Goal: Task Accomplishment & Management: Manage account settings

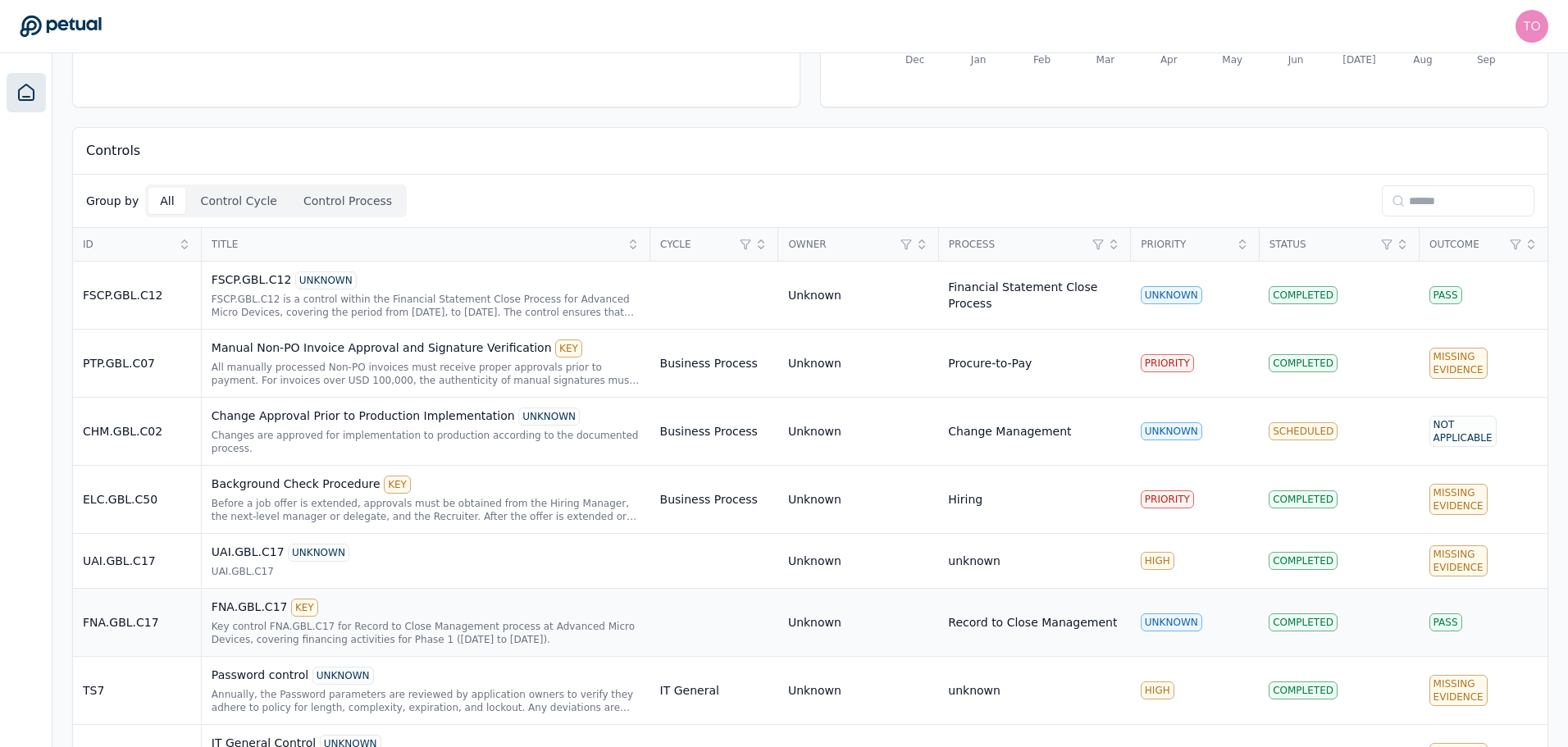
scroll to position [333, 0]
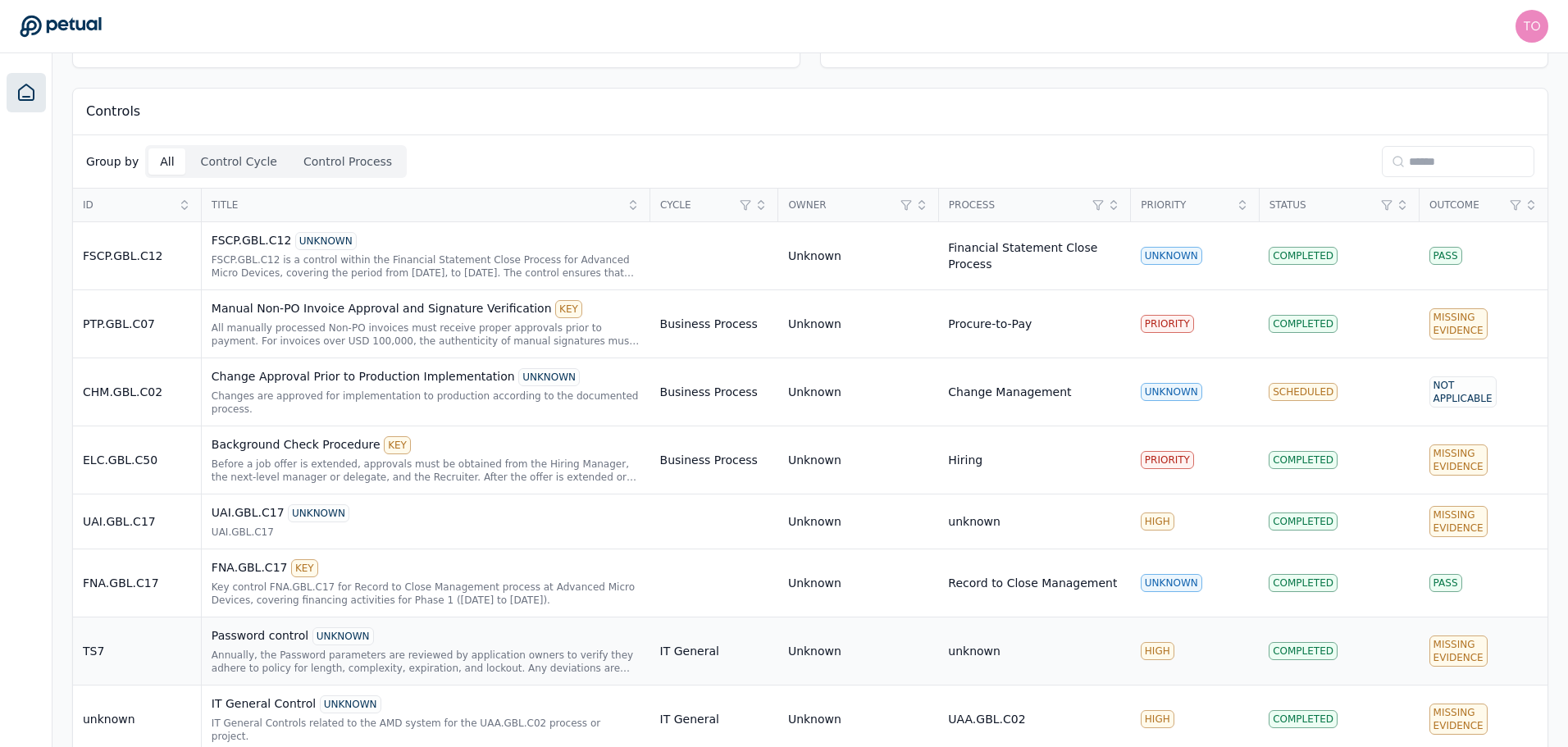
click at [513, 631] on div "Password control UNKNOWN" at bounding box center [426, 636] width 429 height 18
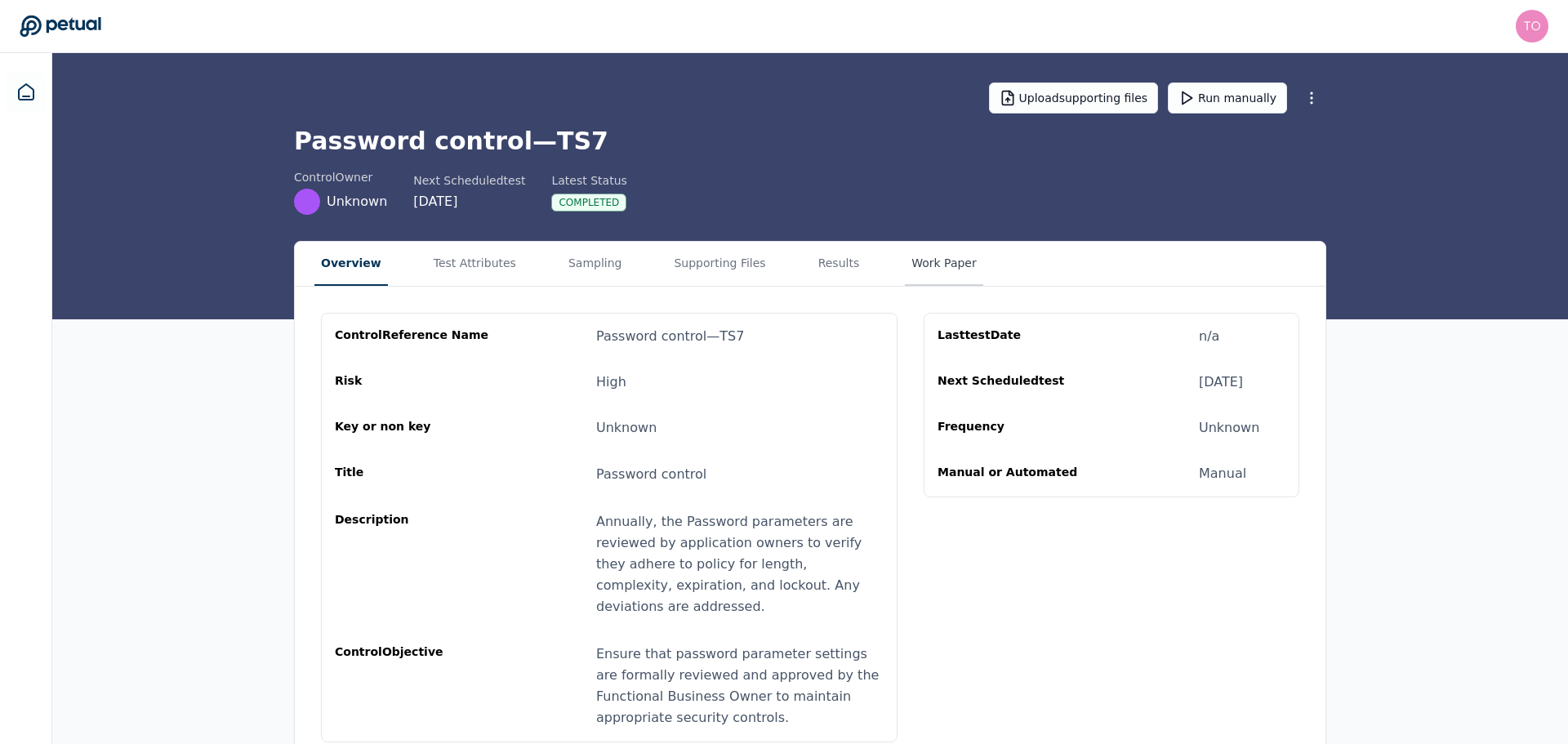
click at [916, 260] on button "Work Paper" at bounding box center [944, 264] width 79 height 44
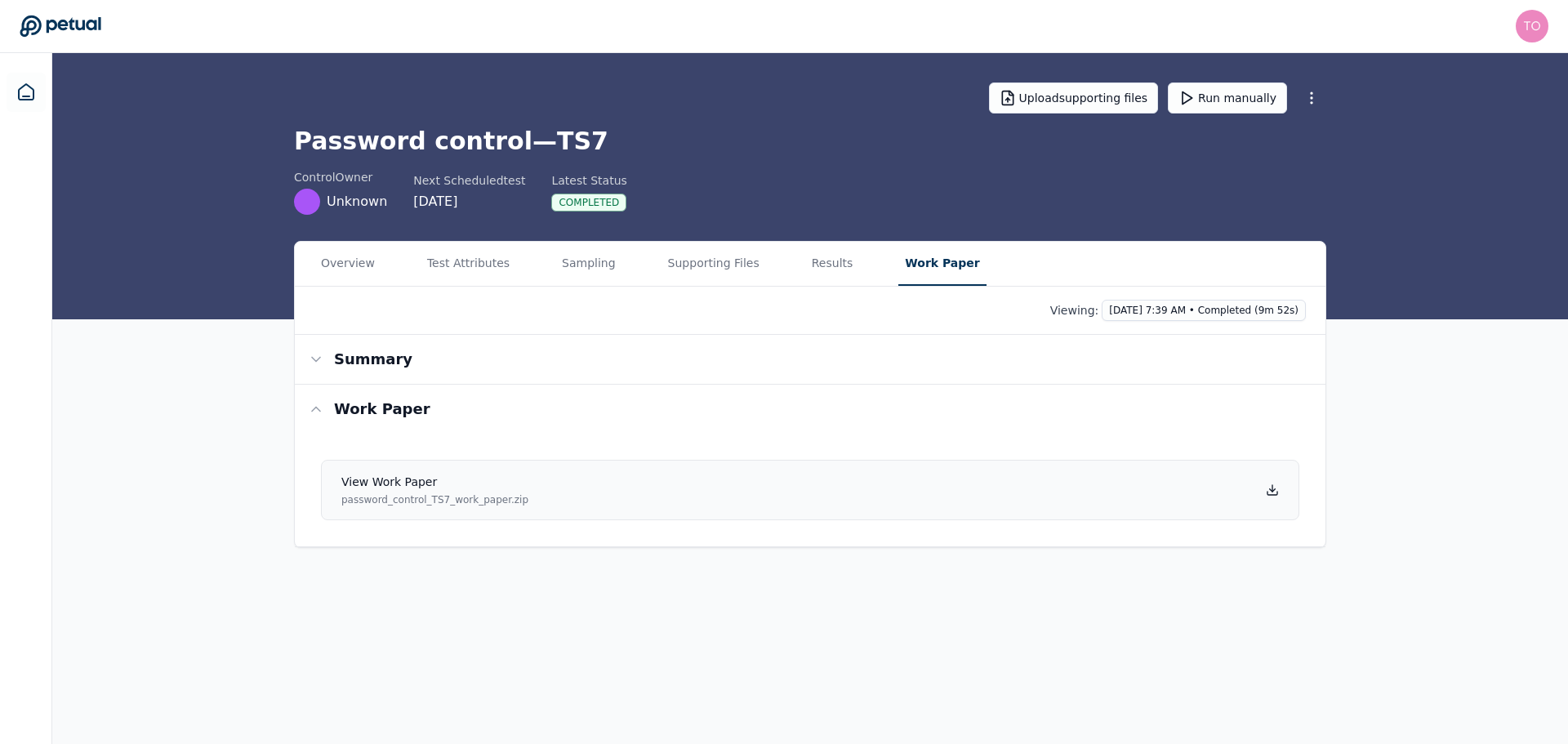
click at [858, 497] on link "View work paper password_control_TS7_work_paper.zip" at bounding box center [810, 491] width 978 height 61
click at [716, 266] on button "Supporting Files" at bounding box center [710, 264] width 105 height 44
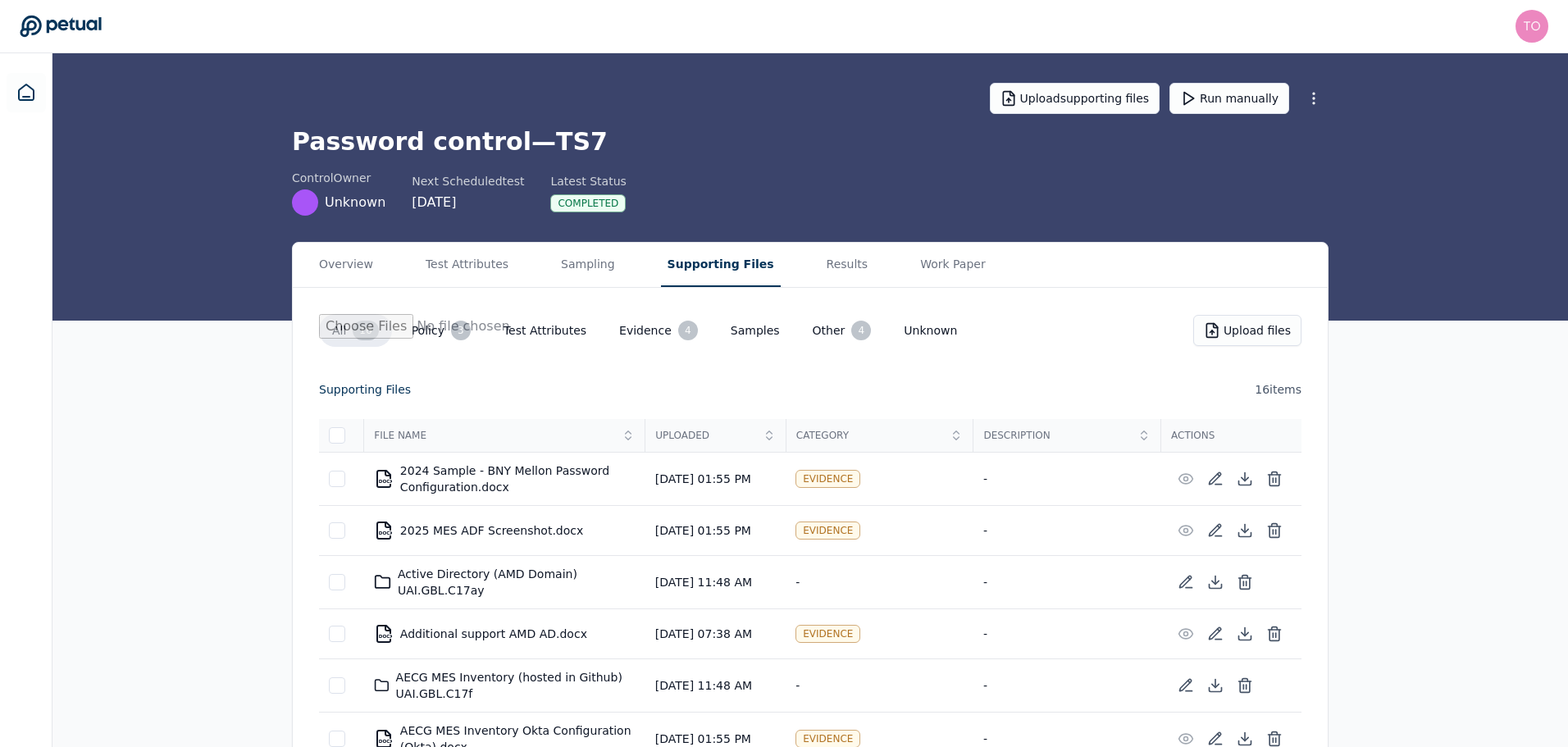
click at [441, 331] on button "Policy 3" at bounding box center [441, 331] width 85 height 33
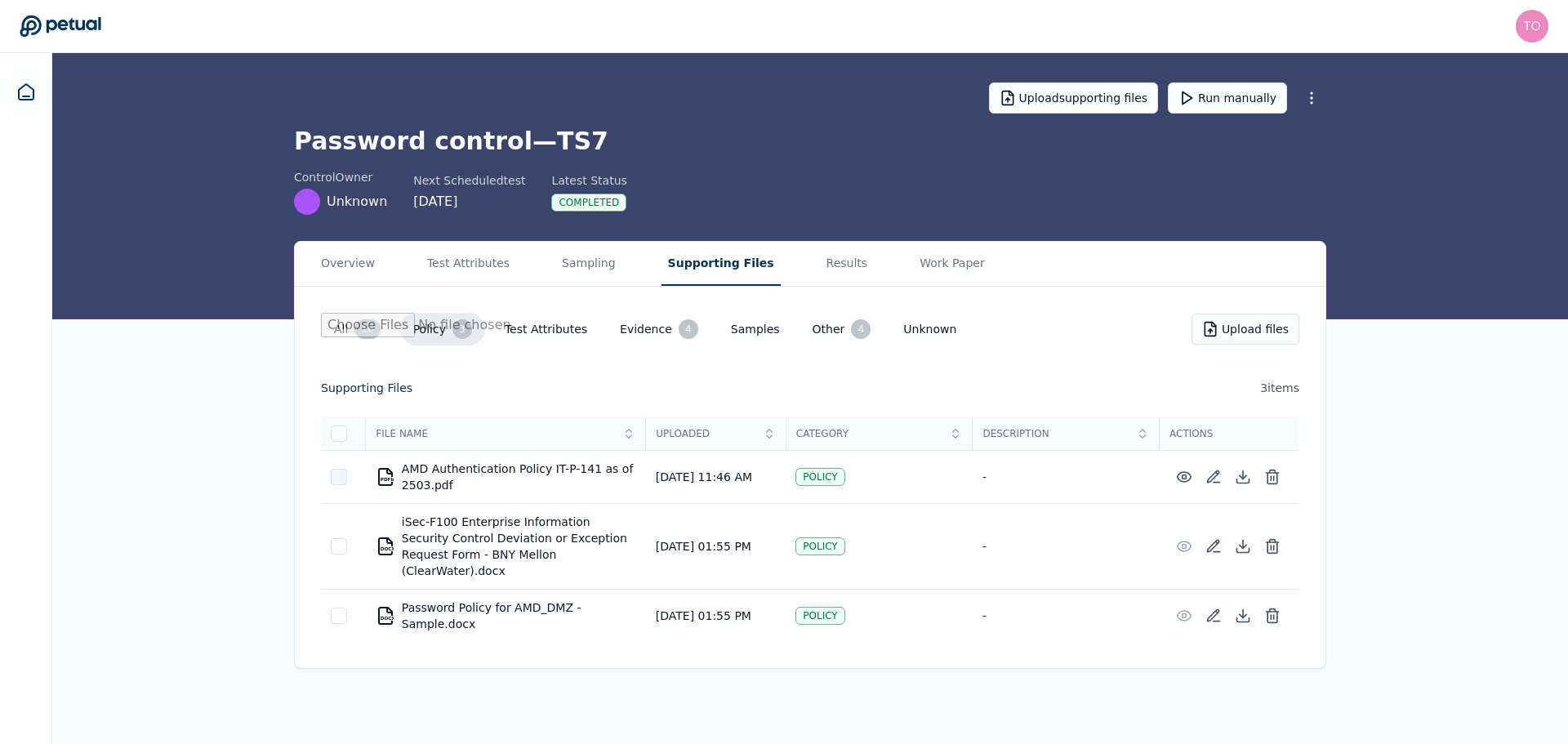
click at [339, 478] on div at bounding box center [338, 477] width 16 height 16
click at [1162, 385] on button "Delete Selected Files" at bounding box center [1173, 388] width 160 height 31
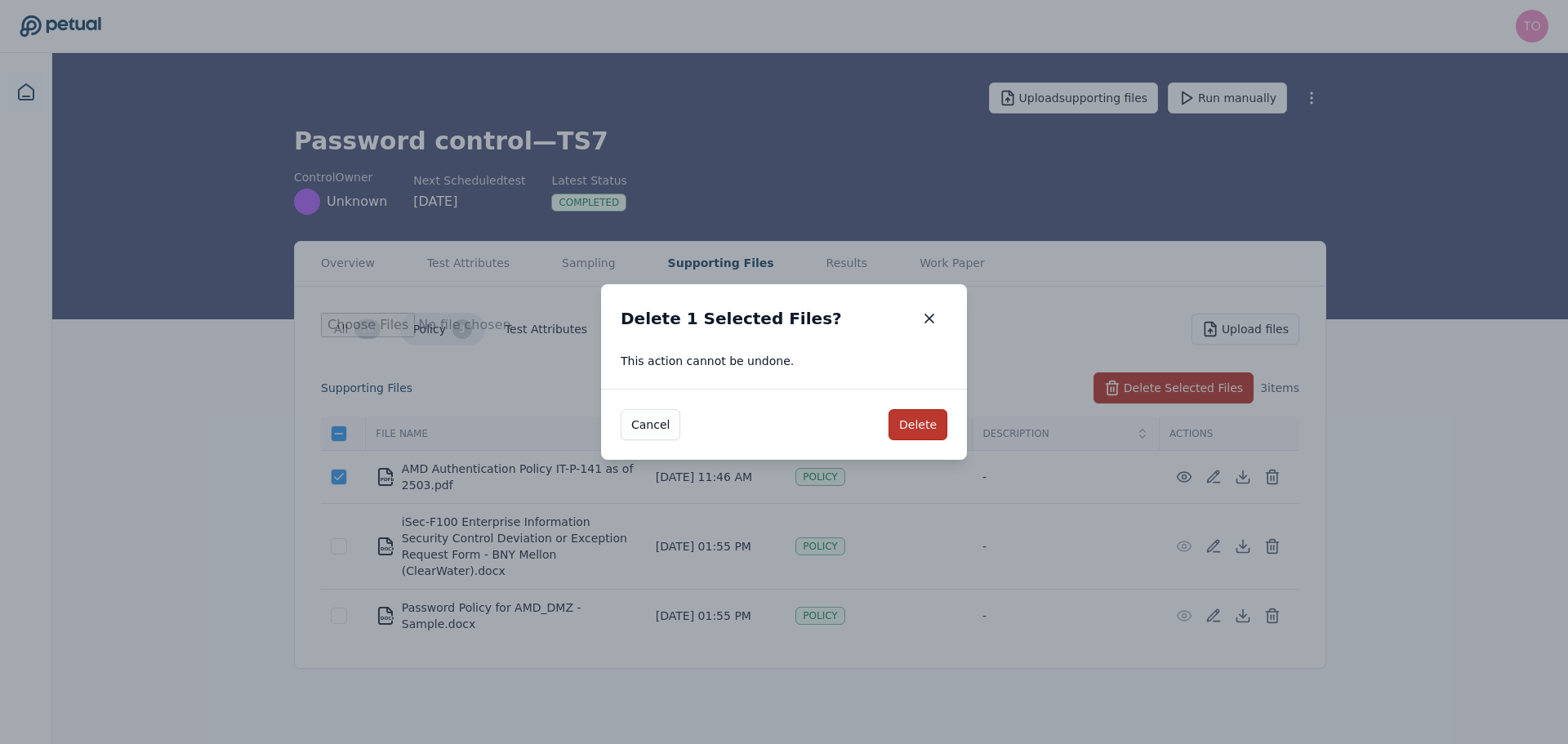
click at [931, 419] on button "Delete" at bounding box center [918, 425] width 59 height 31
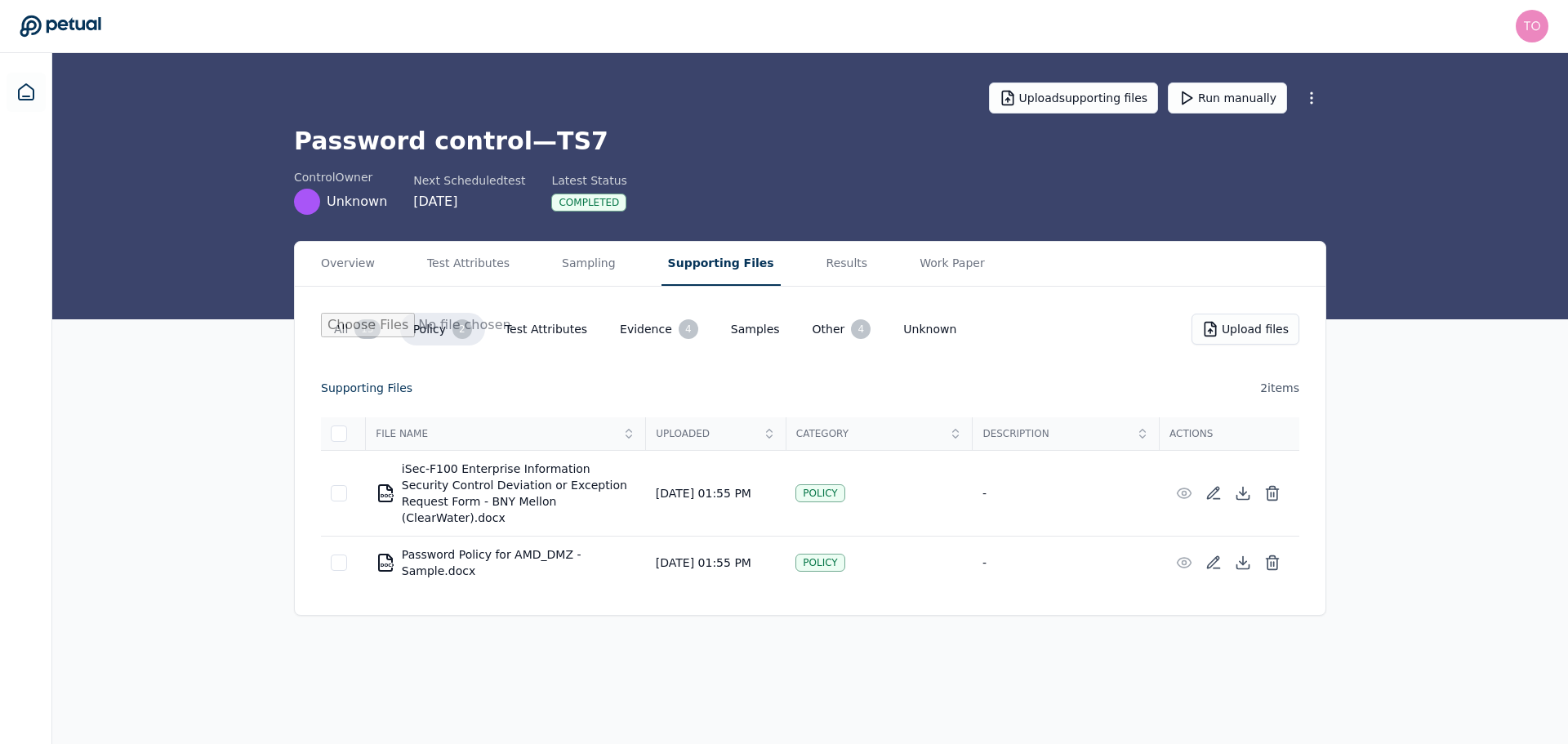
click at [335, 326] on button "All 15" at bounding box center [357, 330] width 73 height 33
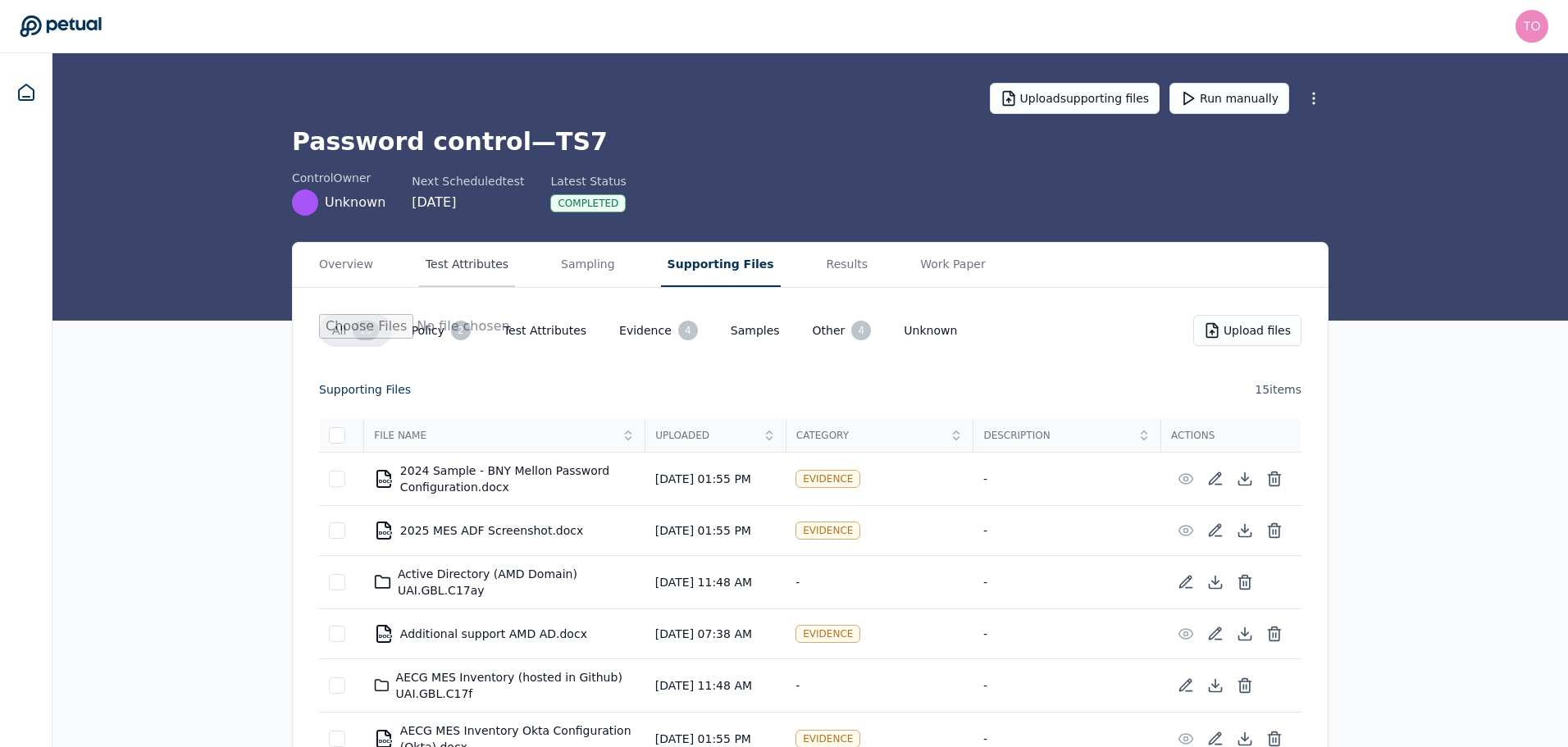
click at [438, 263] on button "Test Attributes" at bounding box center [467, 265] width 96 height 44
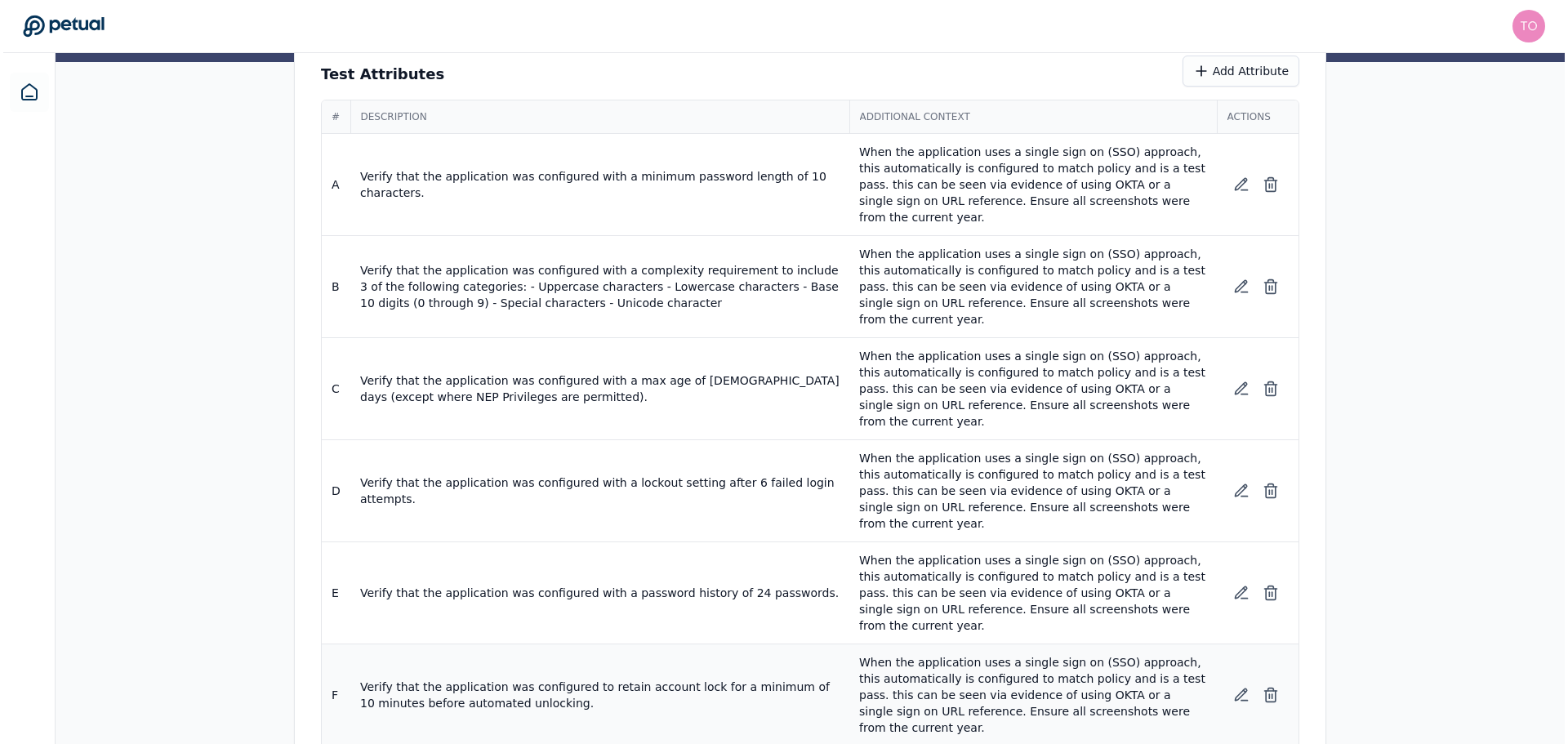
scroll to position [274, 0]
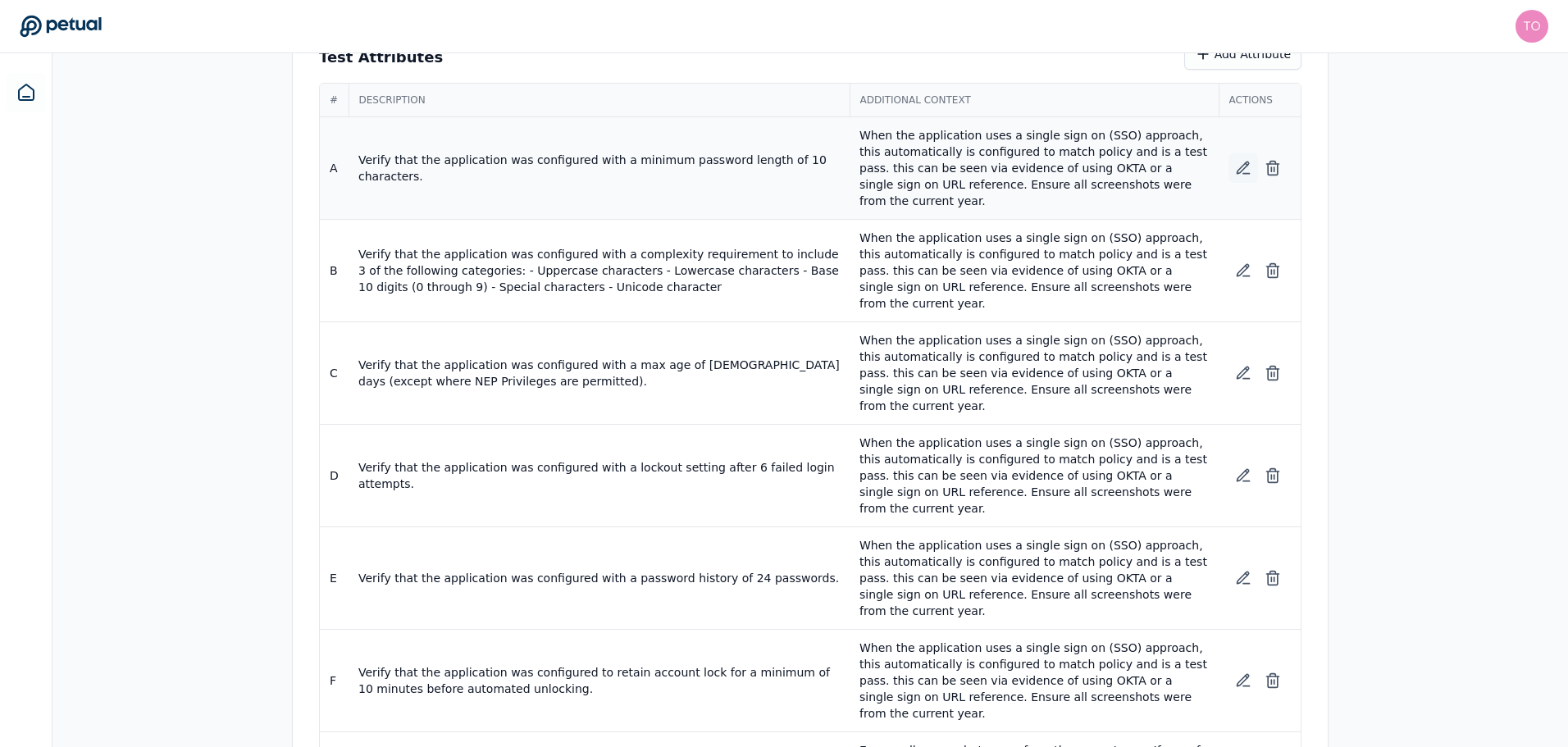
click at [1246, 162] on icon at bounding box center [1242, 168] width 16 height 17
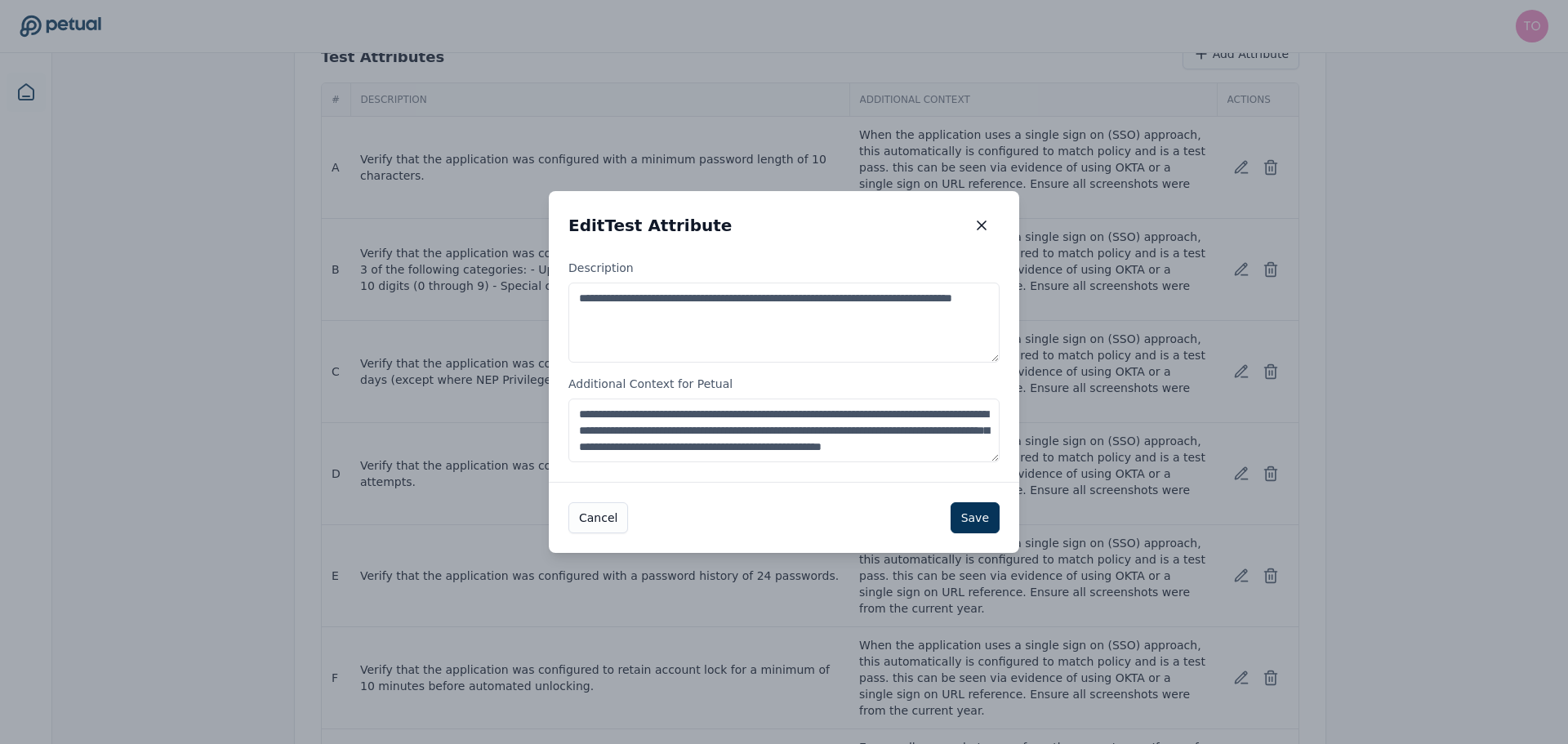
scroll to position [16, 0]
click at [827, 431] on textarea "**********" at bounding box center [784, 431] width 432 height 64
click at [962, 447] on textarea "**********" at bounding box center [784, 431] width 432 height 64
type textarea "**********"
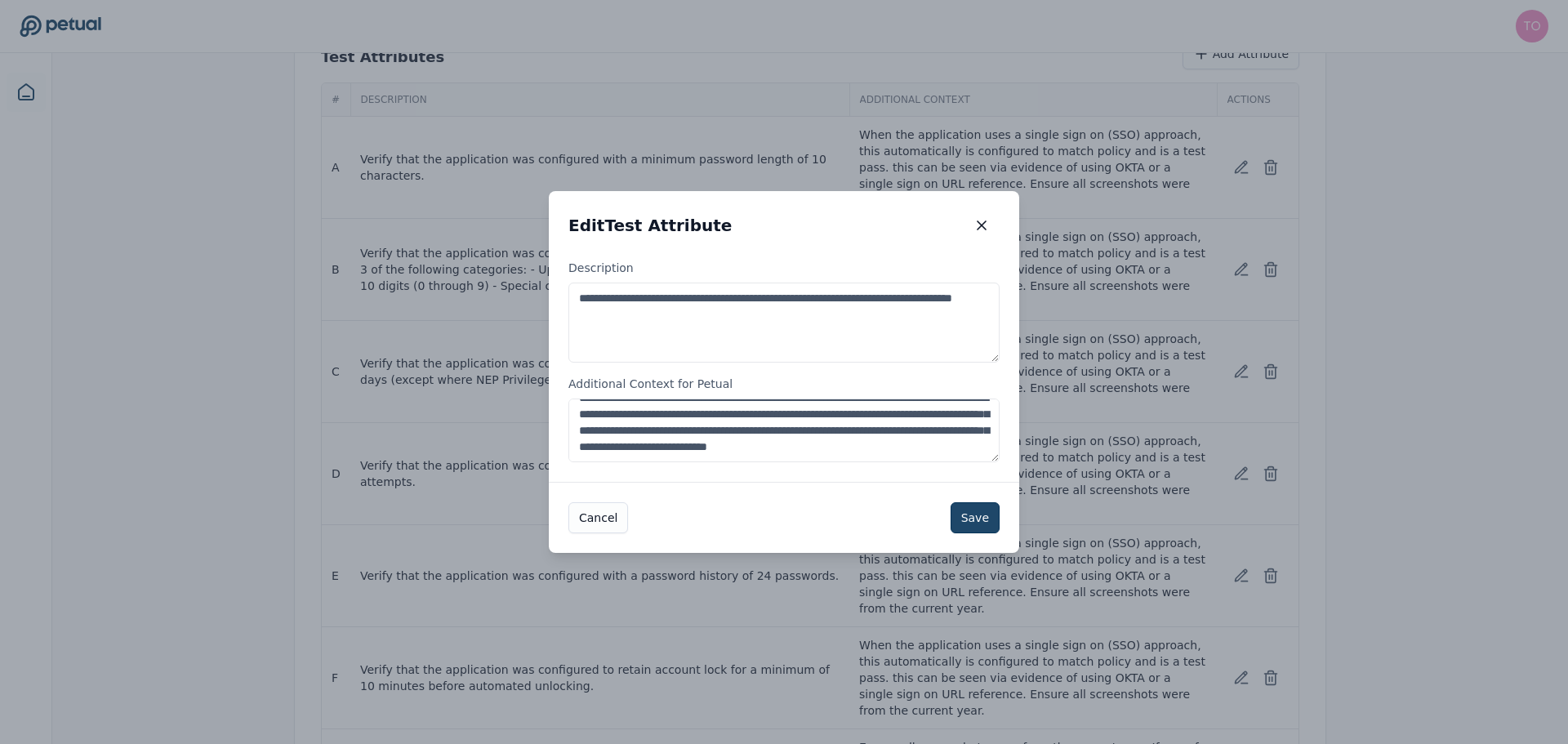
click at [979, 517] on button "Save" at bounding box center [975, 518] width 49 height 31
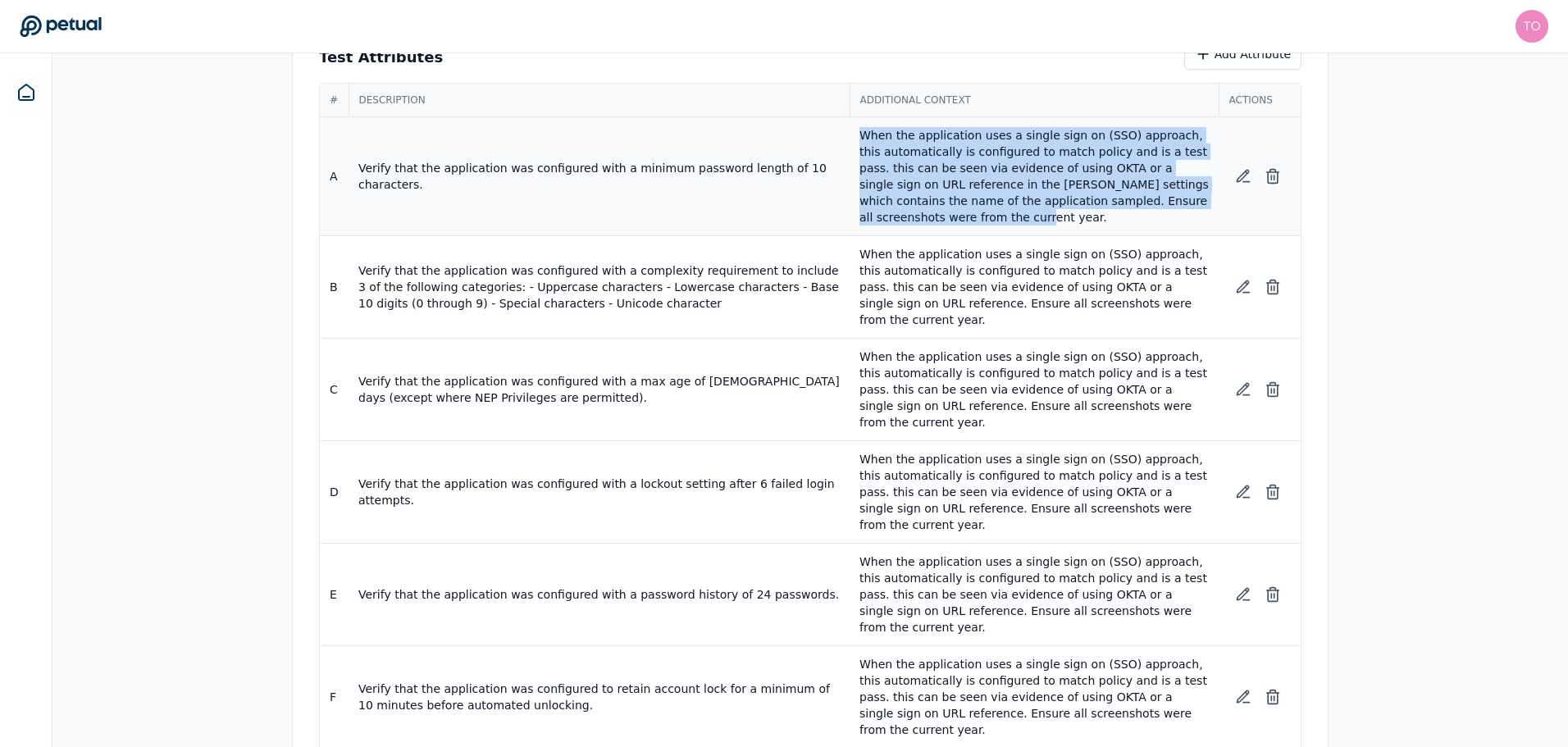
drag, startPoint x: 862, startPoint y: 138, endPoint x: 899, endPoint y: 226, distance: 95.5
click at [899, 226] on td "When the application uses a single sign on (SSO) approach, this automatically i…" at bounding box center [1033, 176] width 369 height 119
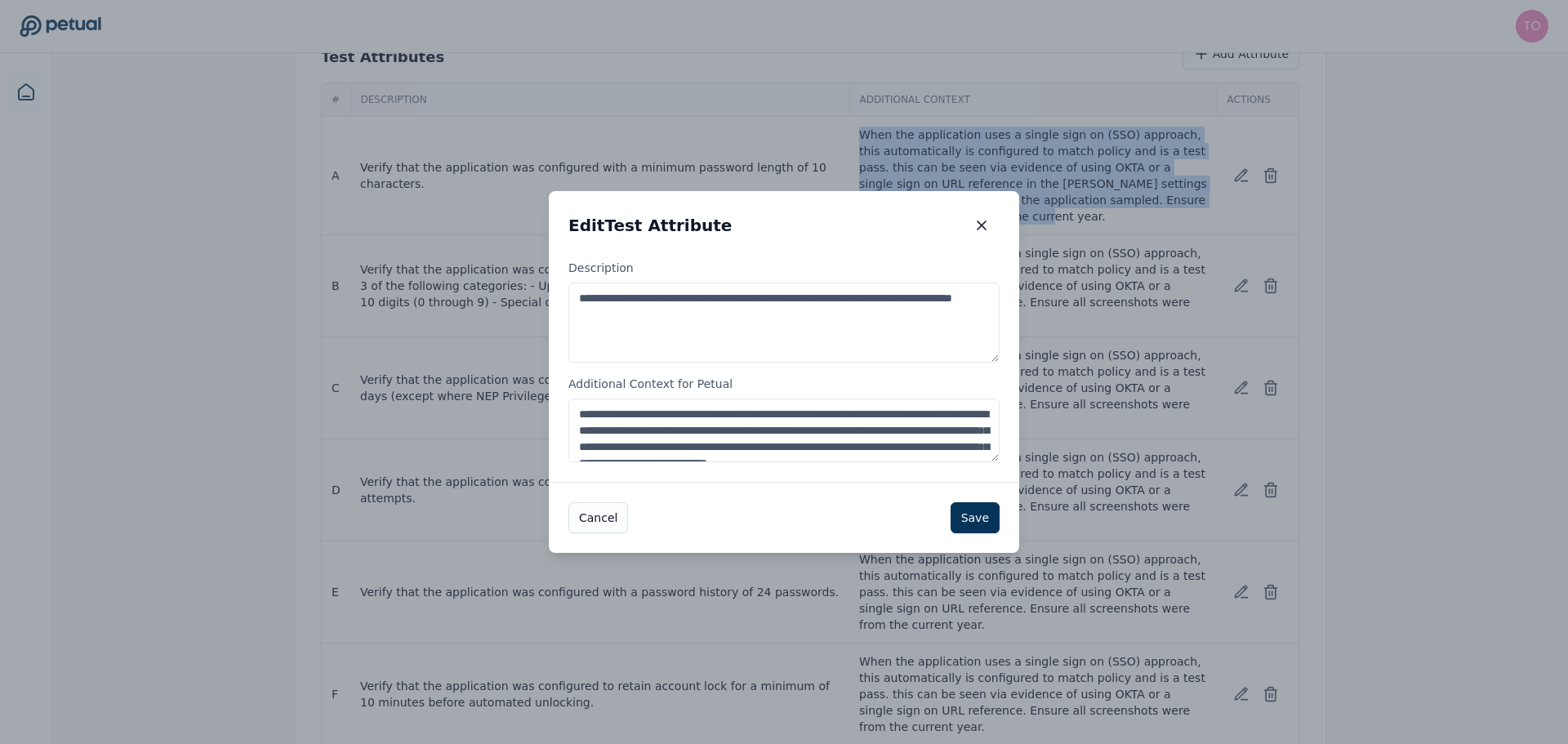
copy p "When the application uses a single sign on (SSO) approach, this automatically i…"
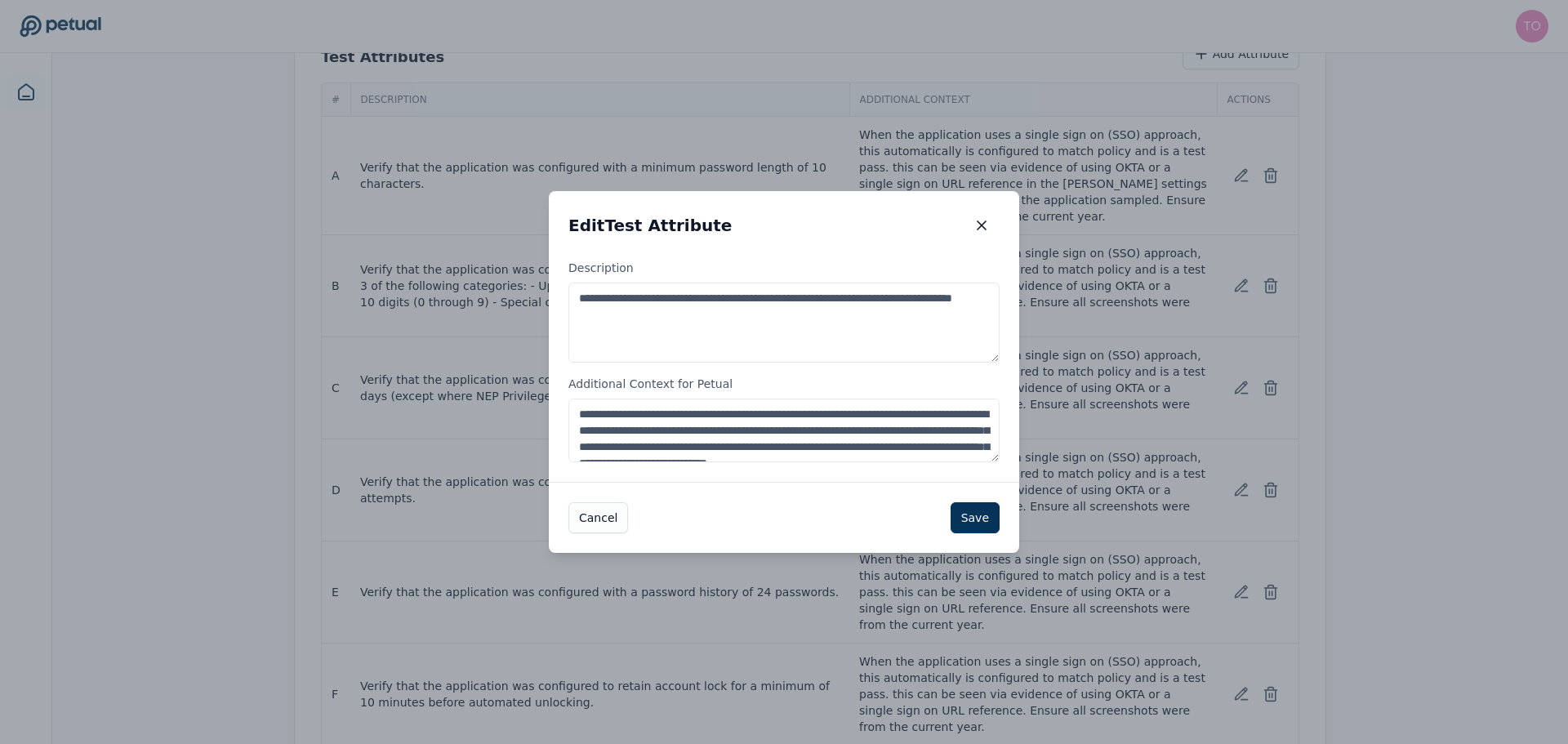
click at [626, 414] on textarea "**********" at bounding box center [784, 431] width 432 height 64
click at [970, 516] on button "Save" at bounding box center [975, 518] width 49 height 31
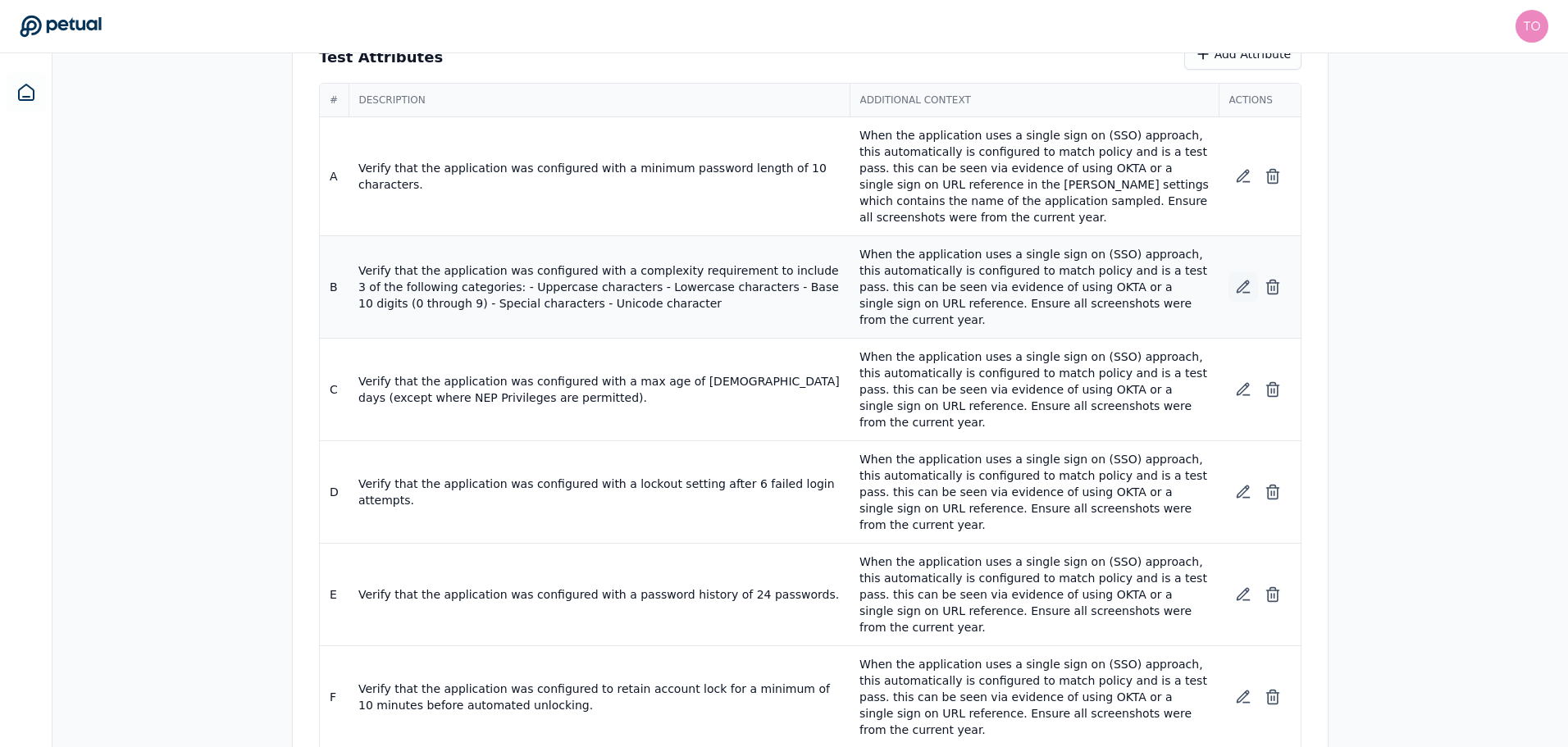
click at [1242, 279] on icon at bounding box center [1242, 287] width 16 height 17
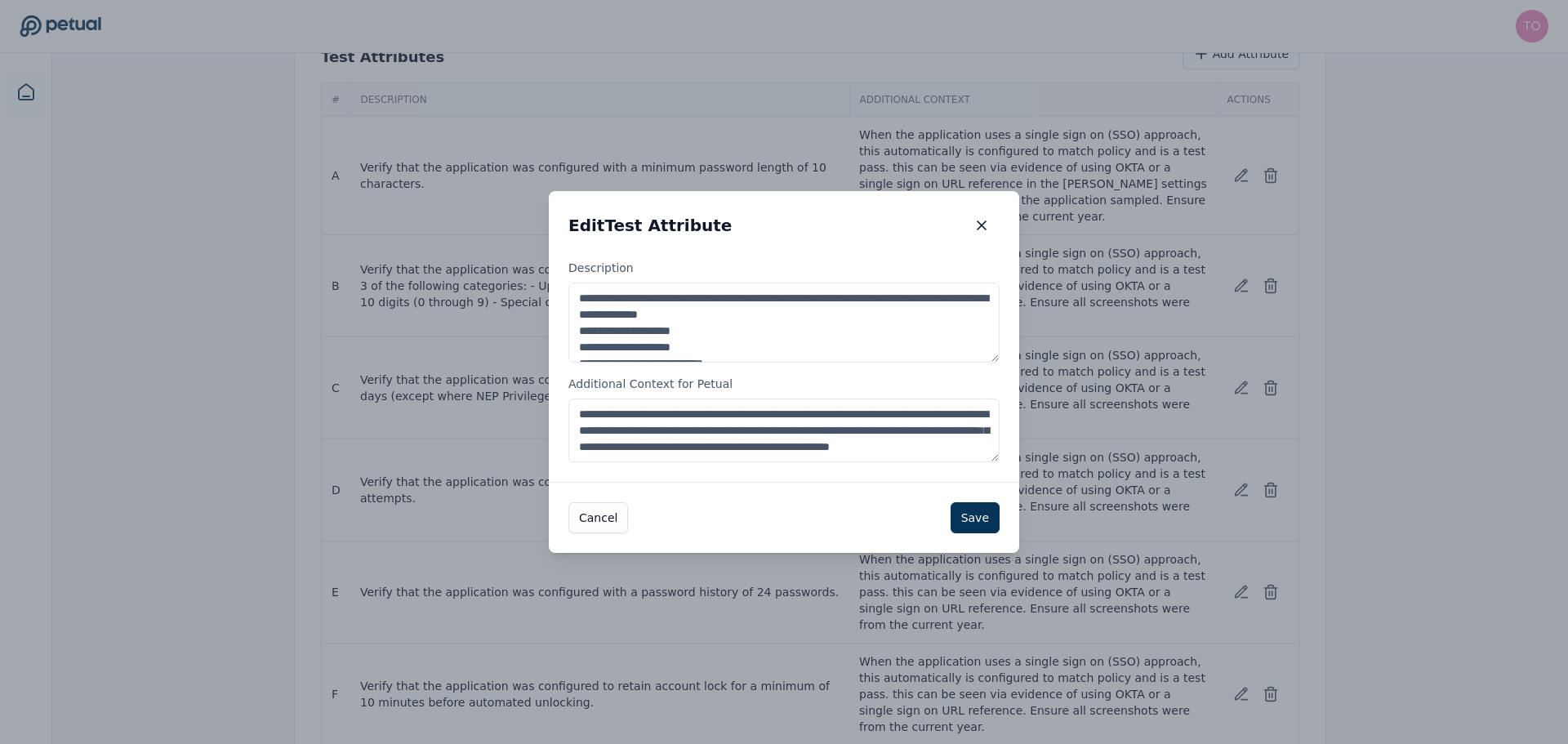
click at [786, 427] on textarea "**********" at bounding box center [784, 431] width 432 height 64
paste textarea "**********"
type textarea "**********"
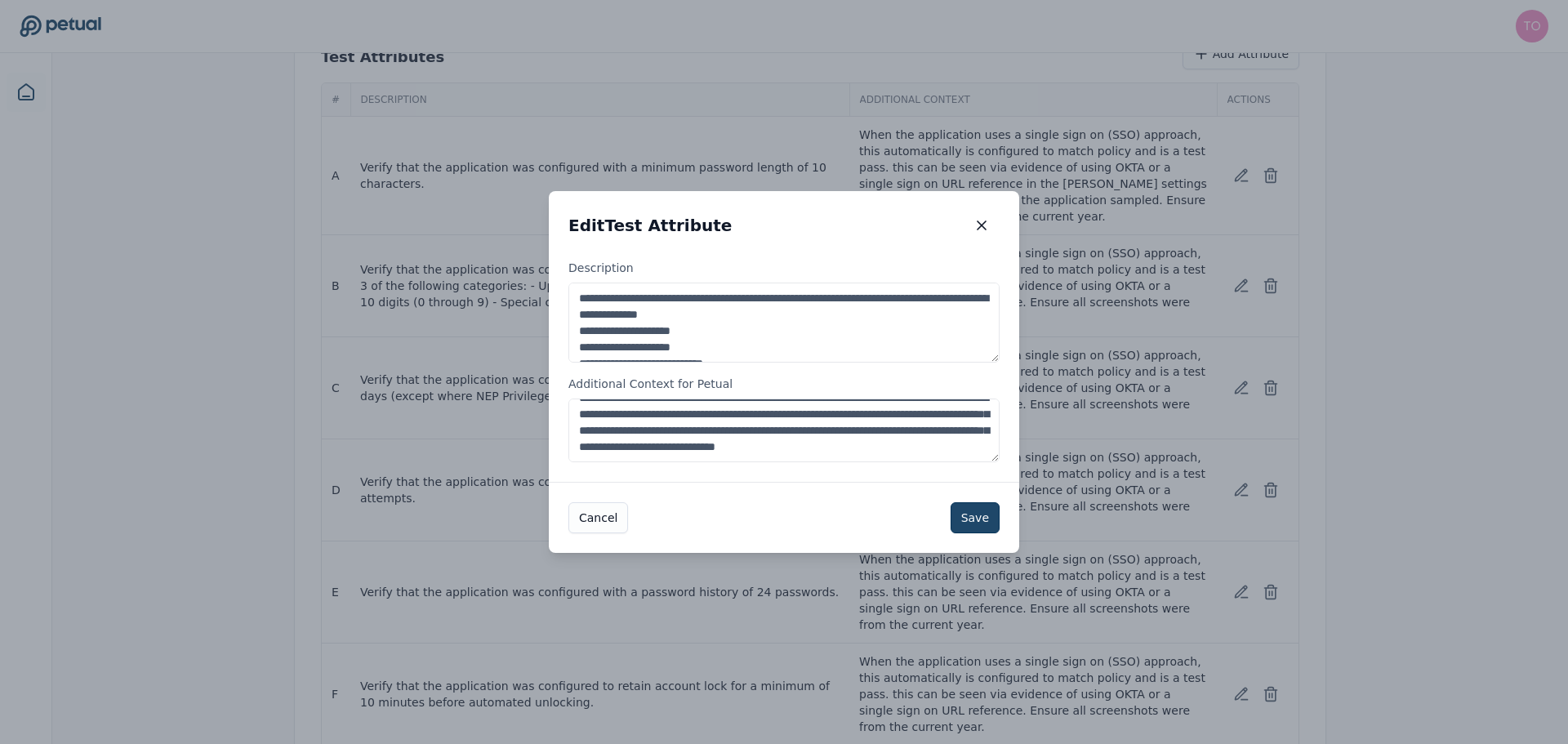
click at [989, 517] on button "Save" at bounding box center [975, 518] width 49 height 31
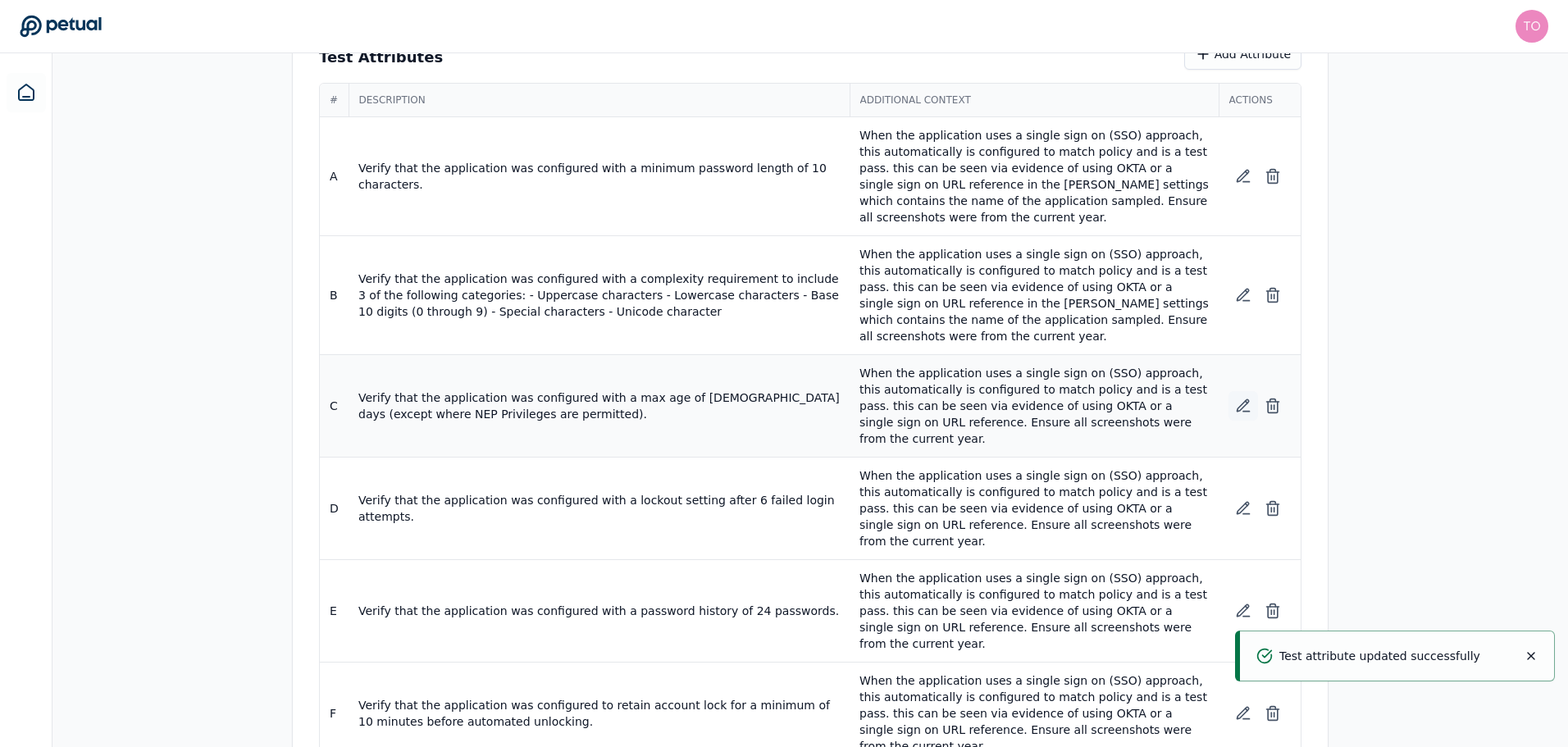
click at [1242, 400] on icon at bounding box center [1242, 406] width 16 height 17
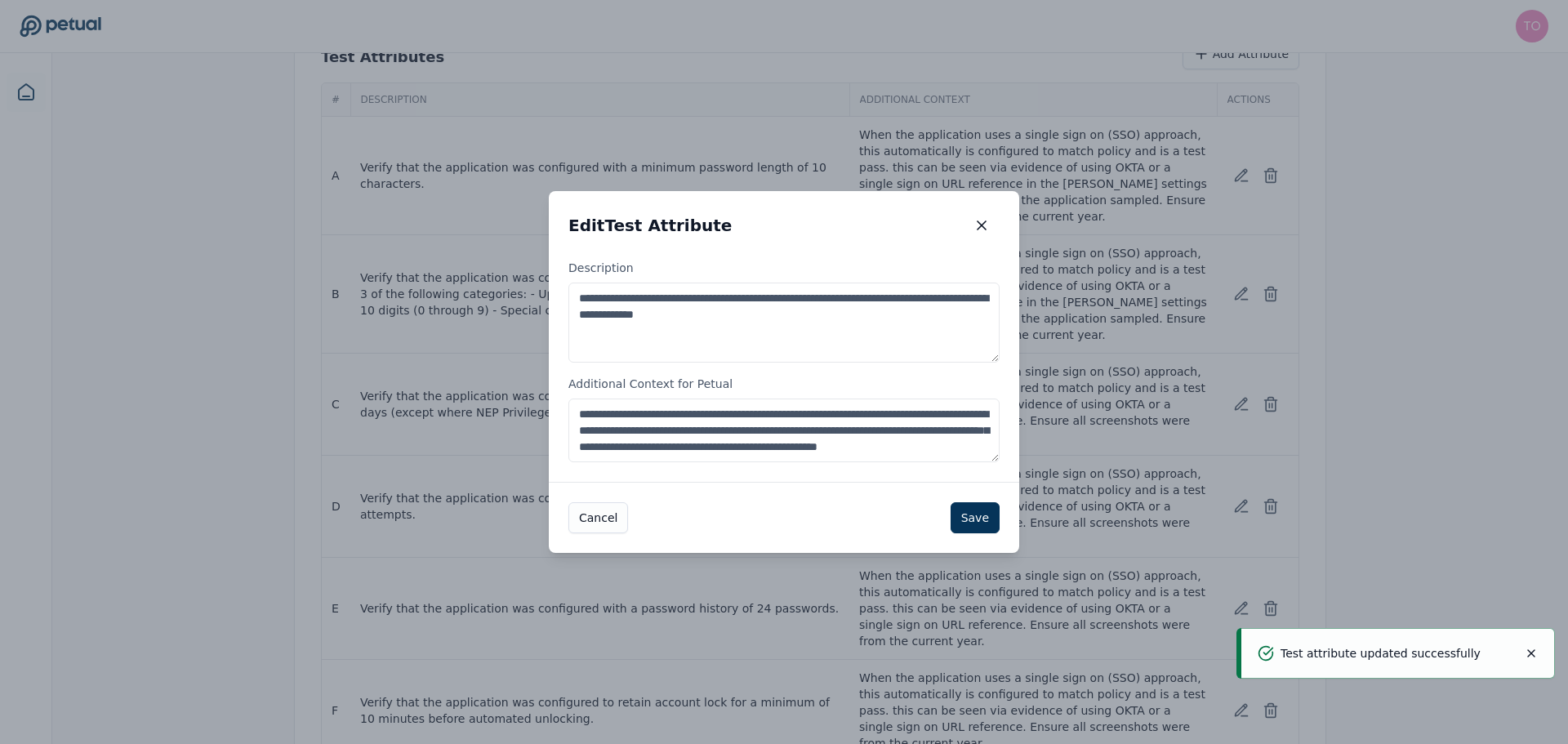
click at [841, 418] on textarea "**********" at bounding box center [784, 431] width 432 height 64
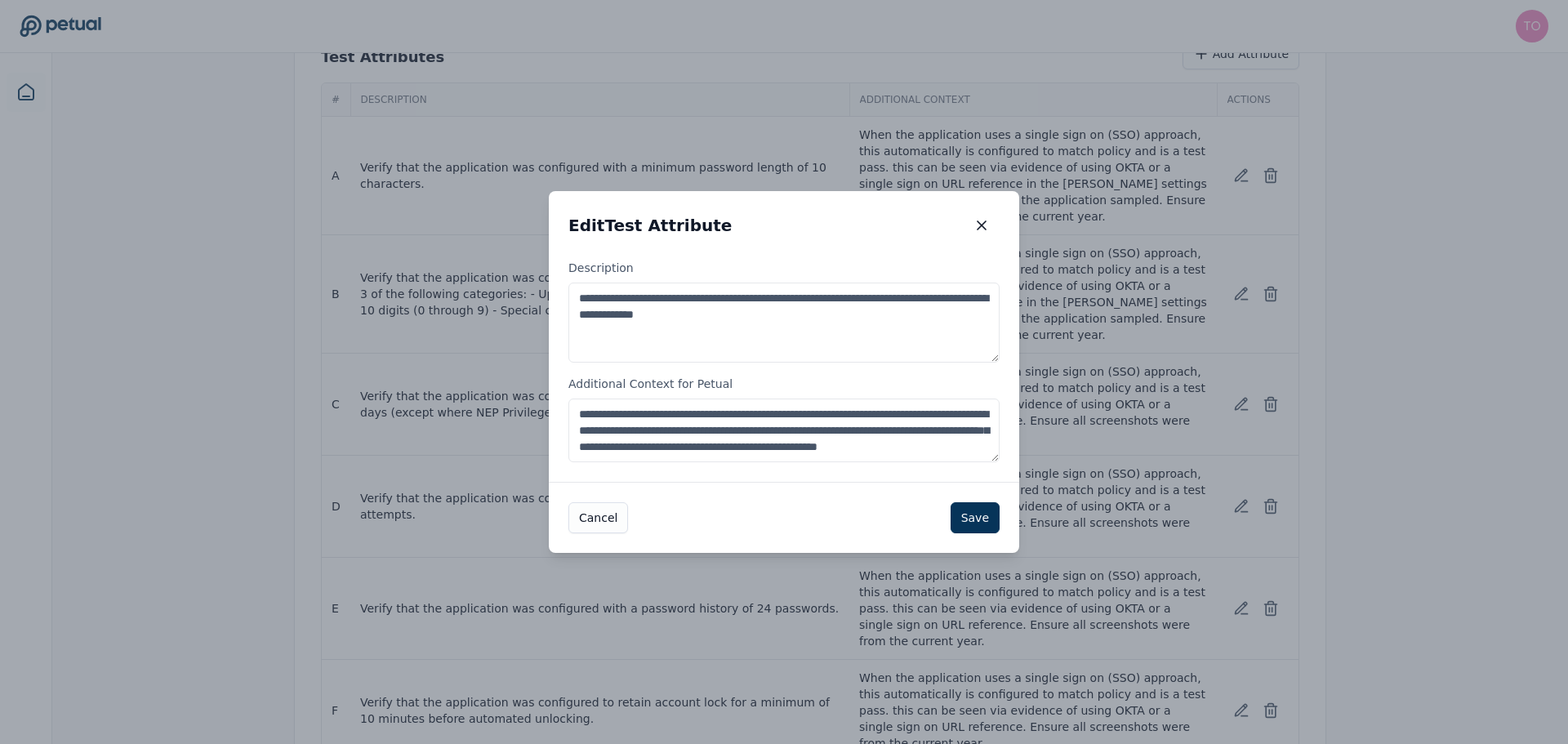
click at [841, 418] on textarea "**********" at bounding box center [784, 431] width 432 height 64
paste textarea "**********"
type textarea "**********"
click at [975, 521] on button "Save" at bounding box center [975, 518] width 49 height 31
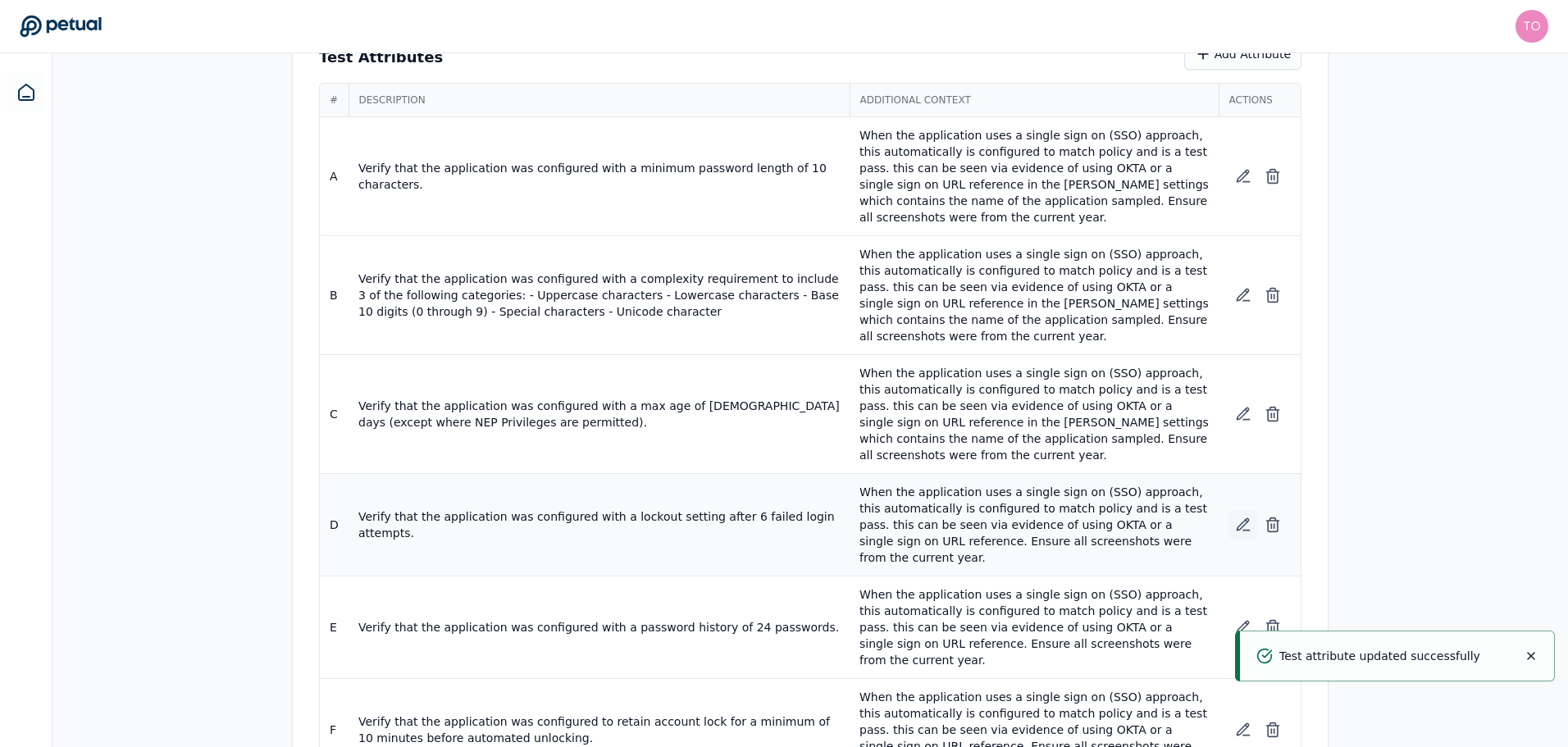
click at [1240, 517] on icon at bounding box center [1242, 525] width 16 height 17
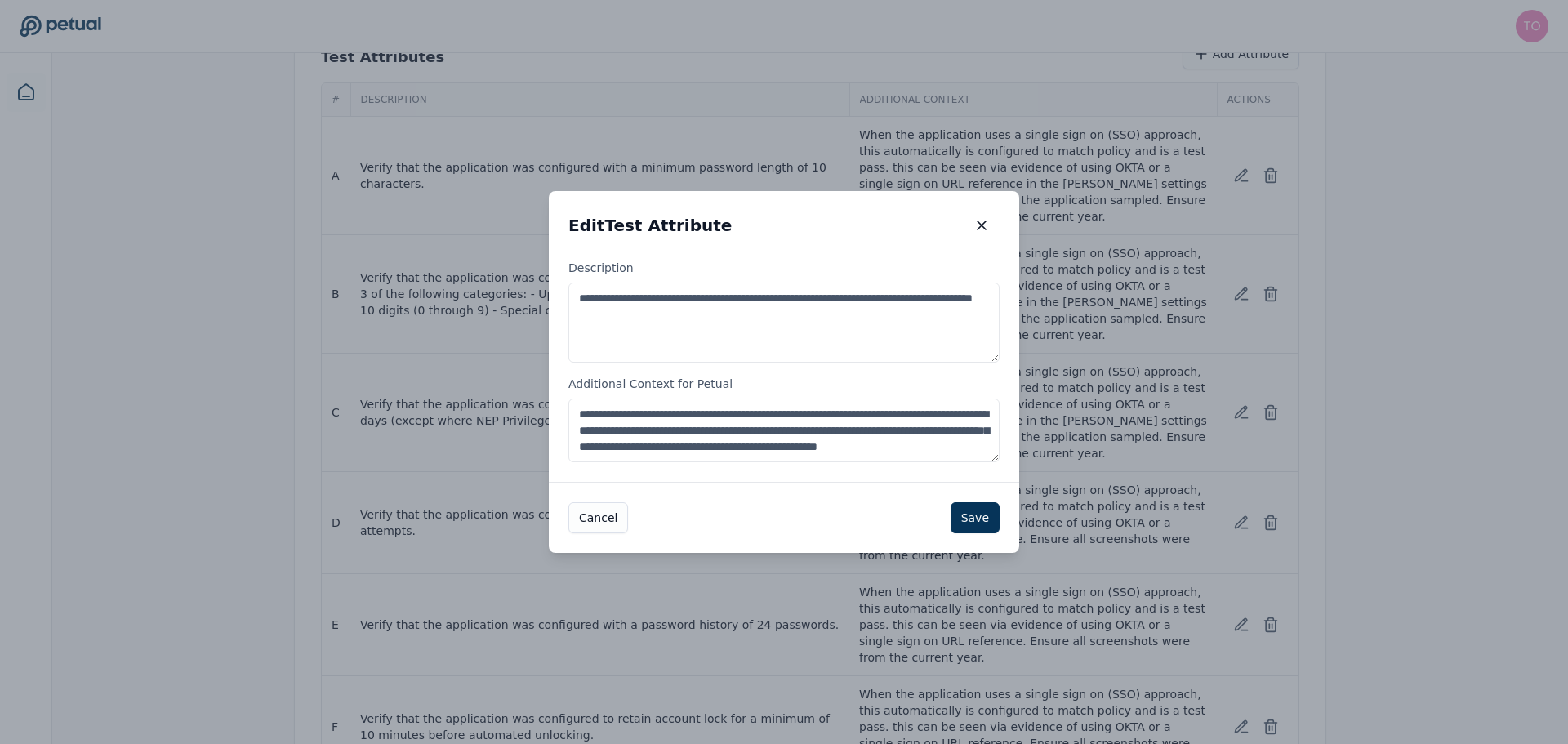
click at [827, 439] on textarea "**********" at bounding box center [784, 431] width 432 height 64
click at [828, 439] on textarea "**********" at bounding box center [784, 431] width 432 height 64
click at [829, 438] on textarea "**********" at bounding box center [784, 431] width 432 height 64
click at [832, 427] on textarea "**********" at bounding box center [784, 431] width 432 height 64
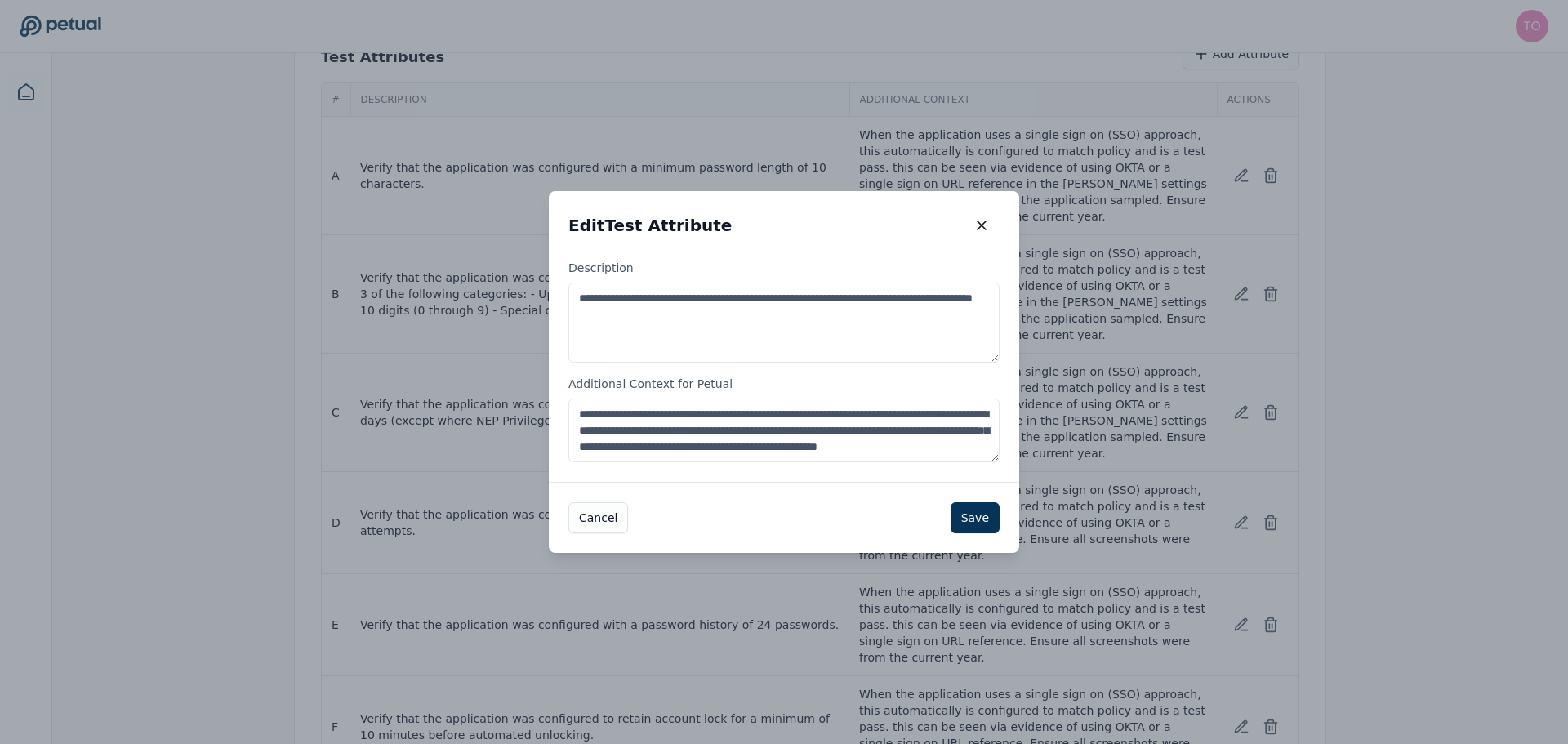
click at [832, 427] on textarea "**********" at bounding box center [784, 431] width 432 height 64
paste textarea "**********"
type textarea "**********"
click at [972, 524] on button "Save" at bounding box center [975, 518] width 49 height 31
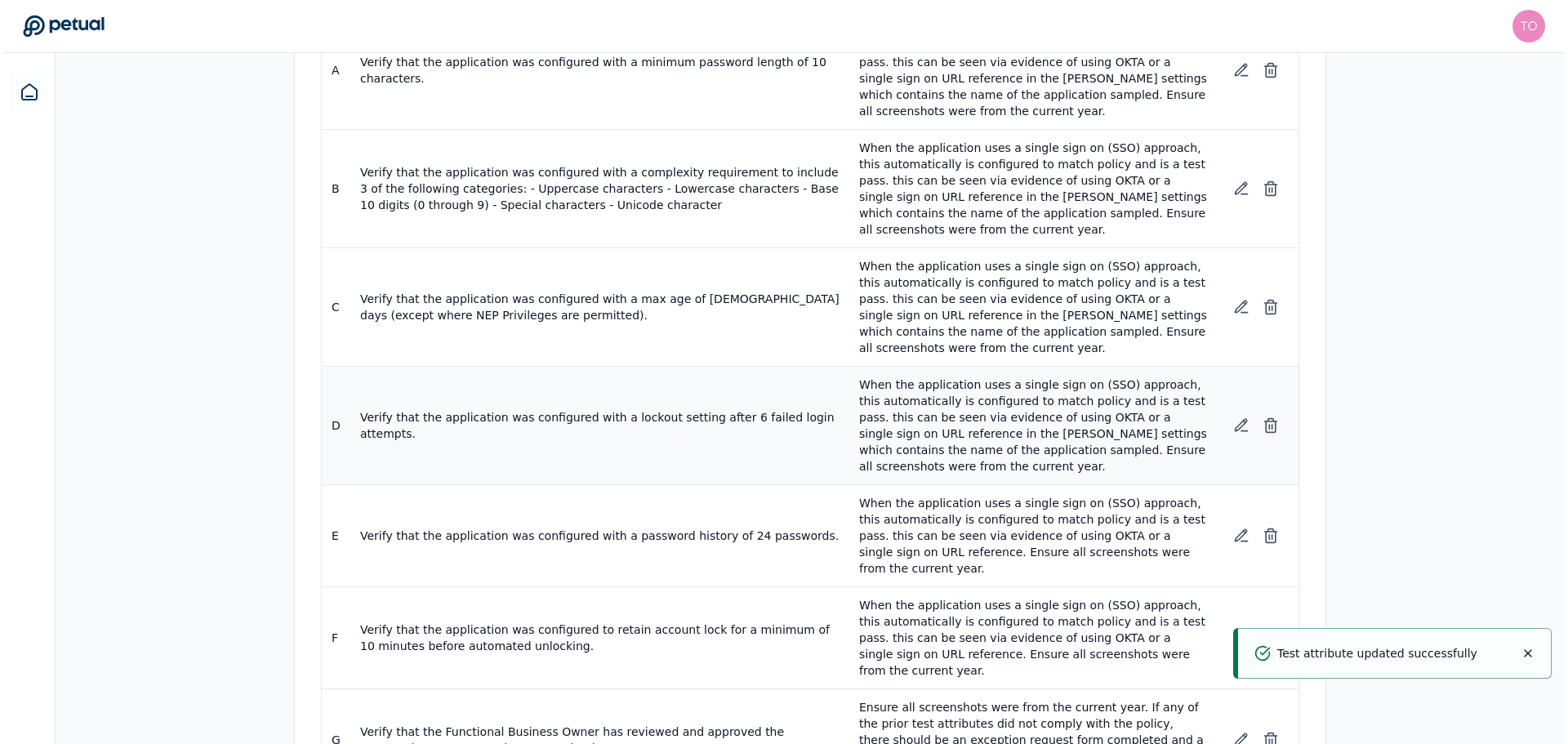
scroll to position [405, 0]
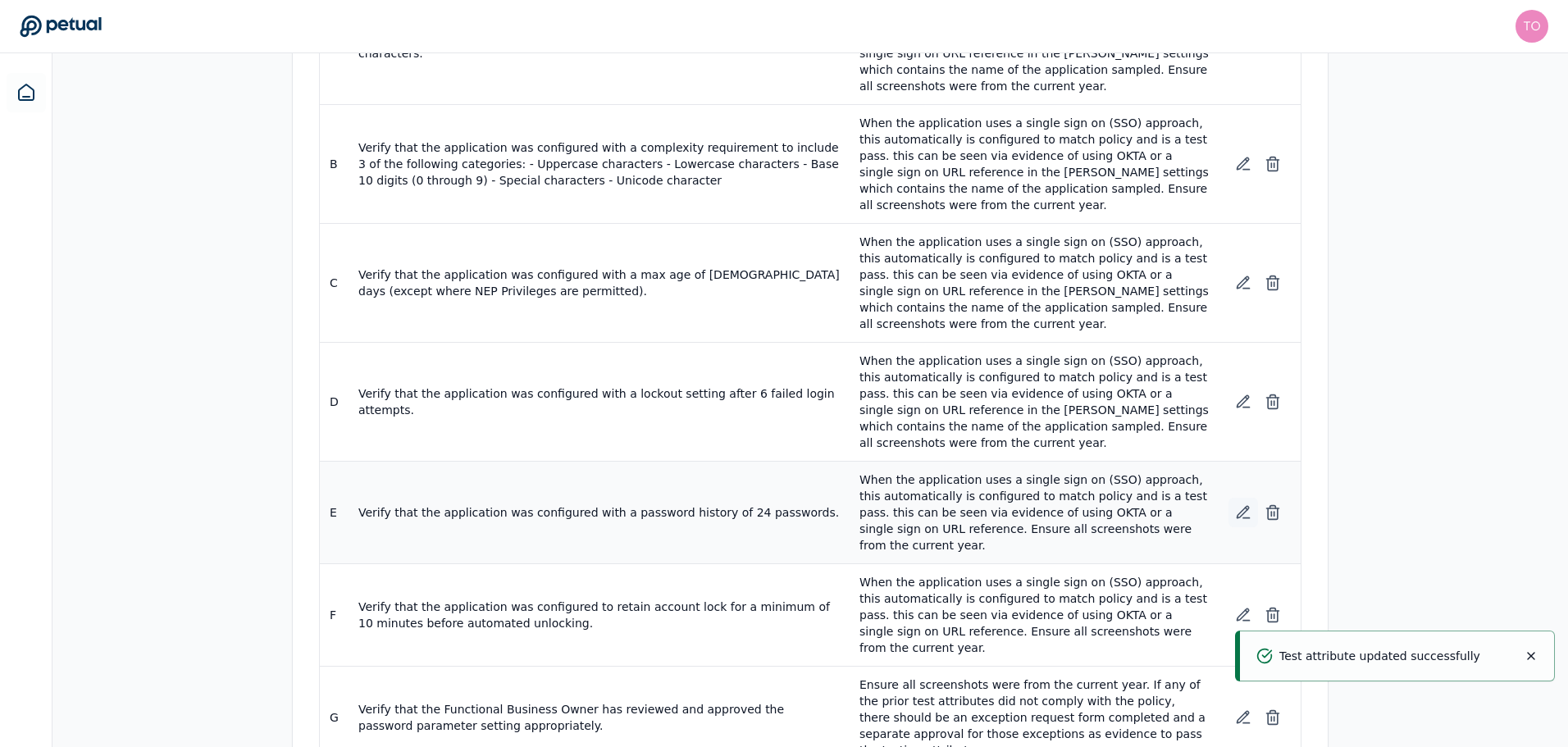
click at [1240, 505] on icon at bounding box center [1242, 512] width 16 height 17
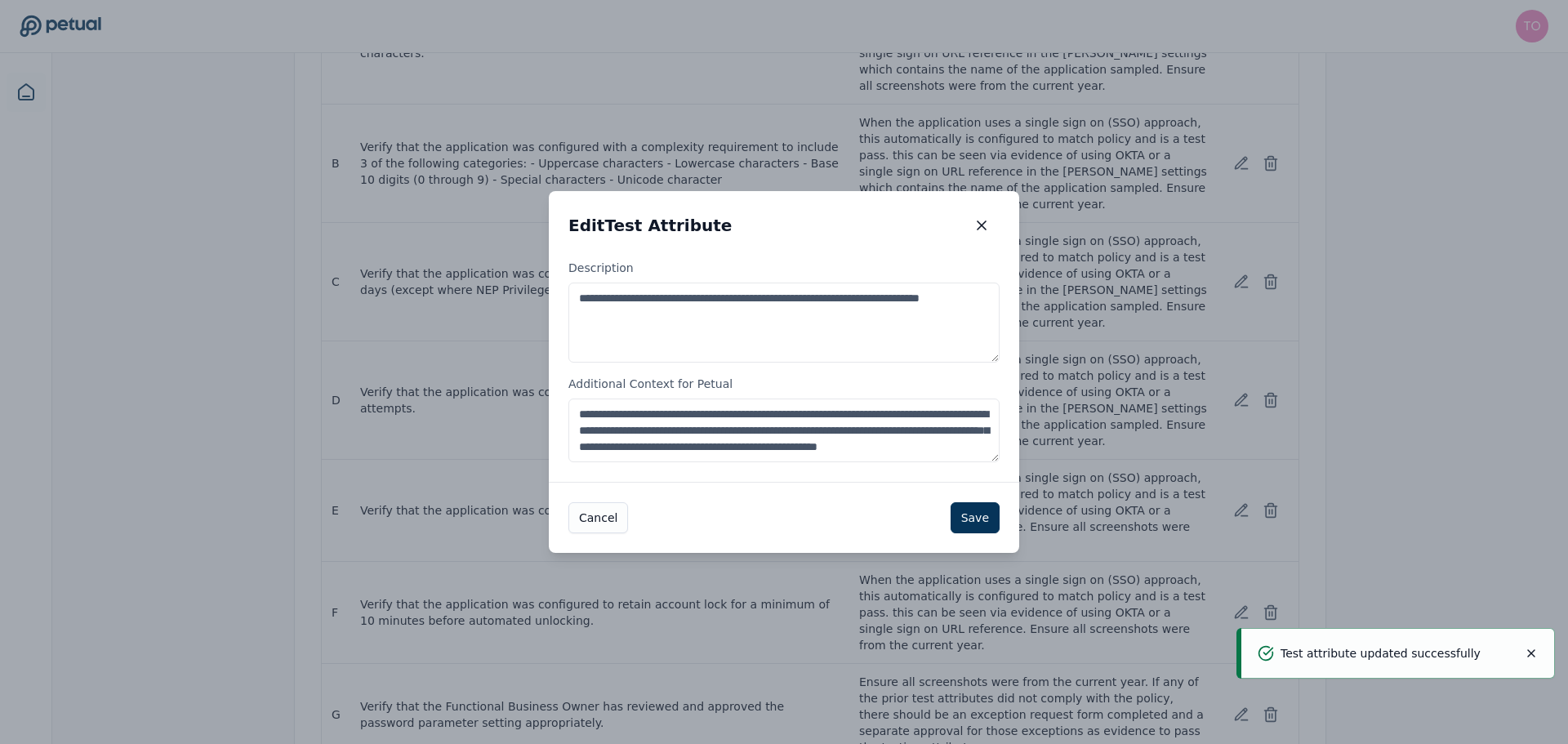
click at [780, 404] on textarea "**********" at bounding box center [784, 431] width 432 height 64
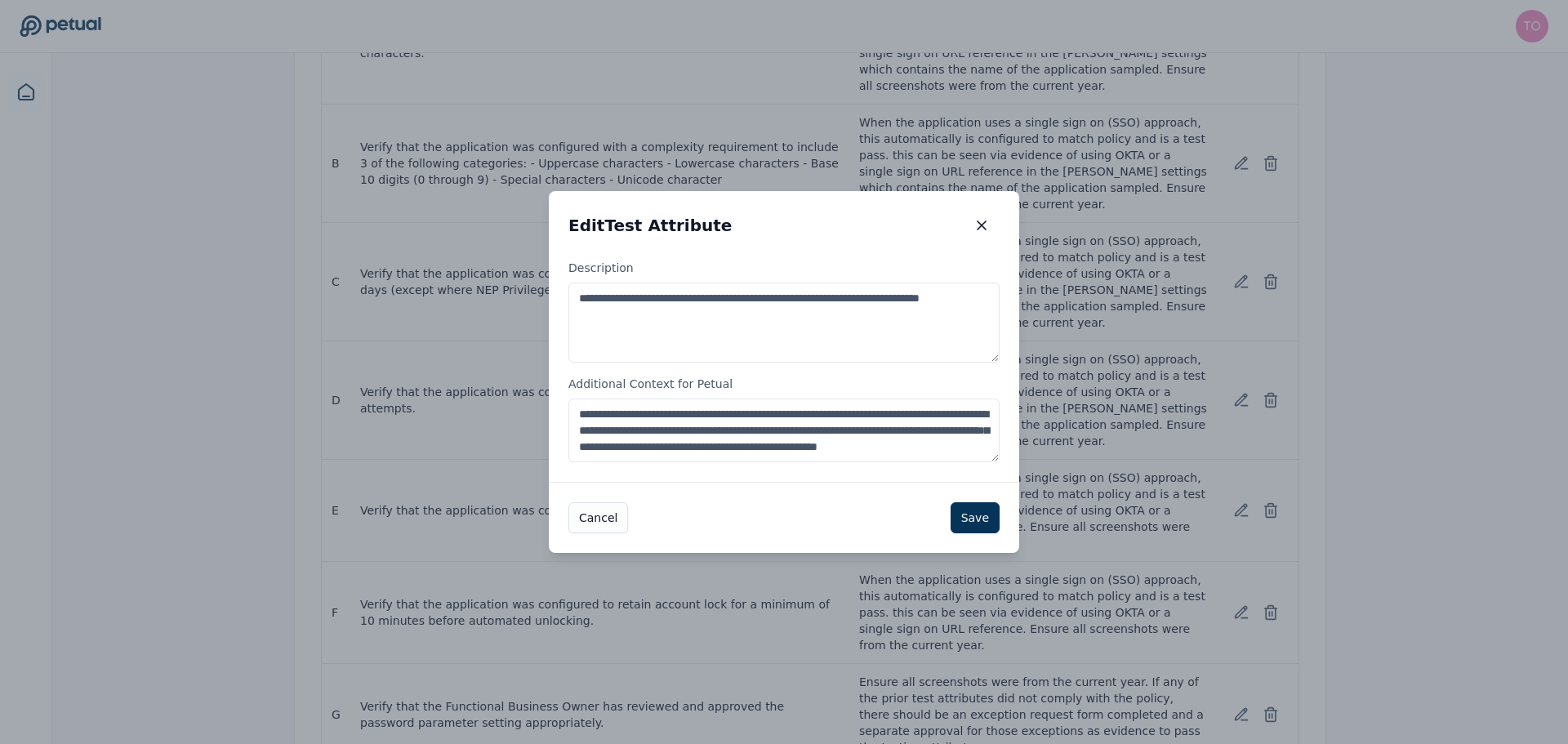
click at [780, 404] on textarea "**********" at bounding box center [784, 431] width 432 height 64
click at [781, 404] on textarea "**********" at bounding box center [784, 431] width 432 height 64
paste textarea "**********"
type textarea "**********"
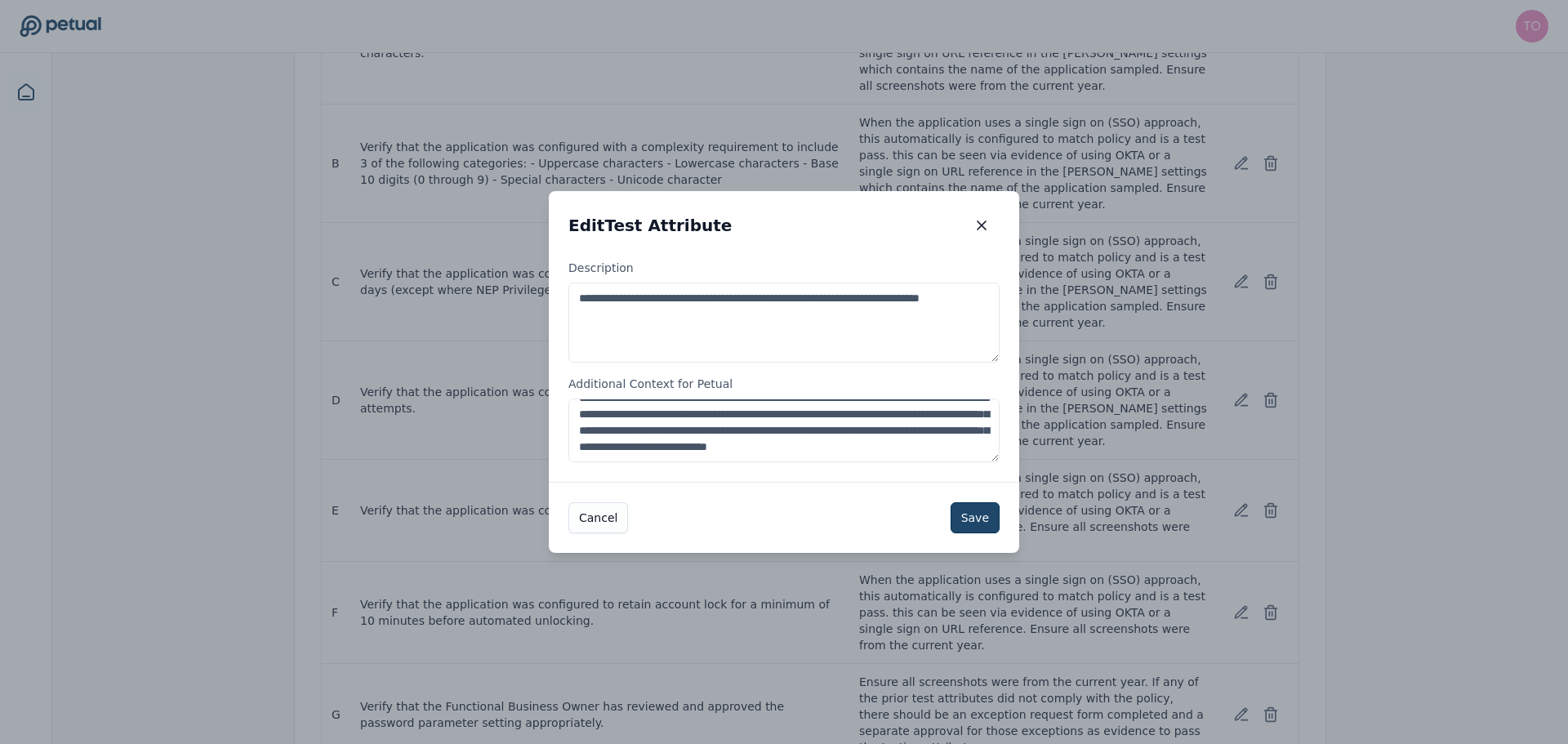
click at [988, 522] on button "Save" at bounding box center [975, 518] width 49 height 31
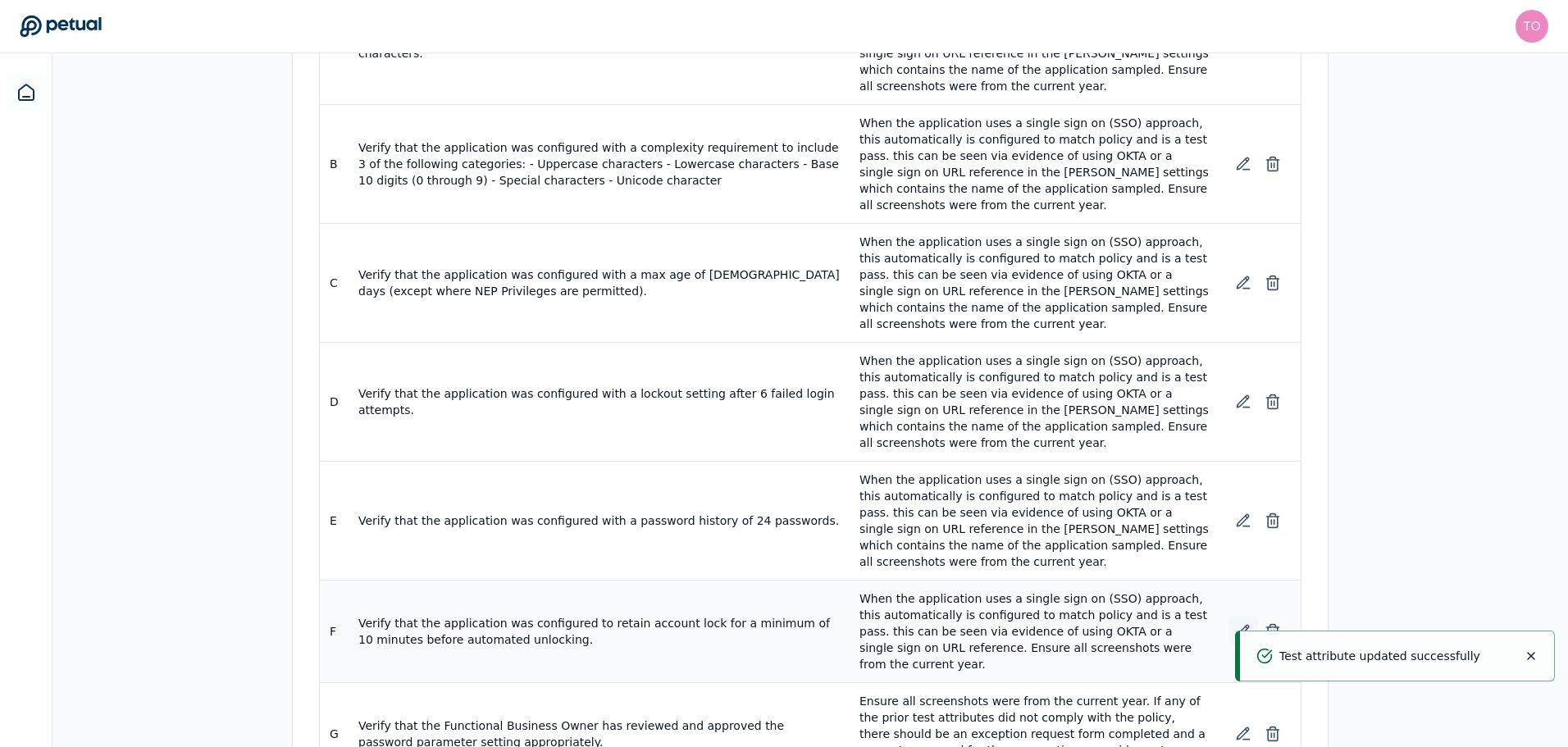
click at [1244, 624] on icon at bounding box center [1242, 631] width 16 height 17
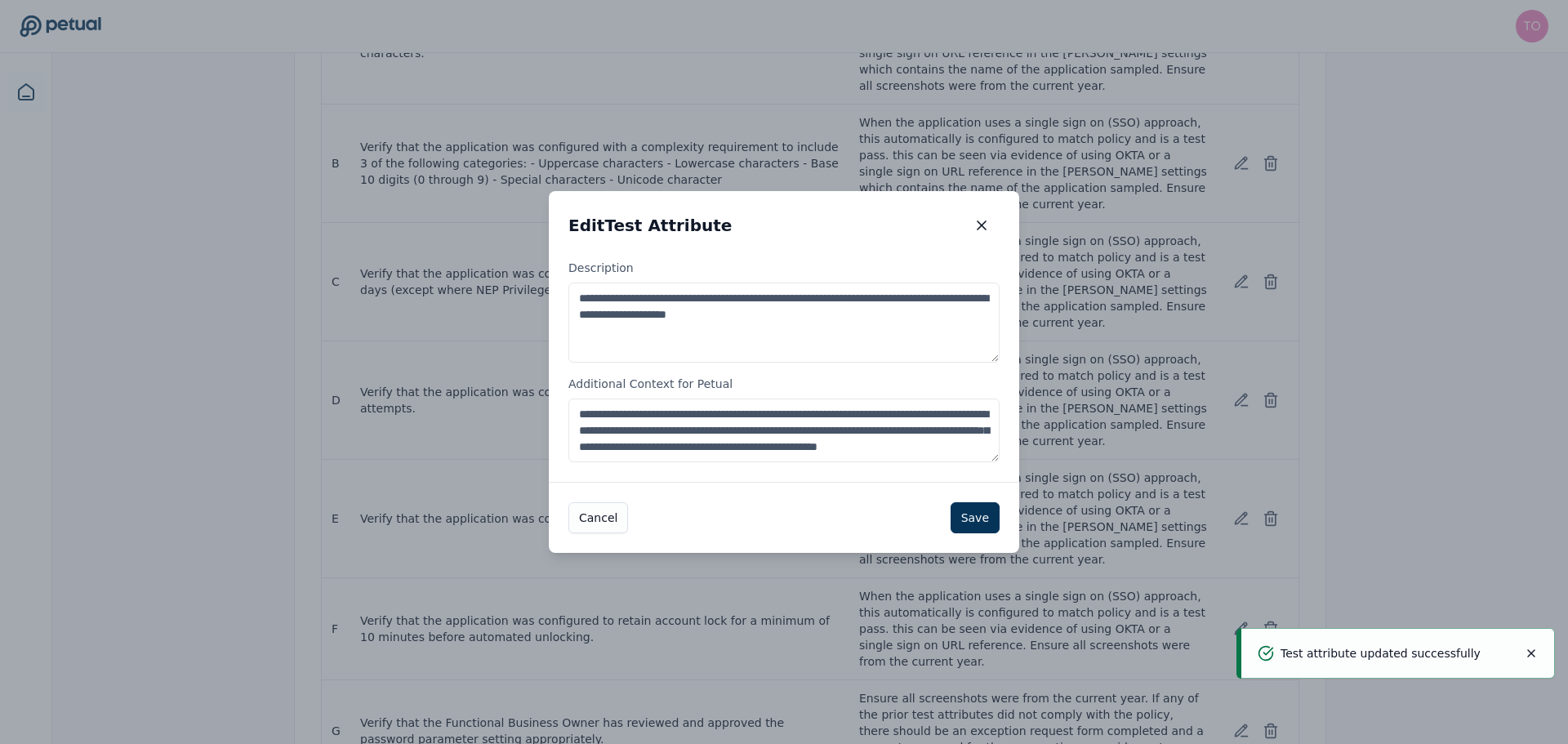
click at [752, 441] on textarea "**********" at bounding box center [784, 431] width 432 height 64
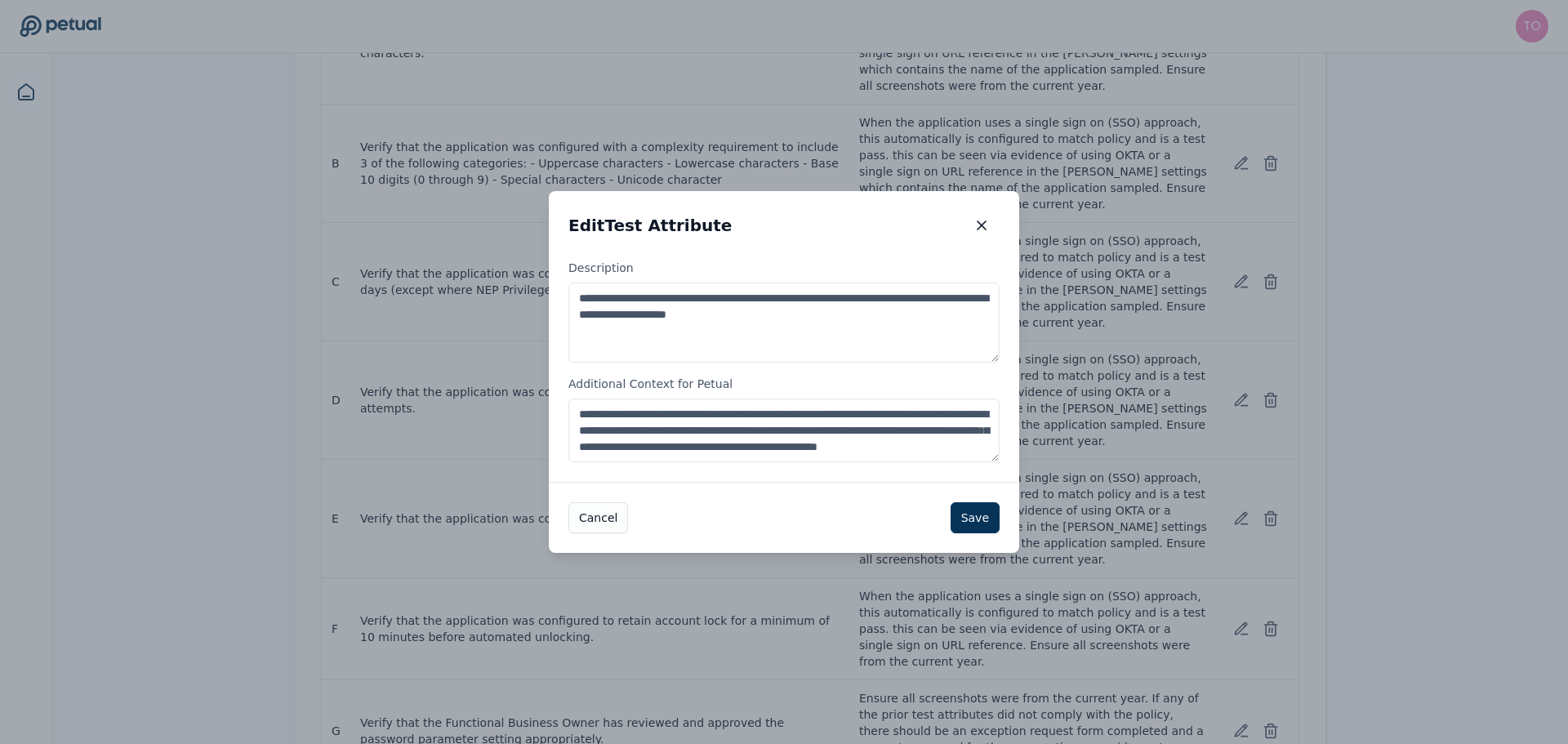
click at [752, 441] on textarea "**********" at bounding box center [784, 431] width 432 height 64
paste textarea "**********"
type textarea "**********"
click at [970, 515] on button "Save" at bounding box center [975, 518] width 49 height 31
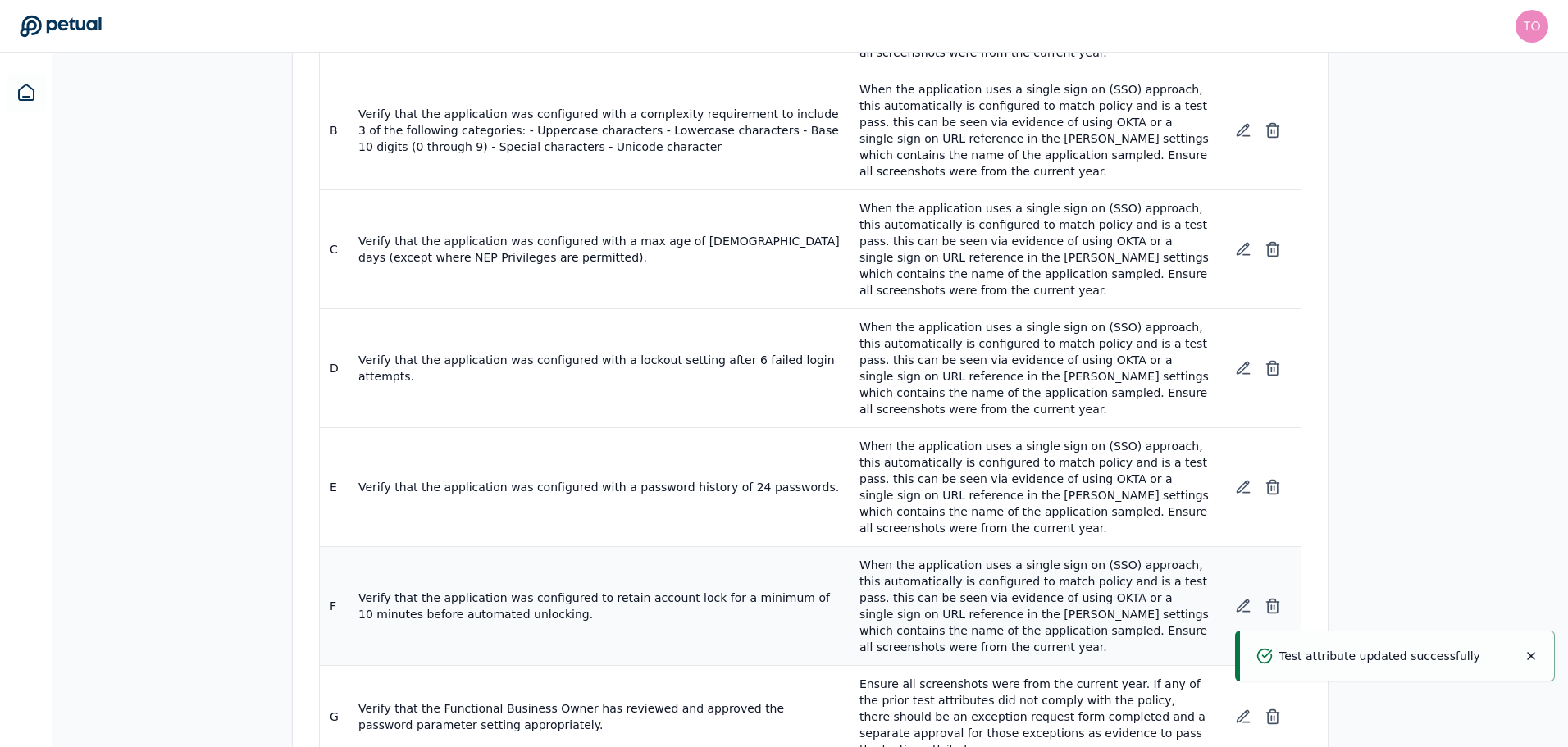
scroll to position [473, 0]
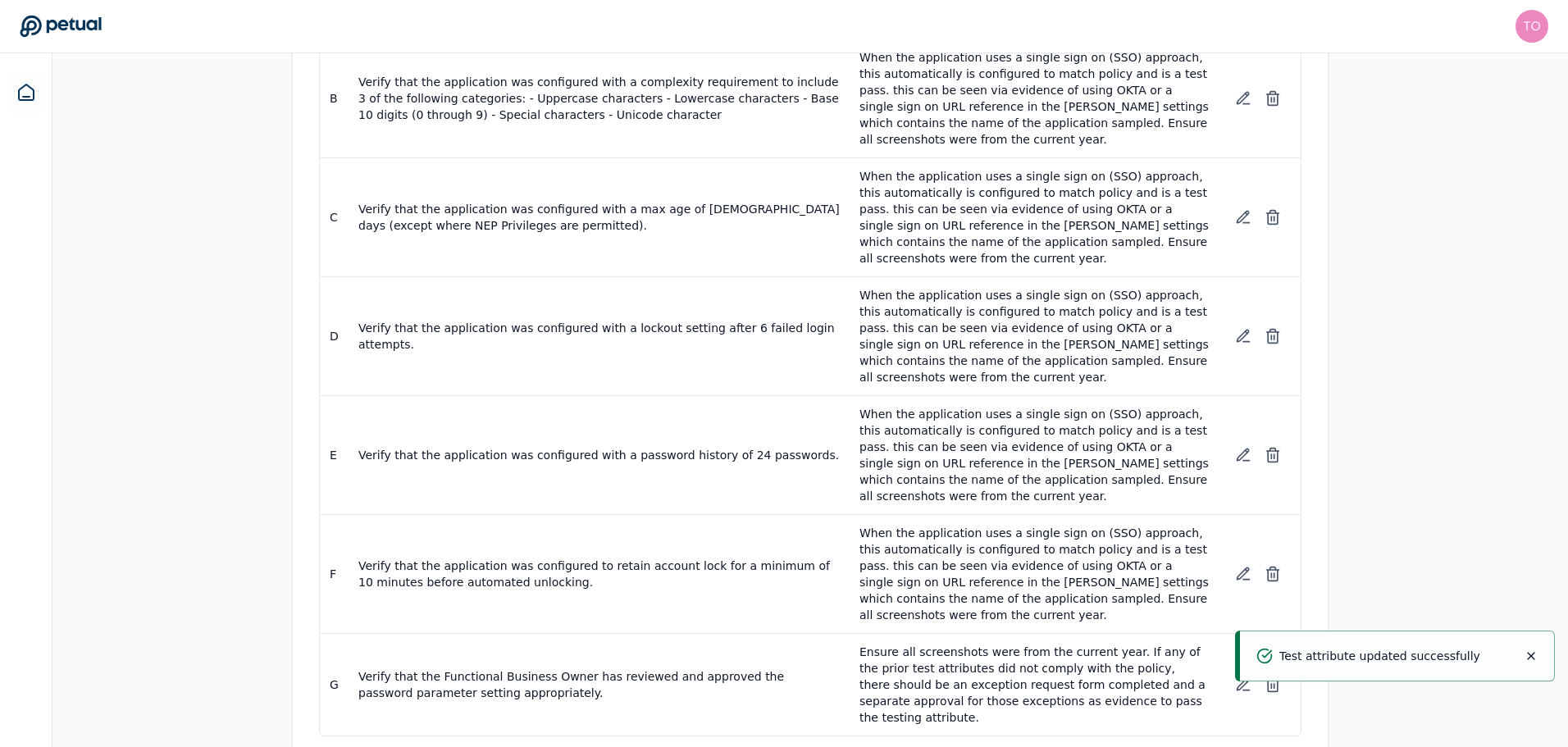
click at [1450, 446] on div "Overview Test Attributes Sampling Supporting Files Results Work Paper Test Attr…" at bounding box center [809, 267] width 1515 height 995
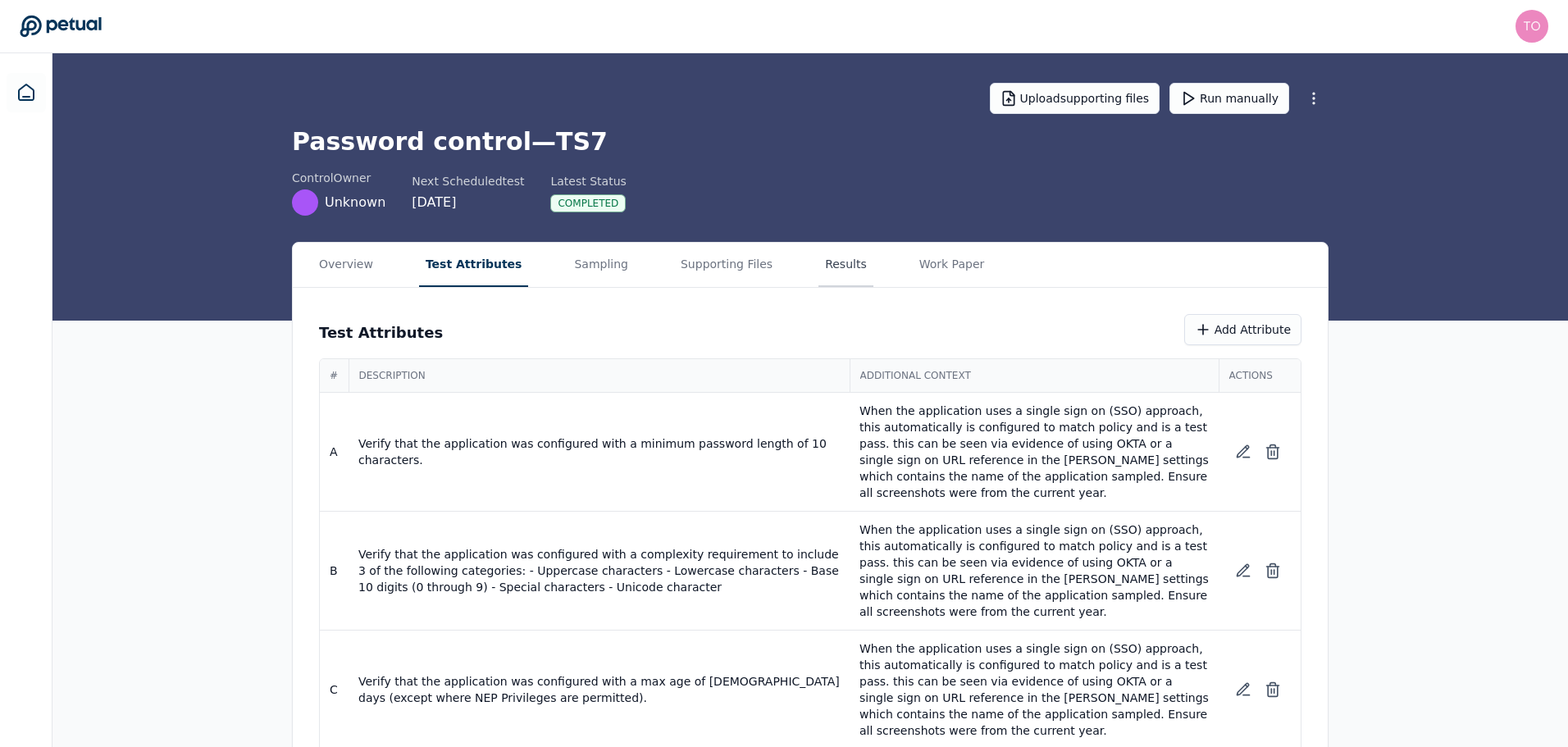
click at [818, 263] on button "Results" at bounding box center [845, 265] width 55 height 44
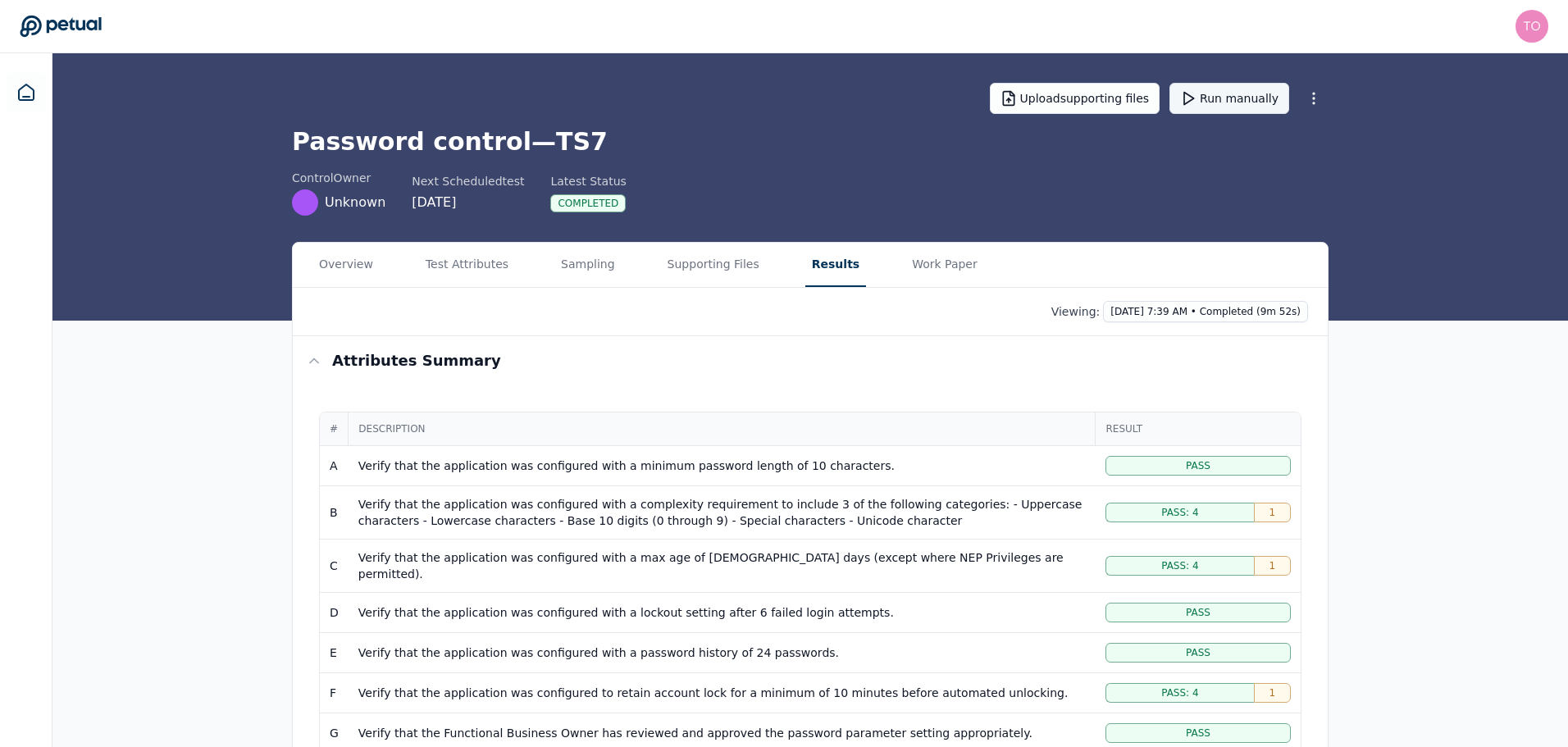
click at [1245, 93] on button "Run manually" at bounding box center [1229, 98] width 120 height 31
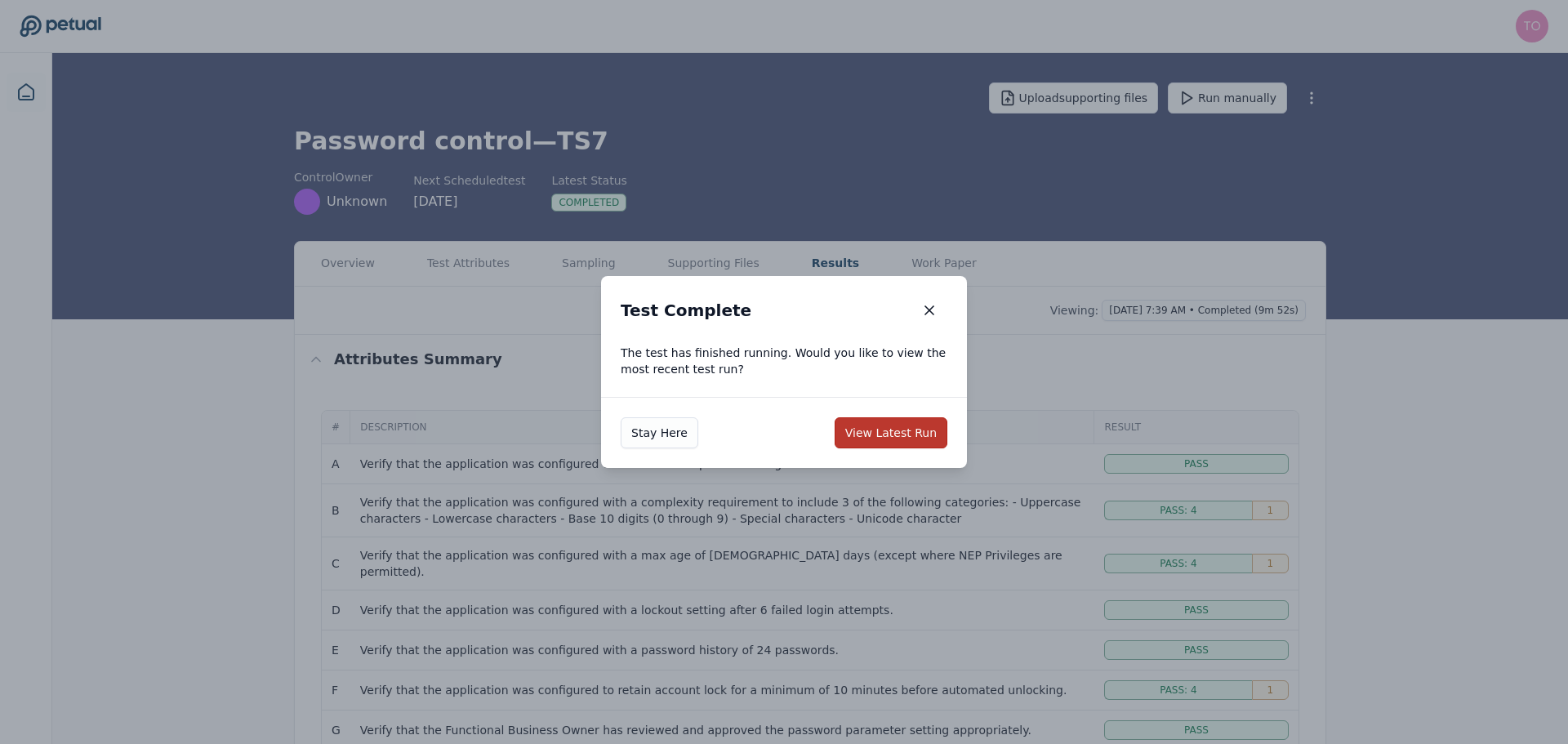
click at [906, 432] on button "View Latest Run" at bounding box center [891, 433] width 112 height 31
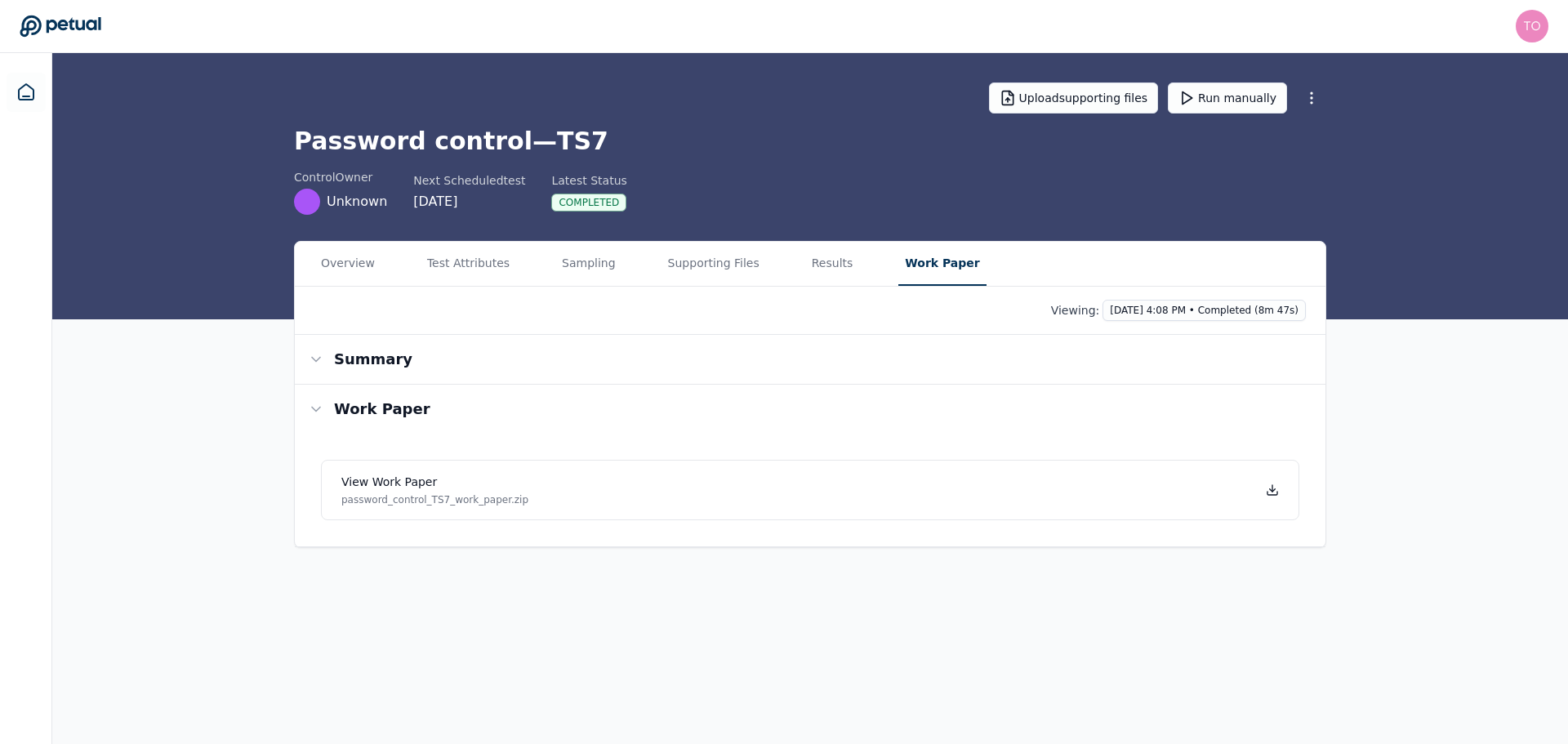
click at [899, 258] on button "Work Paper" at bounding box center [942, 264] width 87 height 44
click at [1168, 499] on link "View work paper password_control_TS7_work_paper.zip" at bounding box center [810, 491] width 978 height 61
click at [809, 262] on button "Results" at bounding box center [832, 264] width 54 height 44
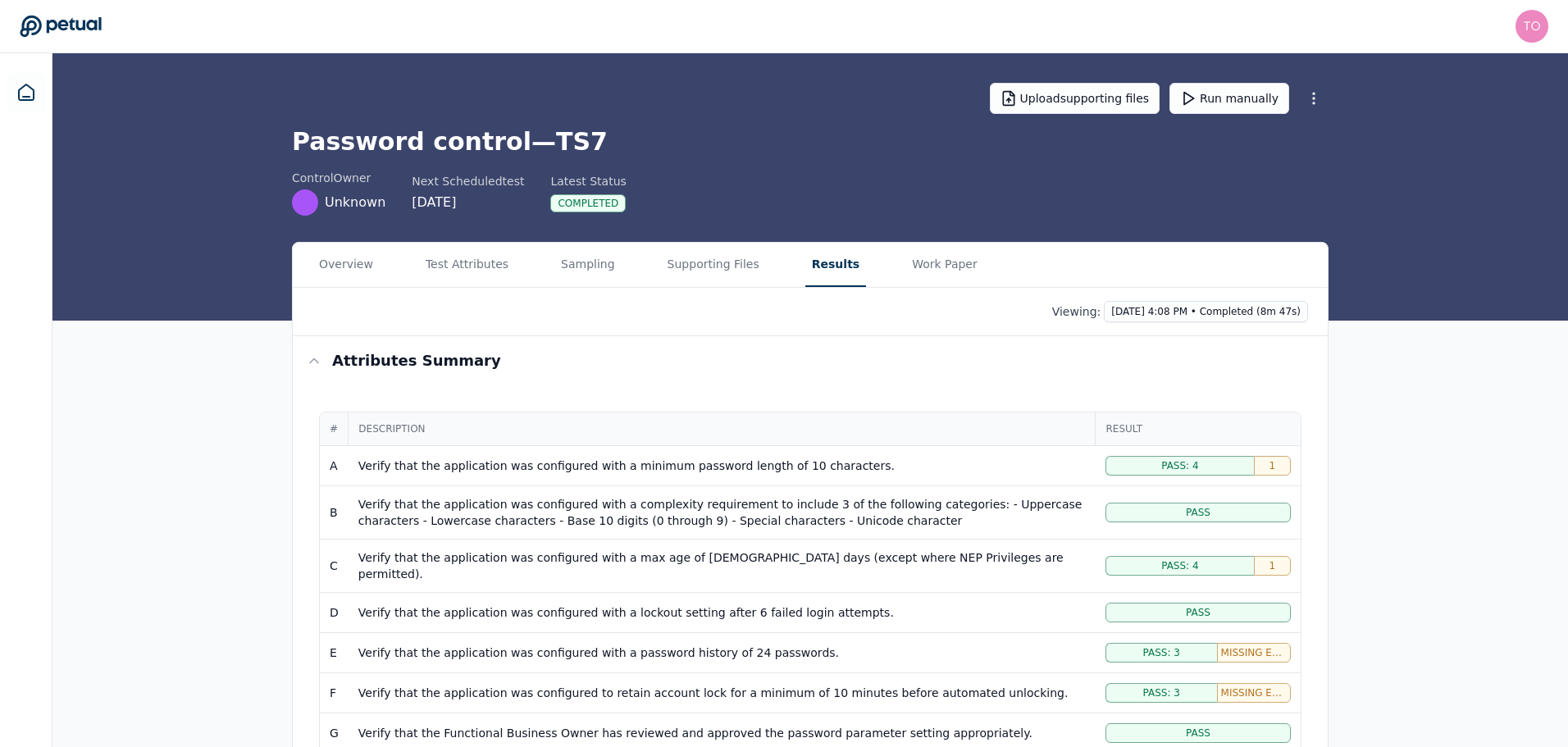
click at [548, 464] on div "Verify that the application was configured with a minimum password length of 10…" at bounding box center [722, 466] width 728 height 17
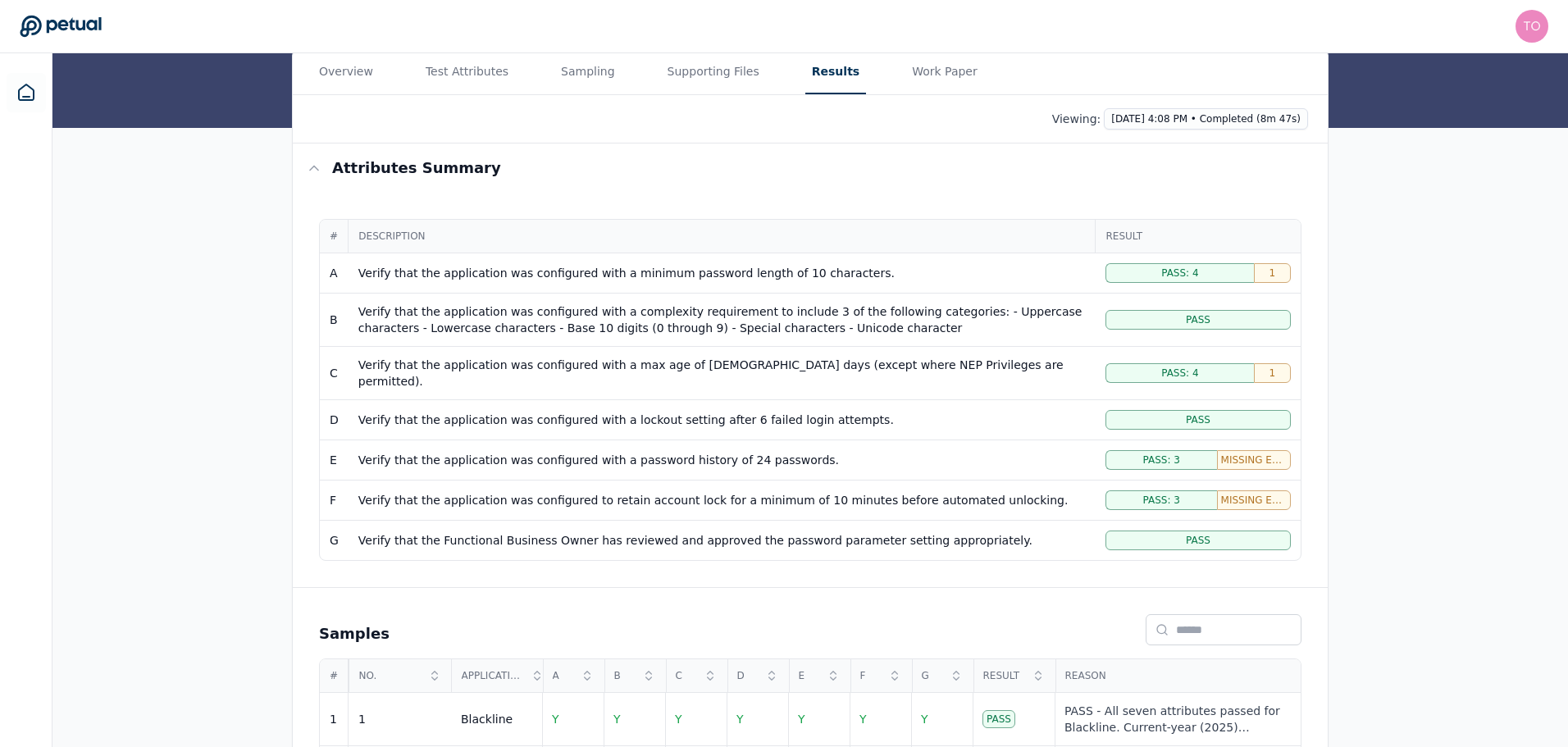
scroll to position [426, 0]
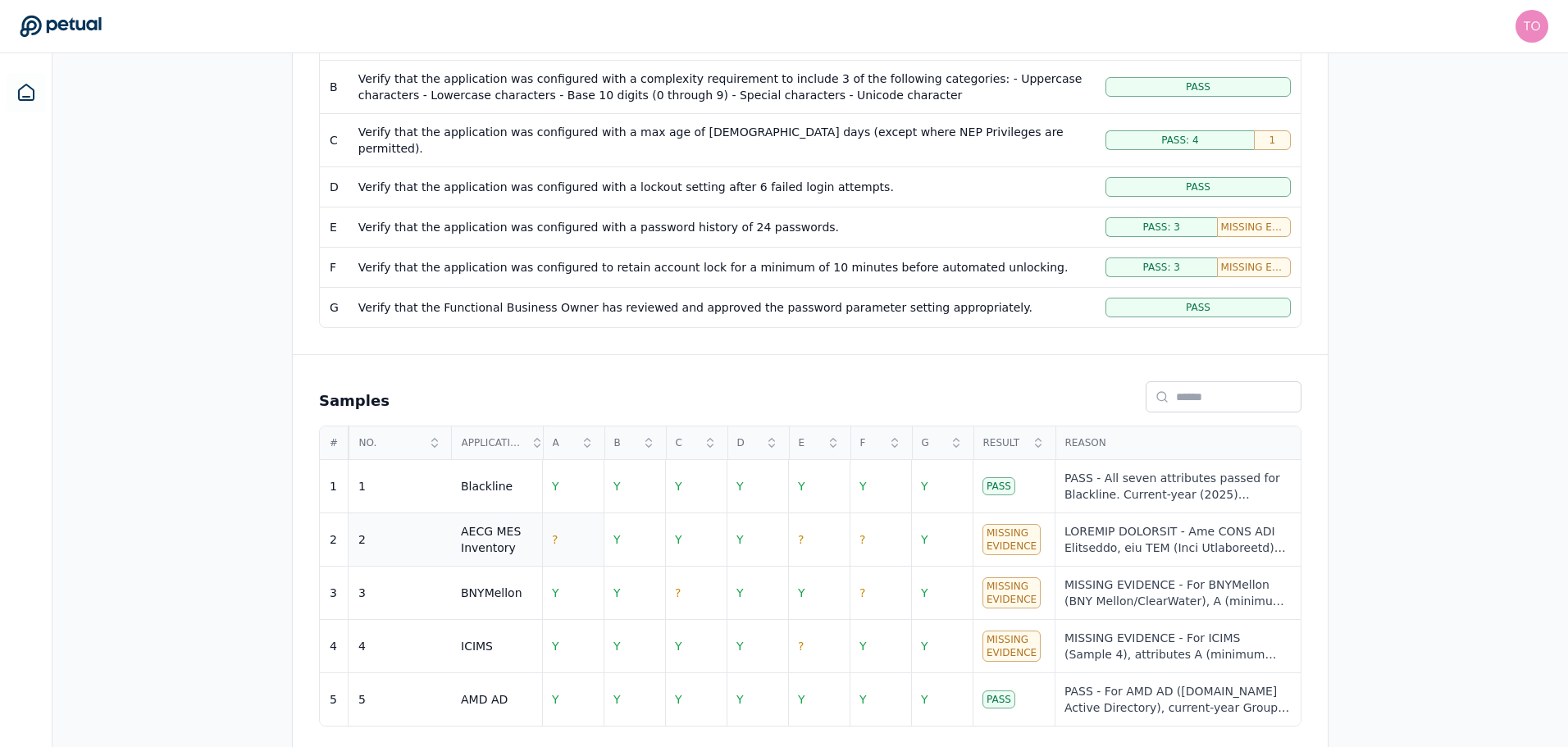
click at [555, 533] on span "?" at bounding box center [555, 539] width 6 height 13
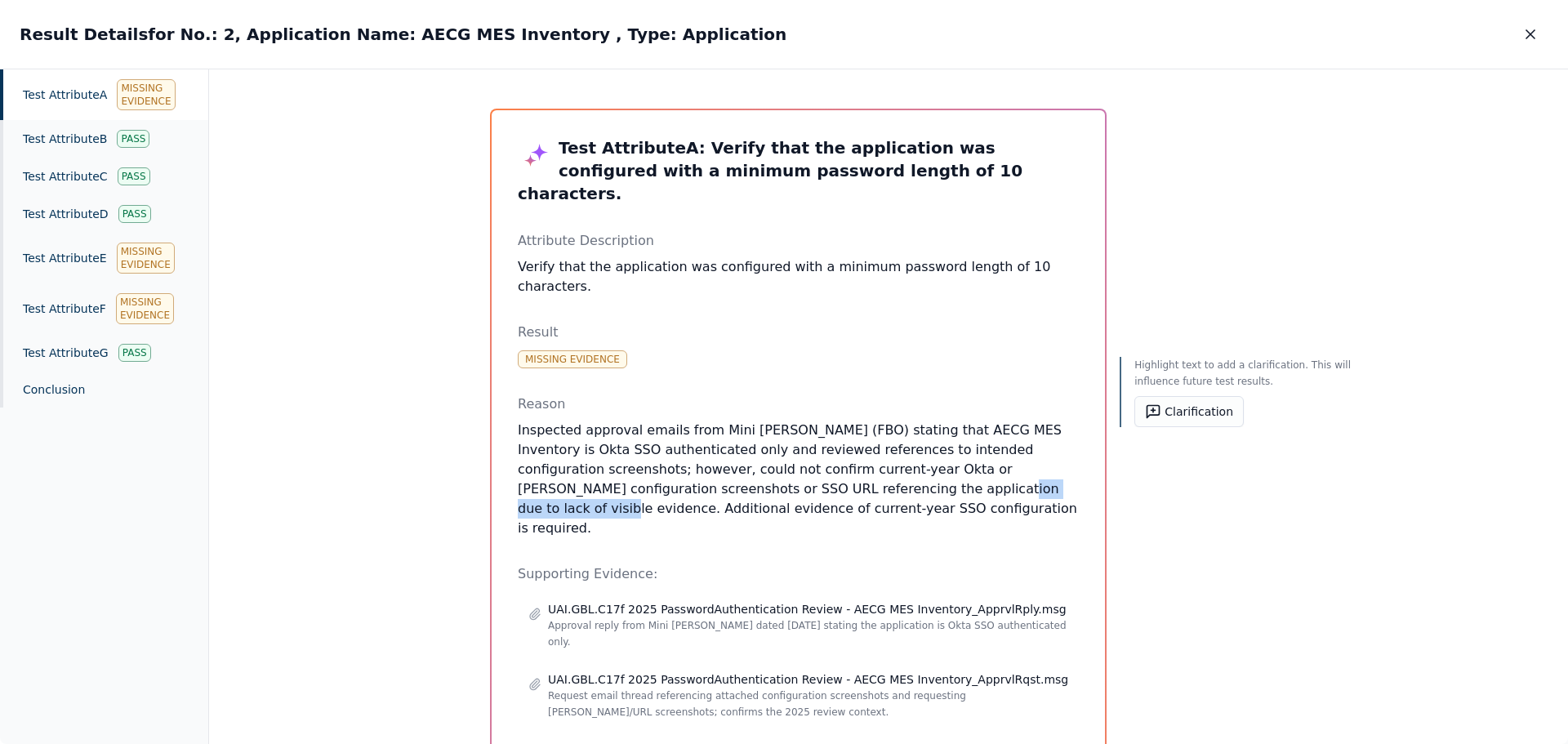
drag, startPoint x: 605, startPoint y: 484, endPoint x: 958, endPoint y: 465, distance: 353.5
click at [936, 469] on p "Inspected approval emails from Mini [PERSON_NAME] (FBO) stating that AECG MES I…" at bounding box center [798, 479] width 561 height 118
click at [1135, 411] on button "Clarification" at bounding box center [1189, 412] width 110 height 31
click at [1193, 447] on textarea at bounding box center [1245, 472] width 199 height 80
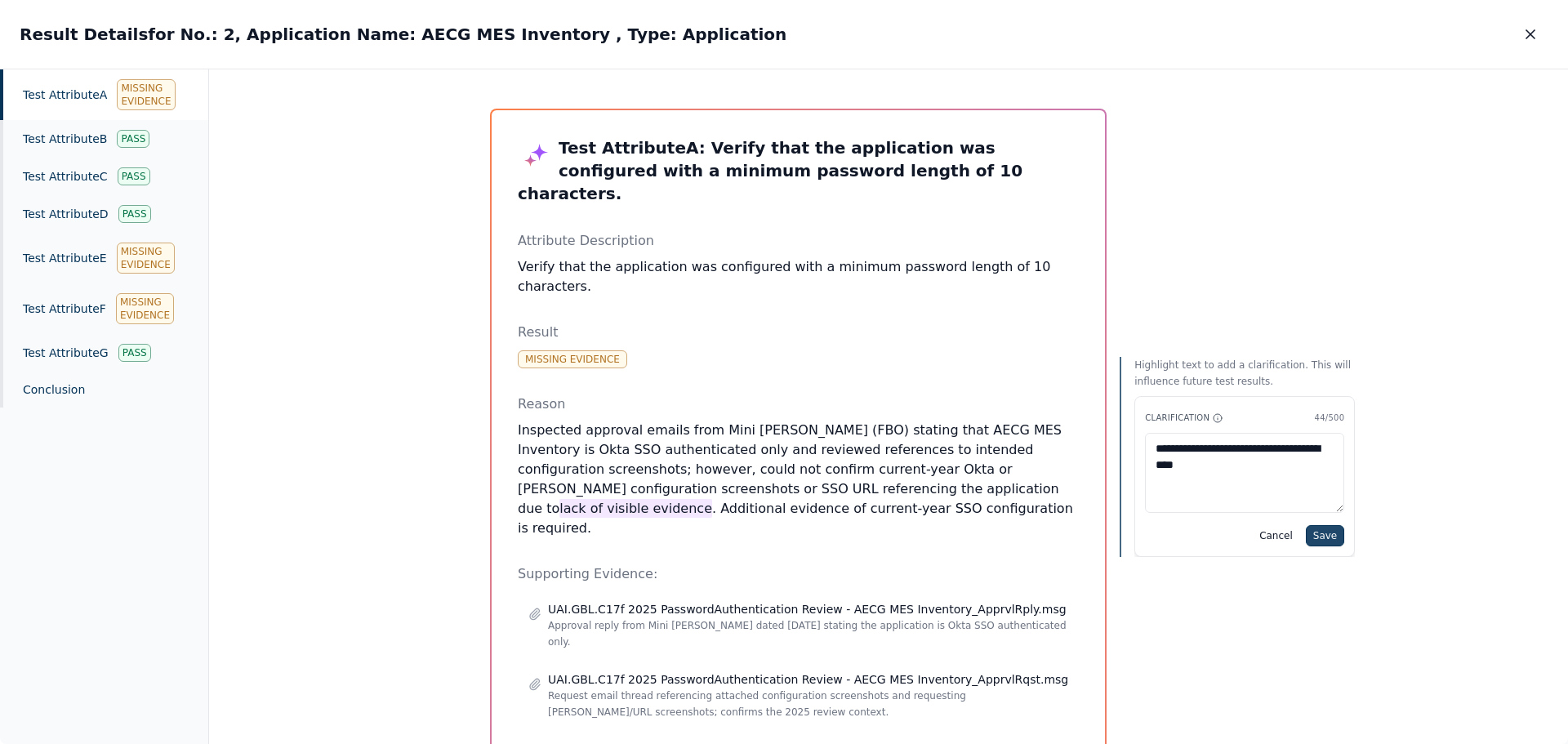
type textarea "**********"
click at [1306, 538] on button "Save" at bounding box center [1325, 536] width 38 height 22
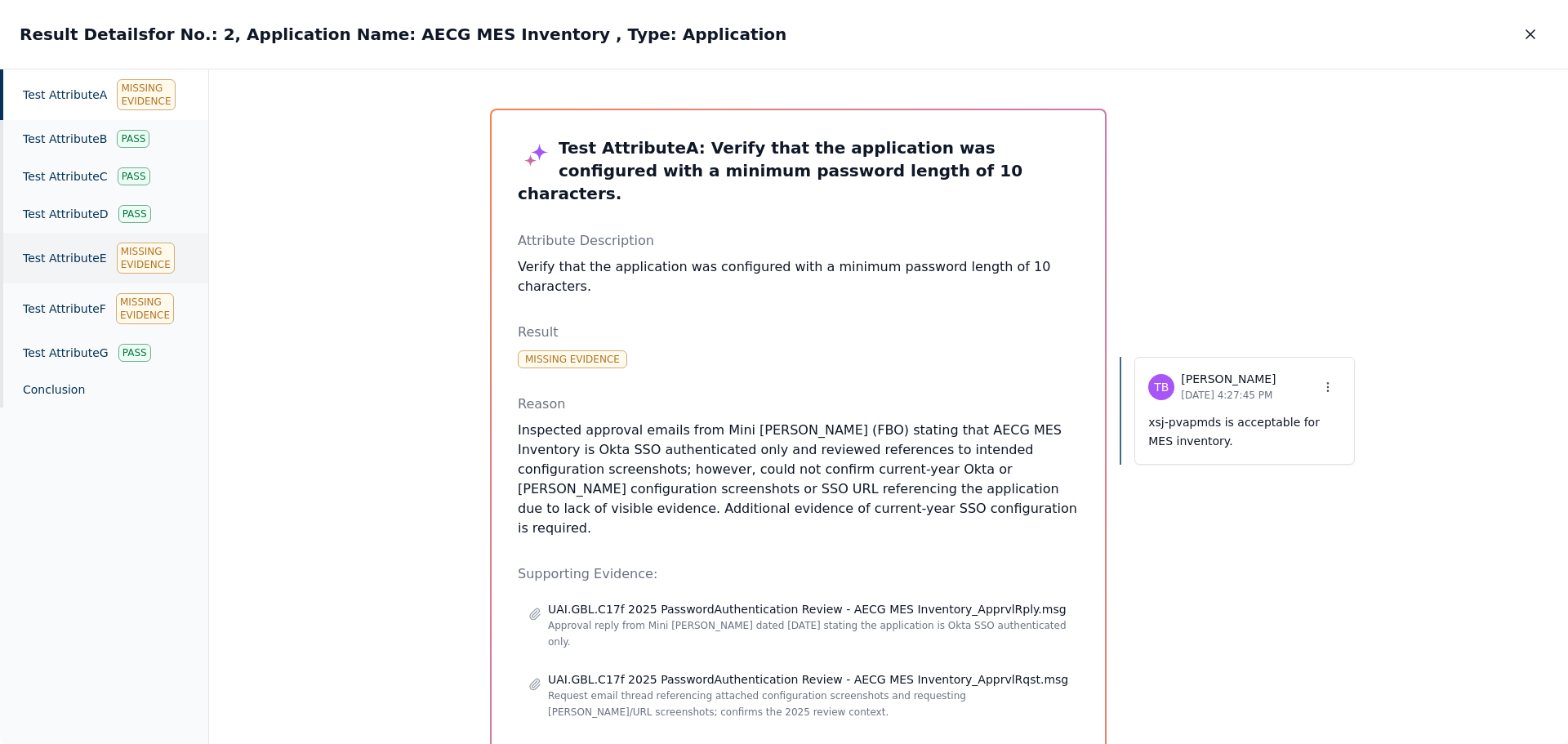
click at [55, 253] on div "Test Attribute E Missing Evidence" at bounding box center [104, 258] width 208 height 51
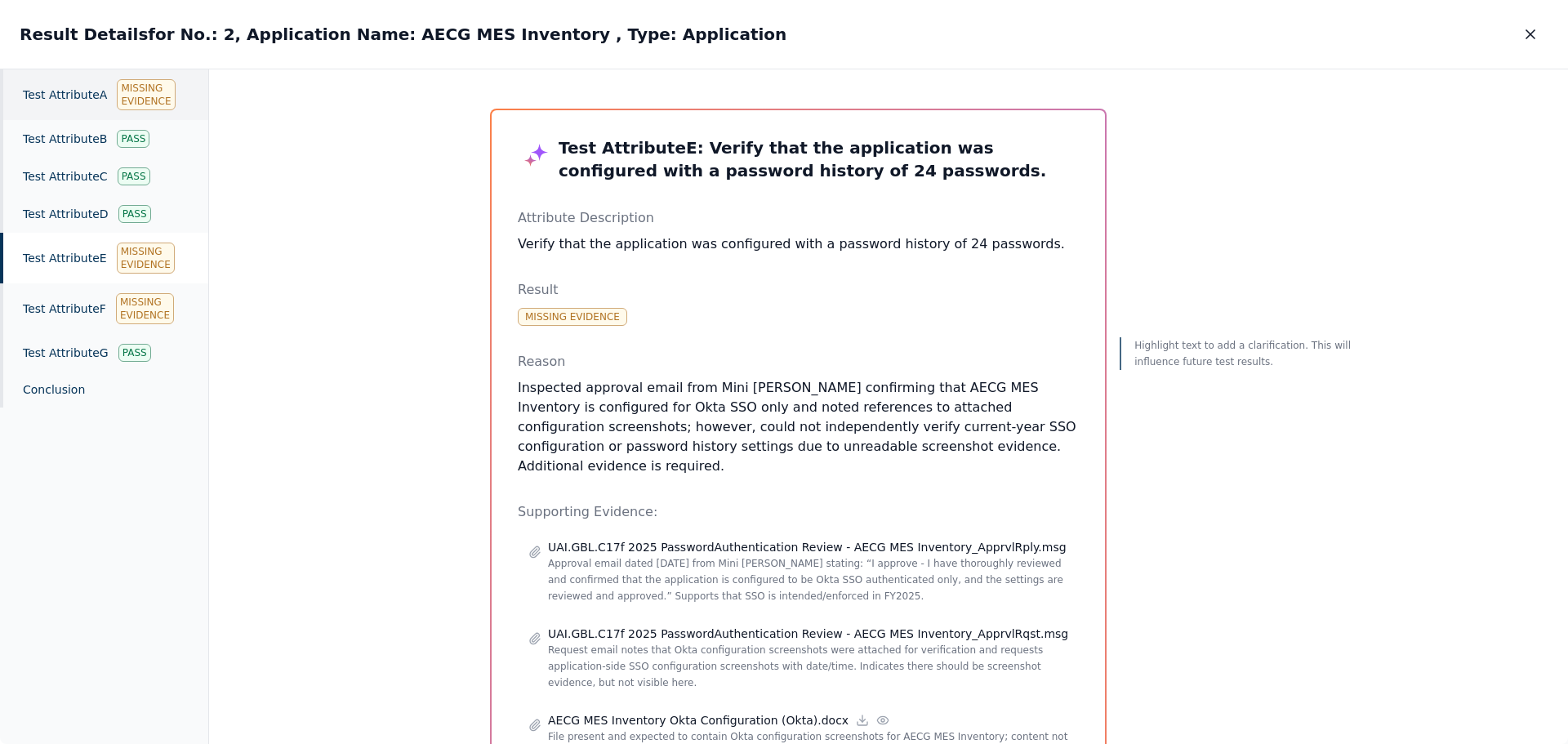
click at [58, 94] on div "Test Attribute A Missing Evidence" at bounding box center [104, 94] width 208 height 51
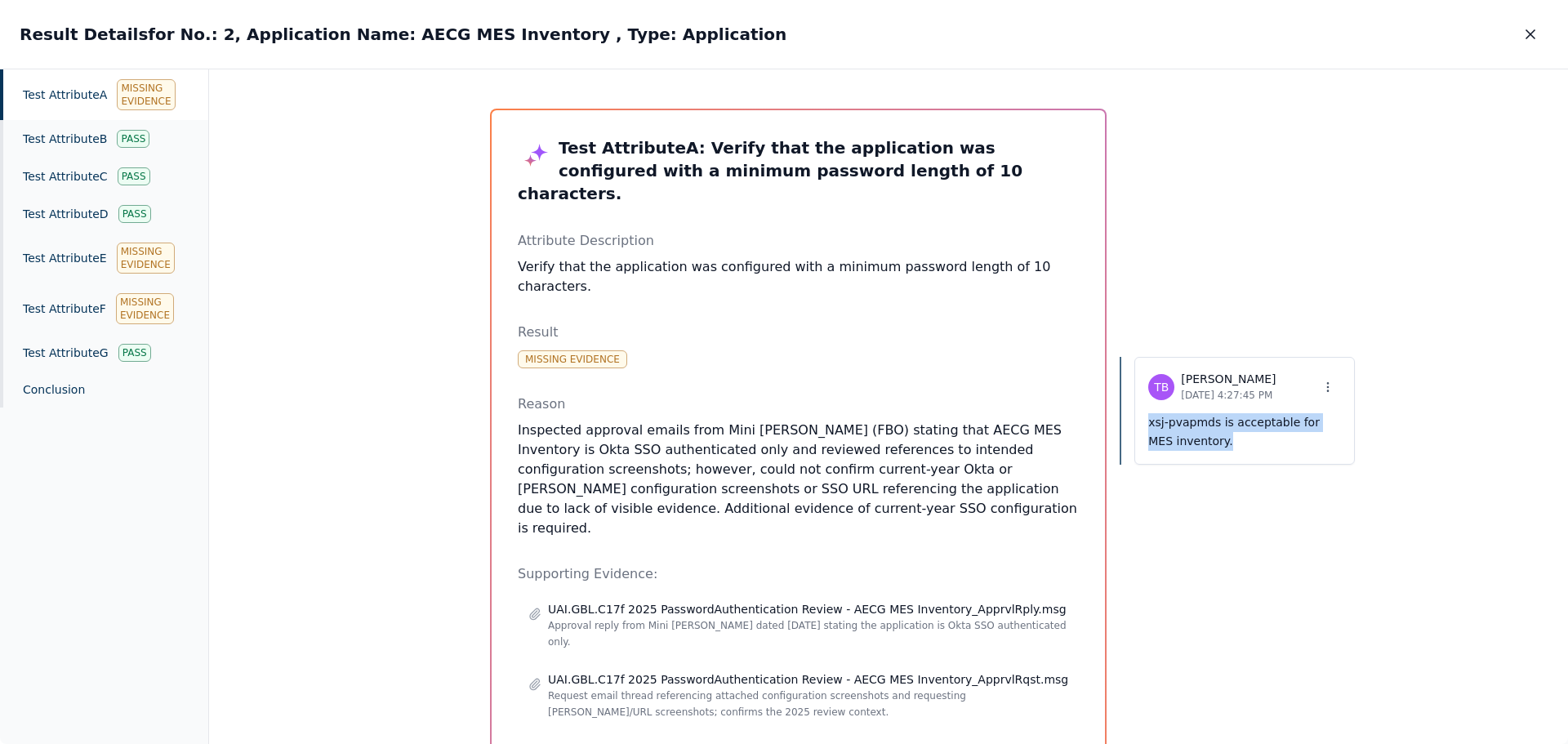
drag, startPoint x: 1152, startPoint y: 441, endPoint x: 1072, endPoint y: 430, distance: 80.8
click at [1135, 430] on div "TB [PERSON_NAME] [DATE] 4:27:45 PM xsj-pvapmds is acceptable for MES inventory." at bounding box center [1245, 411] width 221 height 108
copy p "xsj-pvapmds is acceptable for MES inventory."
click at [117, 258] on div "Missing Evidence" at bounding box center [145, 258] width 58 height 31
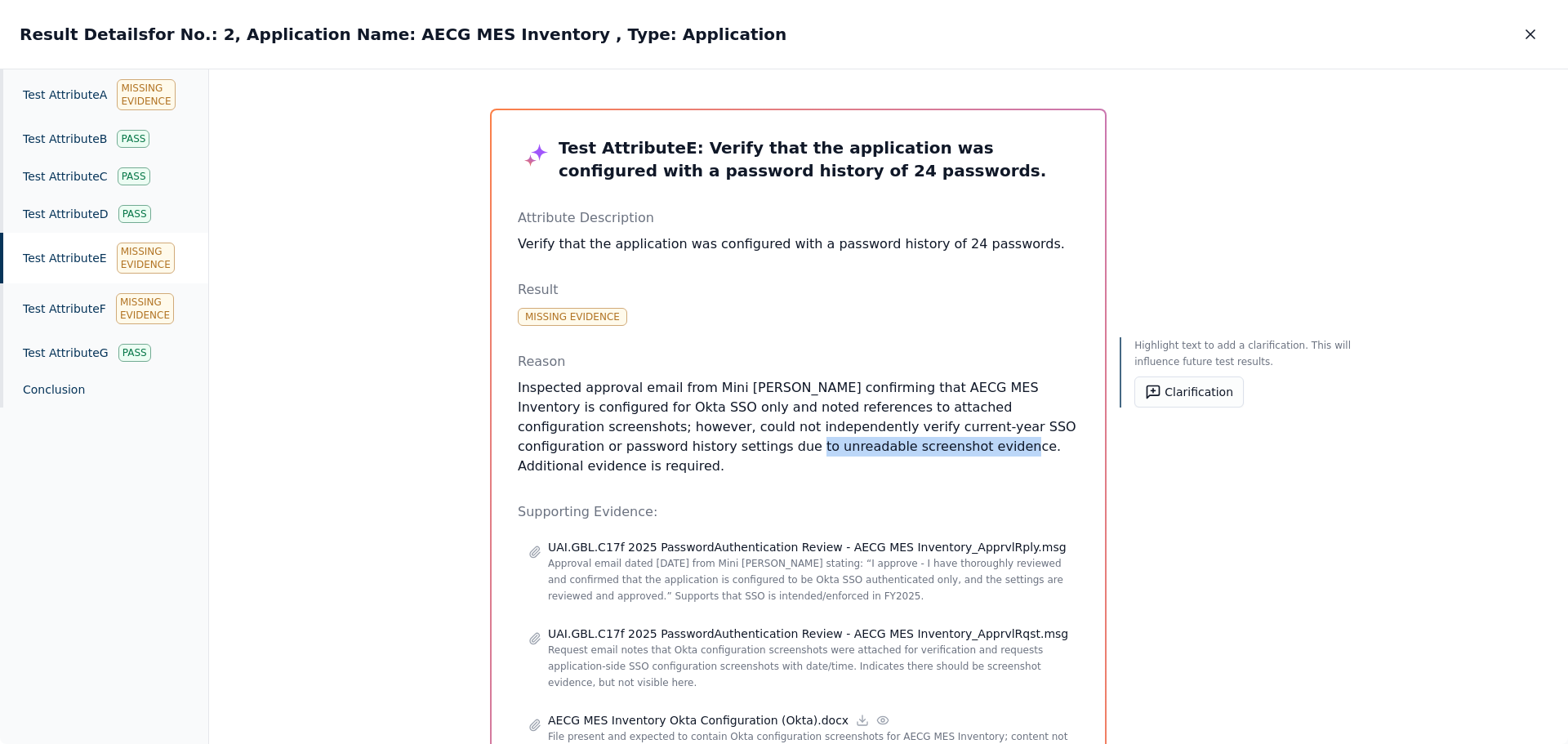
drag, startPoint x: 985, startPoint y: 448, endPoint x: 798, endPoint y: 444, distance: 187.0
click at [798, 444] on p "Inspected approval email from Mini [PERSON_NAME] confirming that AECG MES Inven…" at bounding box center [798, 427] width 561 height 98
click at [1135, 393] on button "Clarification" at bounding box center [1189, 392] width 110 height 31
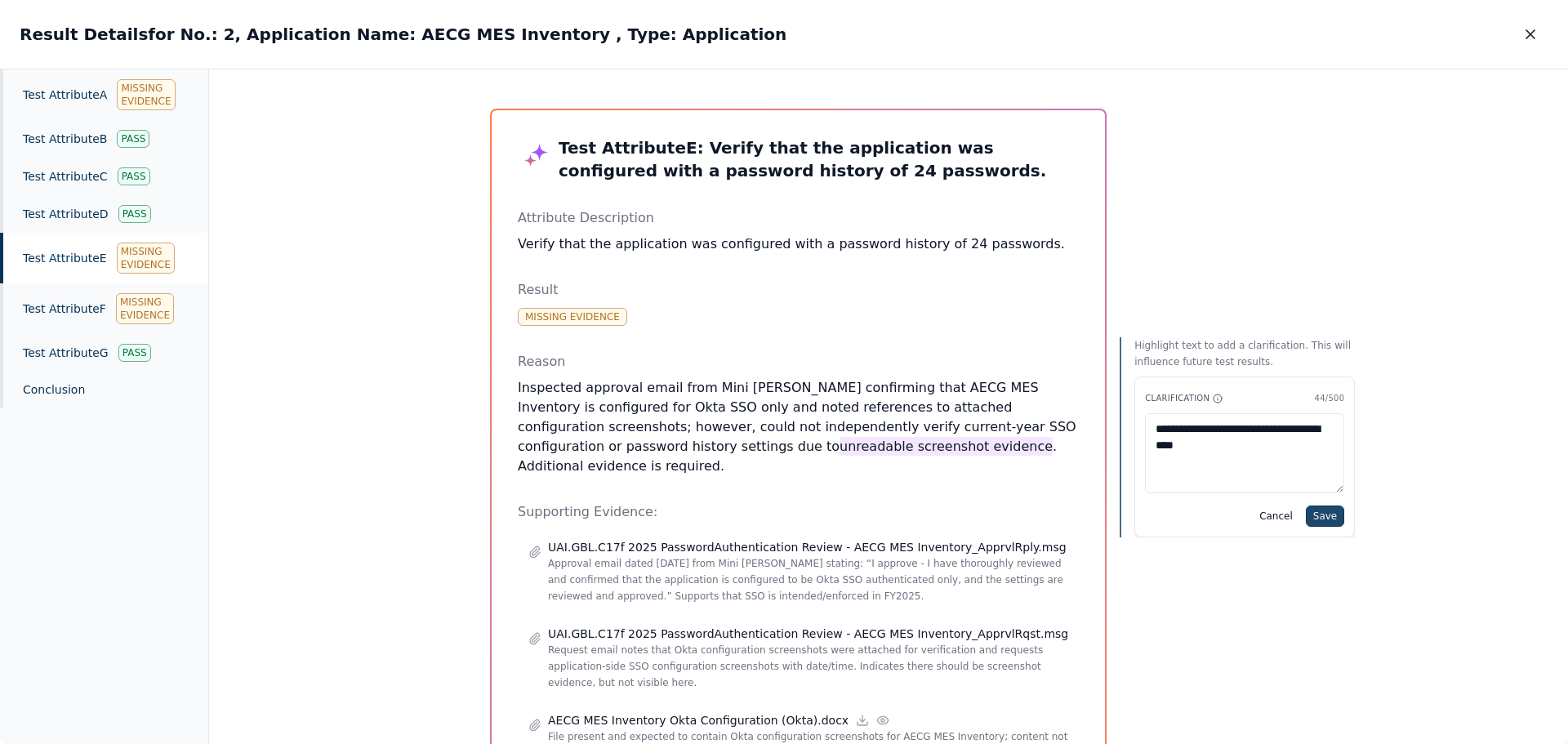
type textarea "**********"
click at [1306, 513] on button "Save" at bounding box center [1325, 516] width 38 height 22
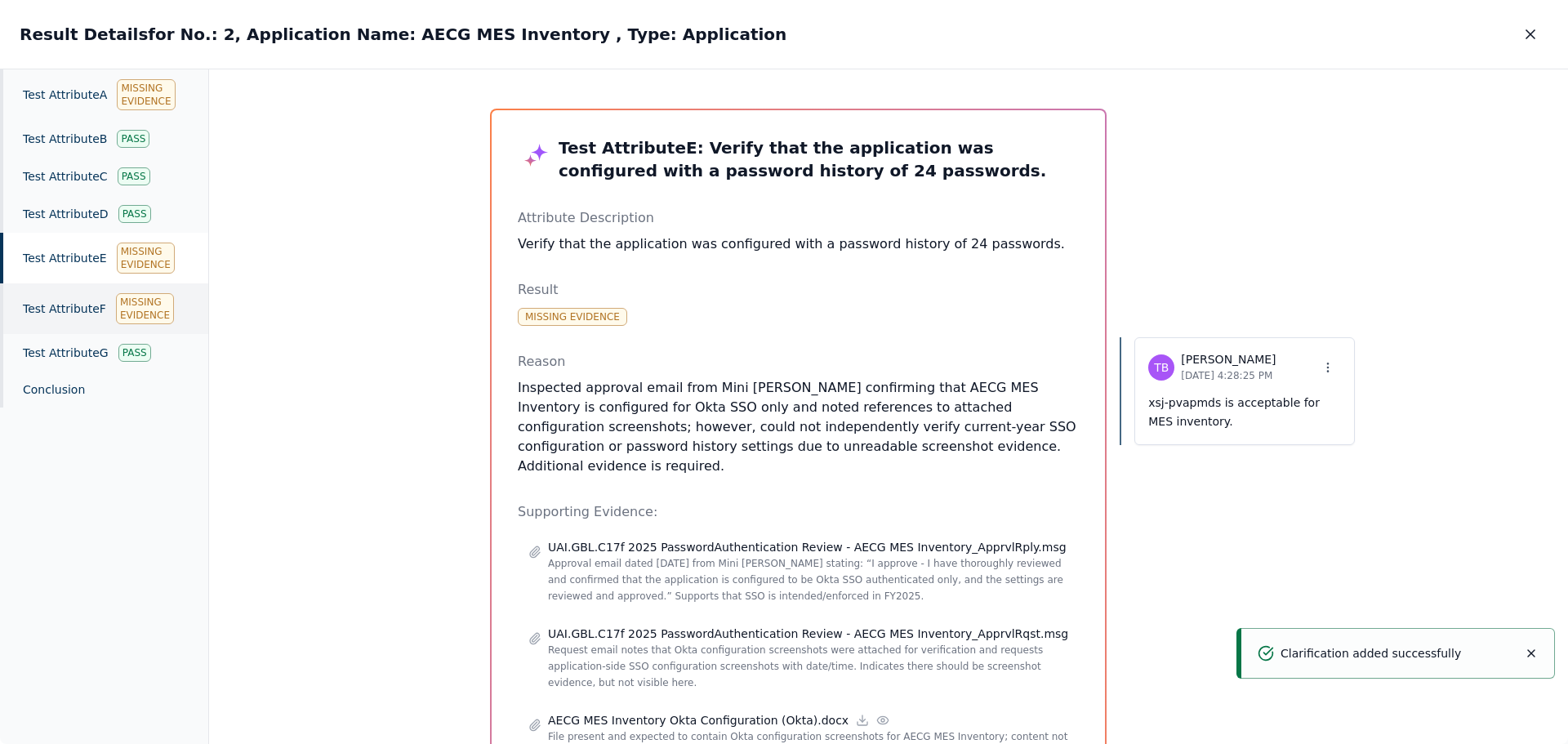
click at [122, 311] on div "Missing Evidence" at bounding box center [144, 309] width 58 height 31
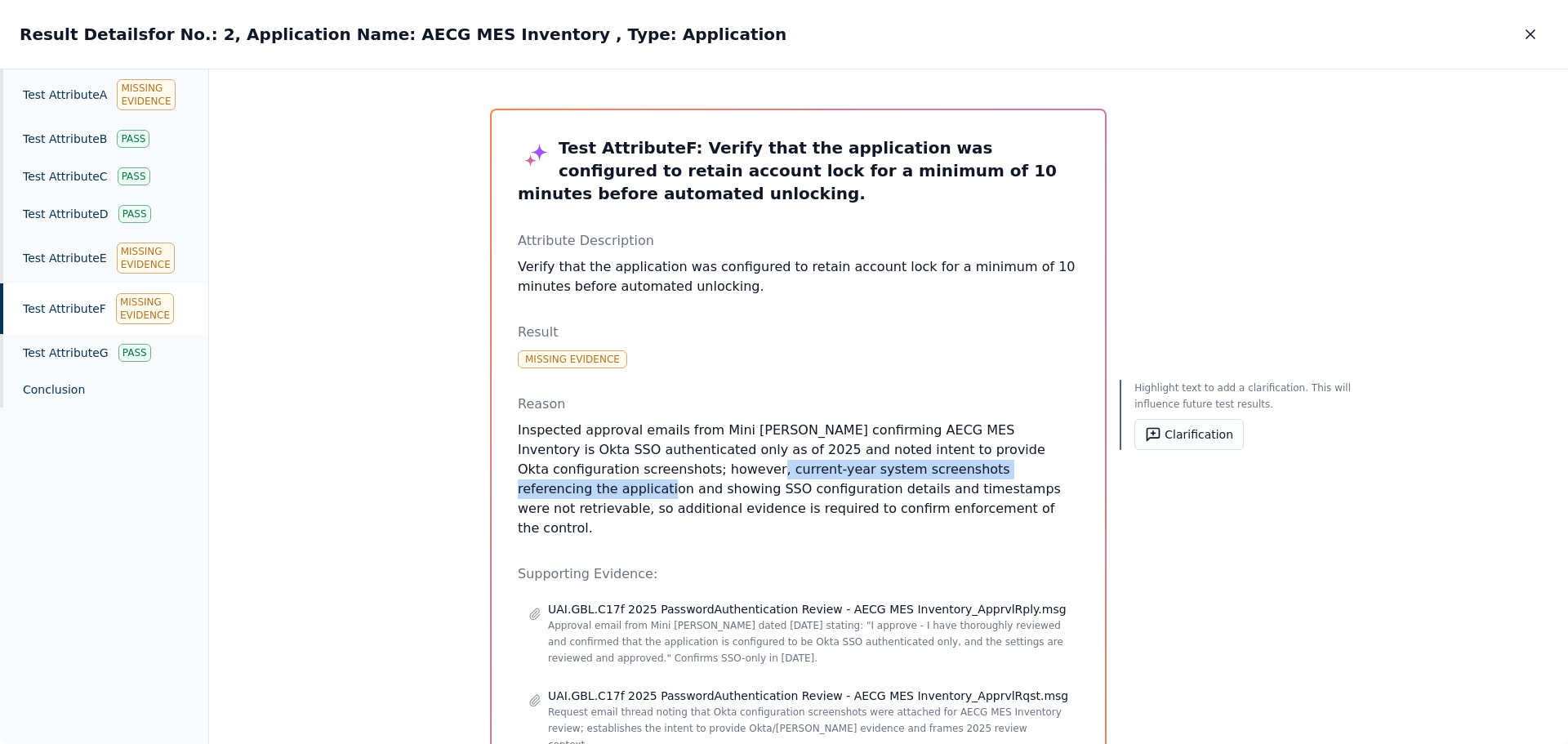
drag, startPoint x: 727, startPoint y: 471, endPoint x: 575, endPoint y: 493, distance: 153.6
click at [575, 493] on p "Inspected approval emails from Mini [PERSON_NAME] confirming AECG MES Inventory…" at bounding box center [798, 479] width 561 height 118
click at [1137, 432] on button "Clarification" at bounding box center [1189, 434] width 110 height 31
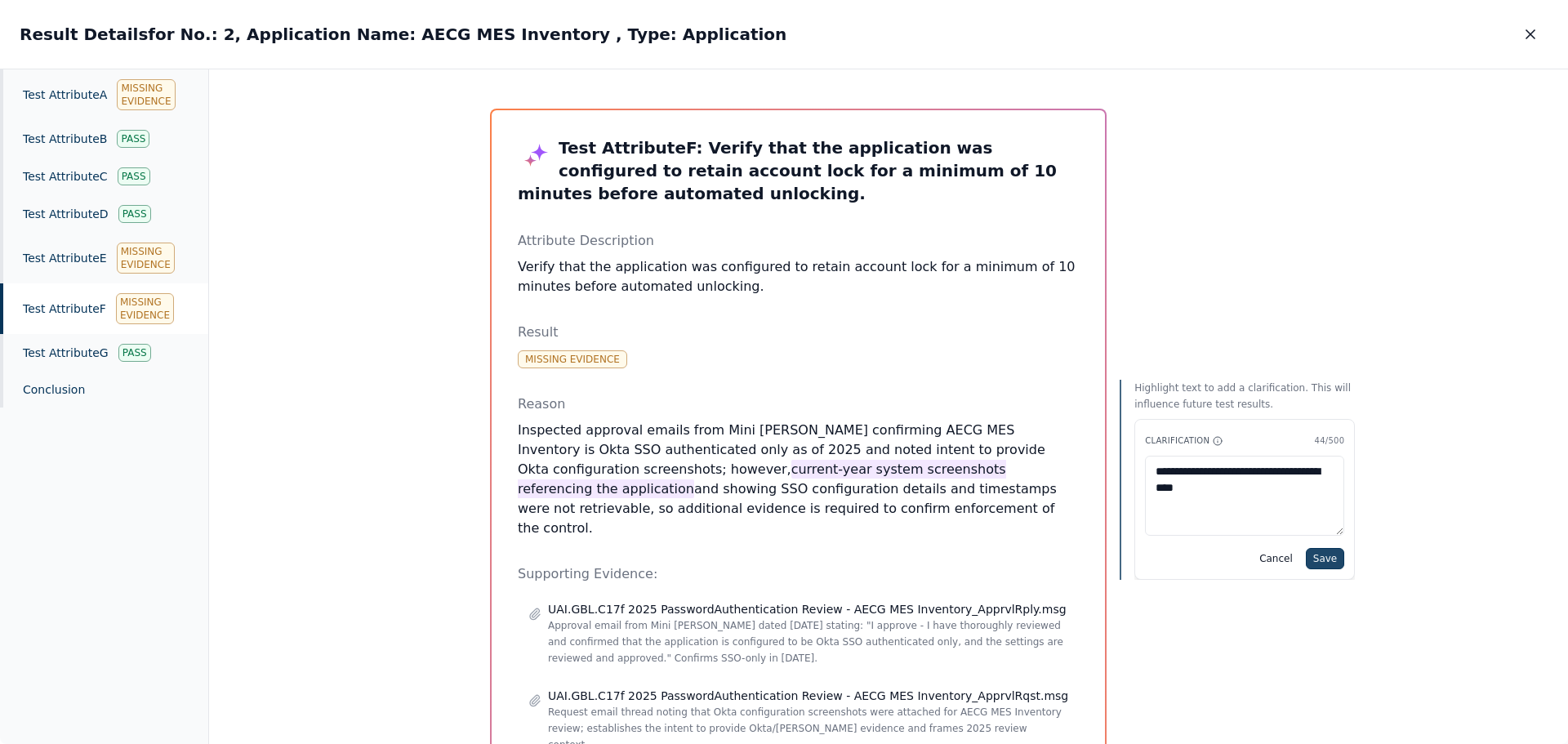
type textarea "**********"
click at [1306, 558] on button "Save" at bounding box center [1325, 559] width 38 height 22
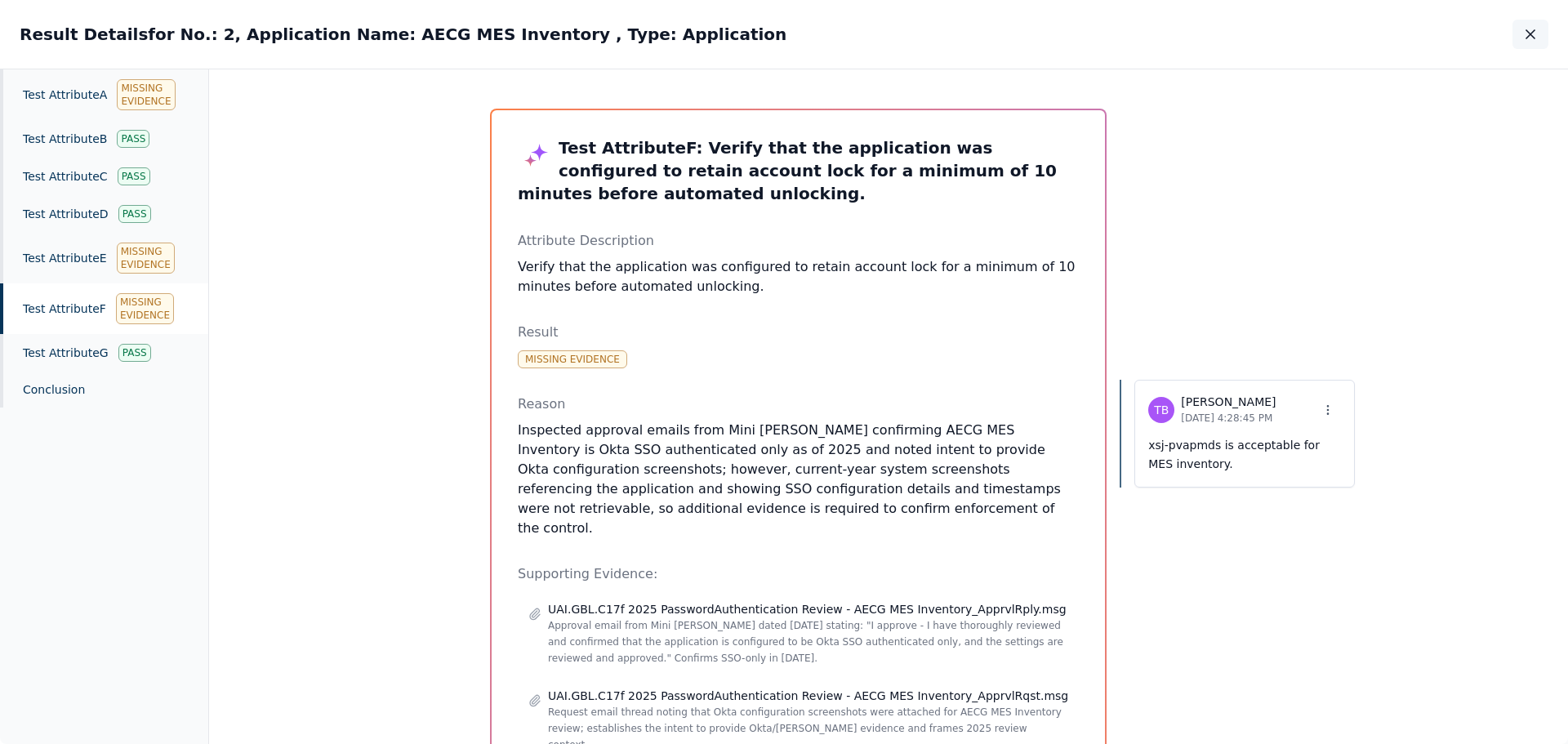
click at [1533, 34] on icon "button" at bounding box center [1530, 34] width 16 height 16
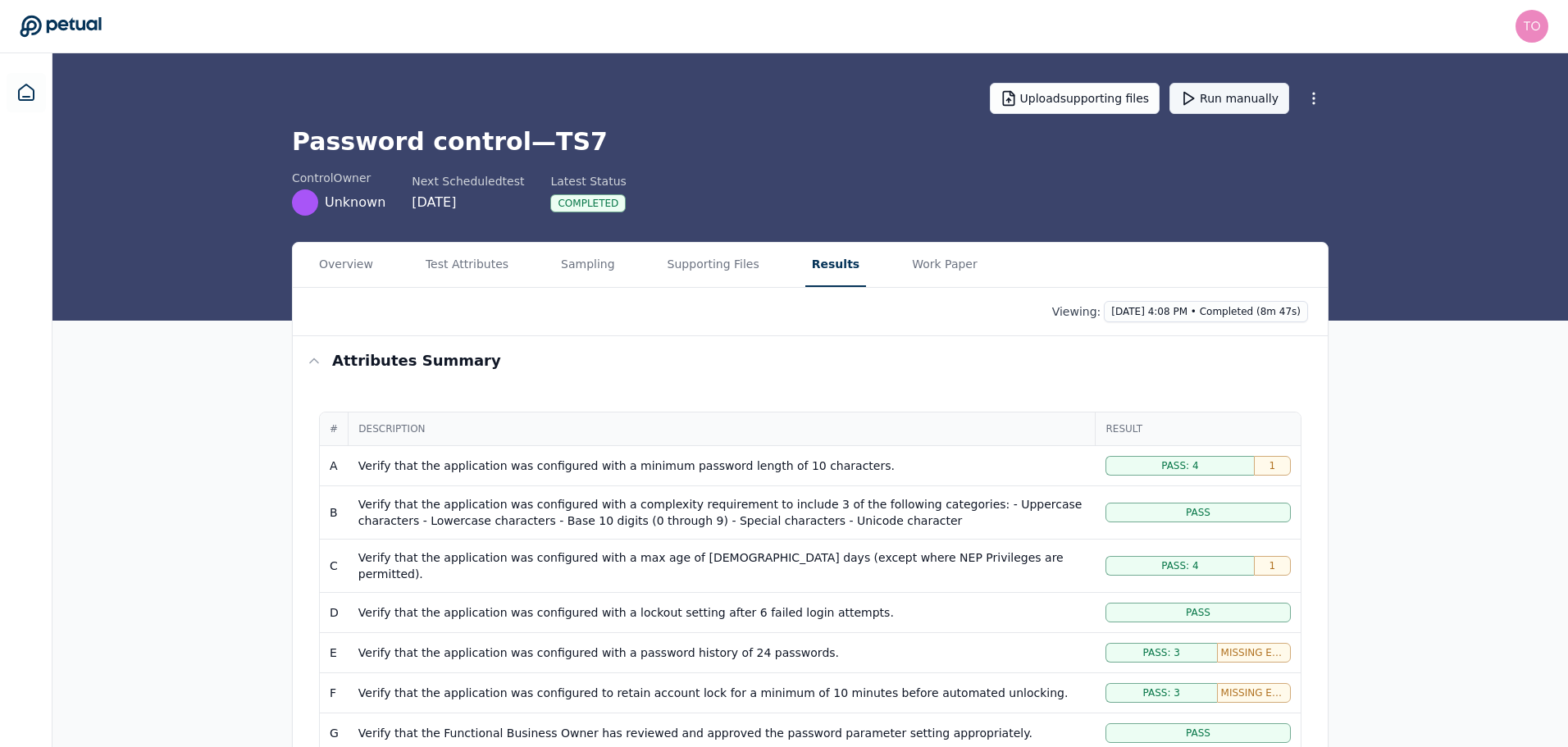
click at [1222, 90] on button "Run manually" at bounding box center [1229, 98] width 120 height 31
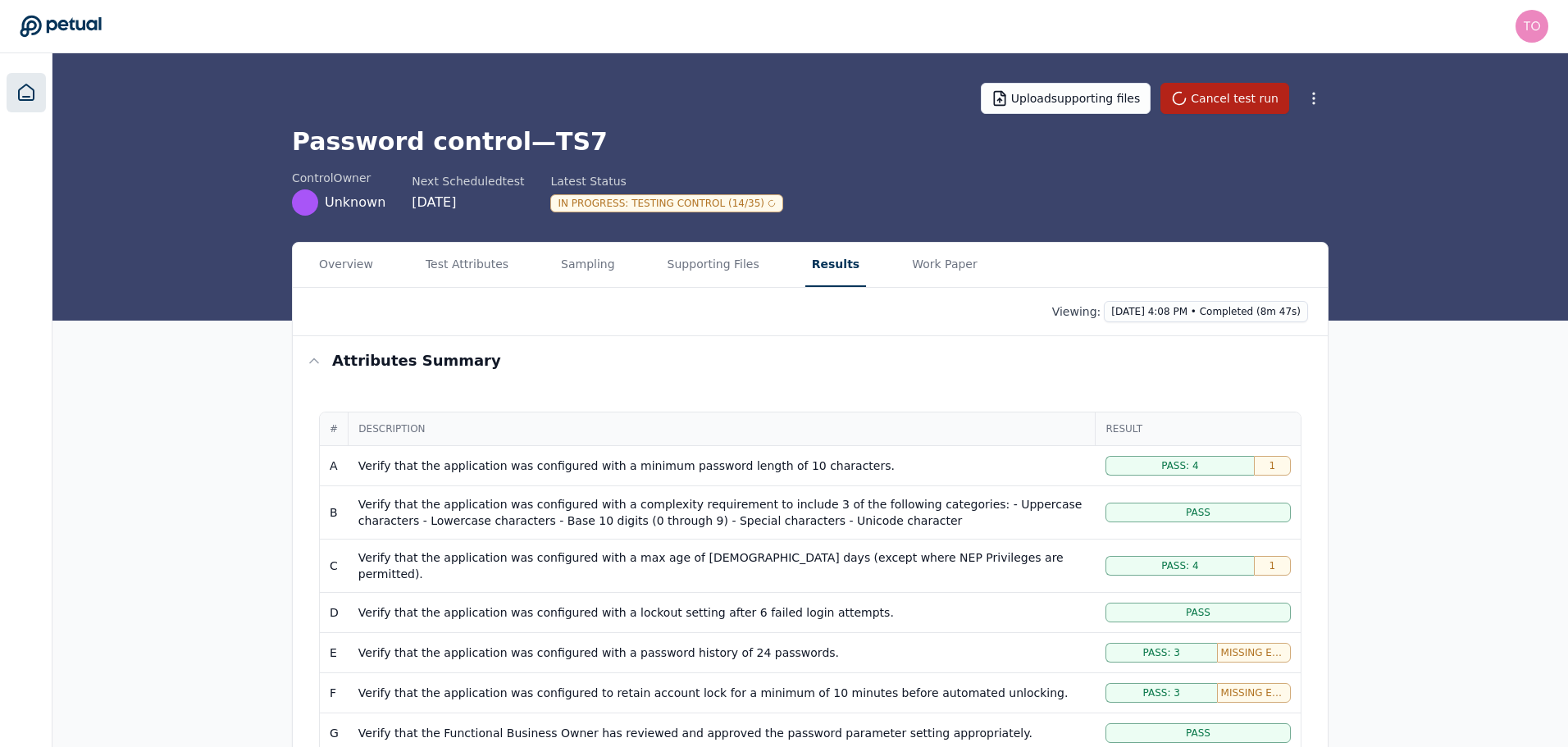
click at [16, 90] on link at bounding box center [26, 92] width 39 height 39
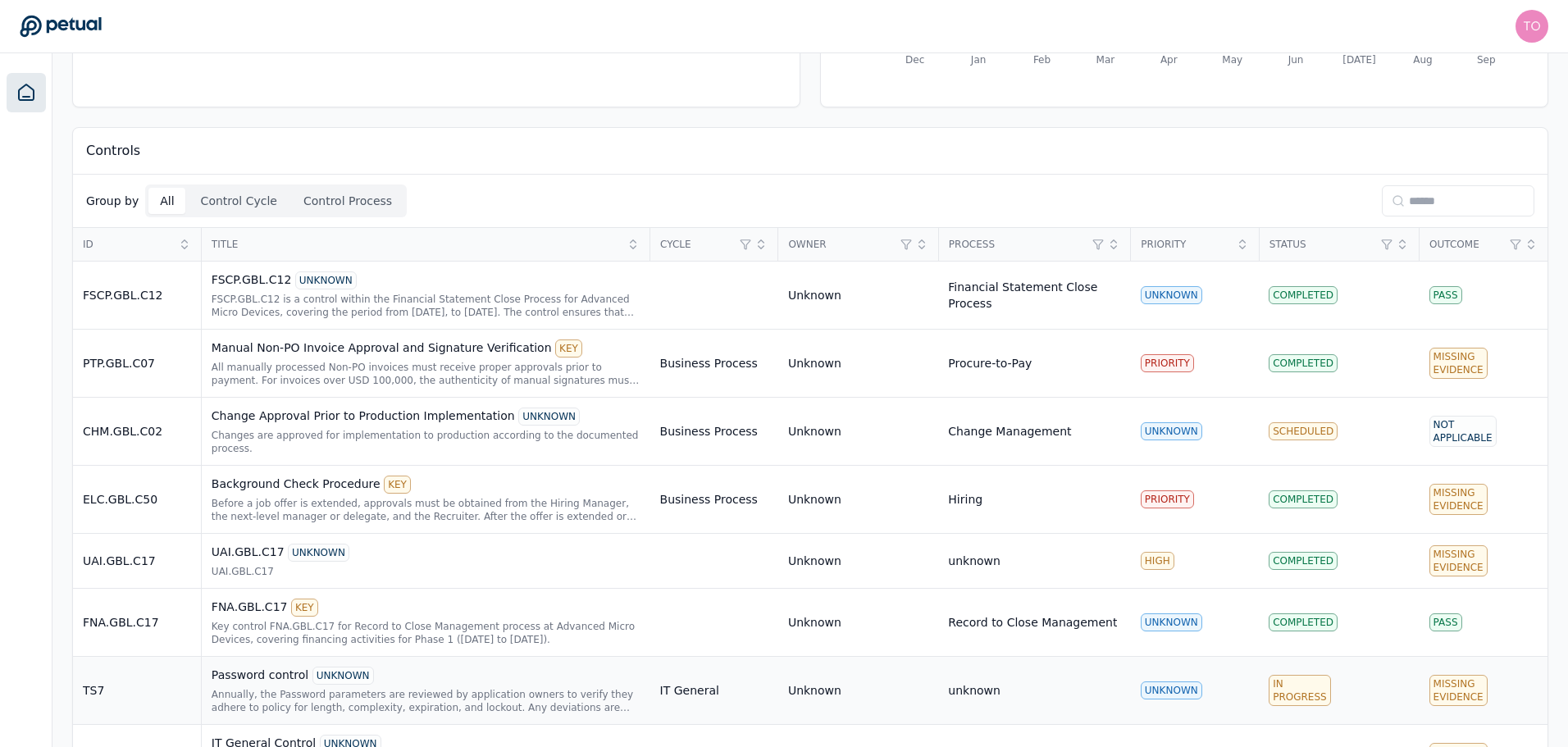
scroll to position [333, 0]
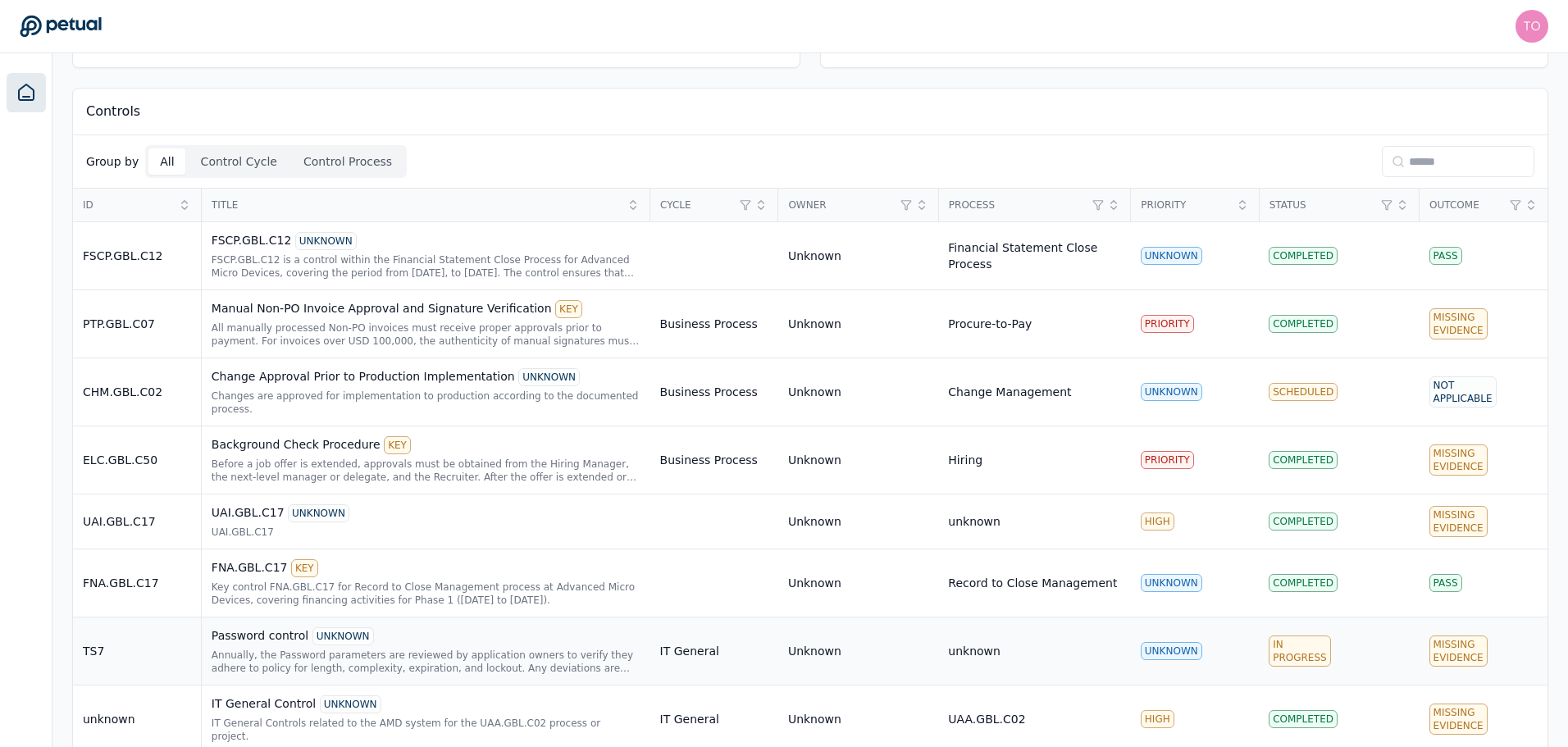
click at [1275, 647] on div "In Progress" at bounding box center [1299, 651] width 62 height 31
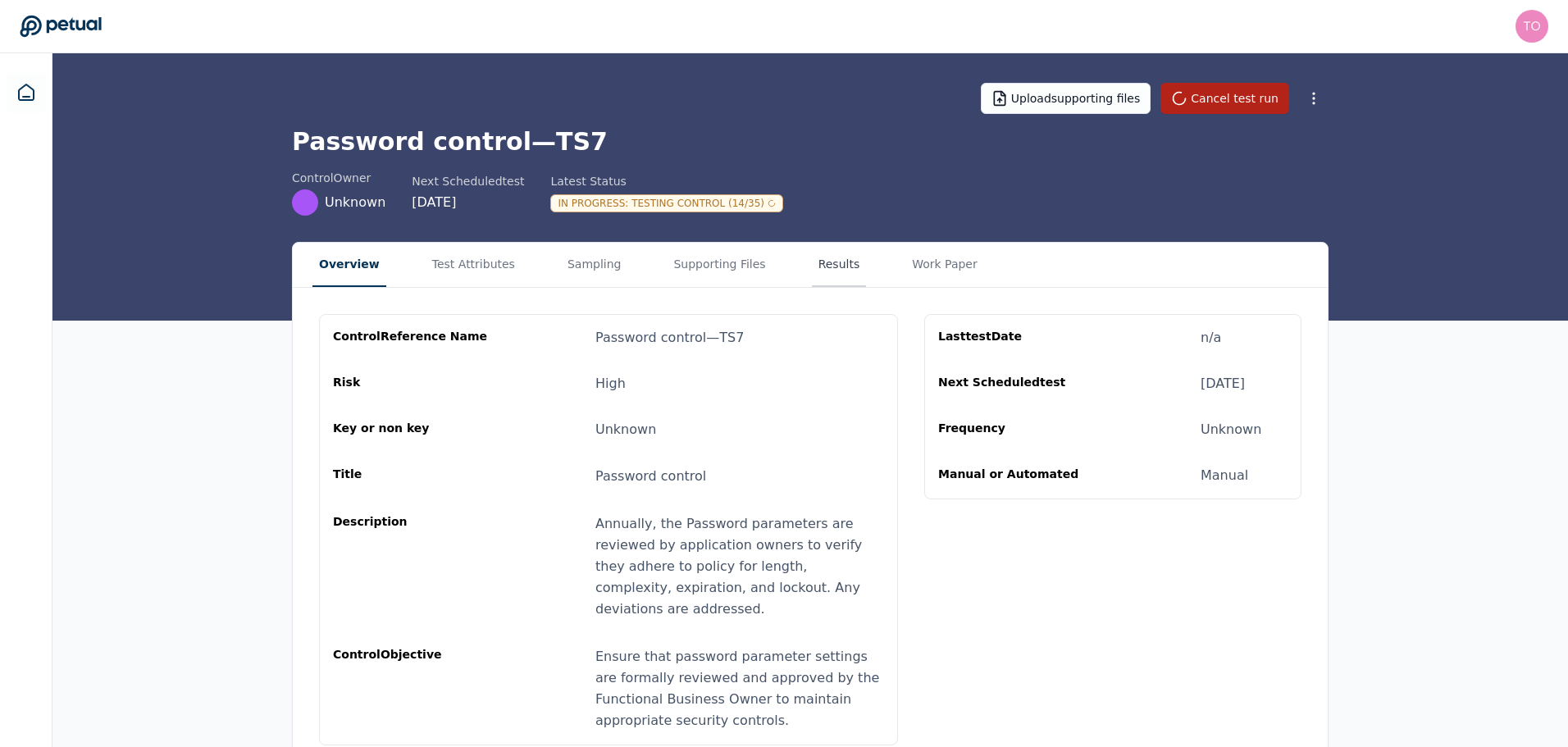
click at [812, 250] on button "Results" at bounding box center [839, 265] width 55 height 44
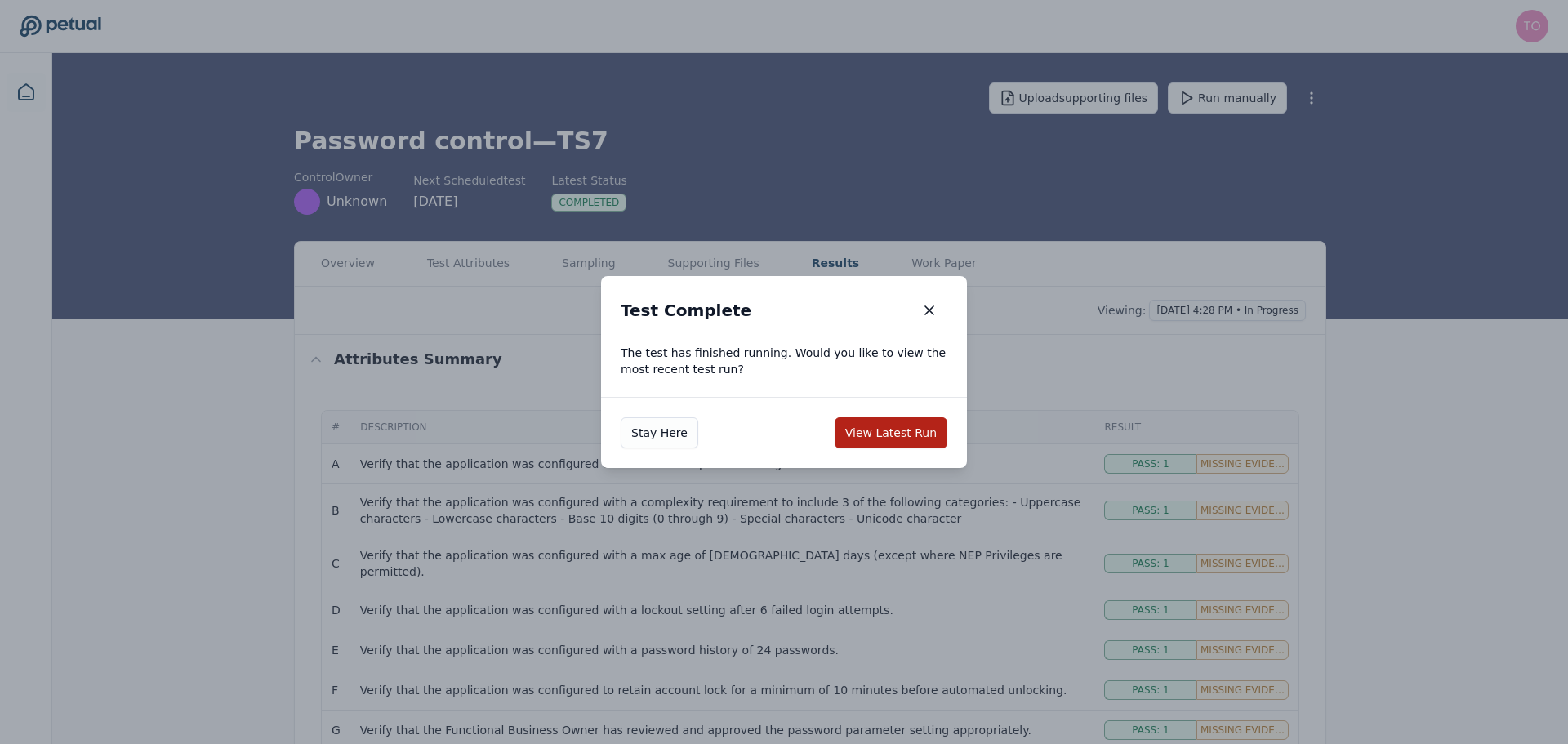
click at [895, 413] on div "Stay Here View Latest Run" at bounding box center [784, 433] width 366 height 71
click at [903, 423] on button "View Latest Run" at bounding box center [891, 433] width 112 height 31
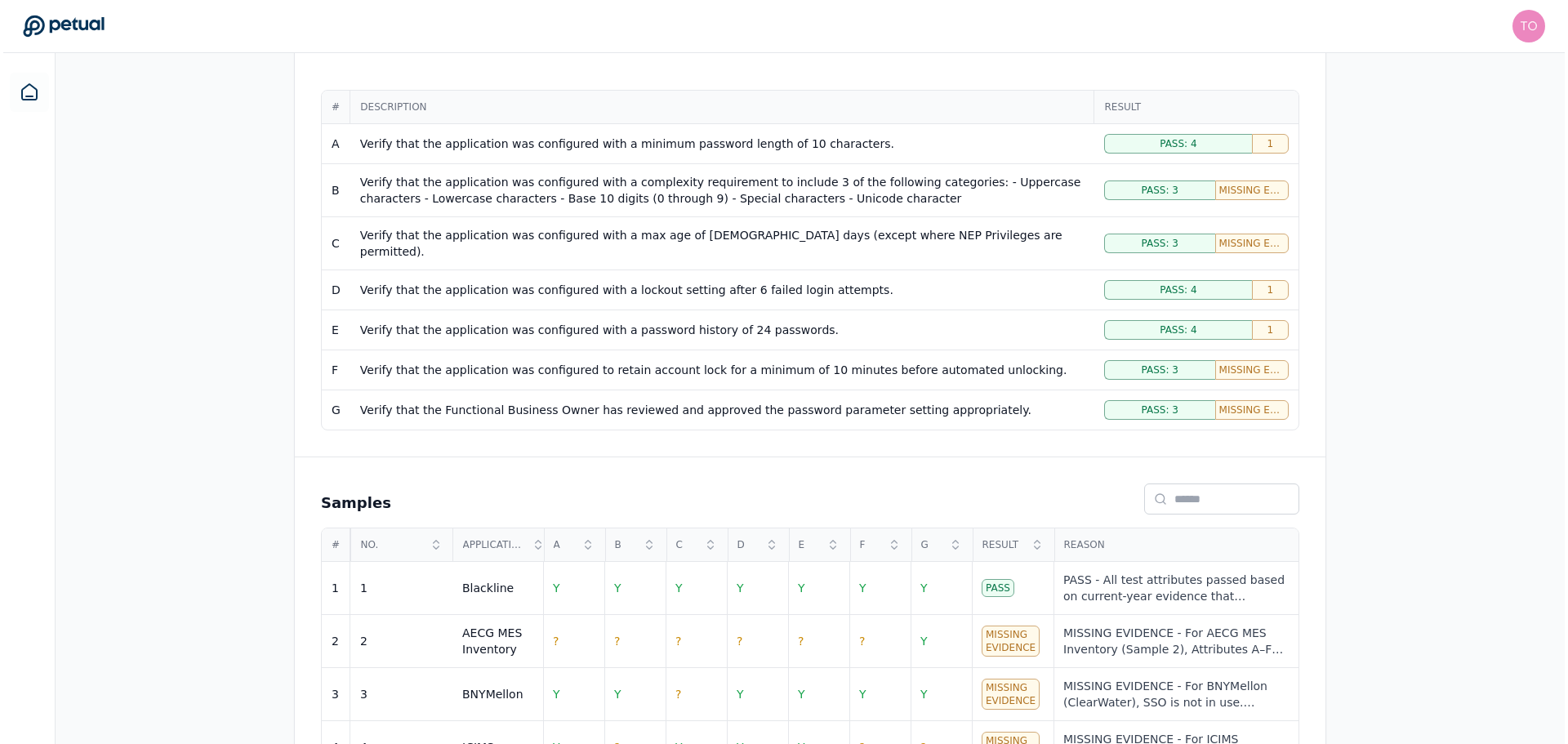
scroll to position [424, 0]
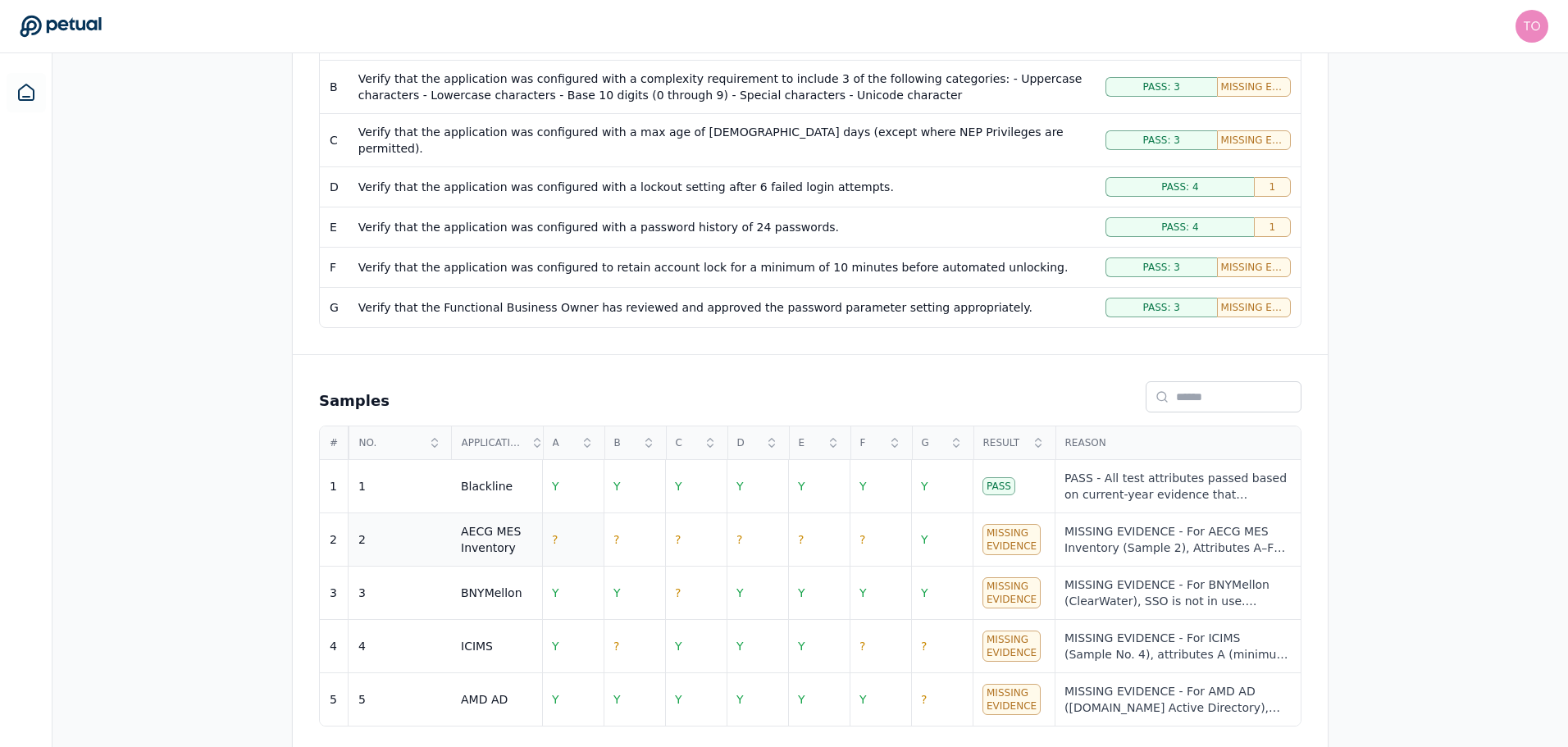
click at [564, 526] on td "?" at bounding box center [572, 539] width 62 height 53
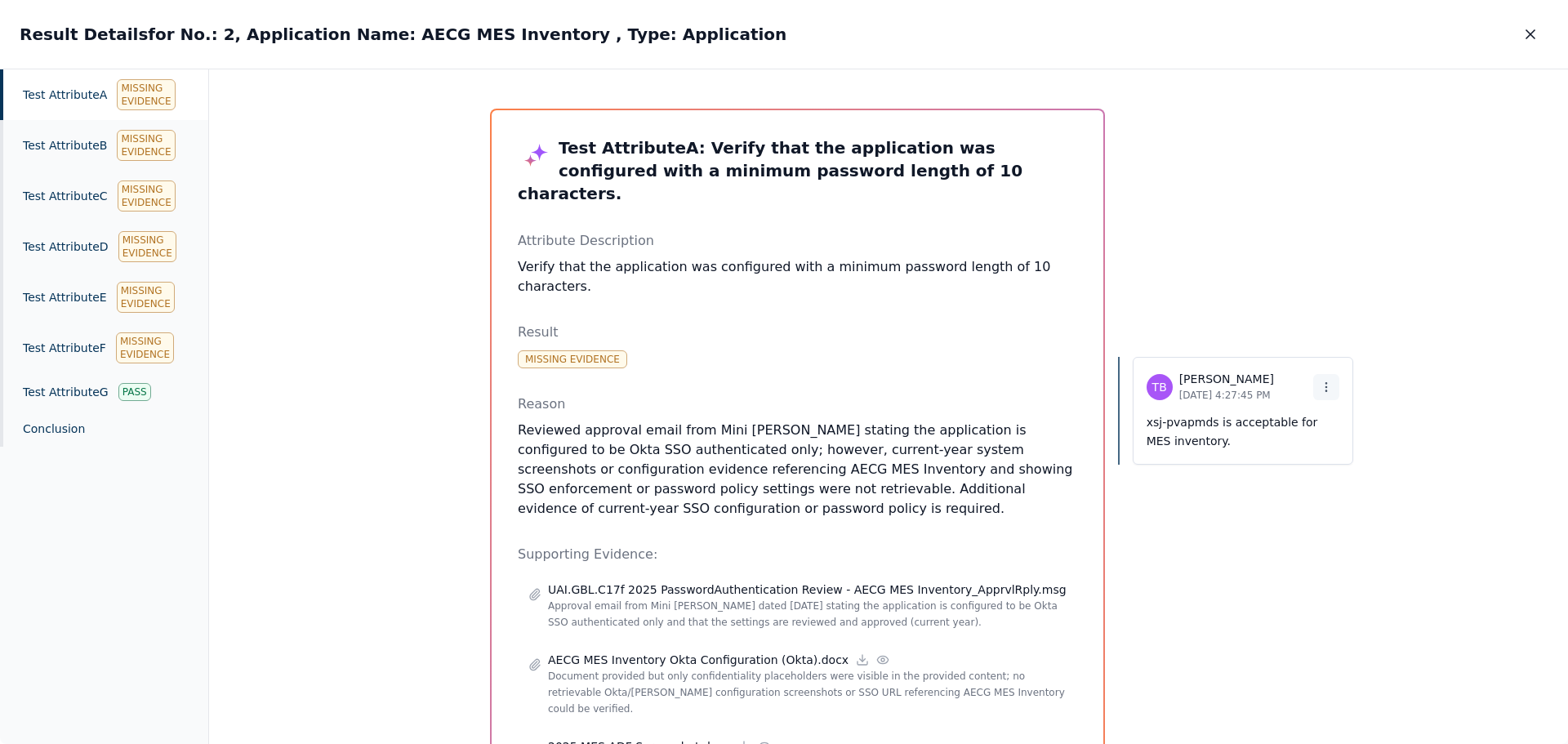
click at [1320, 382] on icon at bounding box center [1326, 387] width 13 height 13
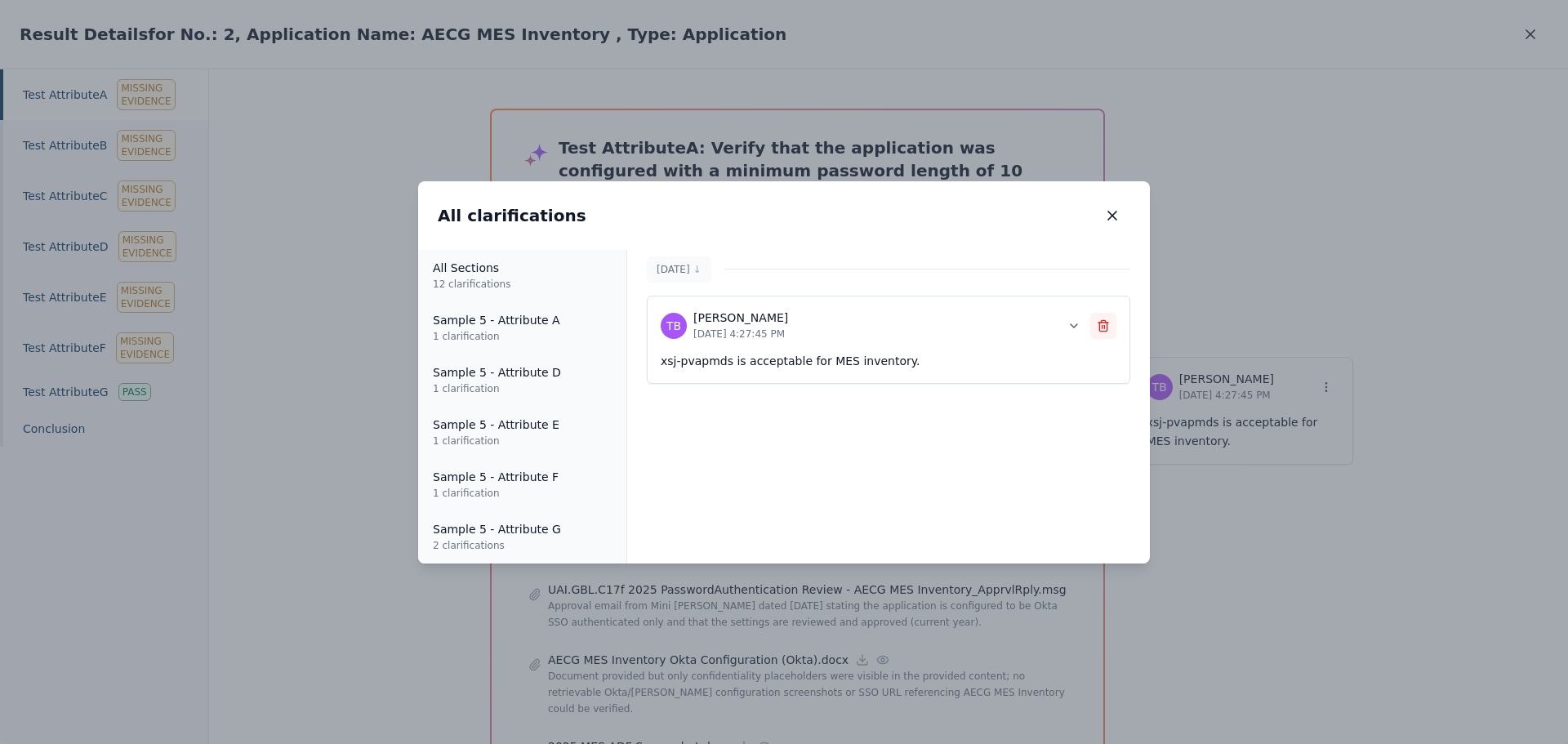
click at [1107, 320] on icon at bounding box center [1103, 325] width 13 height 13
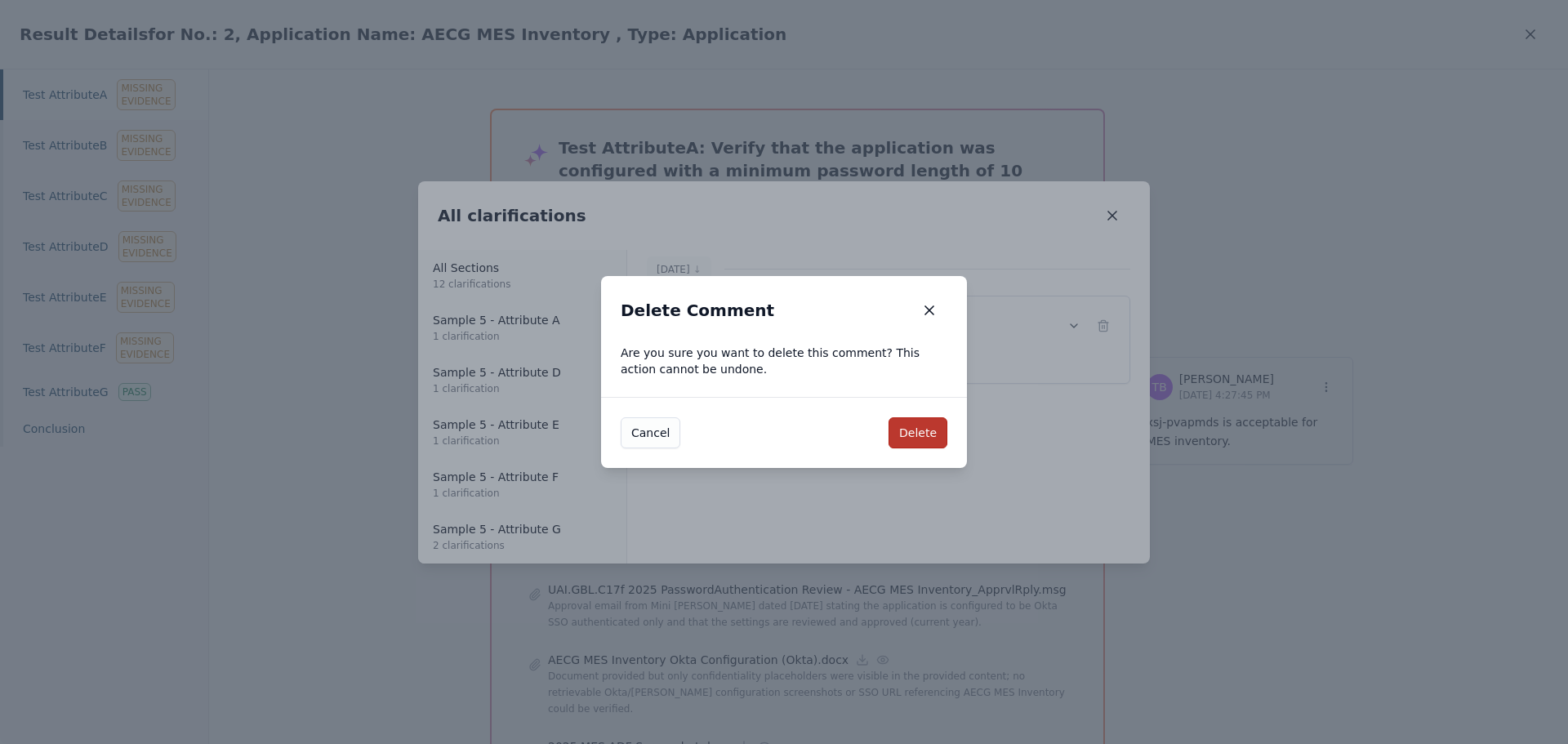
click at [910, 429] on button "Delete" at bounding box center [918, 433] width 59 height 31
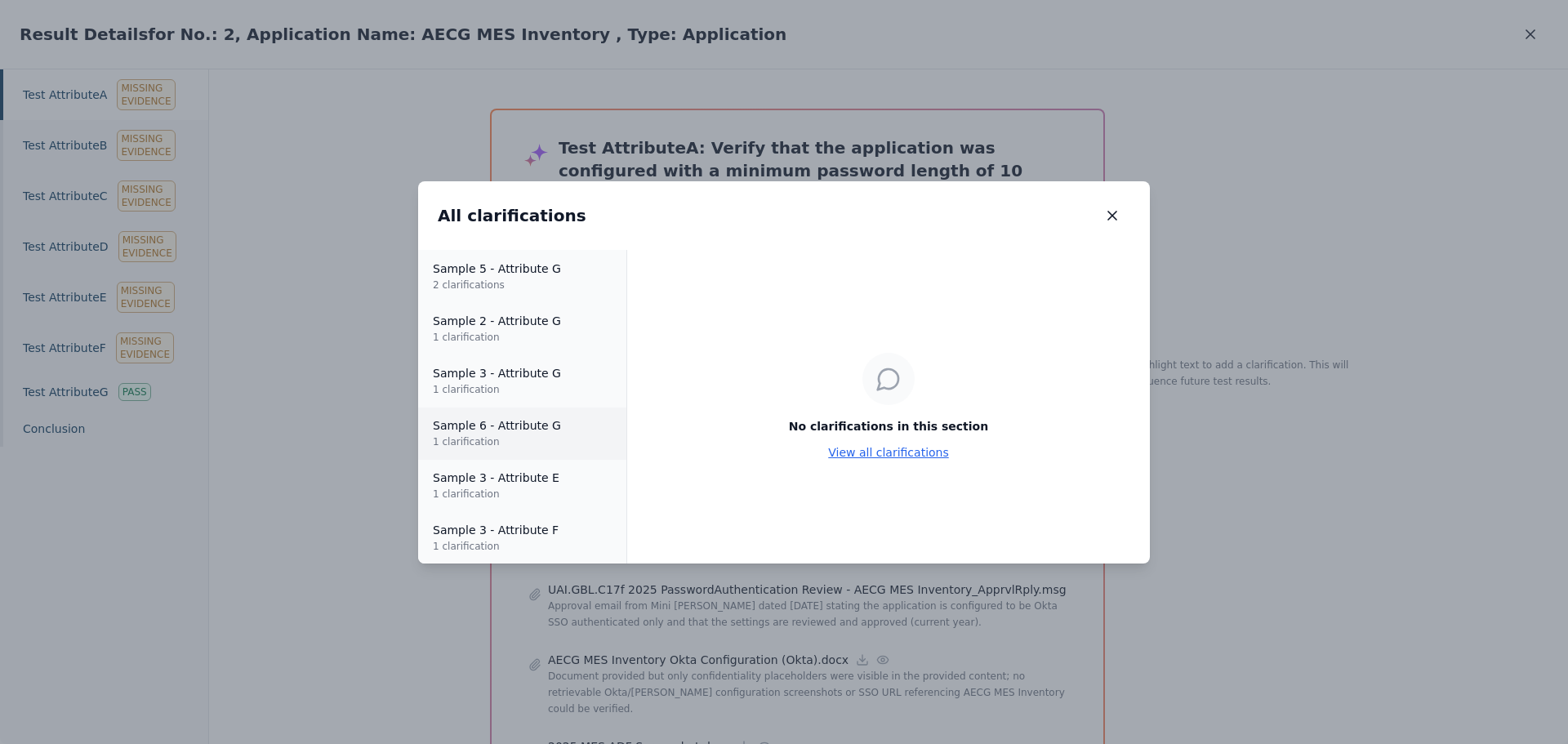
scroll to position [261, 0]
click at [514, 330] on p "1 clarification" at bounding box center [522, 337] width 181 height 16
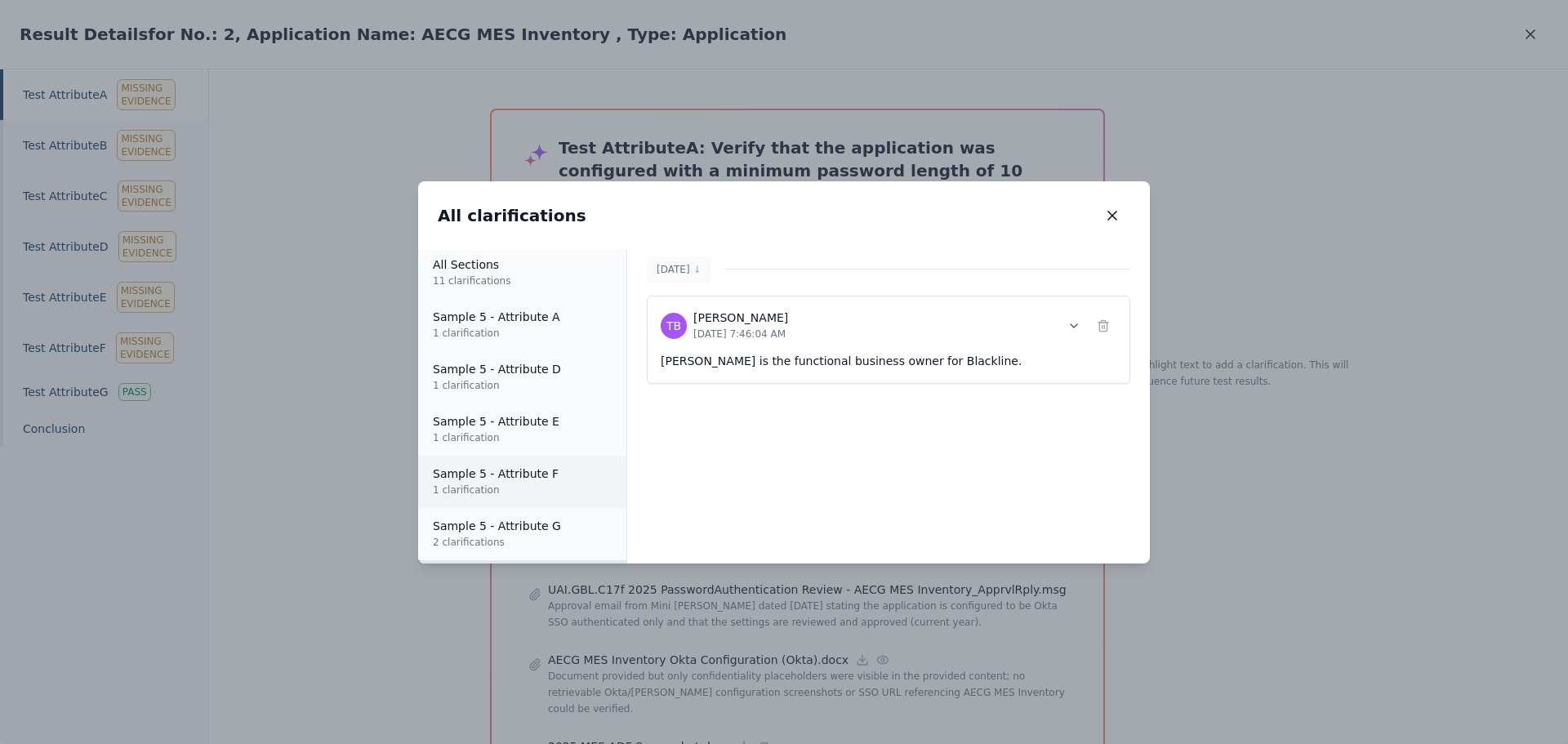
scroll to position [0, 0]
drag, startPoint x: 1091, startPoint y: 202, endPoint x: 1120, endPoint y: 215, distance: 31.8
click at [1119, 215] on div "All clarifications All clarifications" at bounding box center [784, 215] width 732 height 68
click at [1113, 217] on icon "button" at bounding box center [1112, 215] width 16 height 16
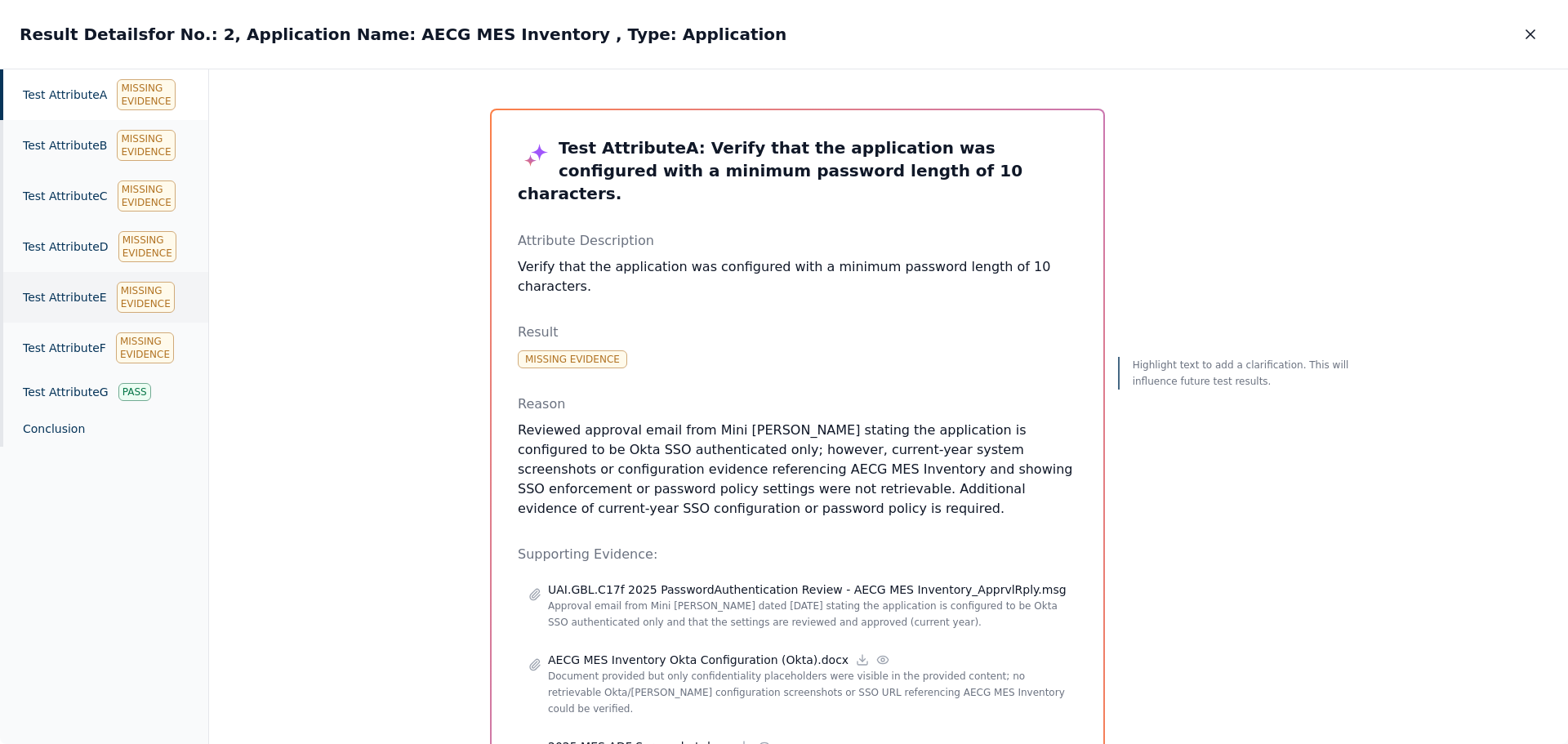
click at [60, 286] on div "Test Attribute E Missing Evidence" at bounding box center [104, 297] width 208 height 51
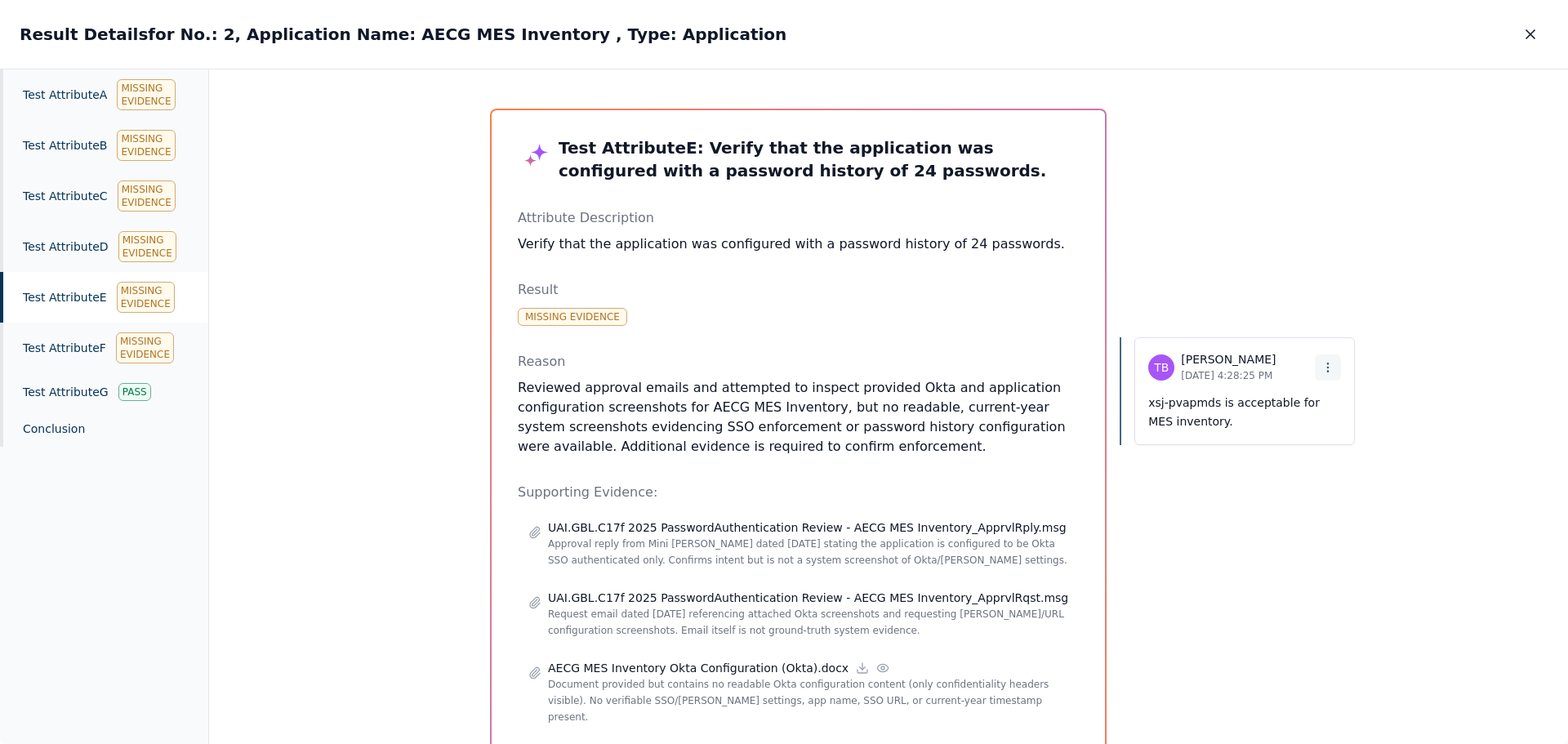
click at [1322, 367] on icon at bounding box center [1328, 367] width 13 height 13
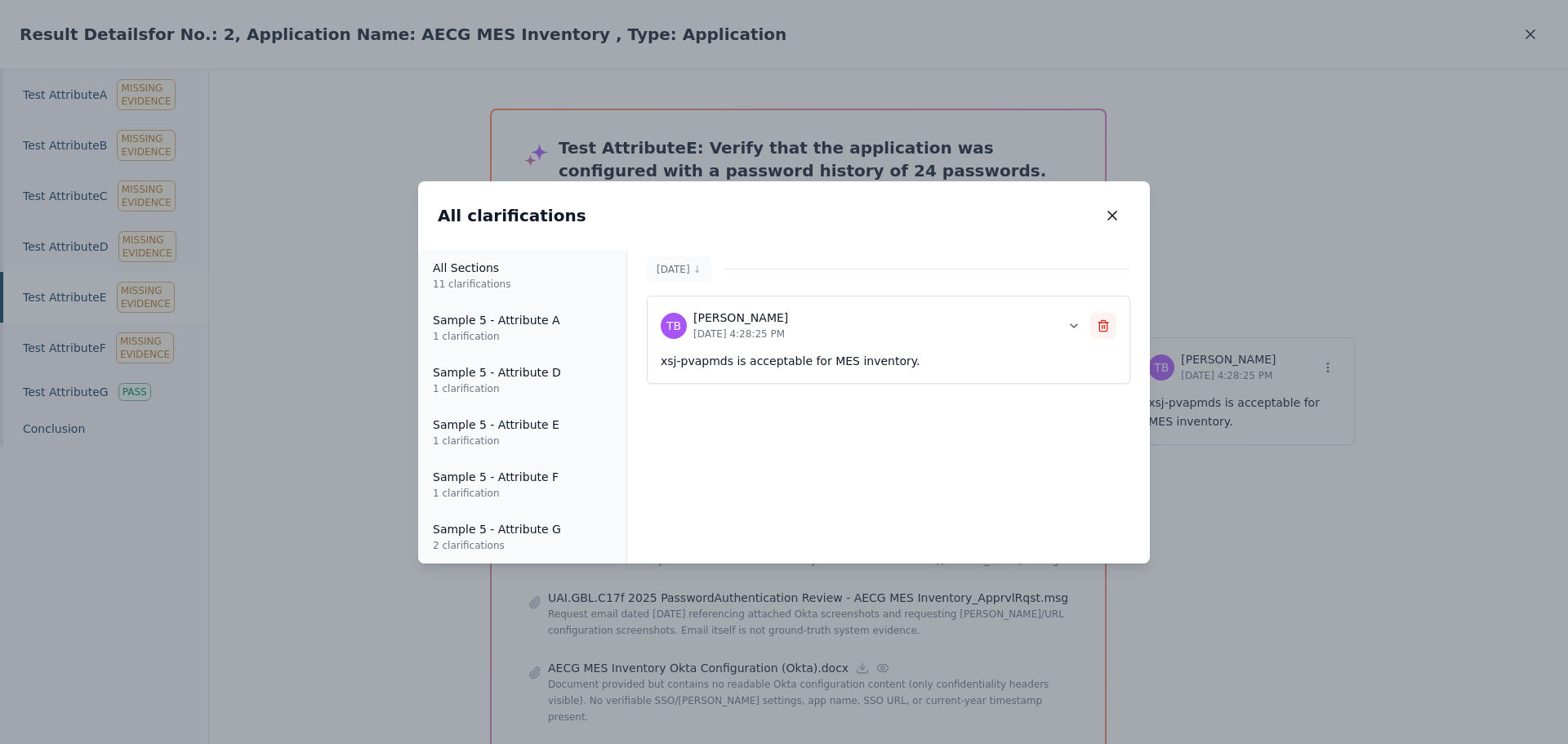
click at [1104, 326] on line at bounding box center [1104, 327] width 0 height 3
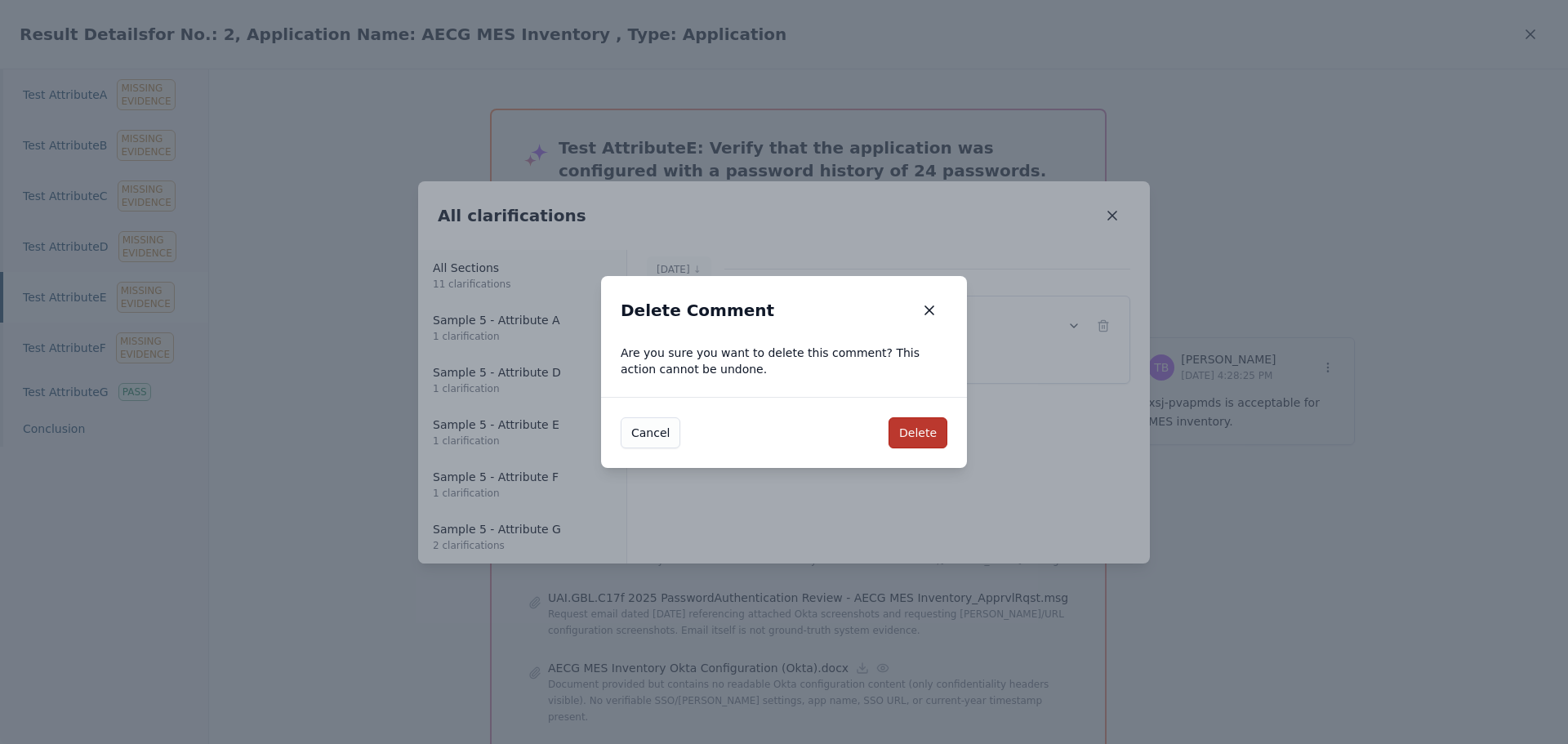
click at [924, 438] on button "Delete" at bounding box center [918, 433] width 59 height 31
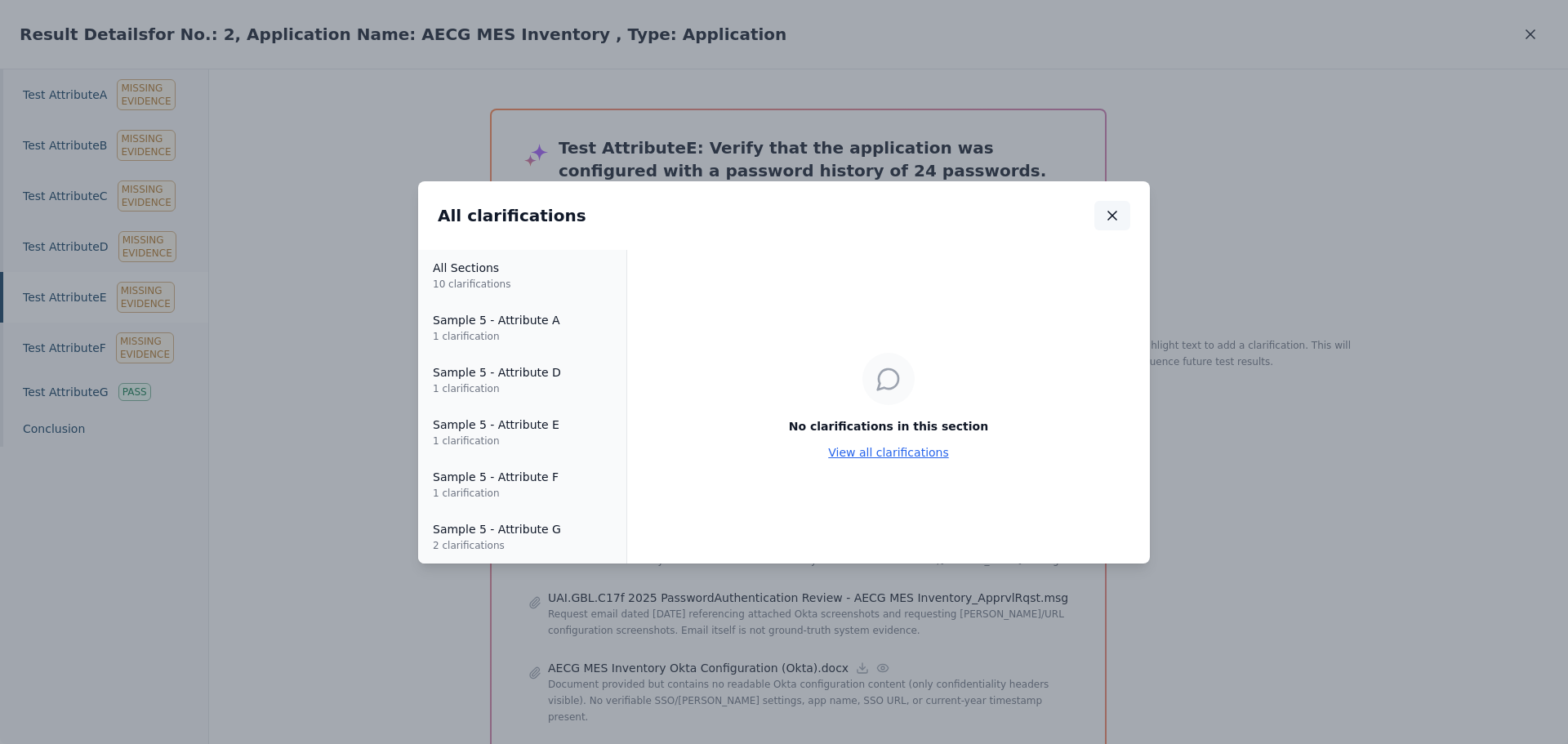
click at [1113, 215] on icon "button" at bounding box center [1112, 215] width 16 height 16
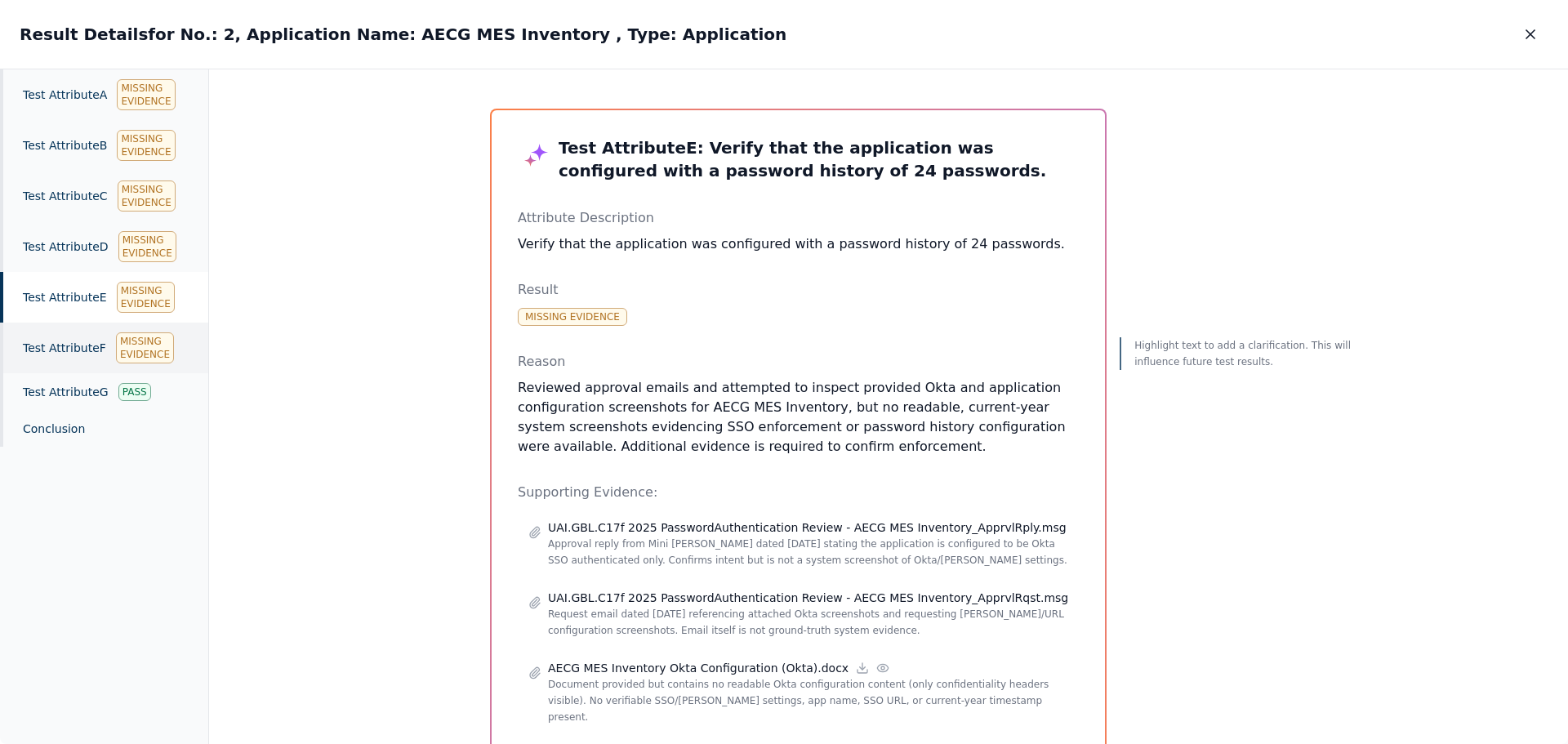
click at [54, 347] on div "Test Attribute F Missing Evidence" at bounding box center [104, 348] width 208 height 51
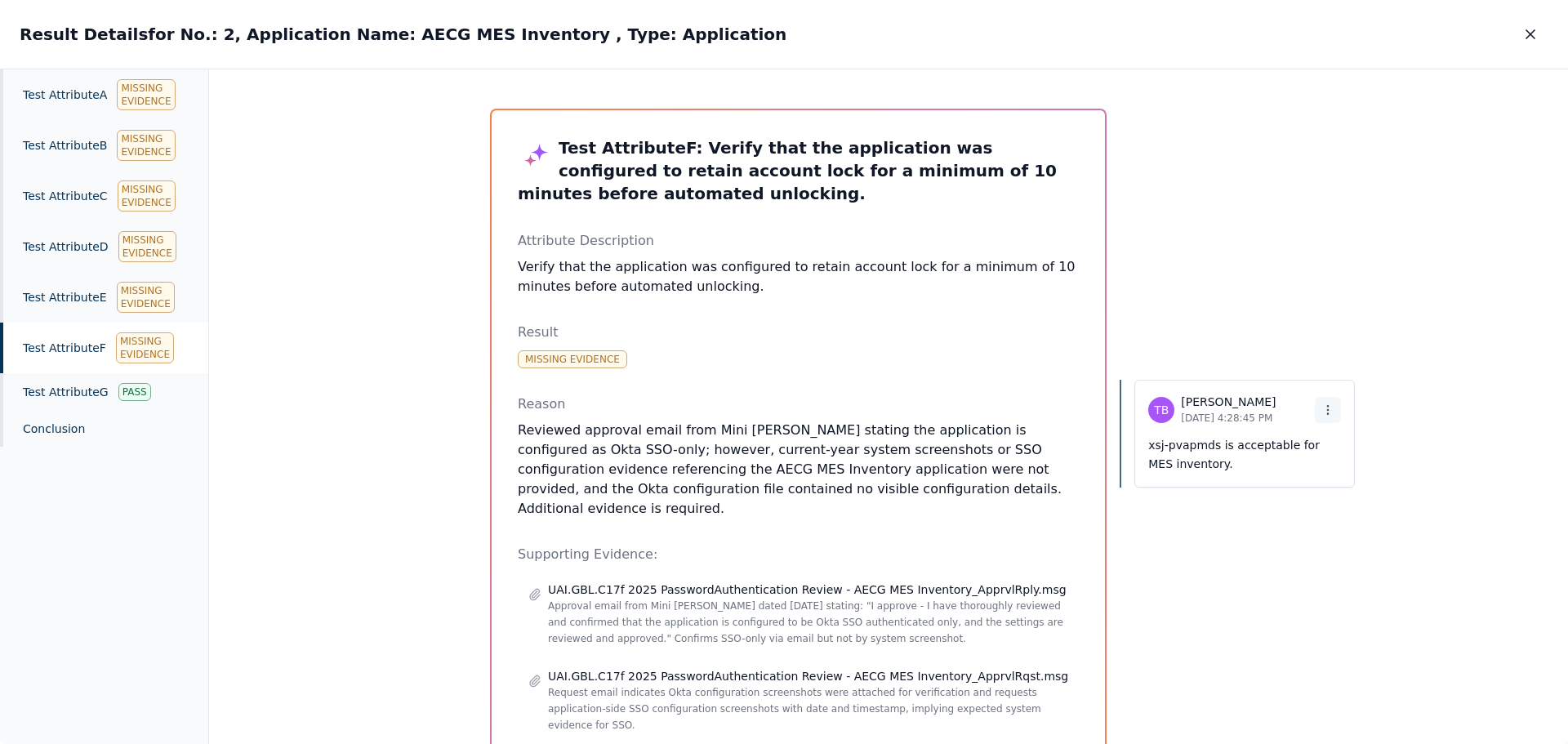
click at [1322, 404] on icon at bounding box center [1328, 410] width 13 height 13
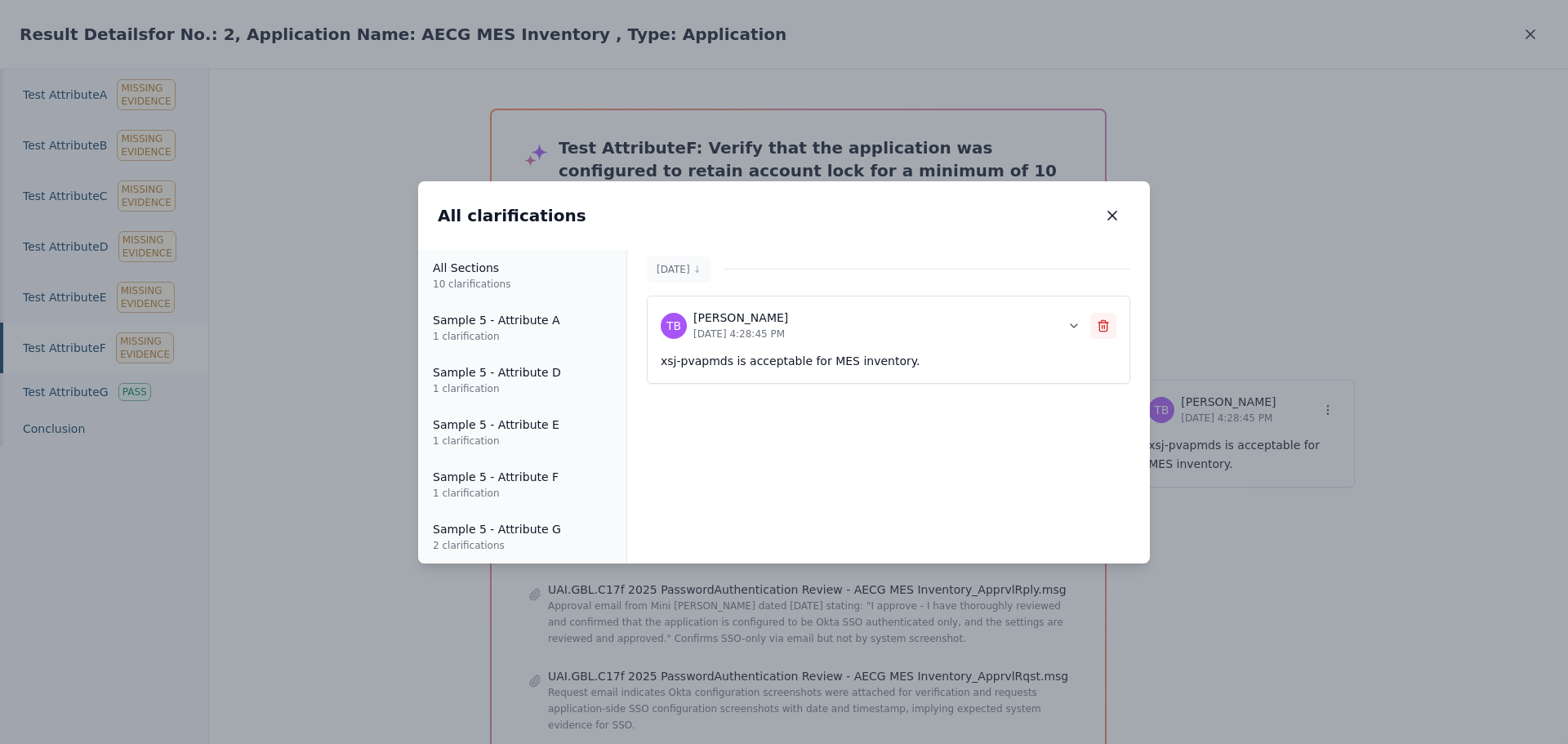
click at [1109, 327] on icon at bounding box center [1103, 325] width 13 height 13
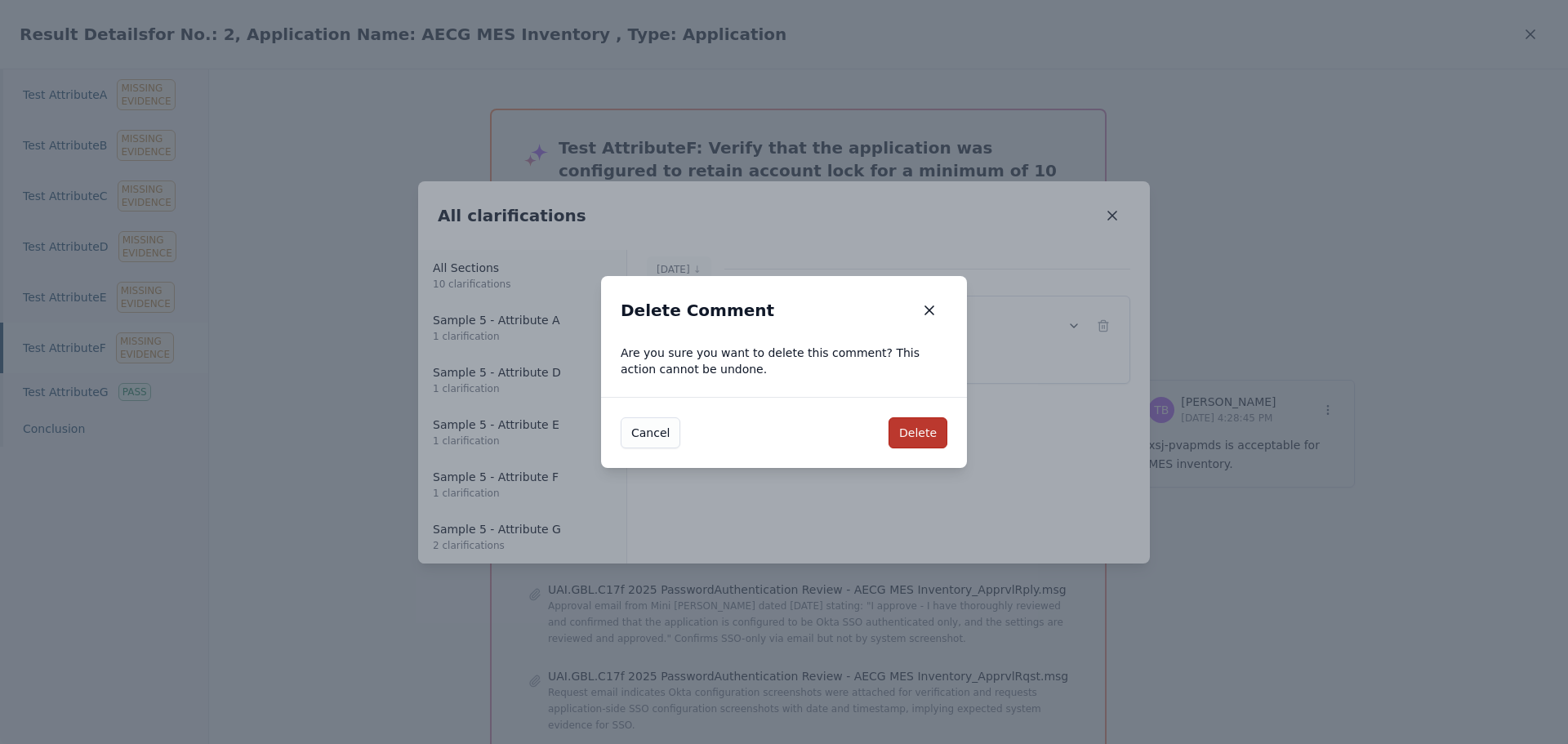
click at [913, 423] on button "Delete" at bounding box center [918, 433] width 59 height 31
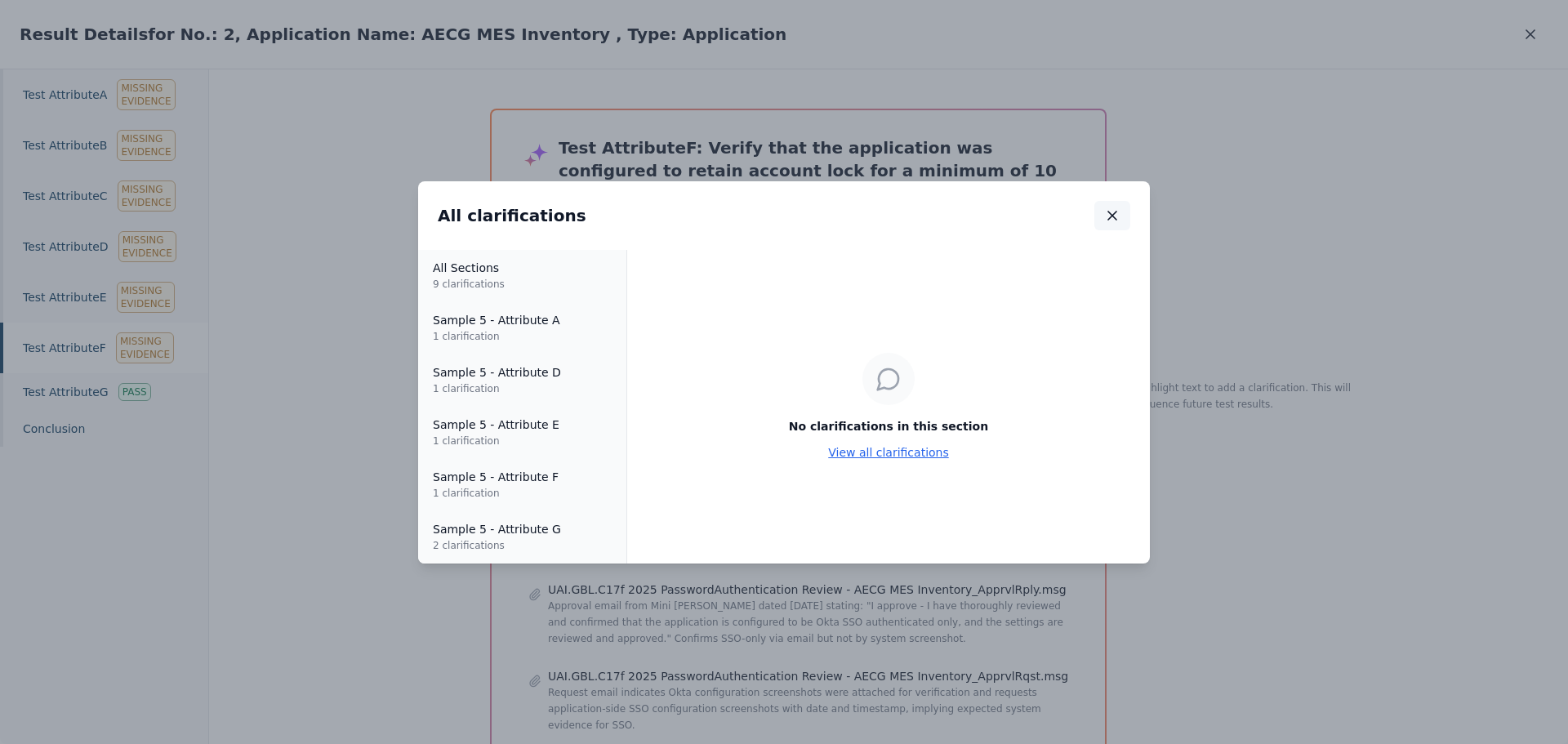
click at [1114, 213] on icon "button" at bounding box center [1111, 215] width 8 height 8
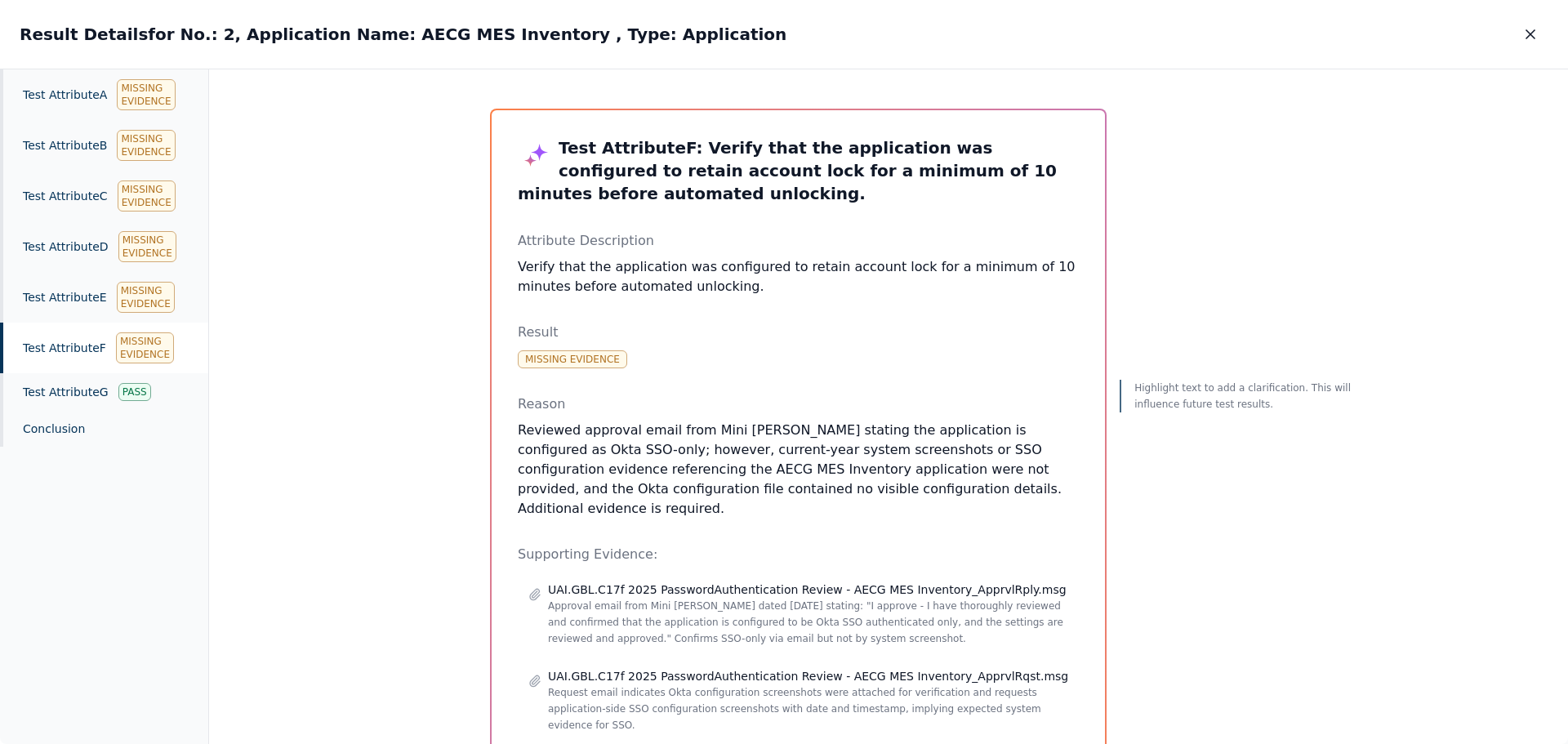
click at [1411, 410] on div "Test Attribute F : Verify that the application was configured to retain account…" at bounding box center [888, 407] width 1359 height 676
click at [29, 149] on div "Test Attribute B Missing Evidence" at bounding box center [104, 145] width 208 height 51
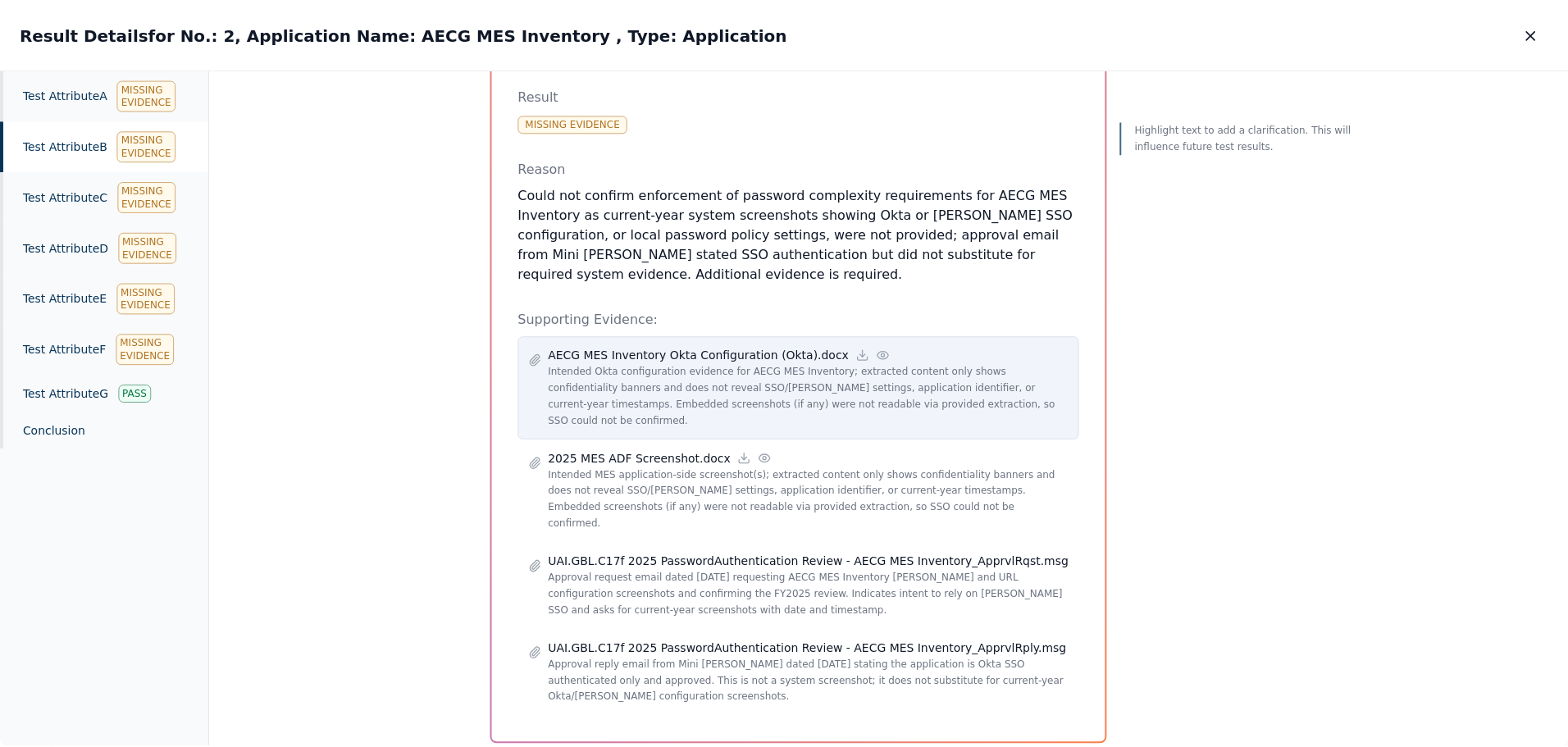
scroll to position [385, 0]
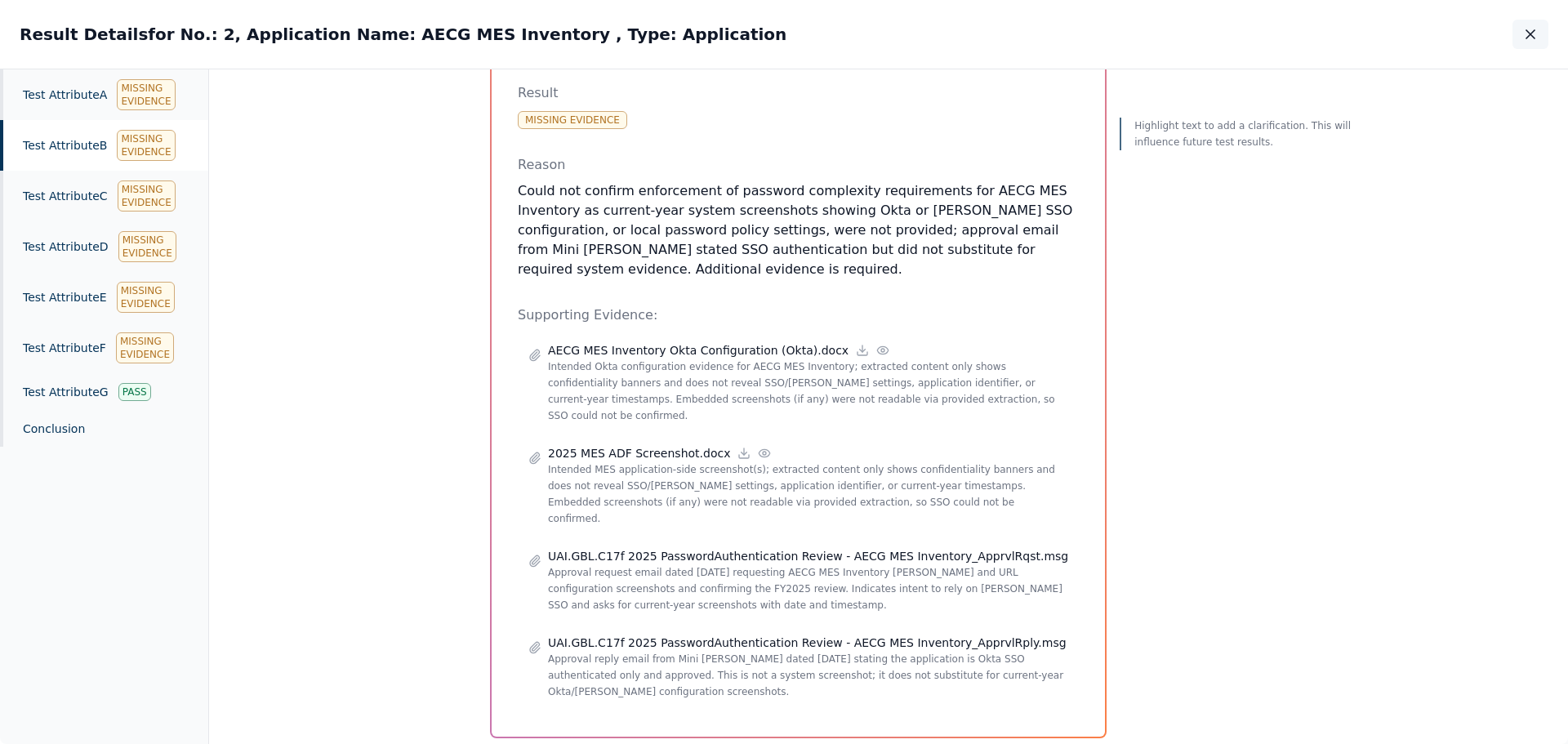
click at [1533, 30] on icon "button" at bounding box center [1530, 34] width 16 height 16
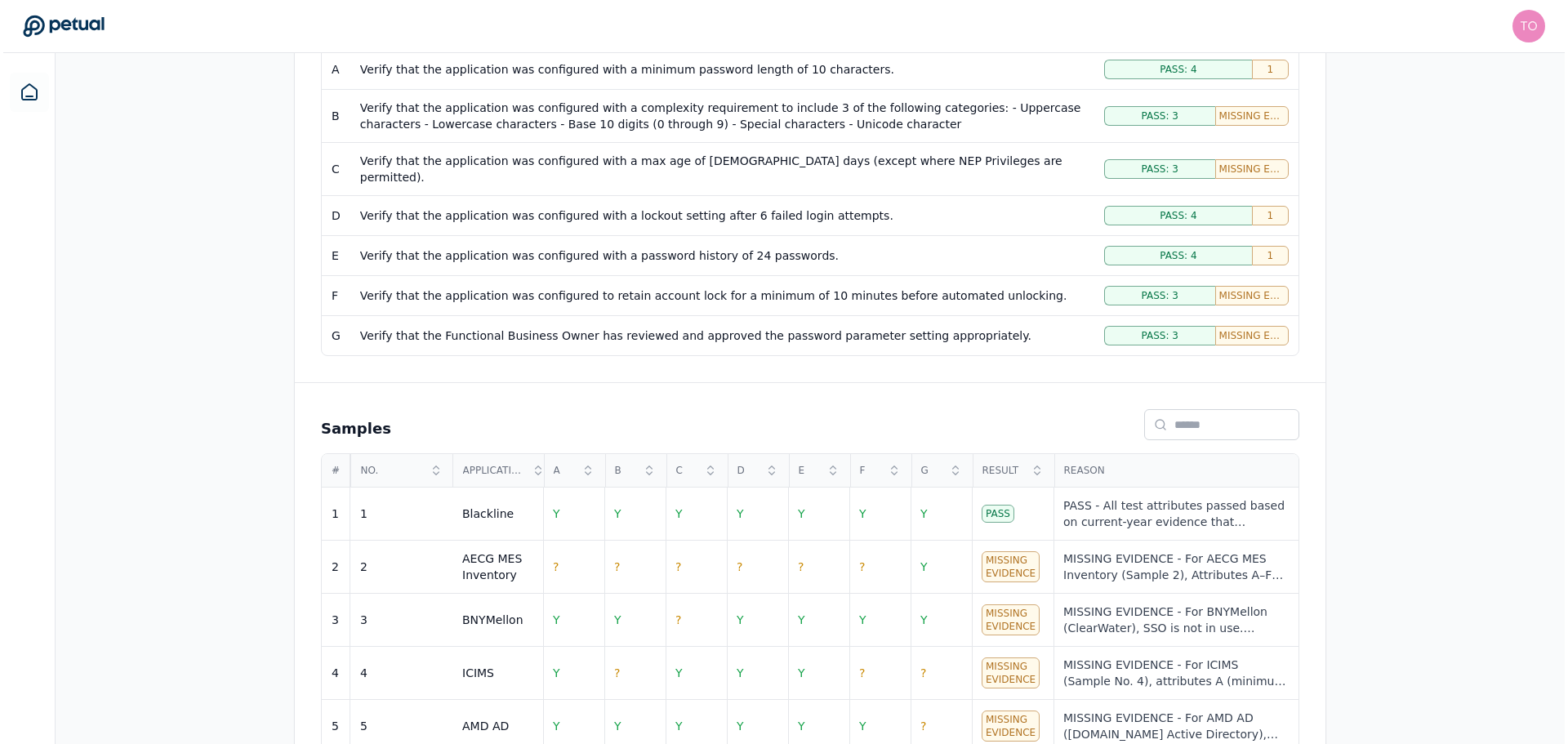
scroll to position [424, 0]
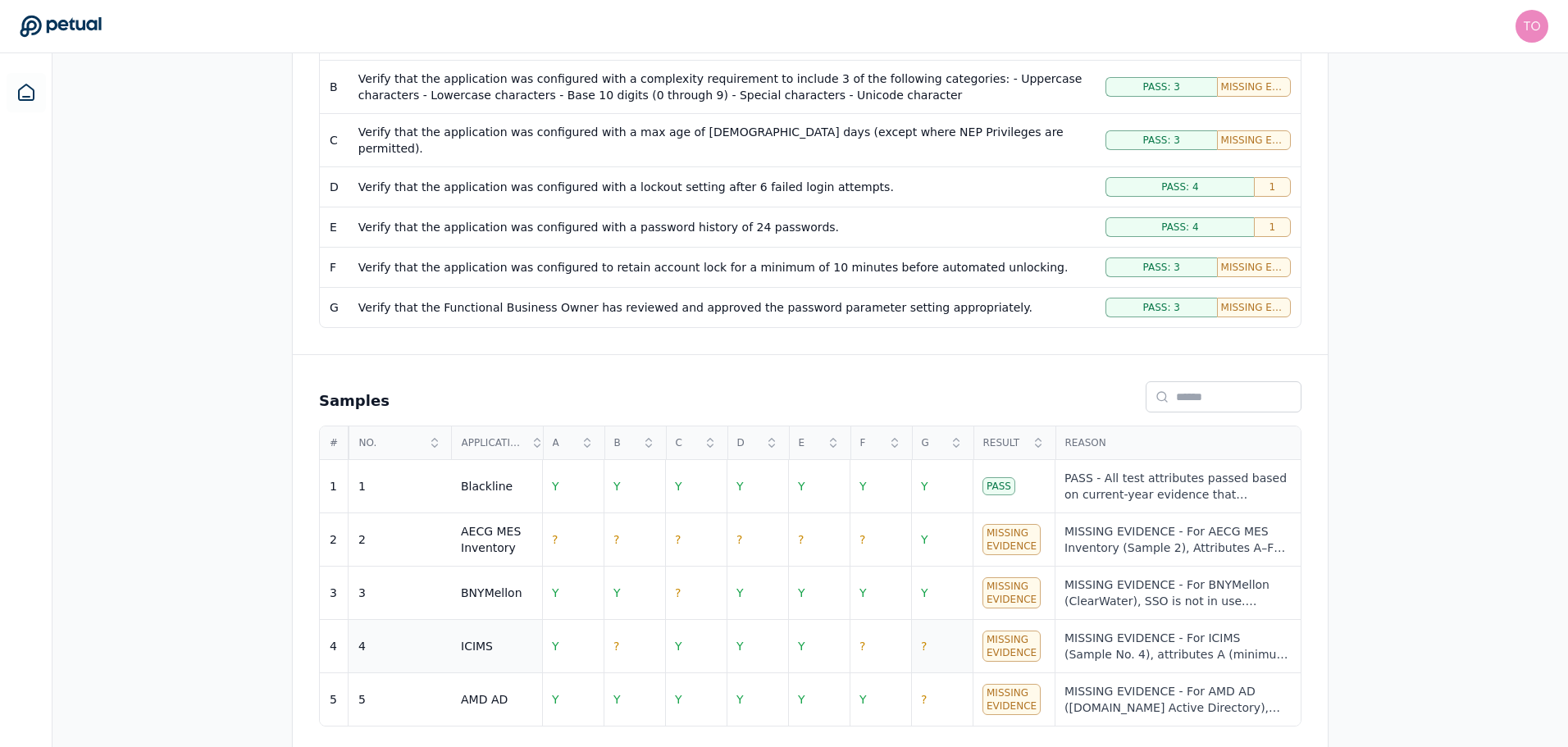
click at [926, 640] on span "?" at bounding box center [923, 646] width 6 height 13
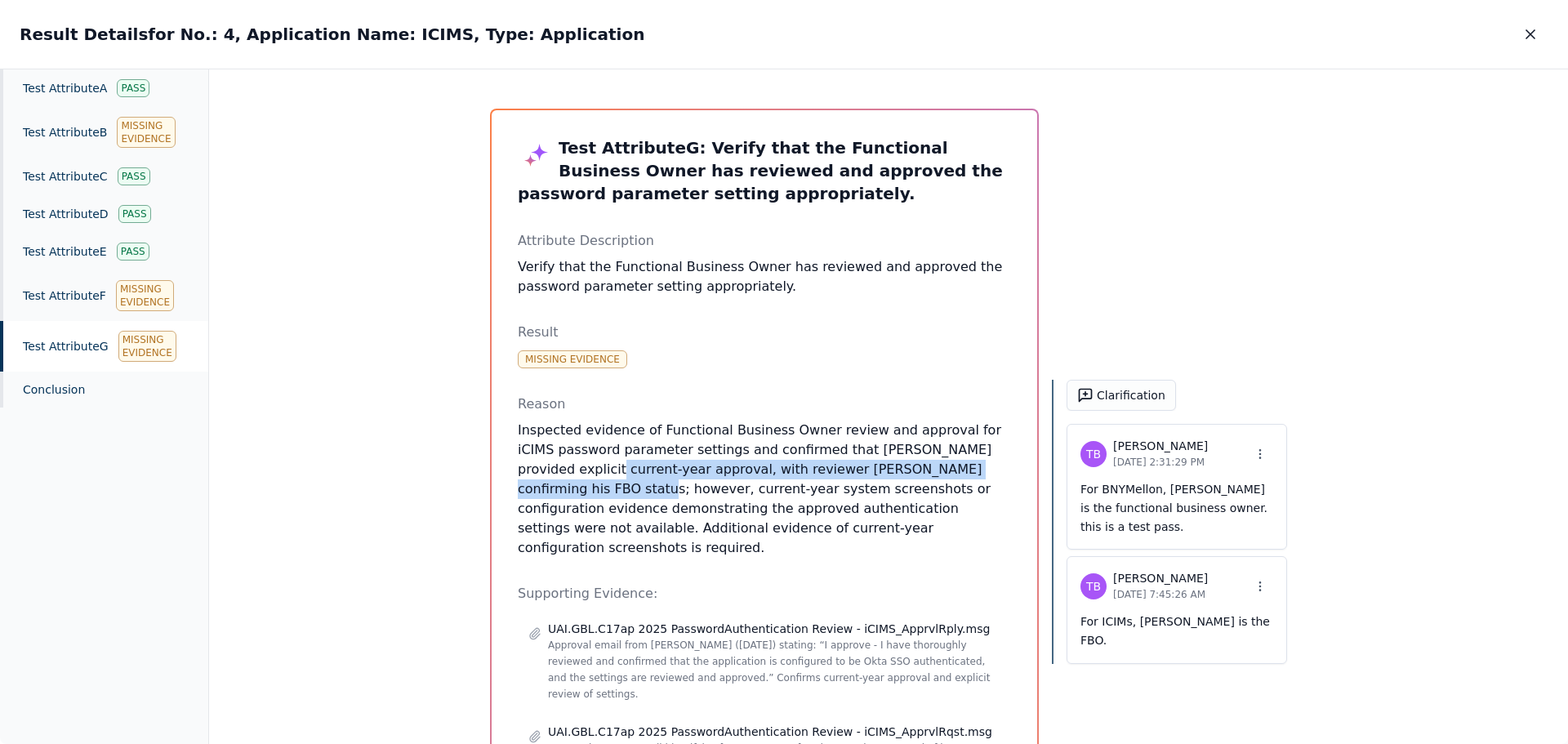
drag, startPoint x: 516, startPoint y: 470, endPoint x: 973, endPoint y: 471, distance: 457.0
click at [973, 471] on p "Inspected evidence of Functional Business Owner review and approval for iCIMS p…" at bounding box center [765, 489] width 493 height 138
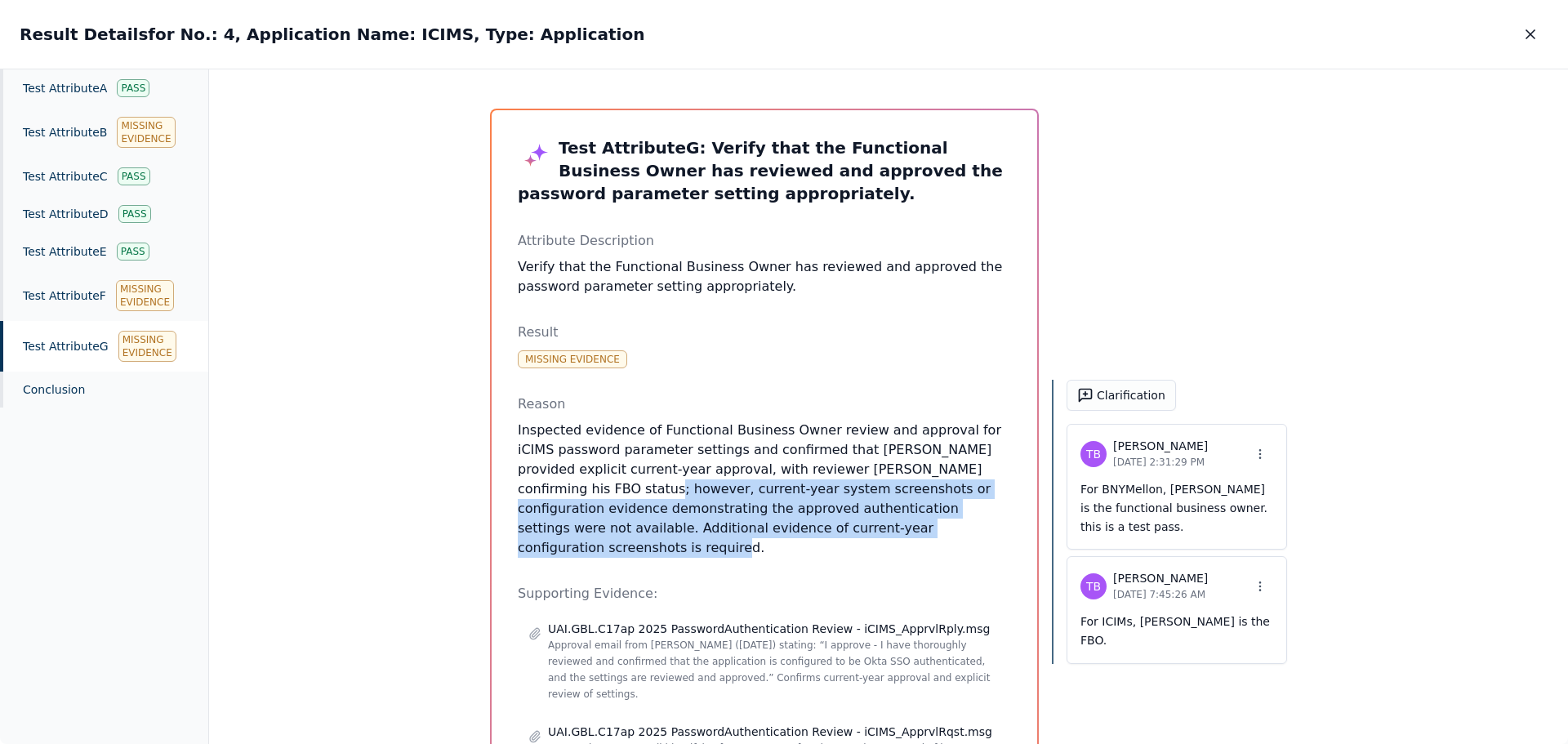
drag, startPoint x: 516, startPoint y: 487, endPoint x: 808, endPoint y: 536, distance: 296.1
click at [839, 536] on p "Inspected evidence of Functional Business Owner review and approval for iCIMS p…" at bounding box center [765, 489] width 493 height 138
click at [800, 535] on p "Inspected evidence of Functional Business Owner review and approval for iCIMS p…" at bounding box center [765, 489] width 493 height 138
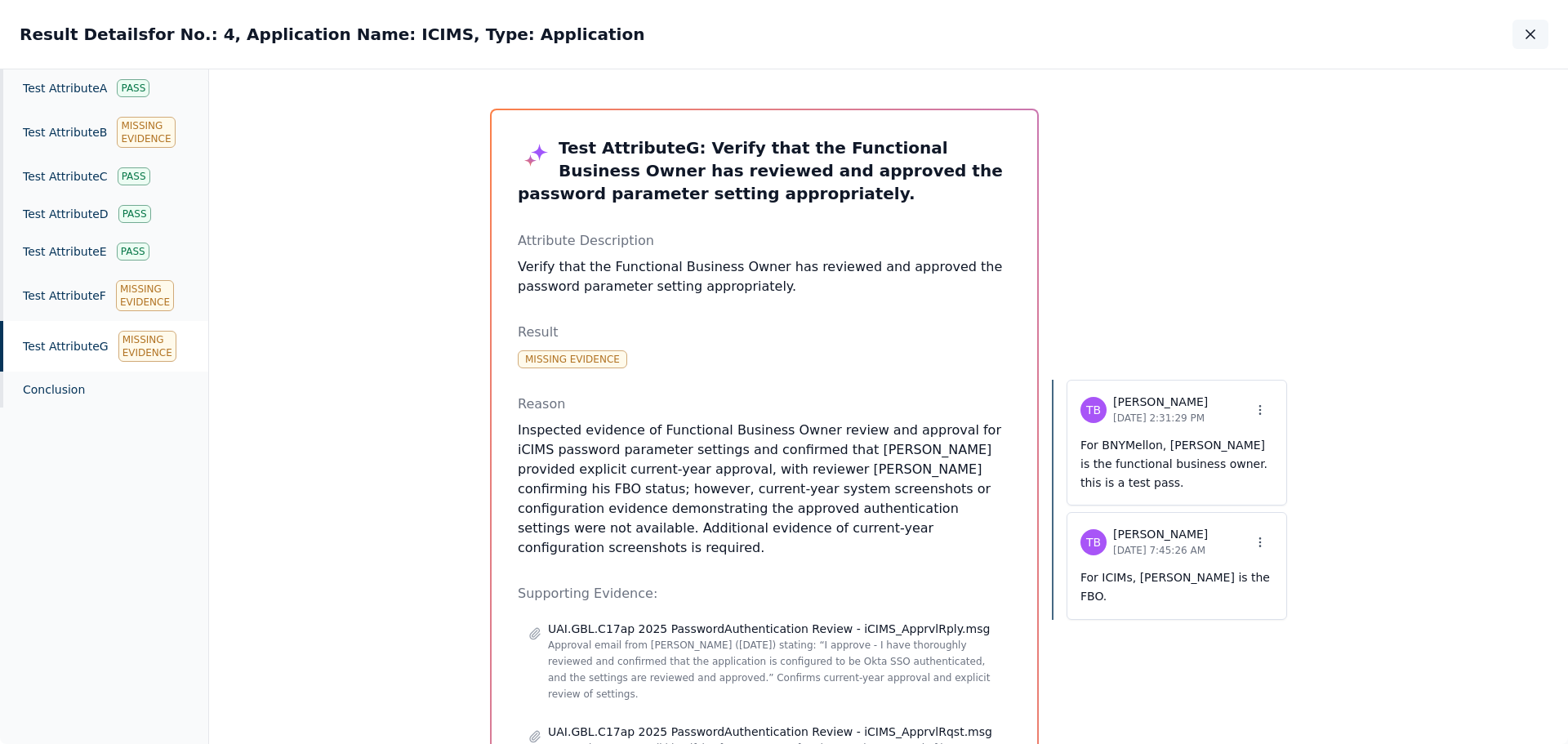
click at [1527, 32] on icon "button" at bounding box center [1530, 34] width 8 height 8
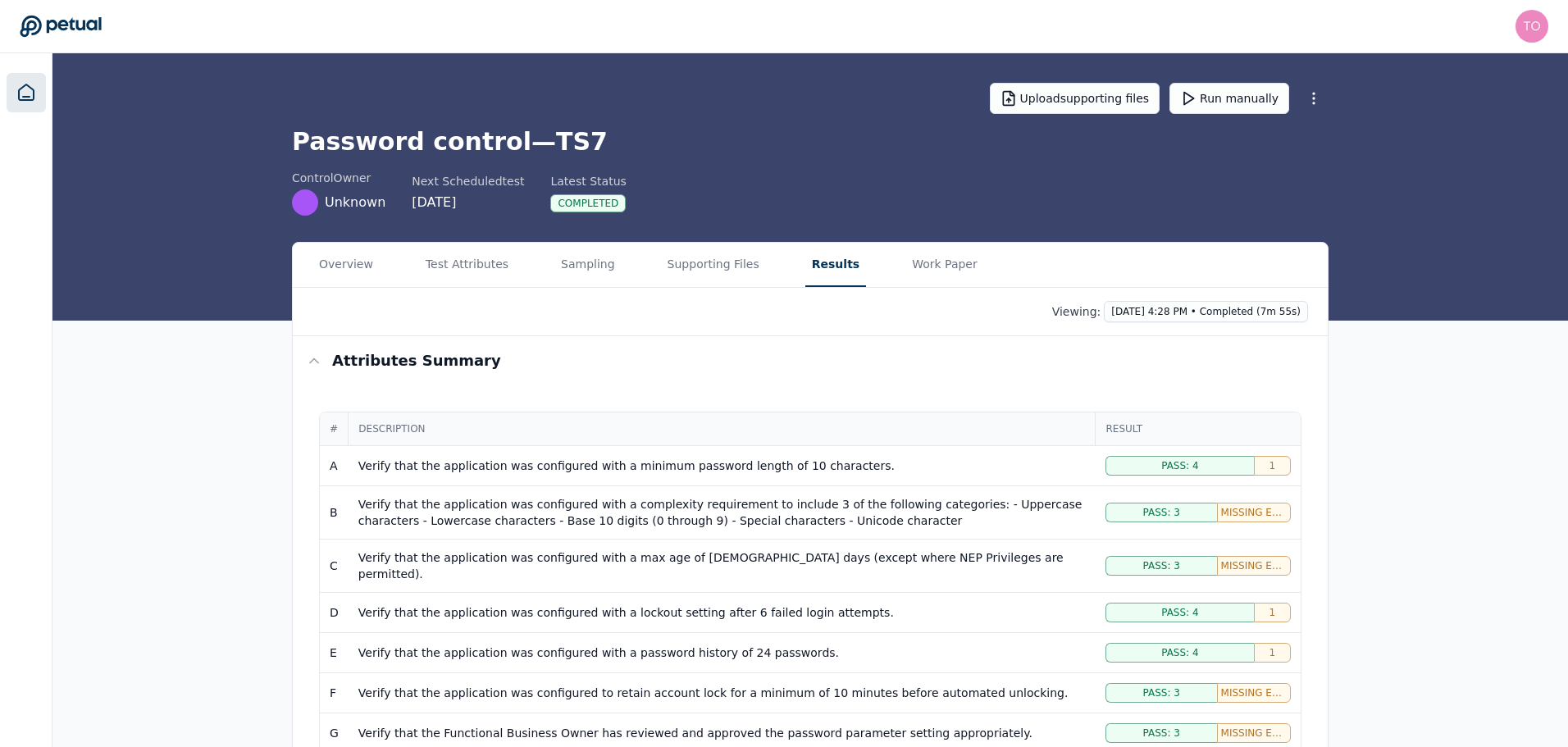
click at [24, 81] on link at bounding box center [26, 92] width 39 height 39
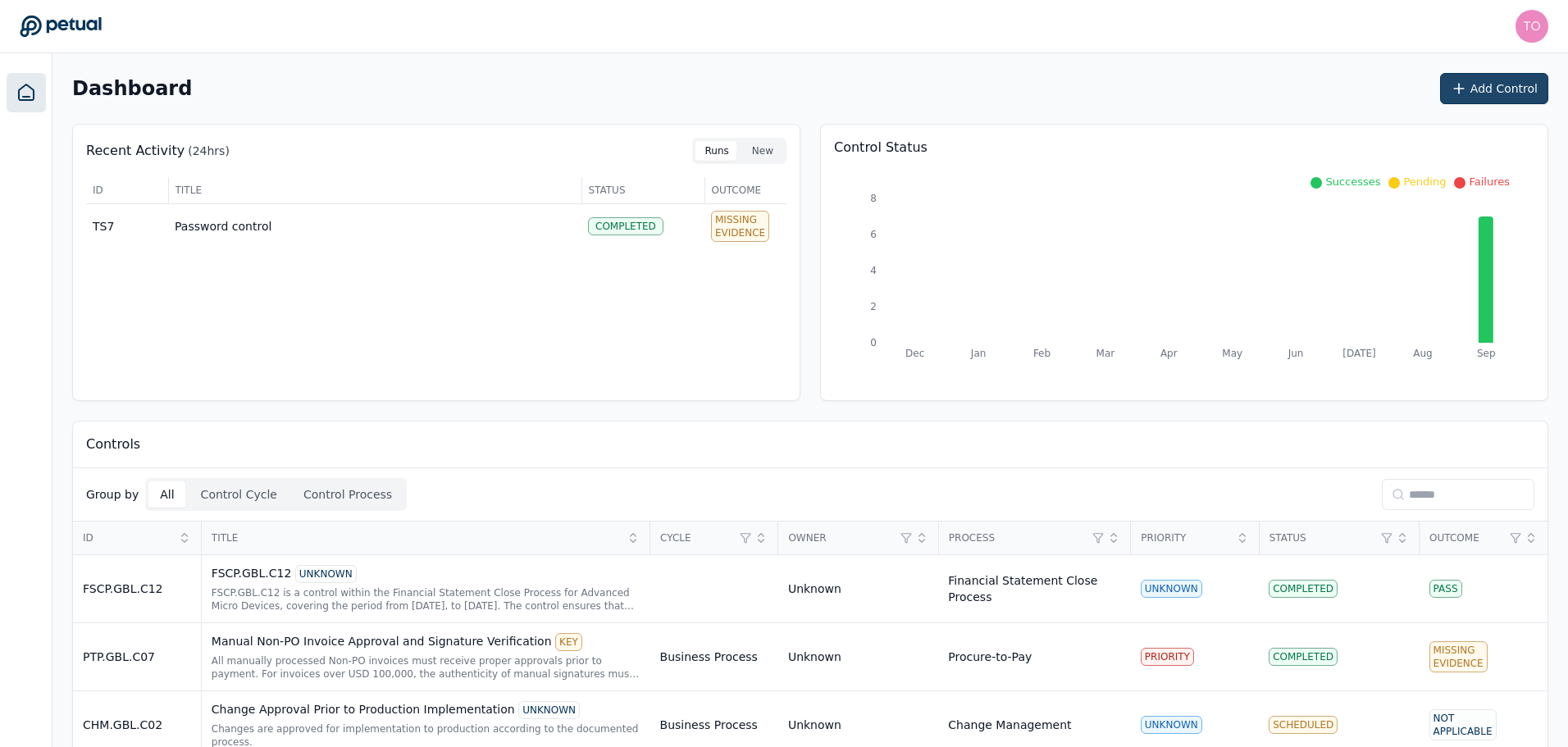
click at [1483, 86] on button "Add Control" at bounding box center [1493, 89] width 109 height 31
click at [760, 152] on button "New" at bounding box center [762, 150] width 41 height 20
click at [721, 153] on button "Runs" at bounding box center [717, 150] width 43 height 20
click at [1539, 88] on button "Add Control" at bounding box center [1493, 89] width 109 height 31
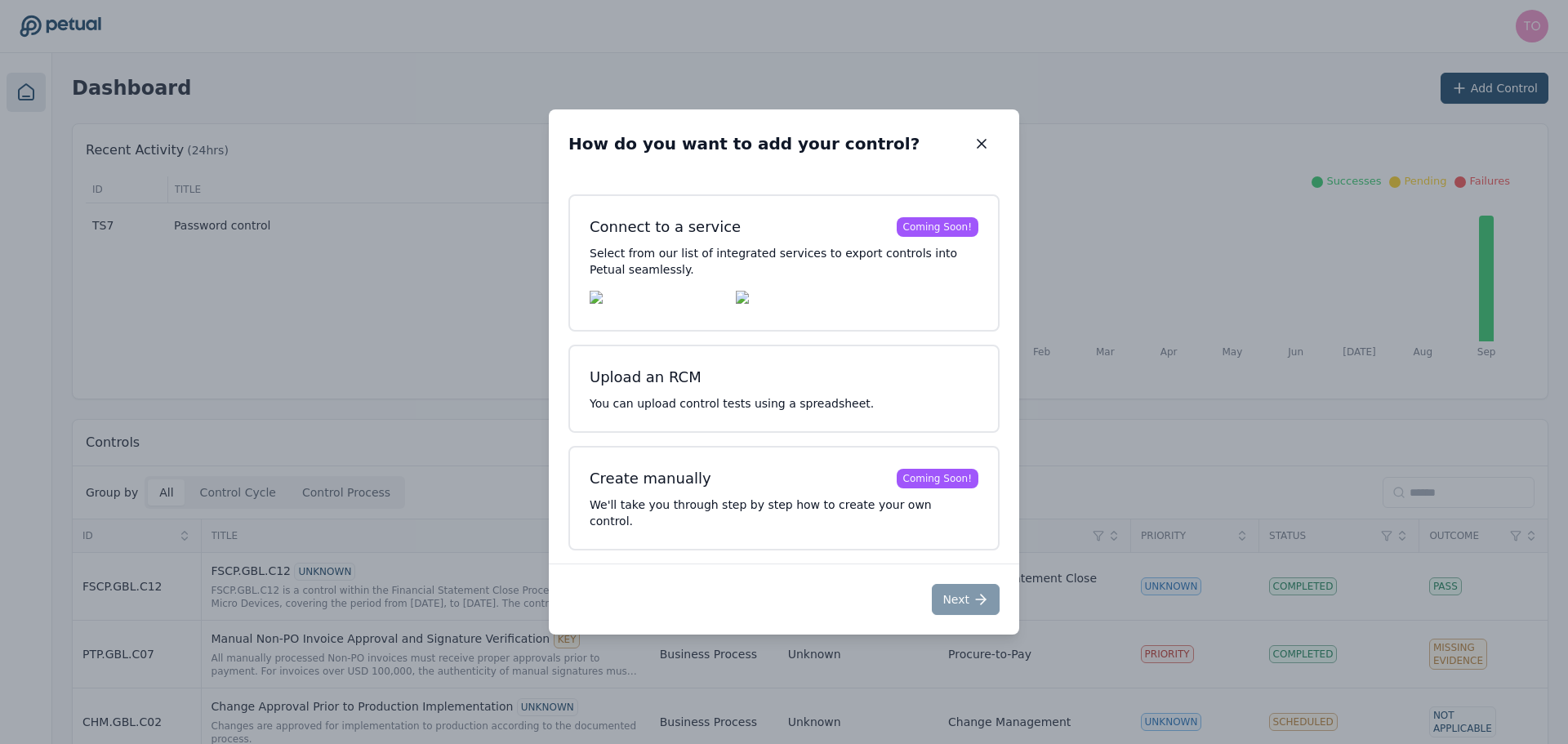
click at [870, 446] on div "Connect to a service Coming Soon! Select from our list of integrated services t…" at bounding box center [784, 373] width 432 height 356
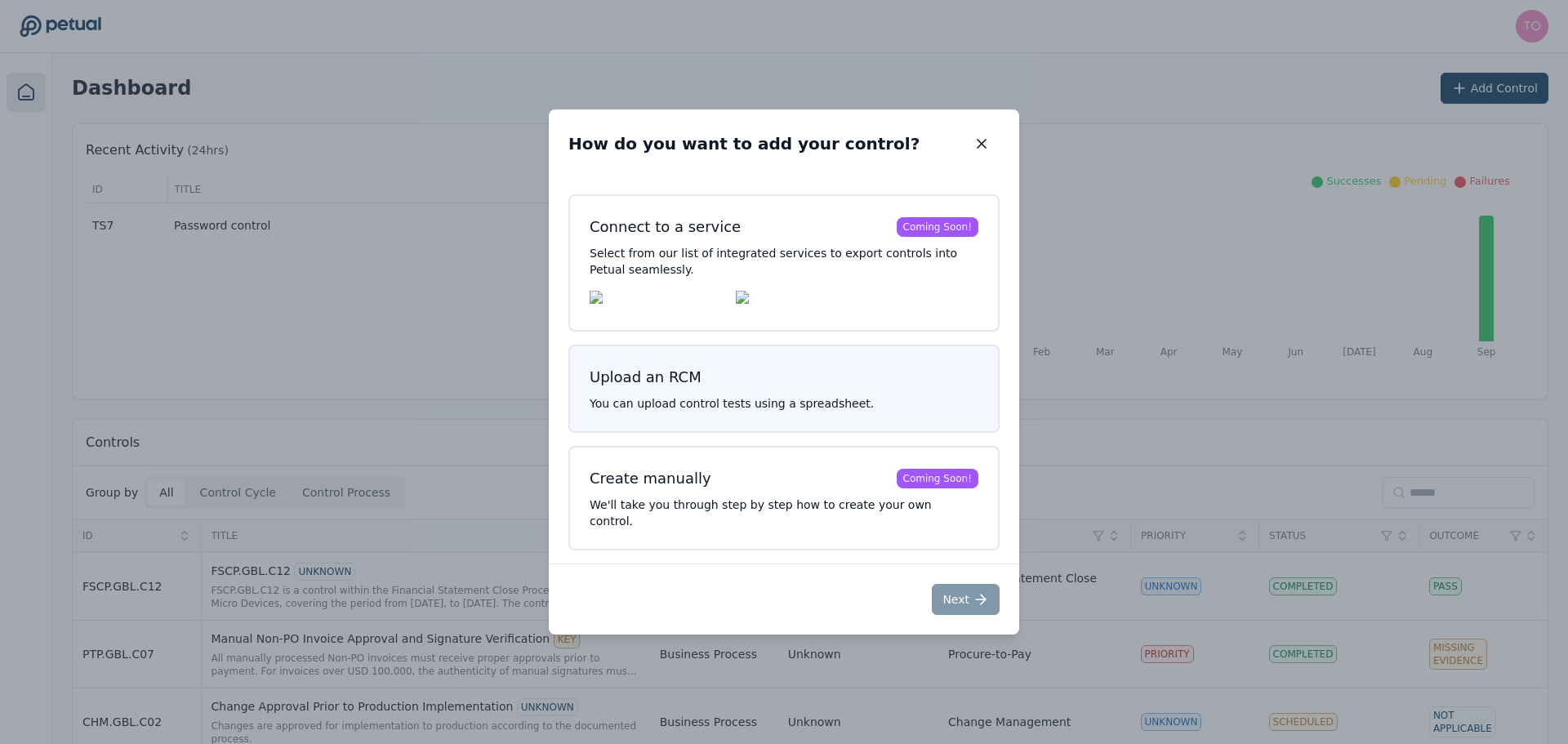
click at [875, 424] on button "Upload an RCM You can upload control tests using a spreadsheet." at bounding box center [784, 389] width 432 height 88
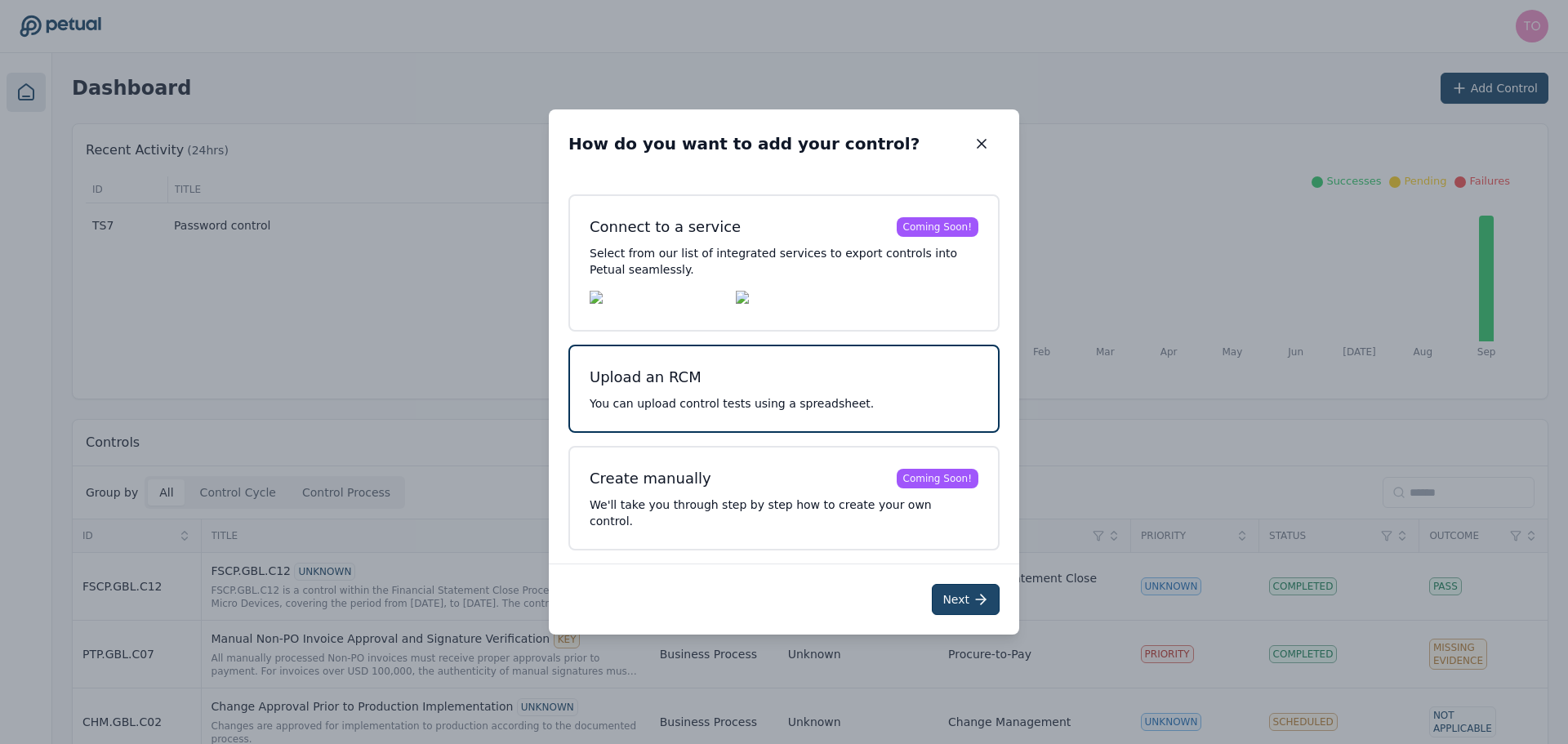
click at [973, 608] on button "Next" at bounding box center [965, 600] width 67 height 31
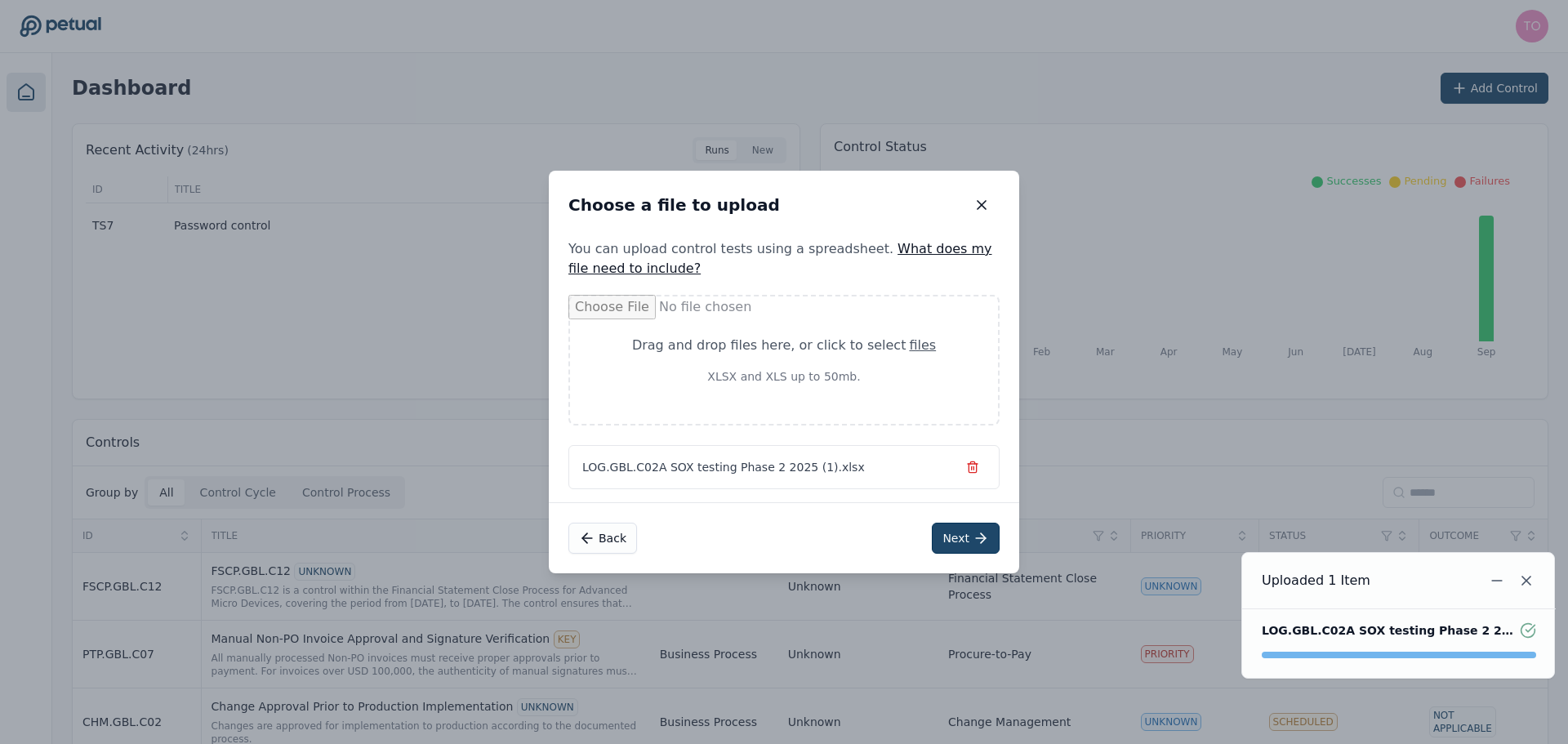
click at [982, 526] on button "Next" at bounding box center [965, 538] width 67 height 31
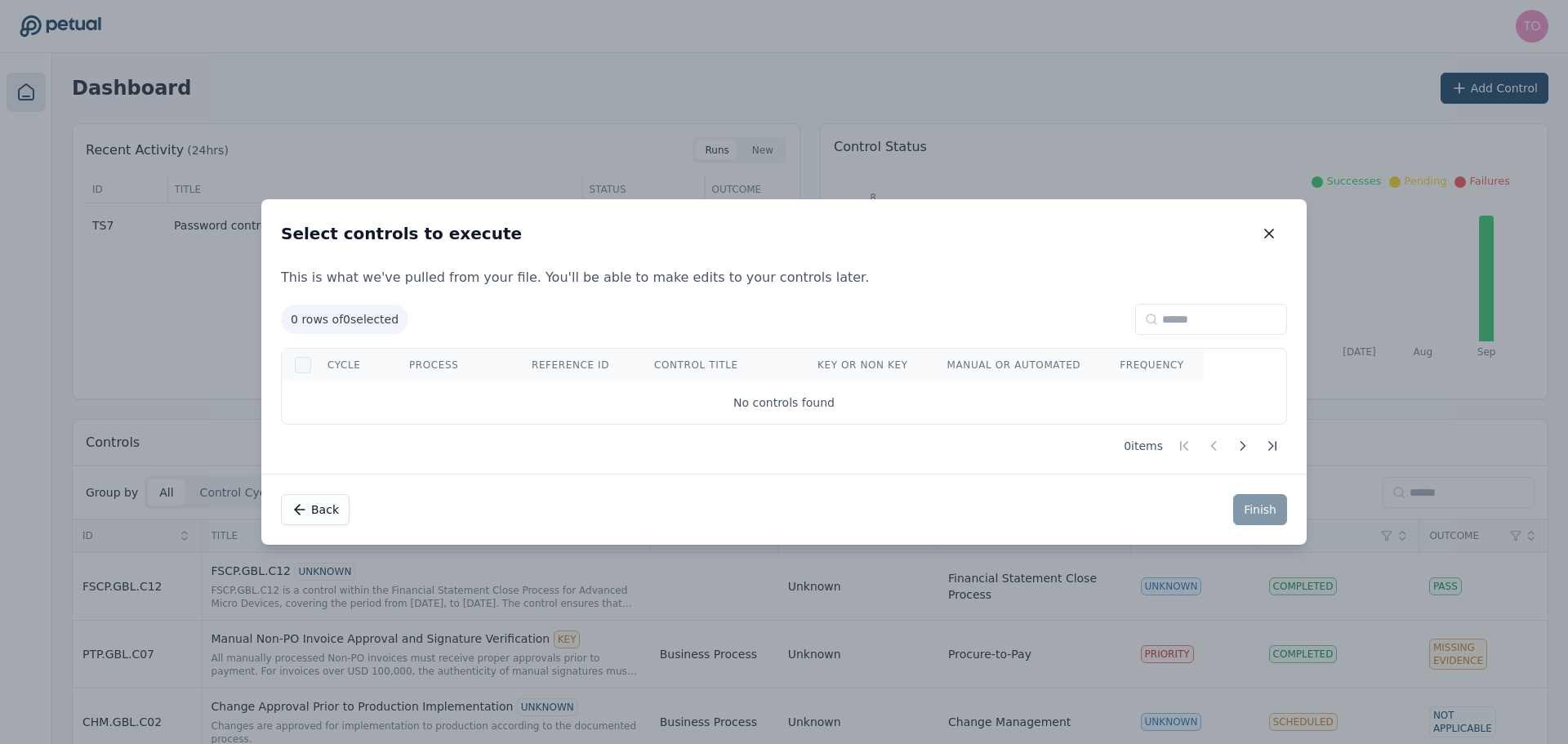
click at [302, 362] on div at bounding box center [303, 365] width 16 height 16
click at [1270, 233] on icon "button" at bounding box center [1269, 233] width 8 height 8
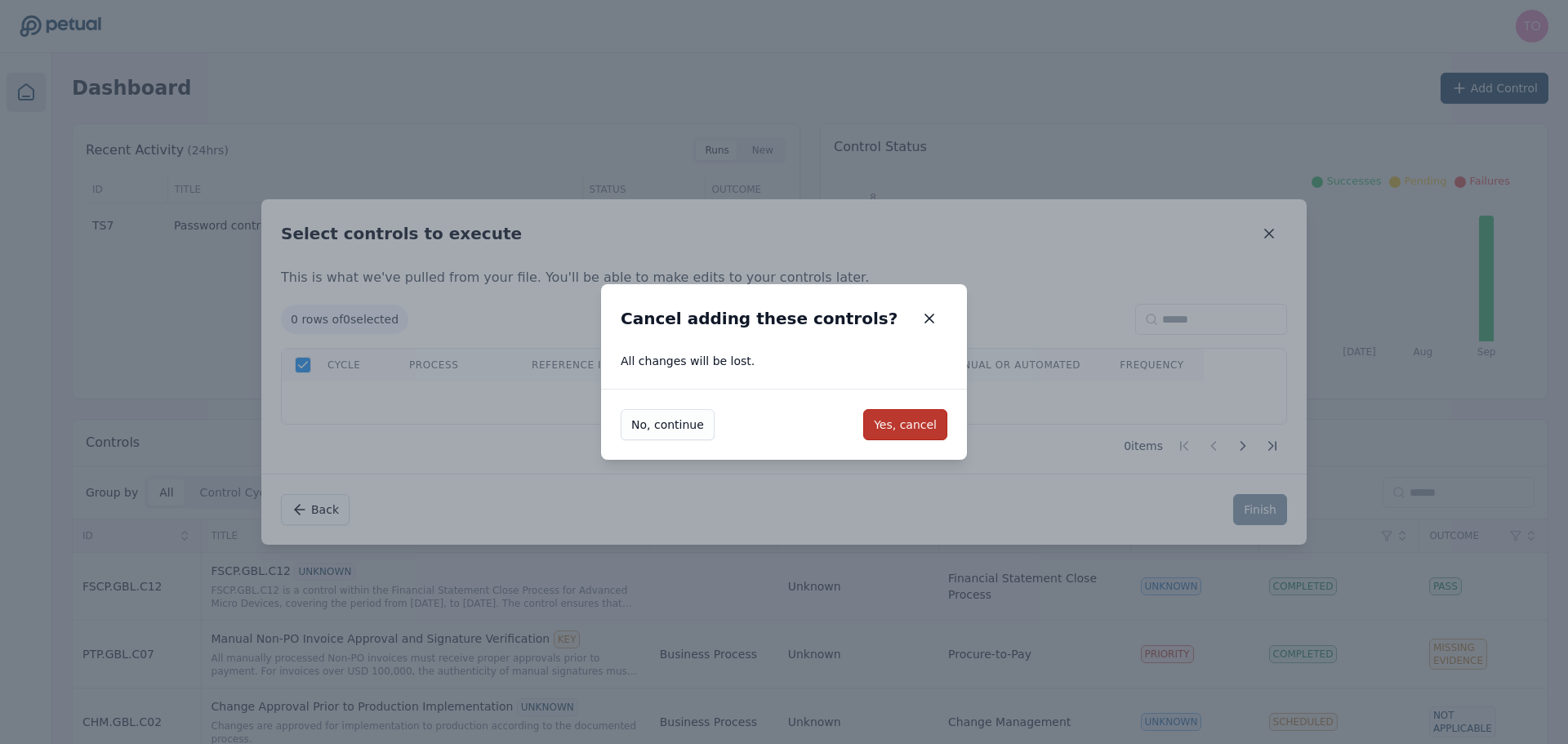
click at [906, 432] on button "Yes, cancel" at bounding box center [905, 425] width 84 height 31
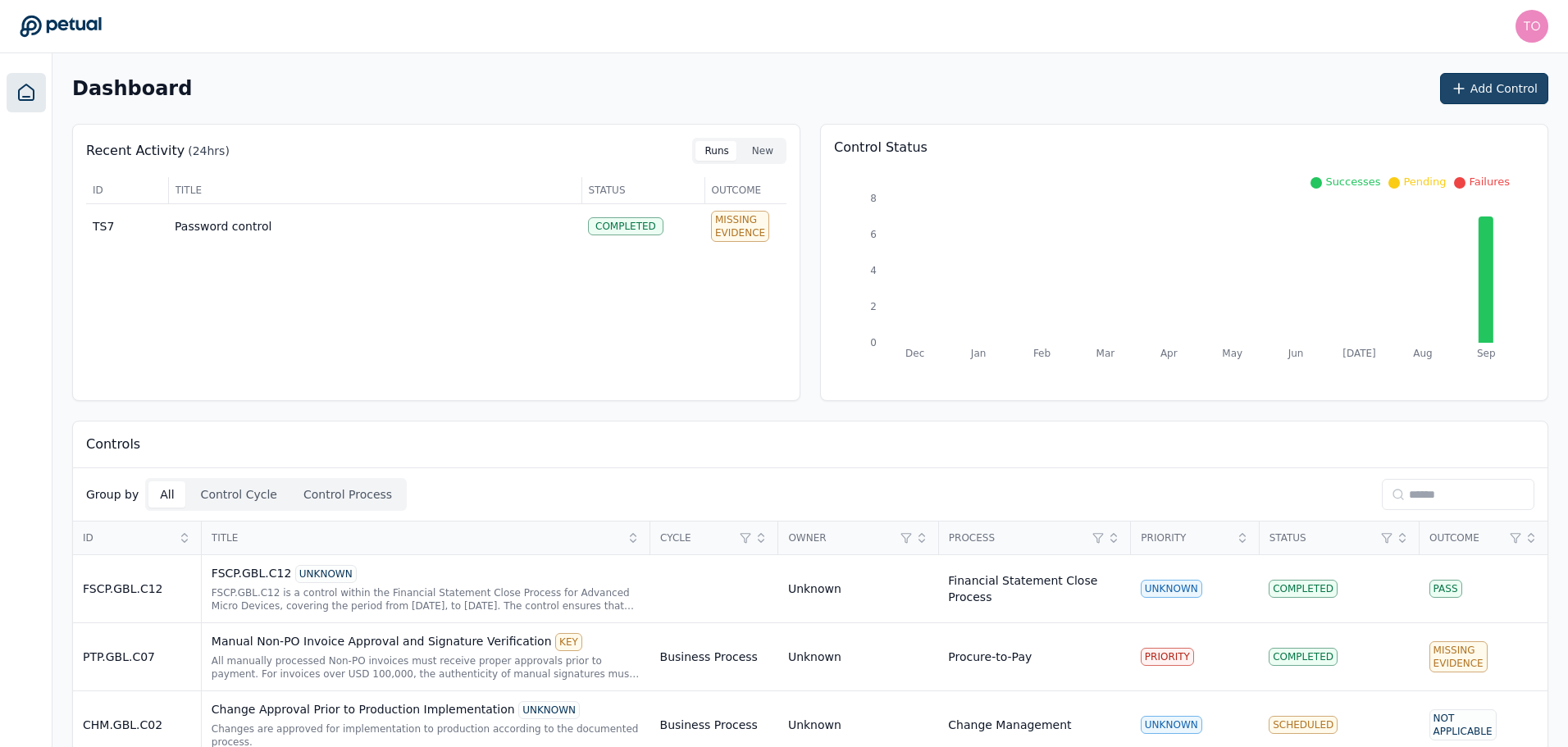
click at [1492, 89] on button "Add Control" at bounding box center [1493, 89] width 109 height 31
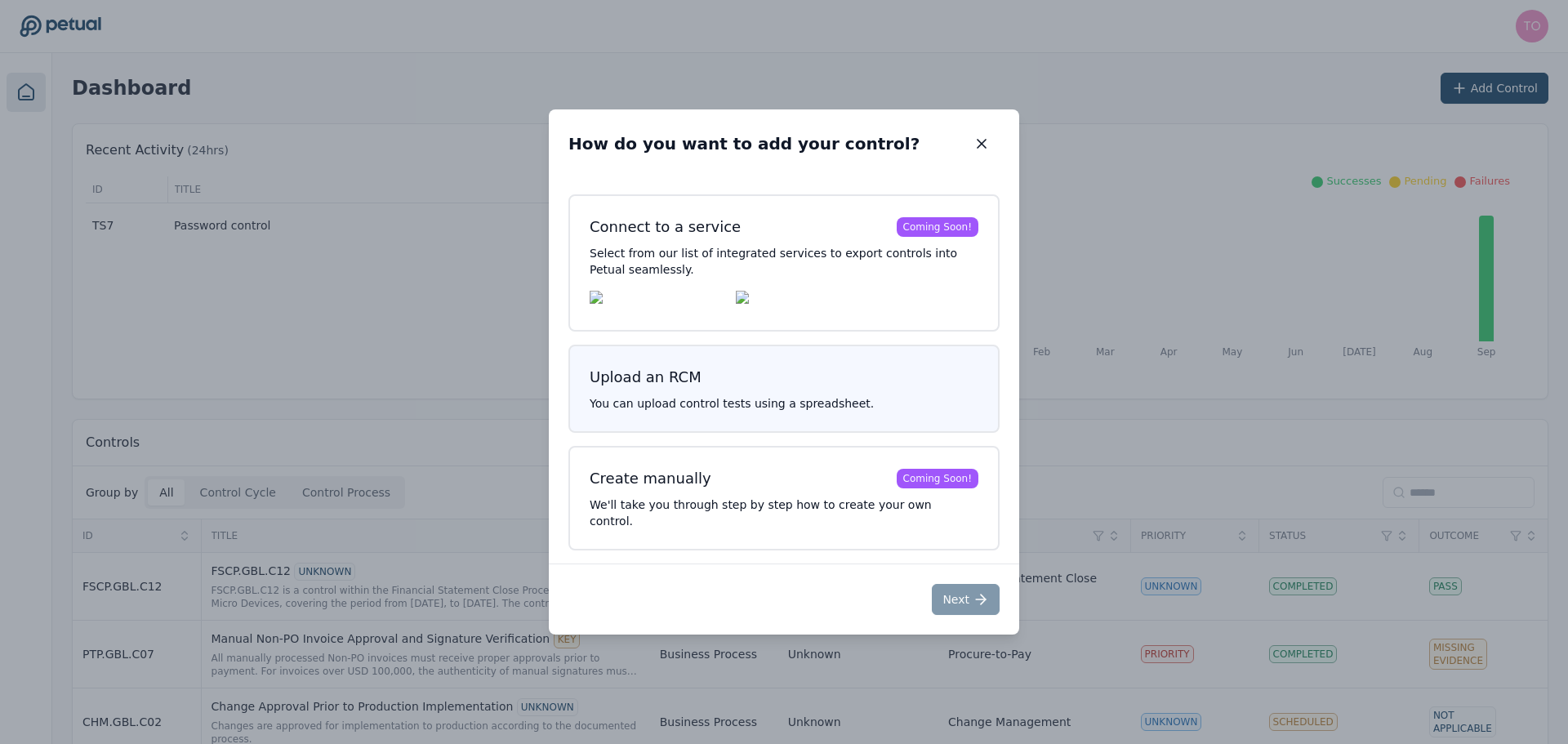
click at [748, 404] on button "Upload an RCM You can upload control tests using a spreadsheet." at bounding box center [784, 389] width 432 height 88
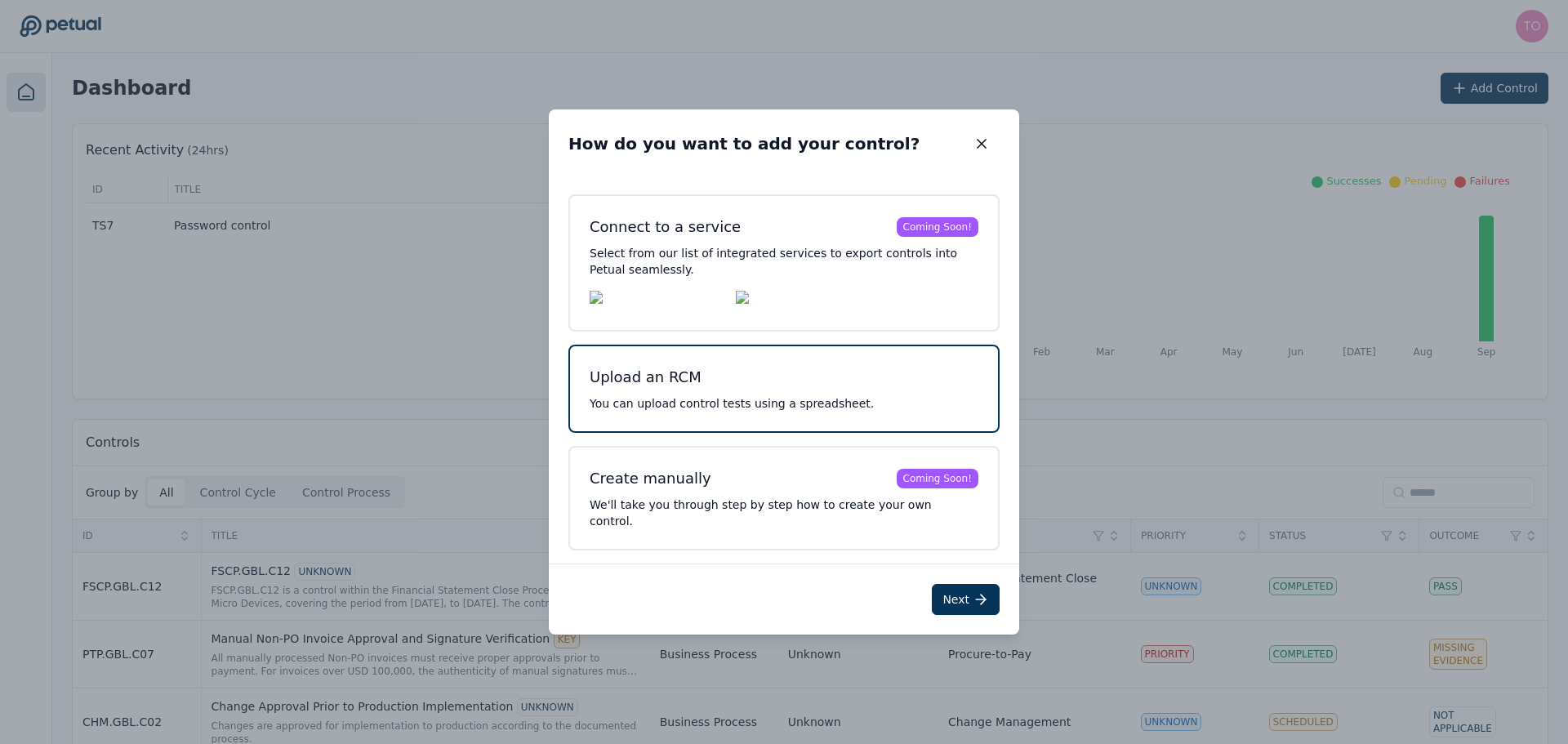
click at [959, 590] on button "Next" at bounding box center [965, 600] width 67 height 31
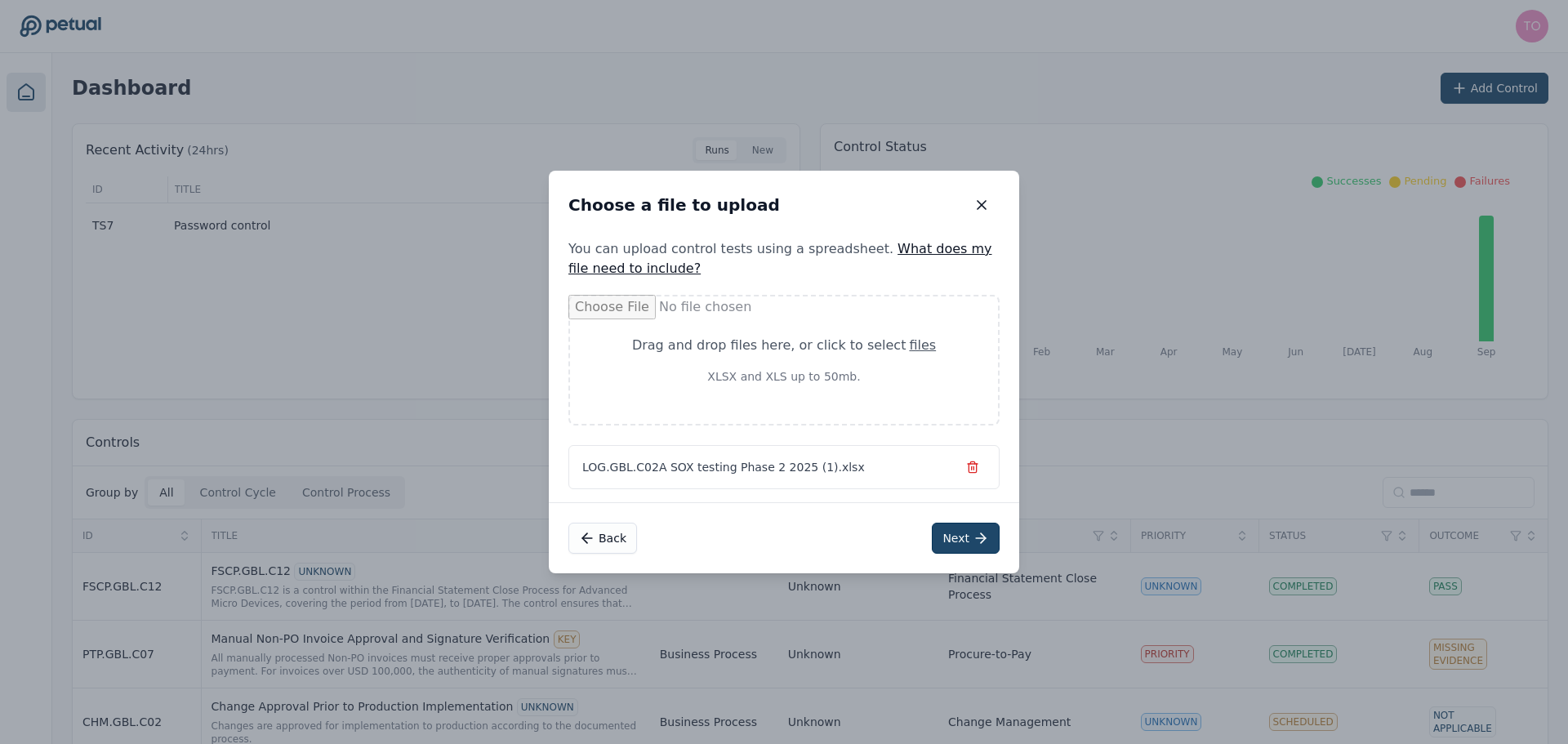
click at [966, 529] on button "Next" at bounding box center [965, 538] width 67 height 31
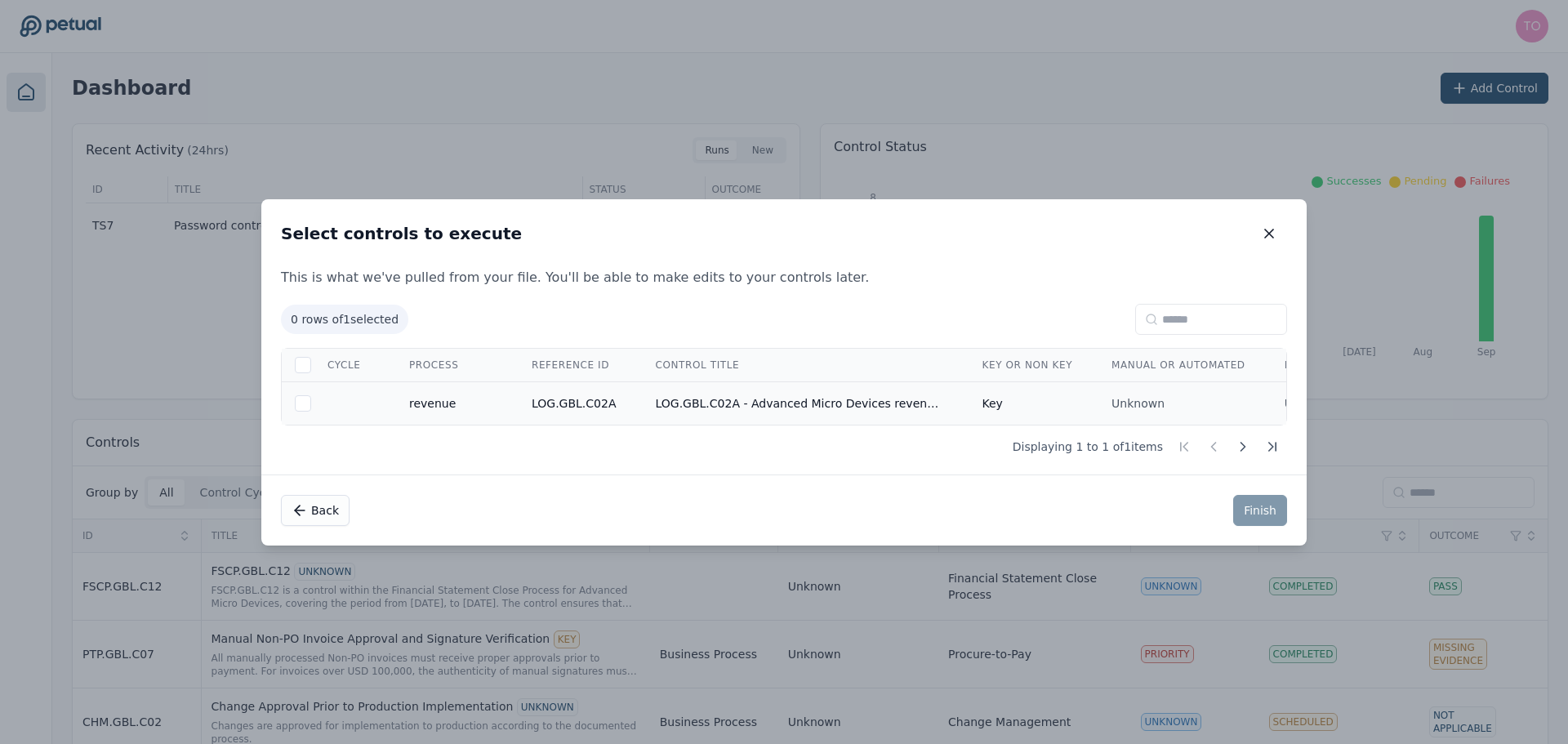
drag, startPoint x: 303, startPoint y: 400, endPoint x: 316, endPoint y: 403, distance: 13.3
click at [303, 400] on div at bounding box center [303, 403] width 16 height 16
click at [1258, 512] on button "Finish" at bounding box center [1260, 510] width 54 height 31
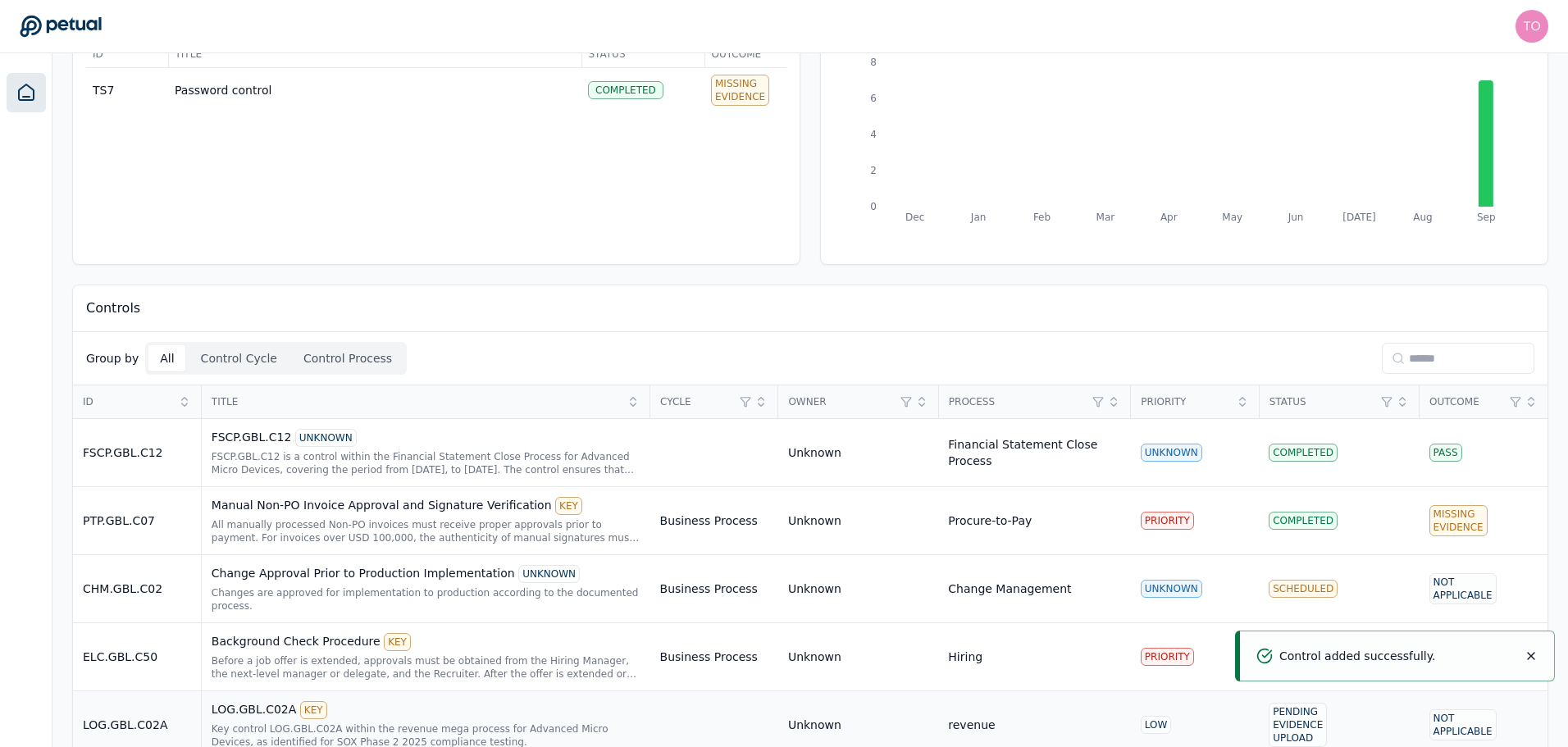
scroll to position [401, 0]
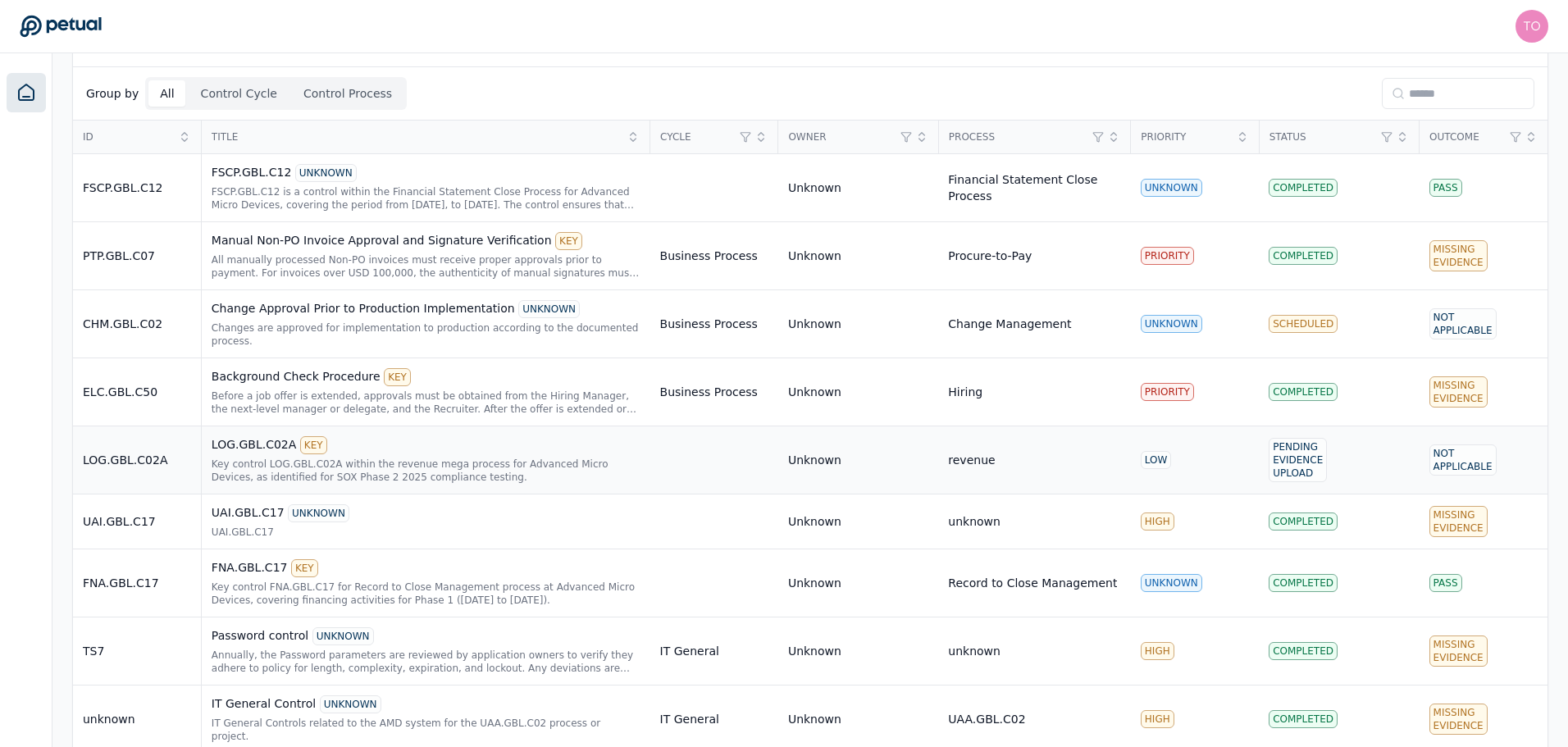
click at [516, 458] on div "Key control LOG.GBL.C02A within the revenue mega process for Advanced Micro Dev…" at bounding box center [426, 471] width 429 height 26
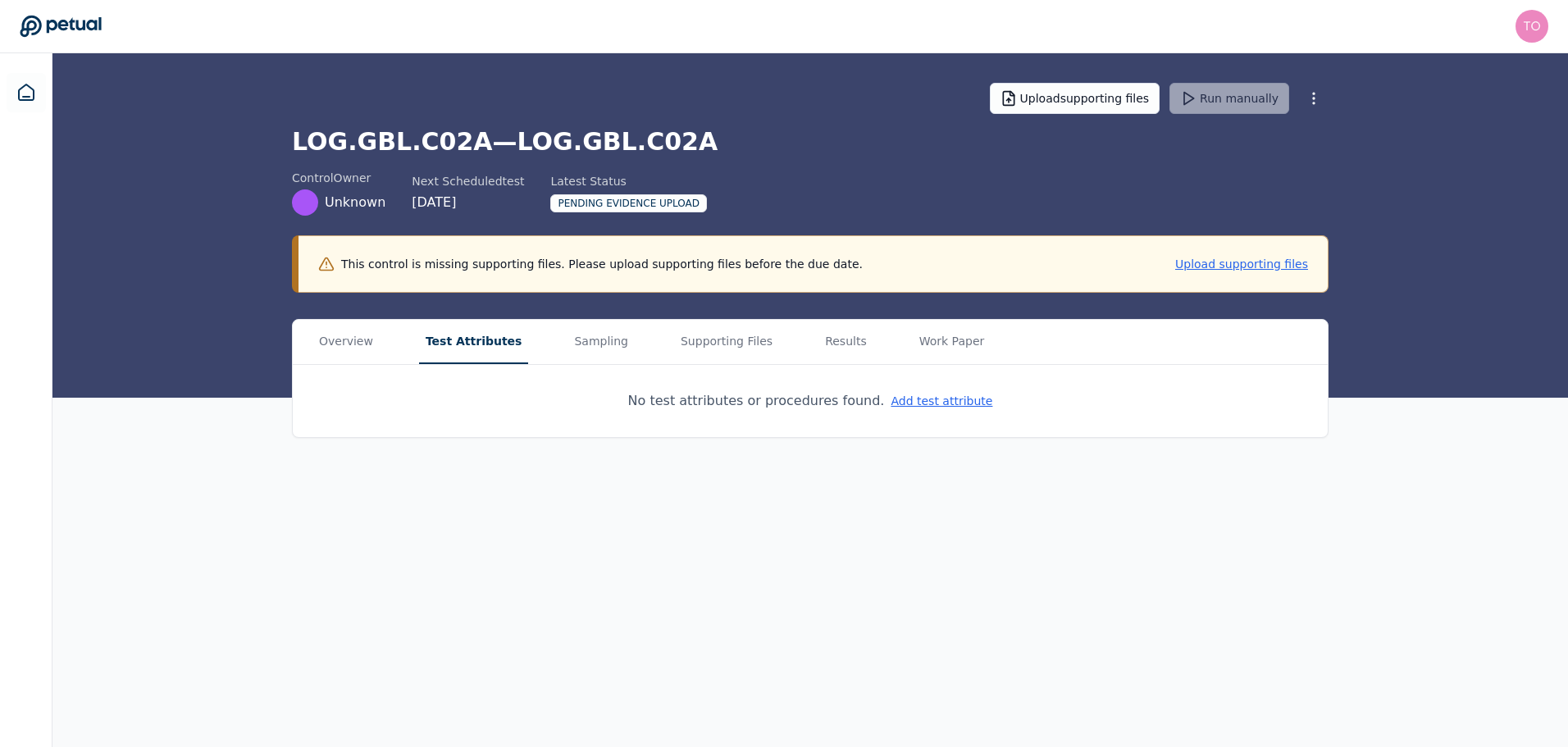
click at [458, 334] on button "Test Attributes" at bounding box center [474, 341] width 110 height 44
click at [918, 406] on button "Add test attribute" at bounding box center [944, 400] width 102 height 17
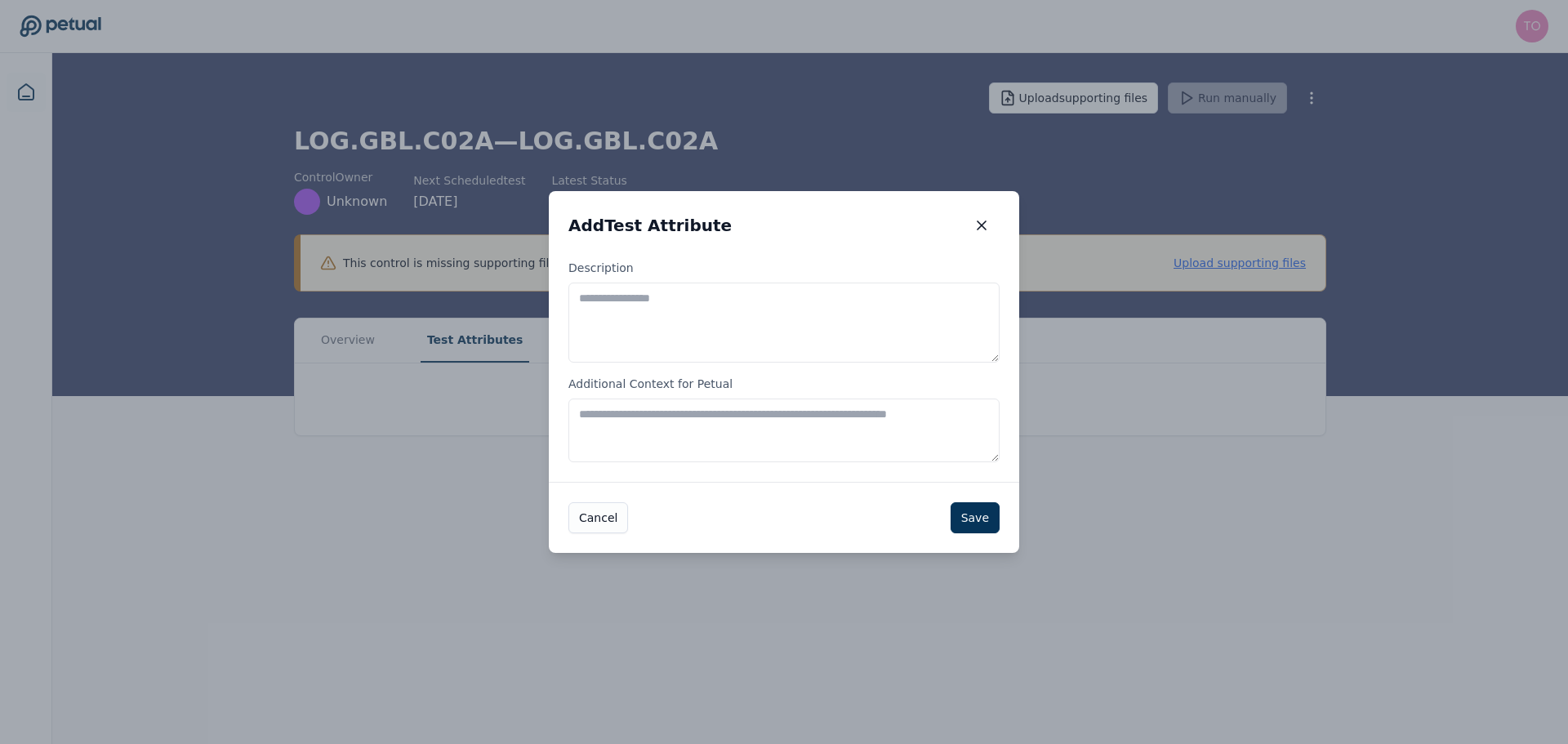
click at [739, 324] on textarea "Description" at bounding box center [784, 323] width 432 height 80
paste textarea "**********"
type textarea "**********"
click at [991, 521] on button "Save" at bounding box center [975, 518] width 49 height 31
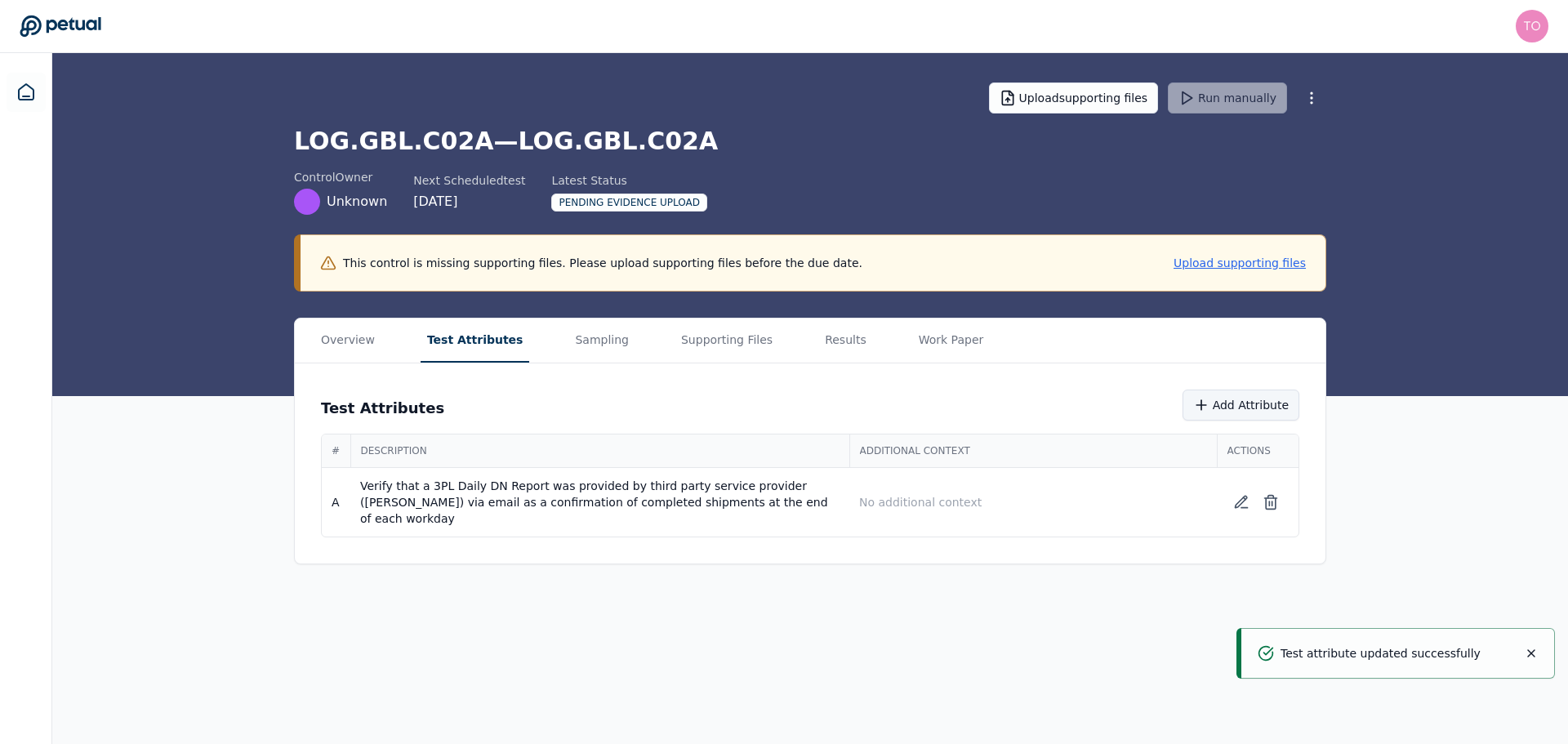
click at [1226, 401] on button "Add Attribute" at bounding box center [1240, 405] width 117 height 31
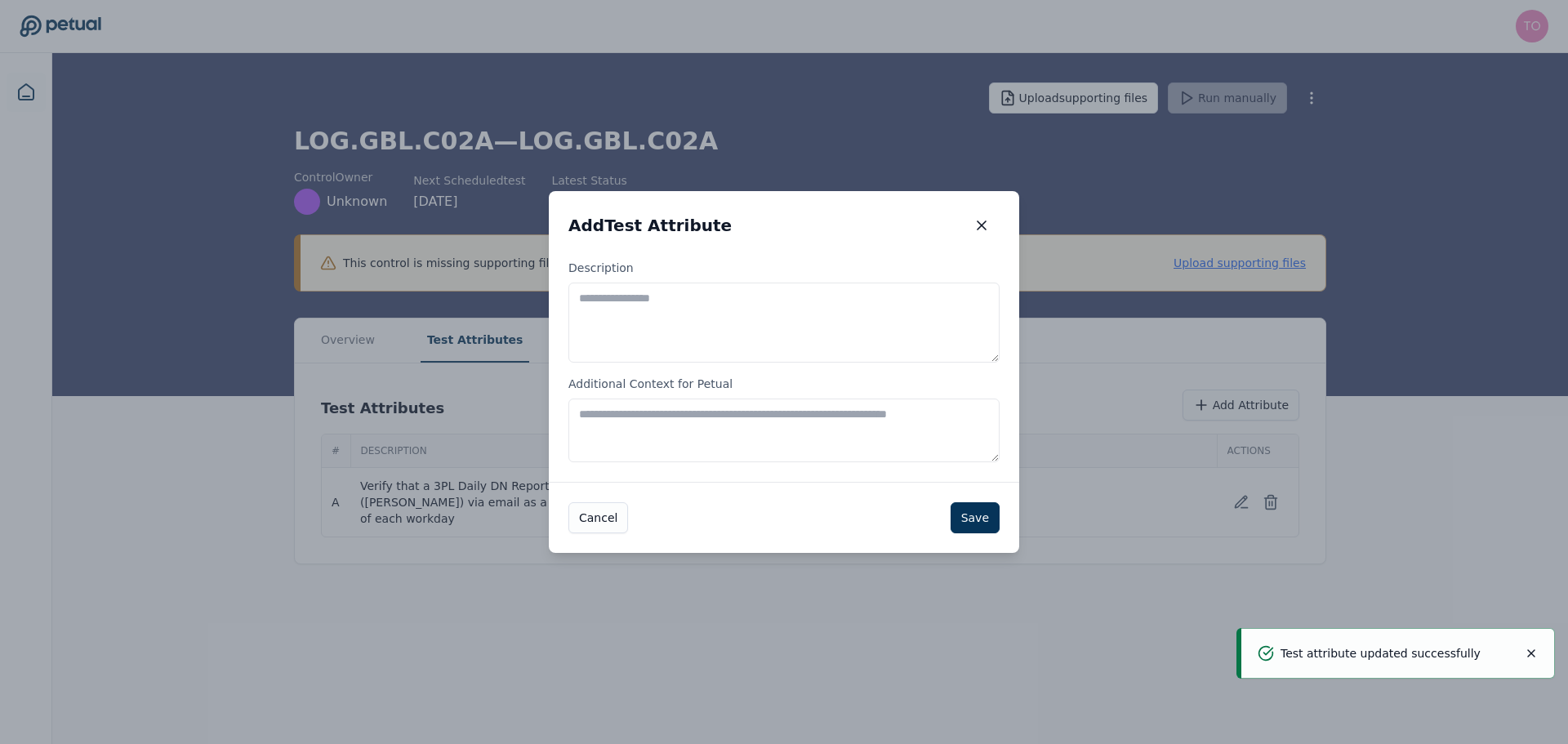
click at [764, 305] on textarea "Description" at bounding box center [784, 323] width 432 height 80
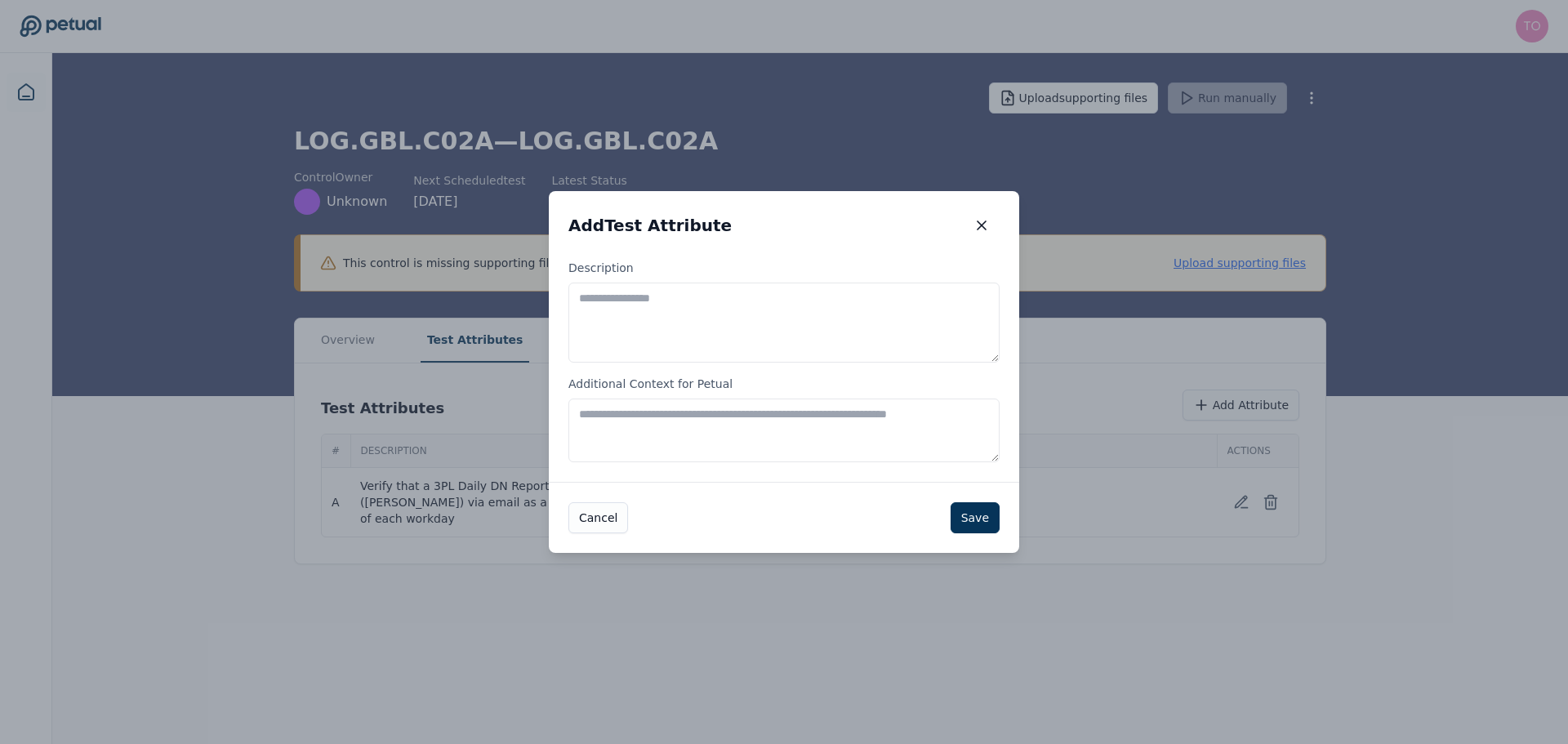
paste textarea "**********"
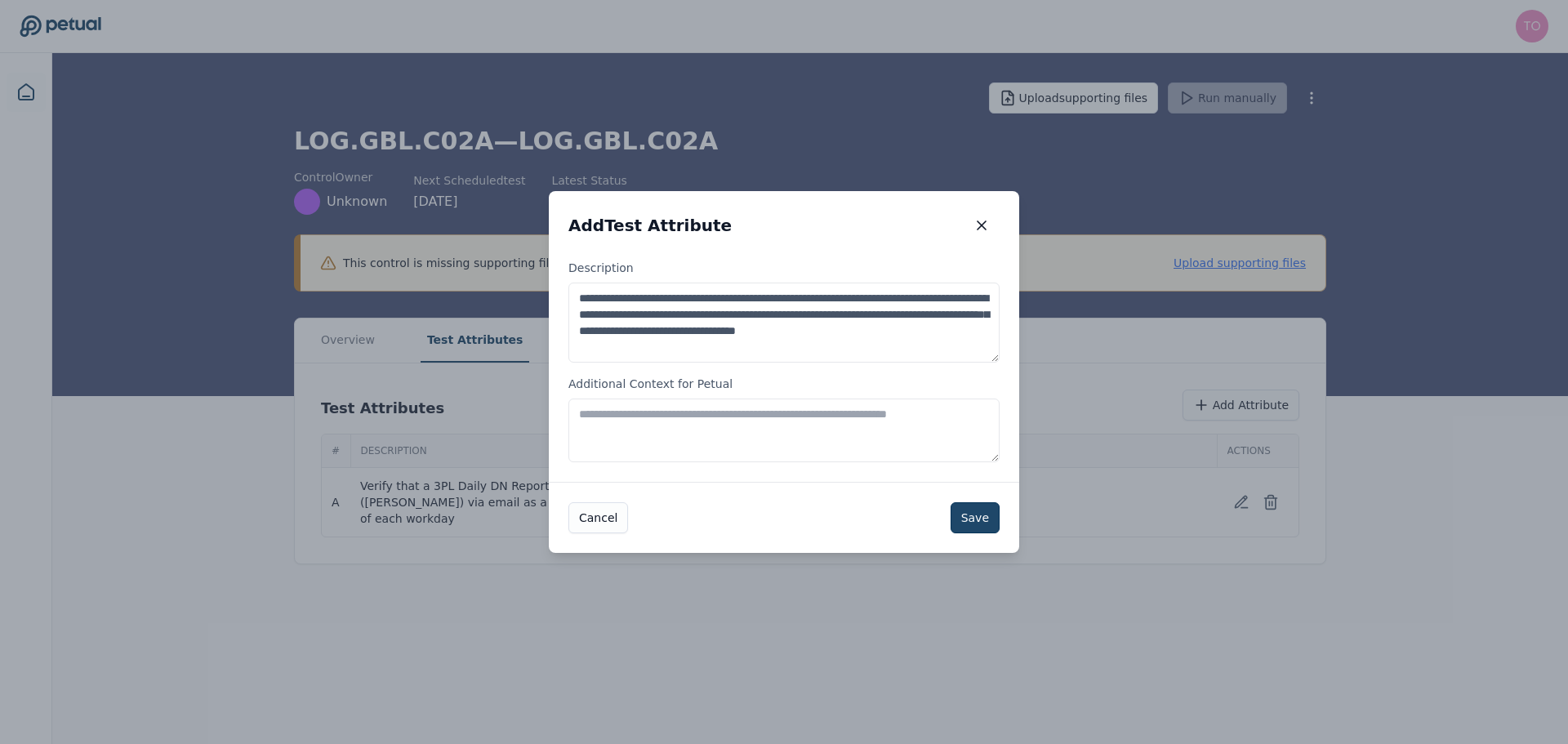
type textarea "**********"
click at [982, 516] on button "Save" at bounding box center [975, 518] width 49 height 31
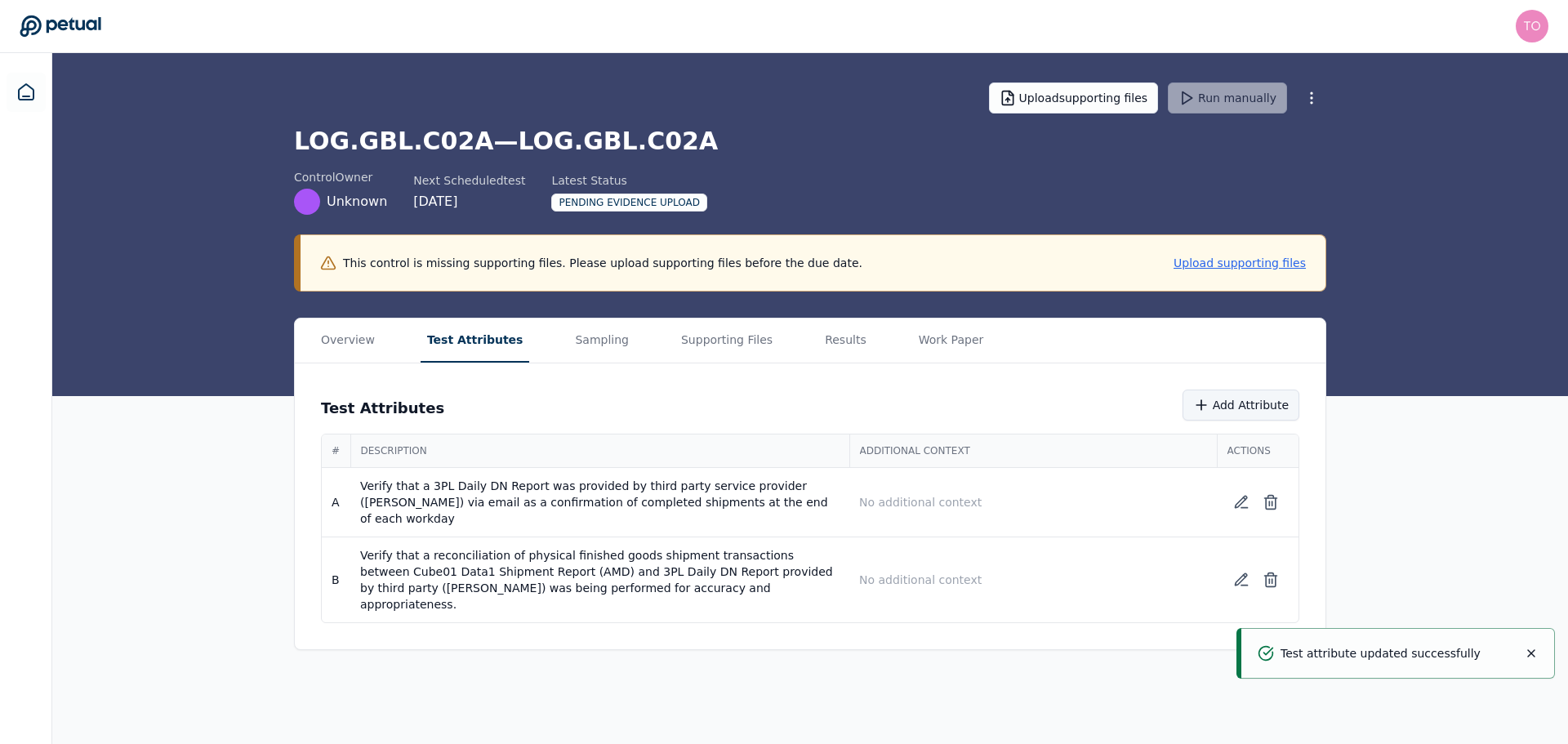
click at [1229, 406] on button "Add Attribute" at bounding box center [1240, 405] width 117 height 31
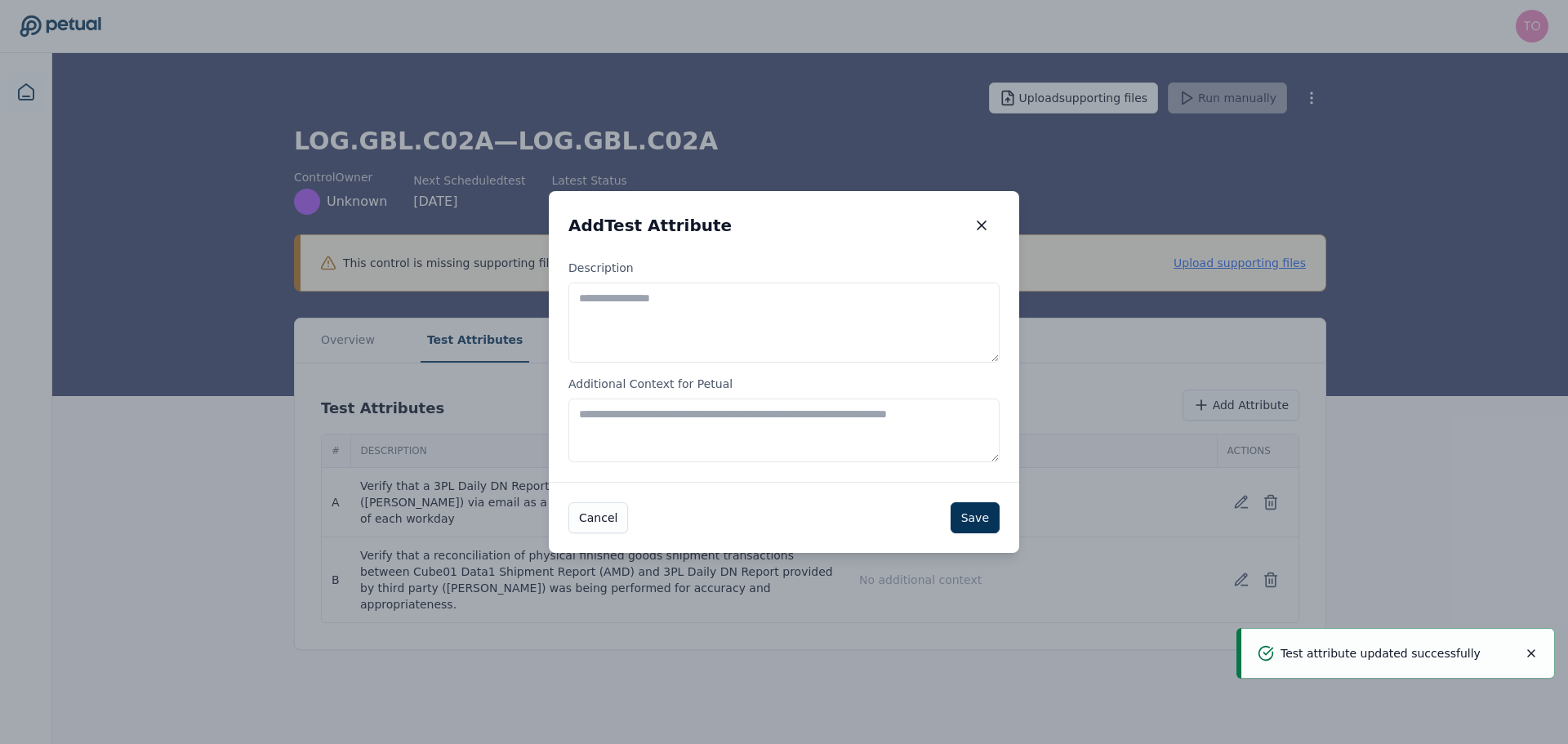
click at [778, 312] on textarea "Description" at bounding box center [784, 323] width 432 height 80
paste textarea "**********"
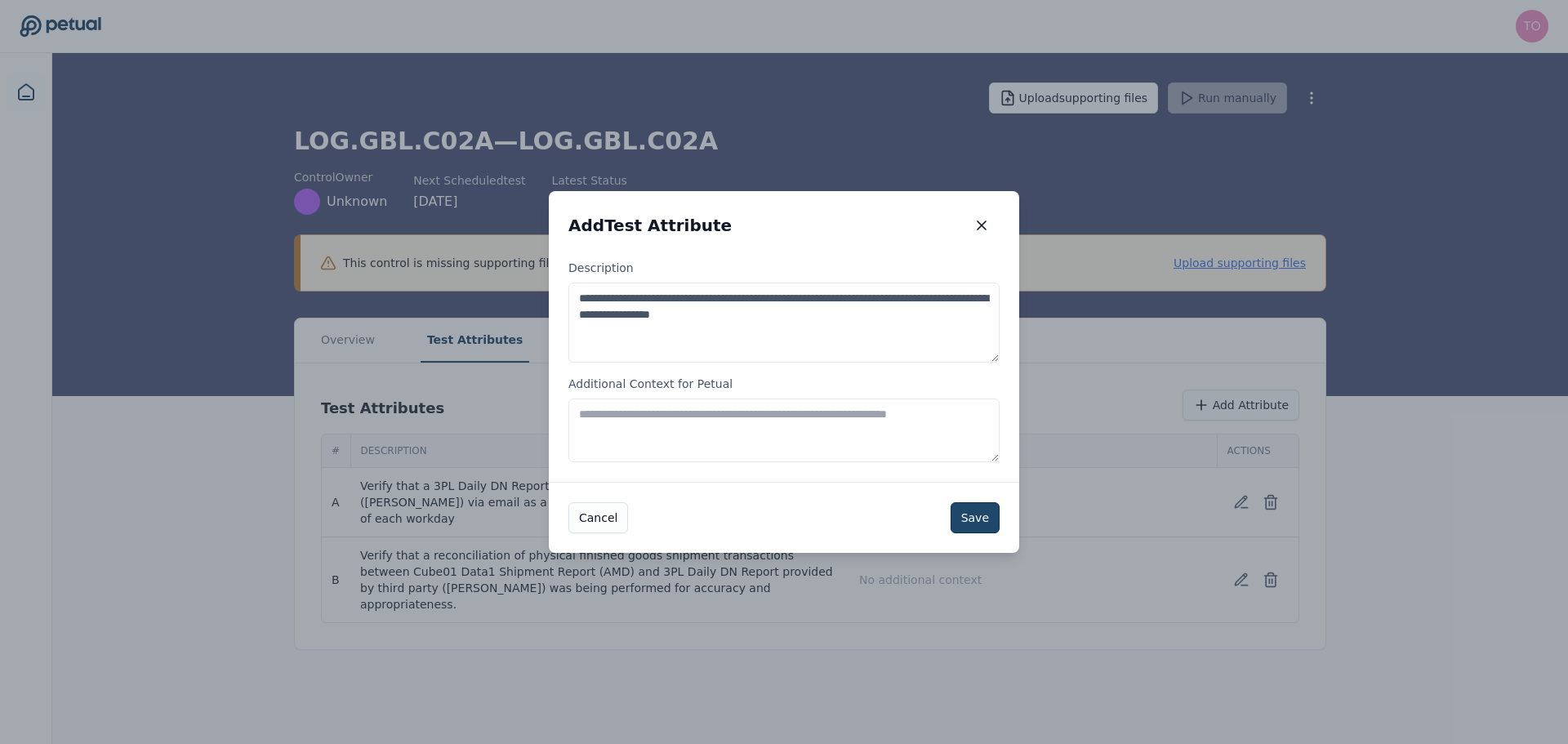
type textarea "**********"
click at [958, 524] on button "Save" at bounding box center [975, 518] width 49 height 31
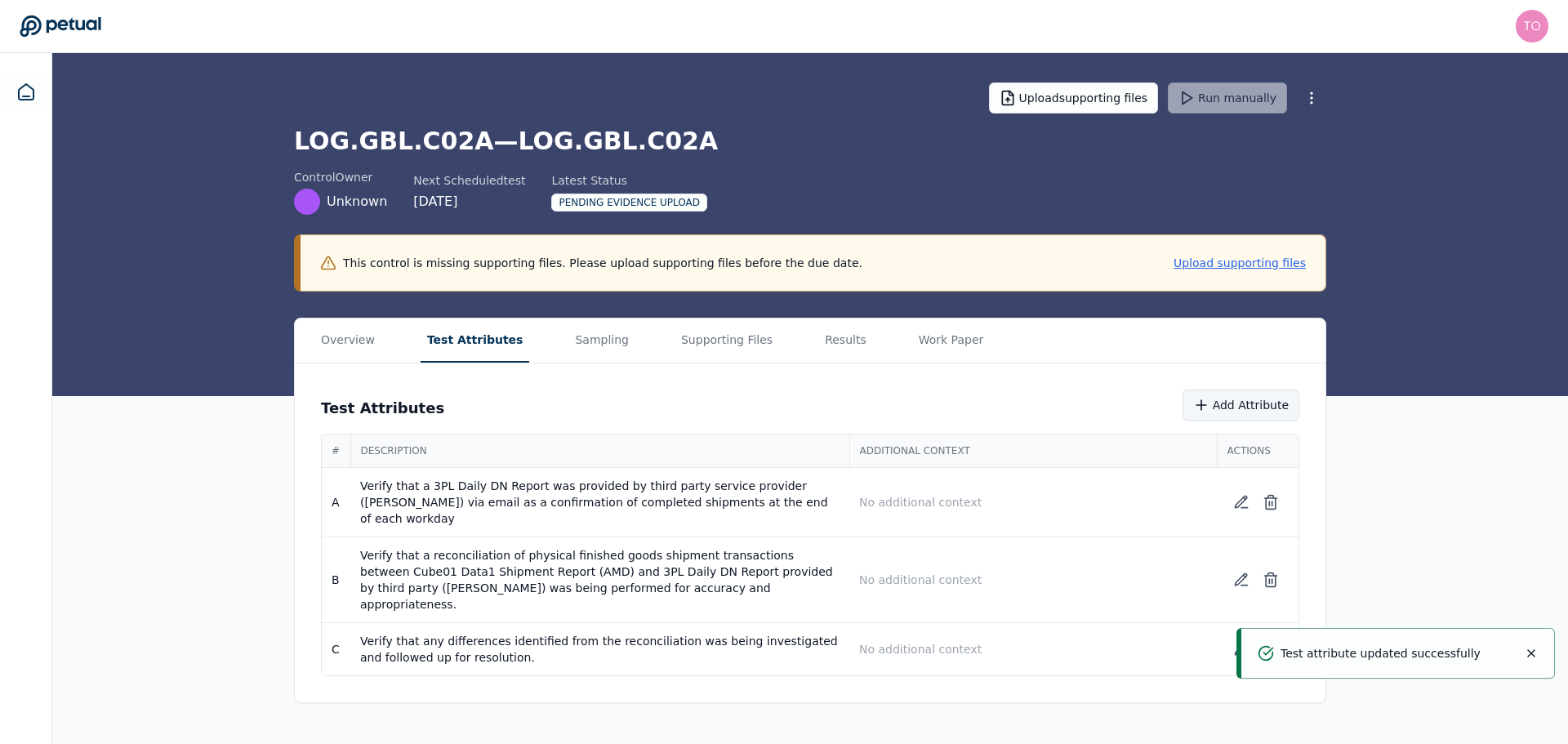
click at [1239, 394] on button "Add Attribute" at bounding box center [1240, 405] width 117 height 31
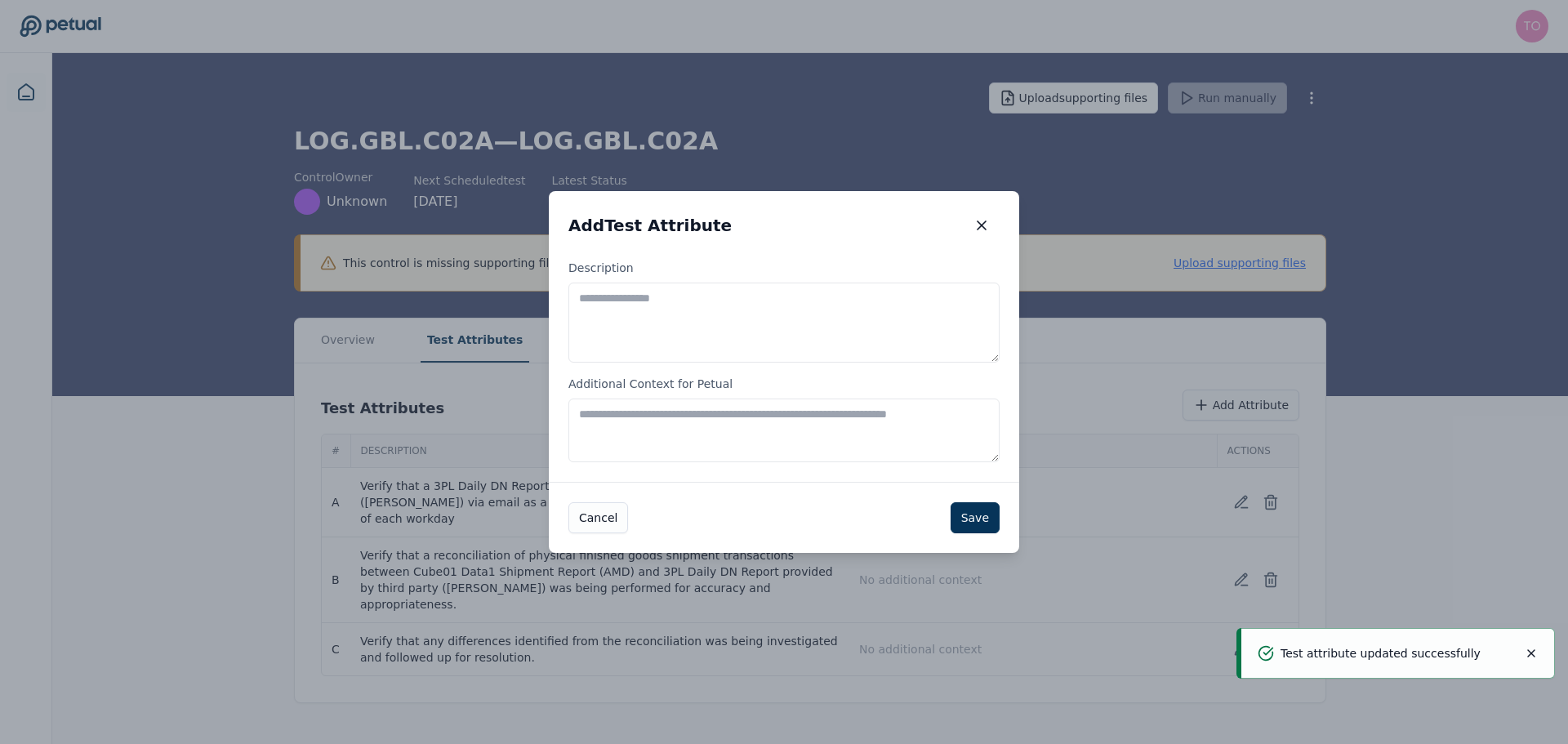
click at [752, 325] on textarea "Description" at bounding box center [784, 323] width 432 height 80
paste textarea "**********"
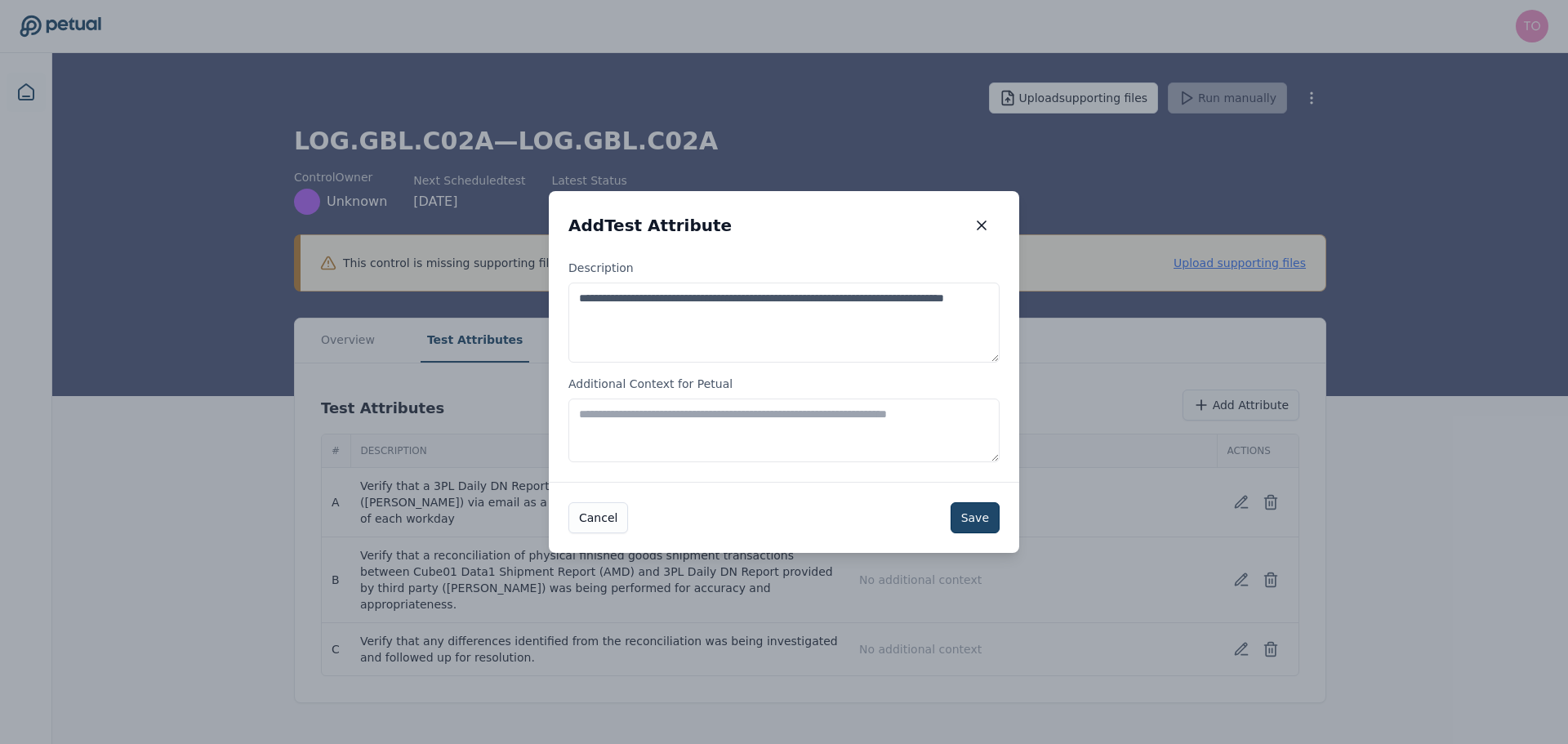
type textarea "**********"
click at [991, 517] on button "Save" at bounding box center [975, 518] width 49 height 31
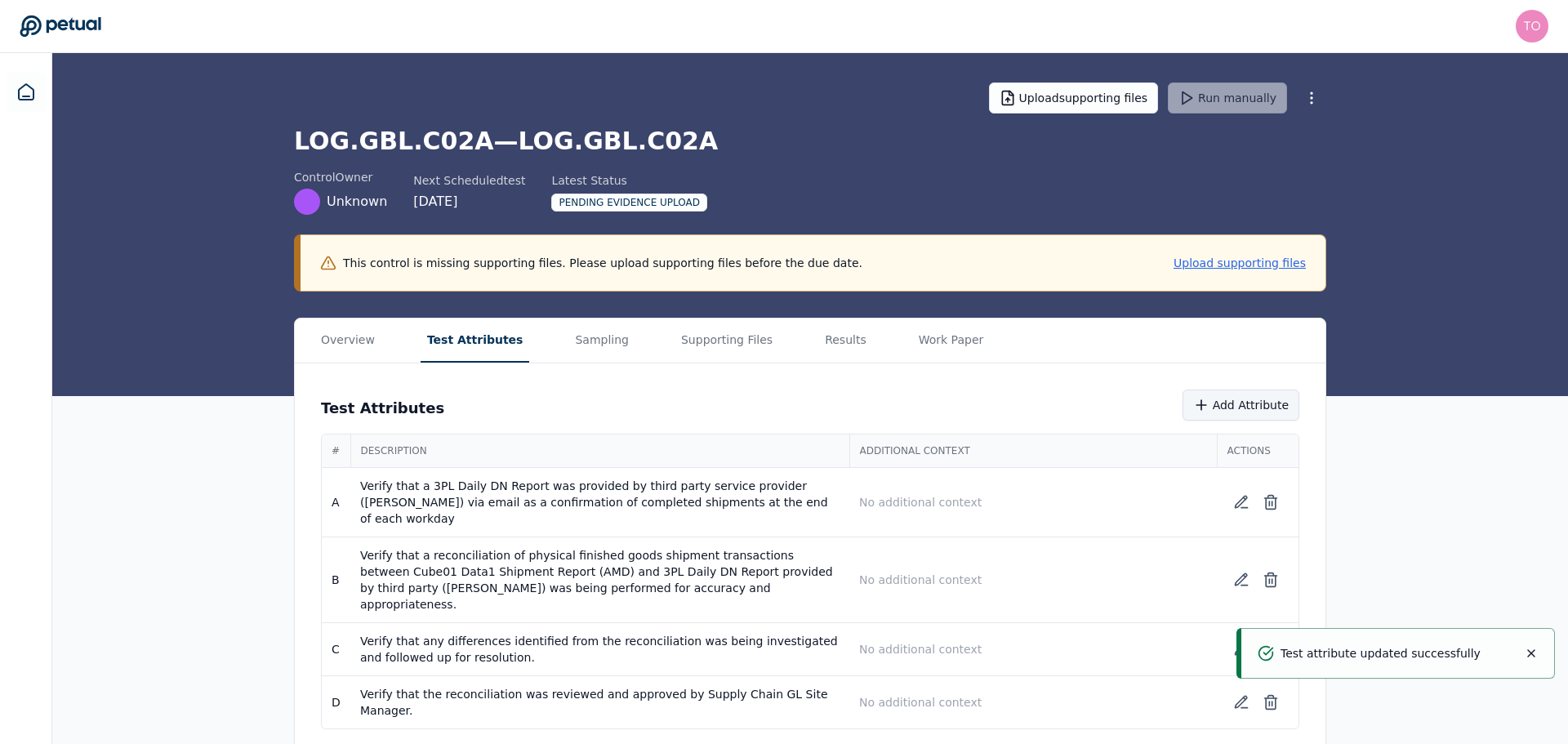
click at [1234, 408] on button "Add Attribute" at bounding box center [1240, 405] width 117 height 31
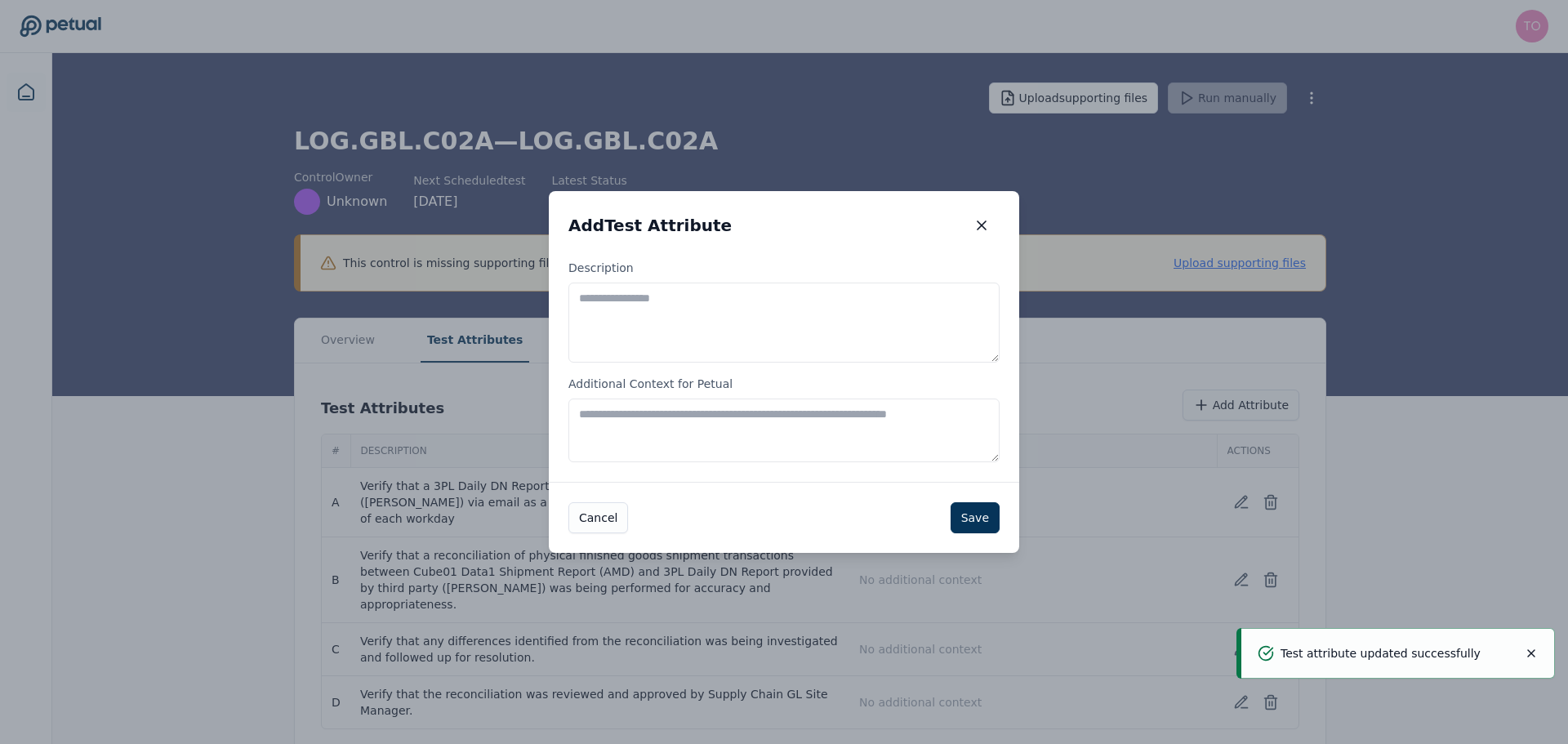
click at [779, 293] on textarea "Description" at bounding box center [784, 323] width 432 height 80
paste textarea "**********"
type textarea "**********"
click at [984, 516] on button "Save" at bounding box center [975, 518] width 49 height 31
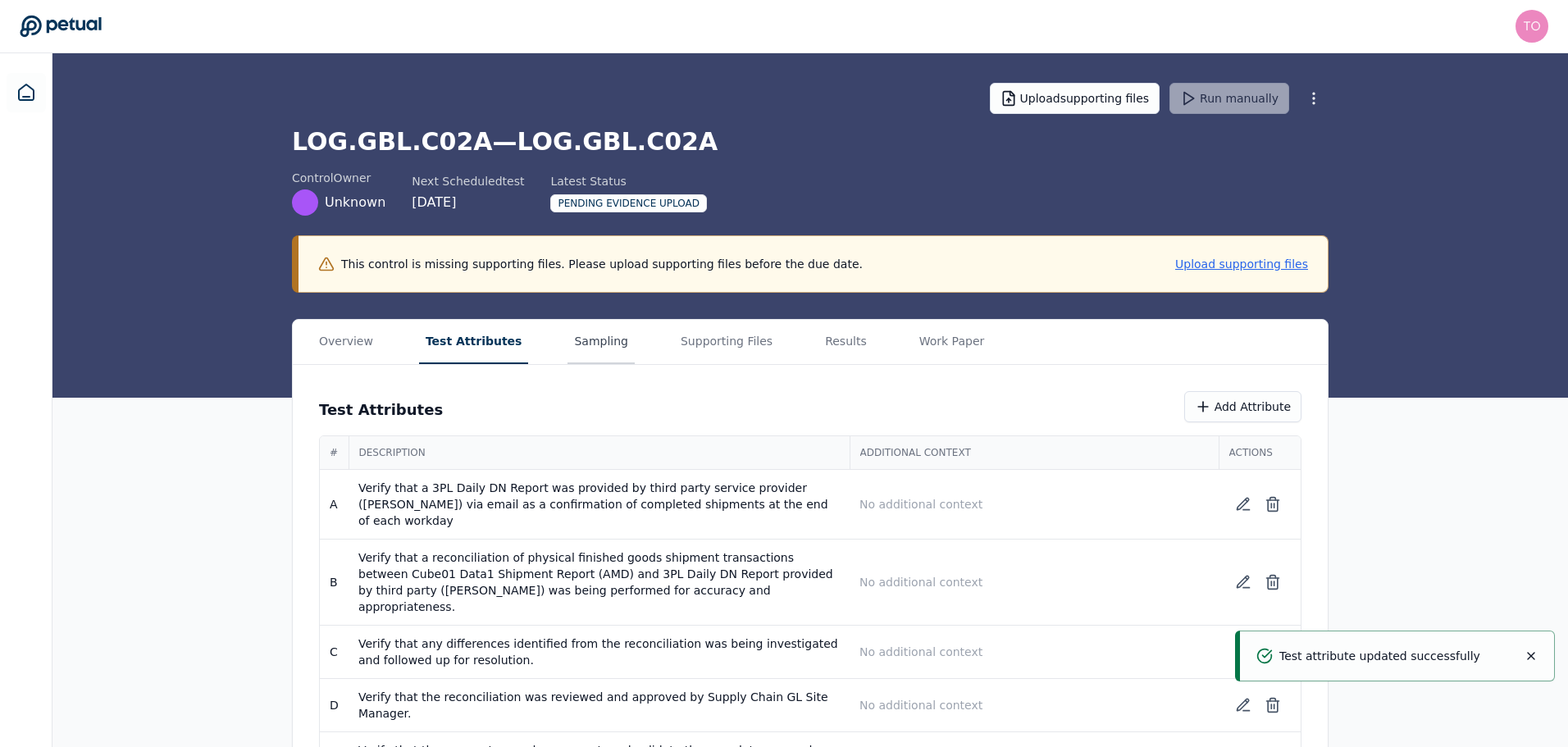
click at [593, 340] on button "Sampling" at bounding box center [600, 341] width 67 height 44
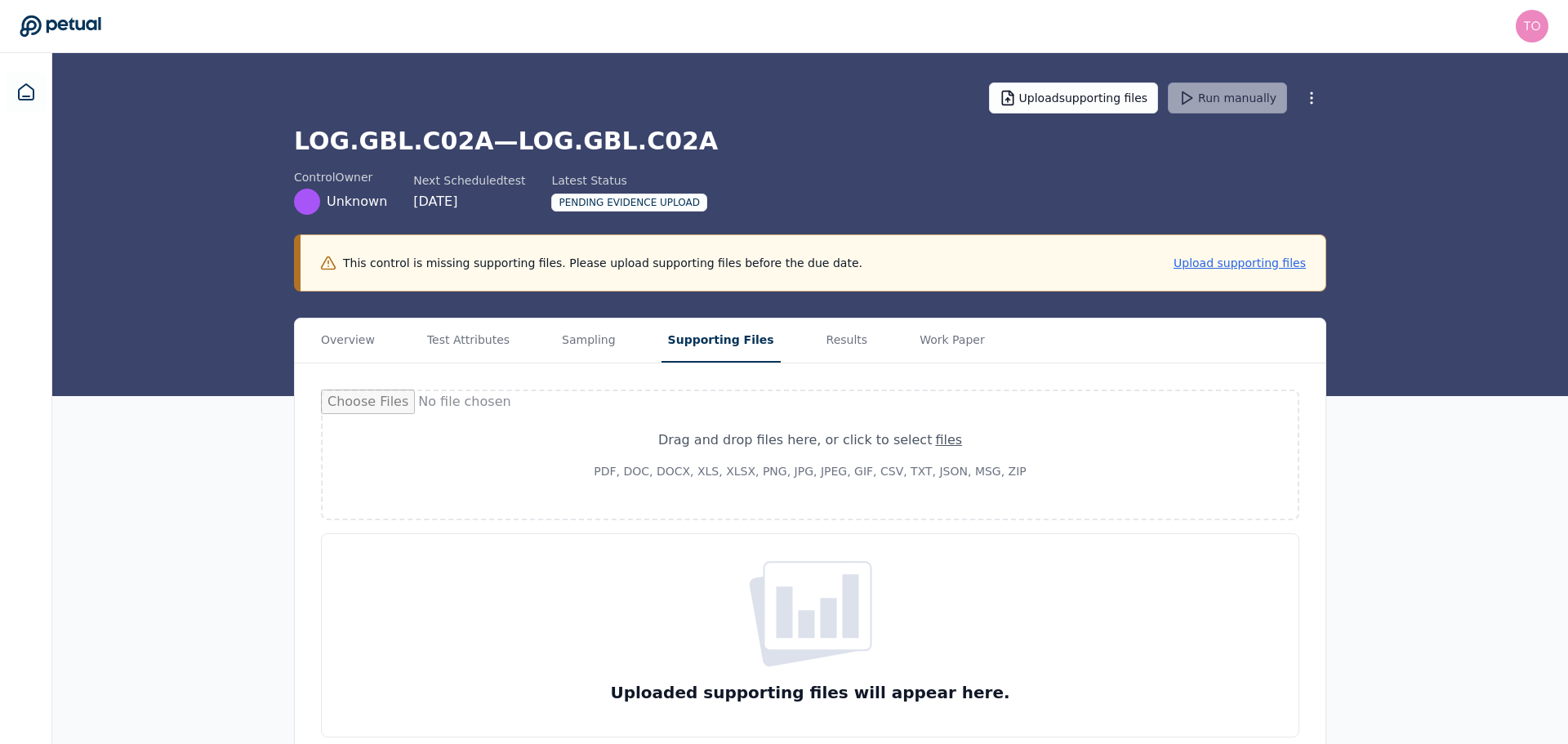
click at [694, 331] on button "Supporting Files" at bounding box center [721, 340] width 119 height 44
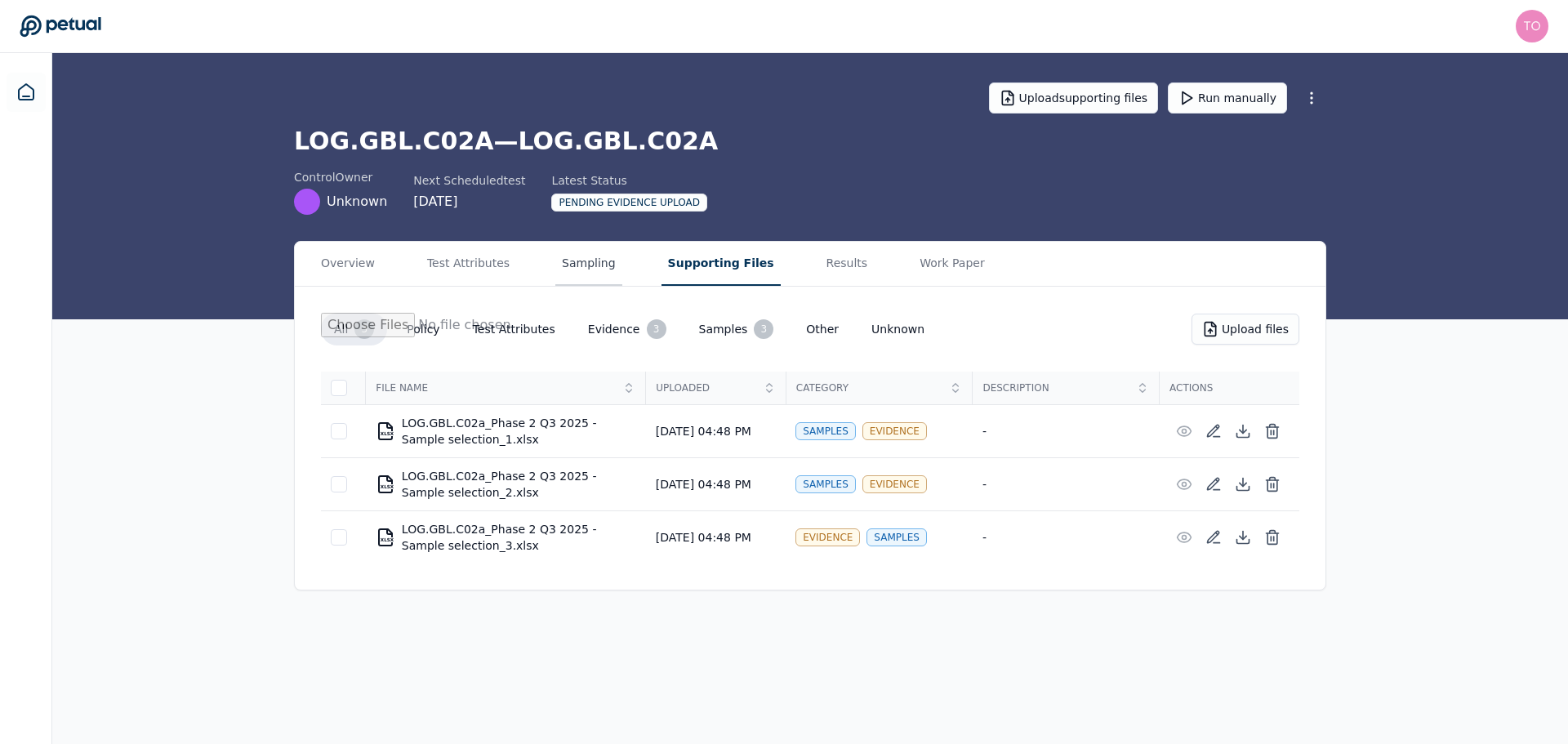
click at [574, 267] on button "Sampling" at bounding box center [588, 264] width 67 height 44
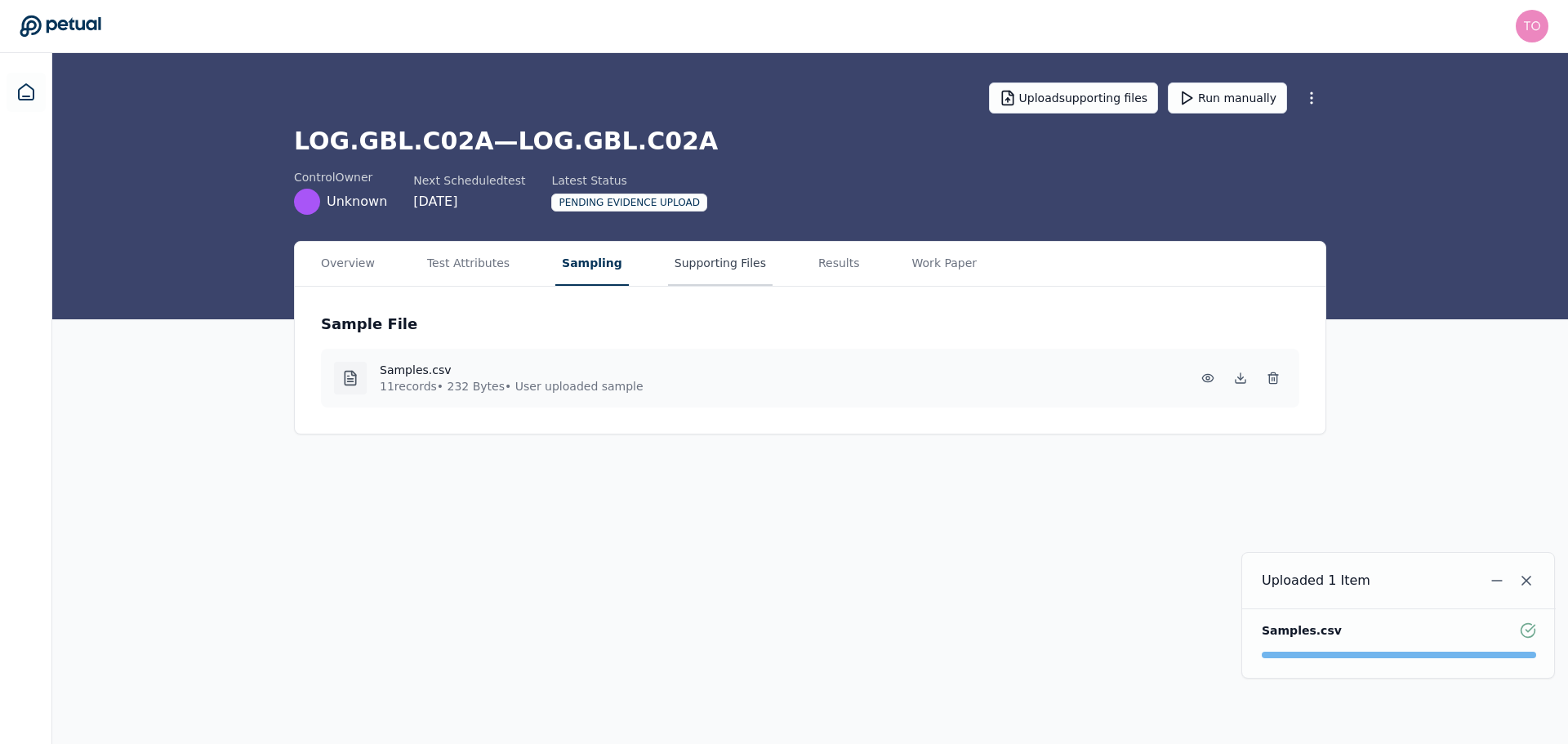
click at [677, 259] on button "Supporting Files" at bounding box center [720, 264] width 105 height 44
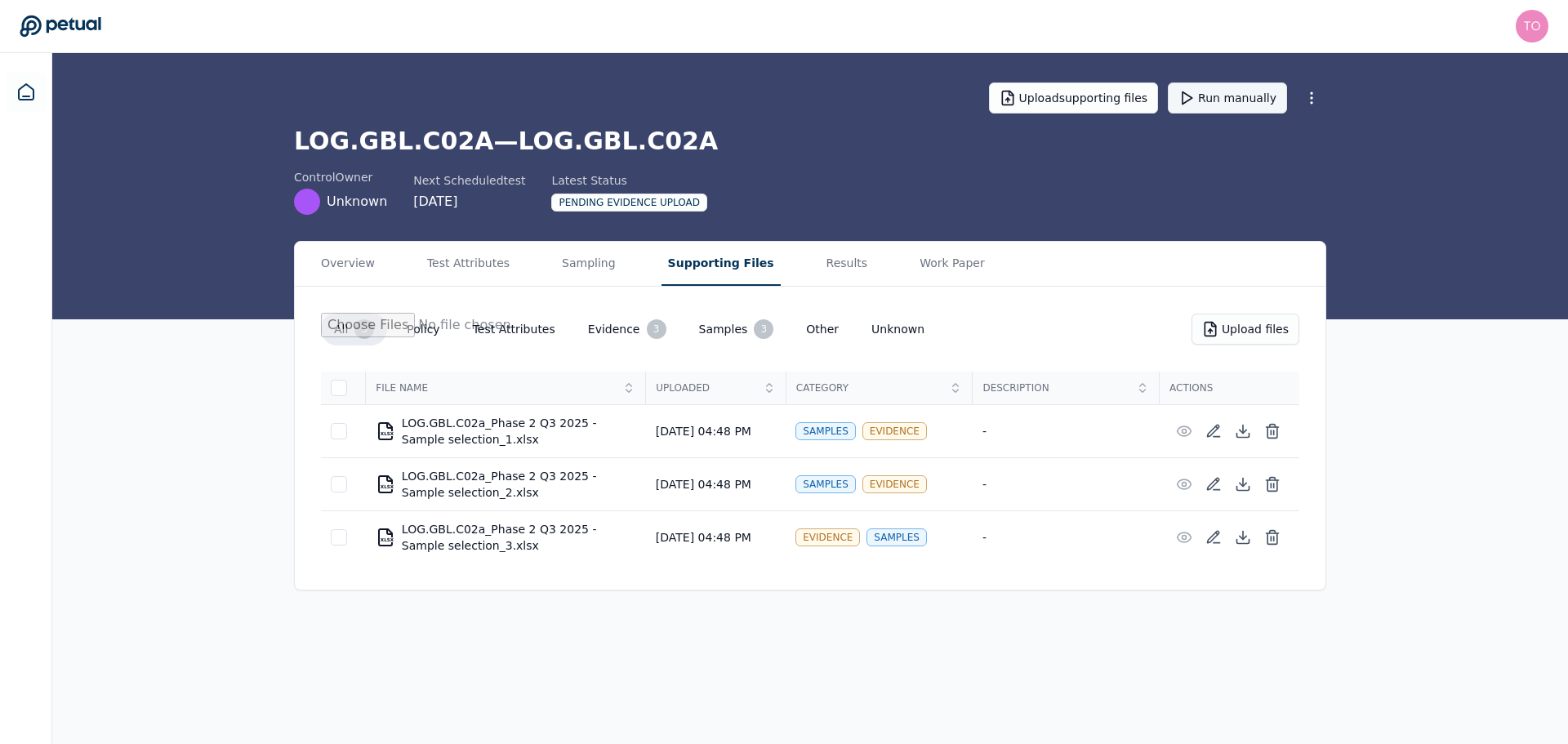
click at [1248, 93] on button "Run manually" at bounding box center [1227, 98] width 119 height 31
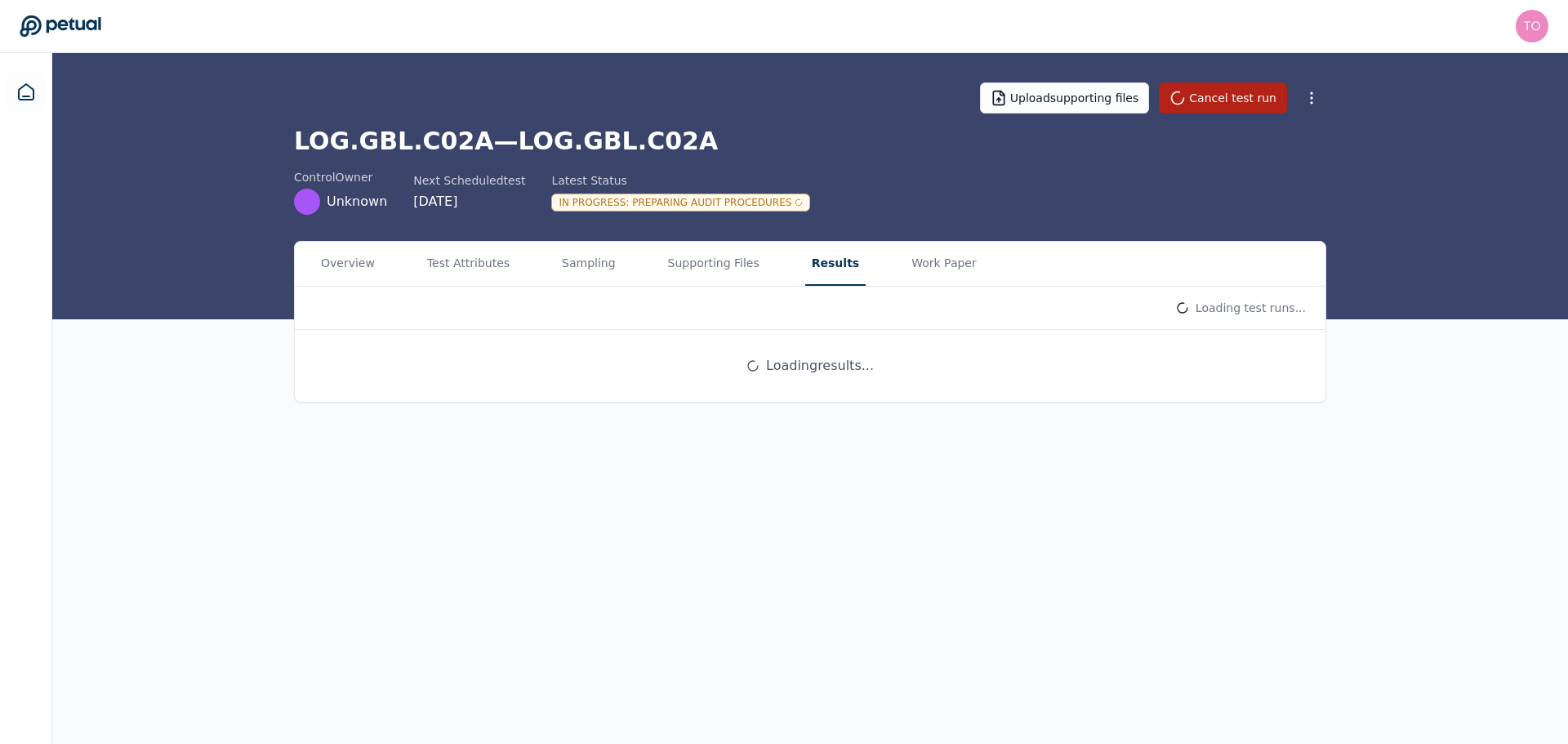
click at [805, 264] on button "Results" at bounding box center [835, 264] width 61 height 44
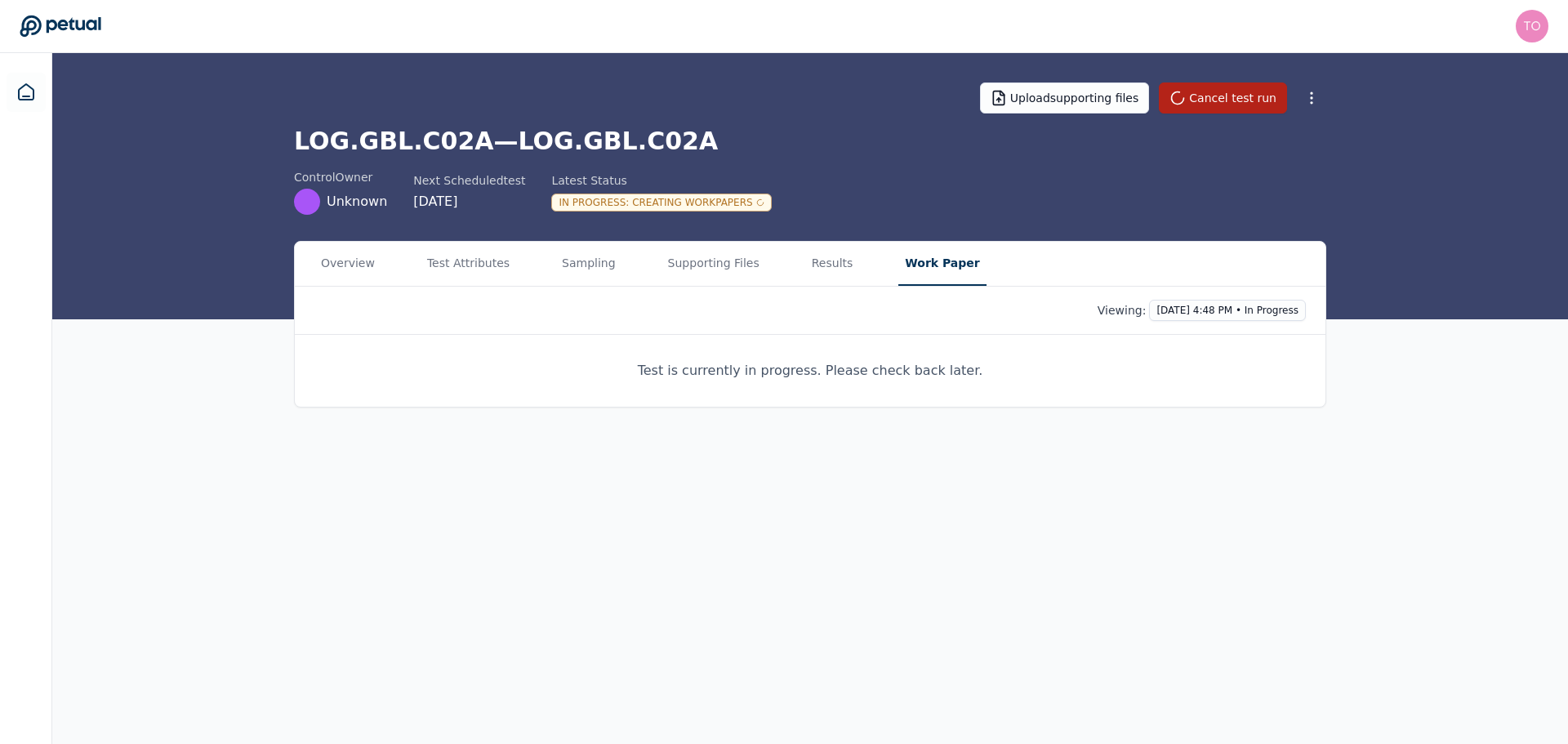
click at [915, 260] on button "Work Paper" at bounding box center [942, 264] width 87 height 44
click at [805, 262] on button "Results" at bounding box center [832, 264] width 54 height 44
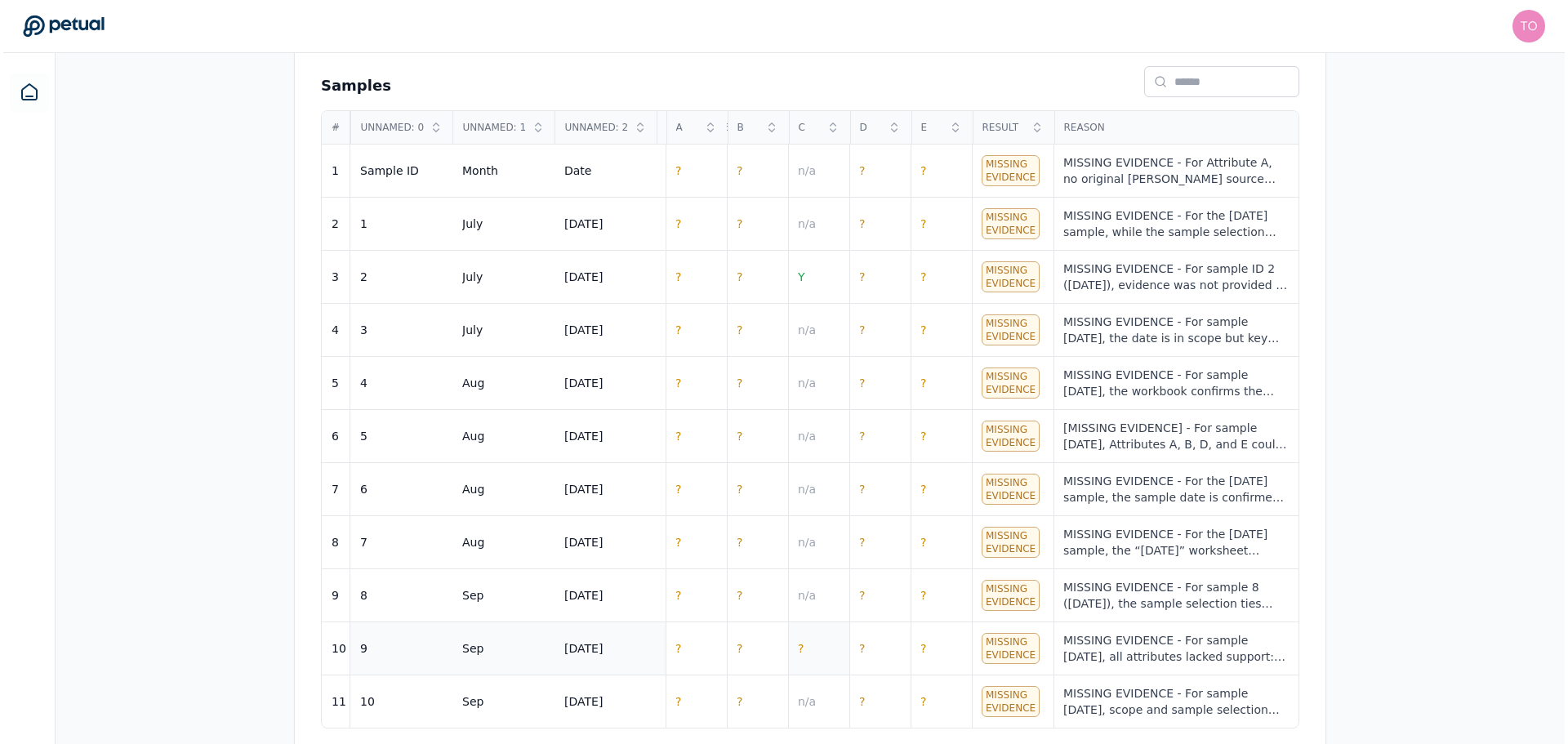
scroll to position [676, 0]
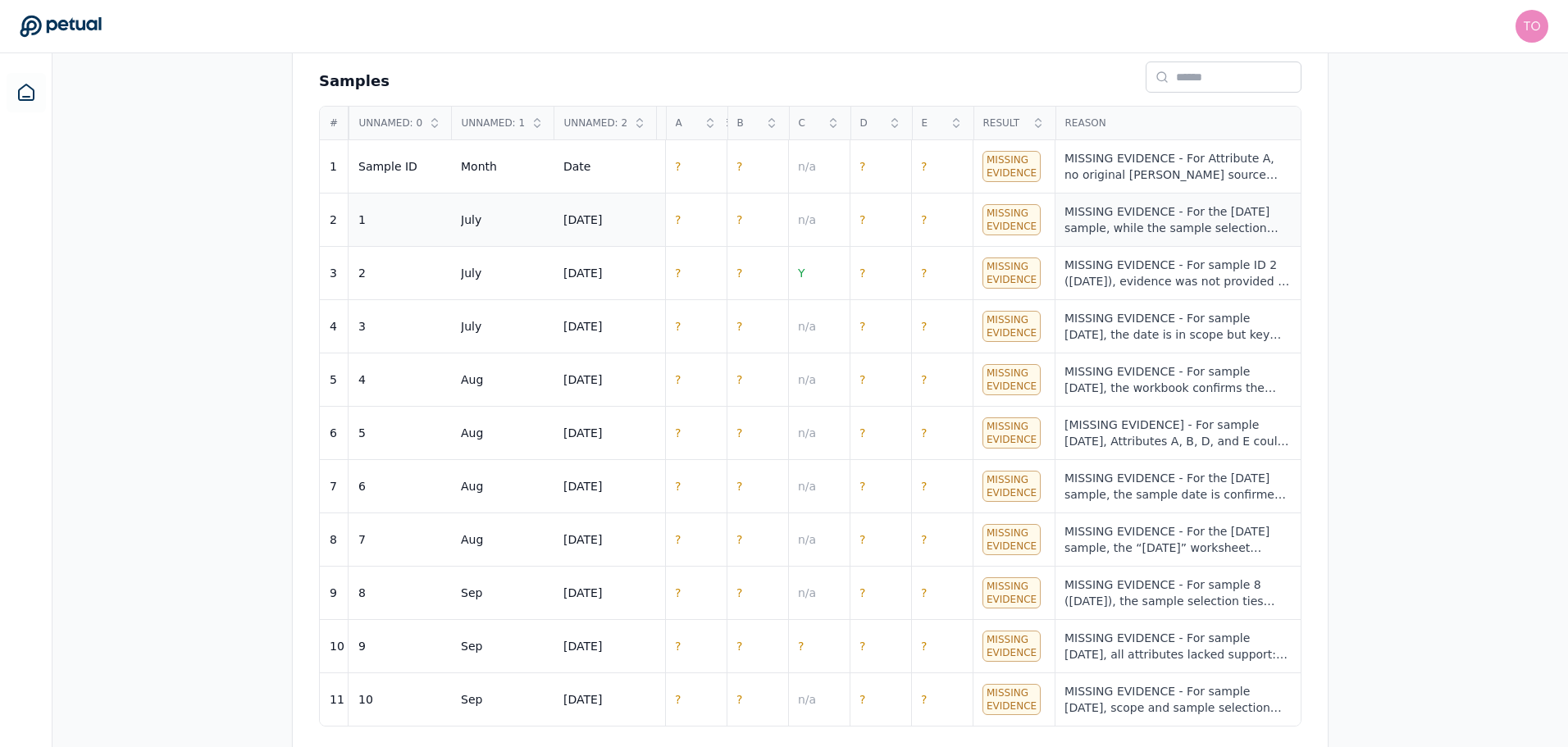
click at [1127, 218] on div "MISSING EVIDENCE - For the 2025-07-08 sample, while the sample selection confir…" at bounding box center [1177, 220] width 227 height 33
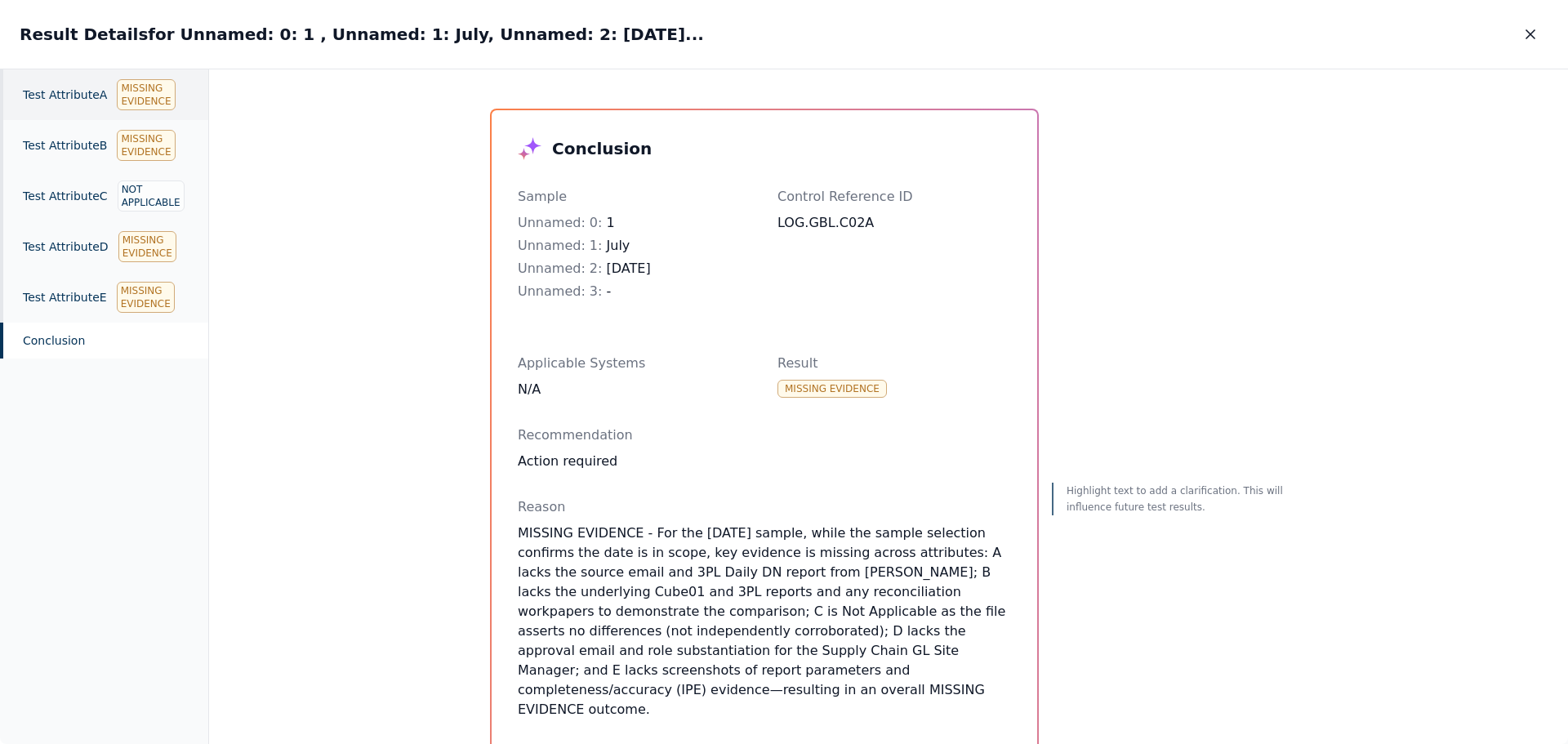
click at [72, 99] on div "Test Attribute A Missing Evidence" at bounding box center [104, 94] width 208 height 51
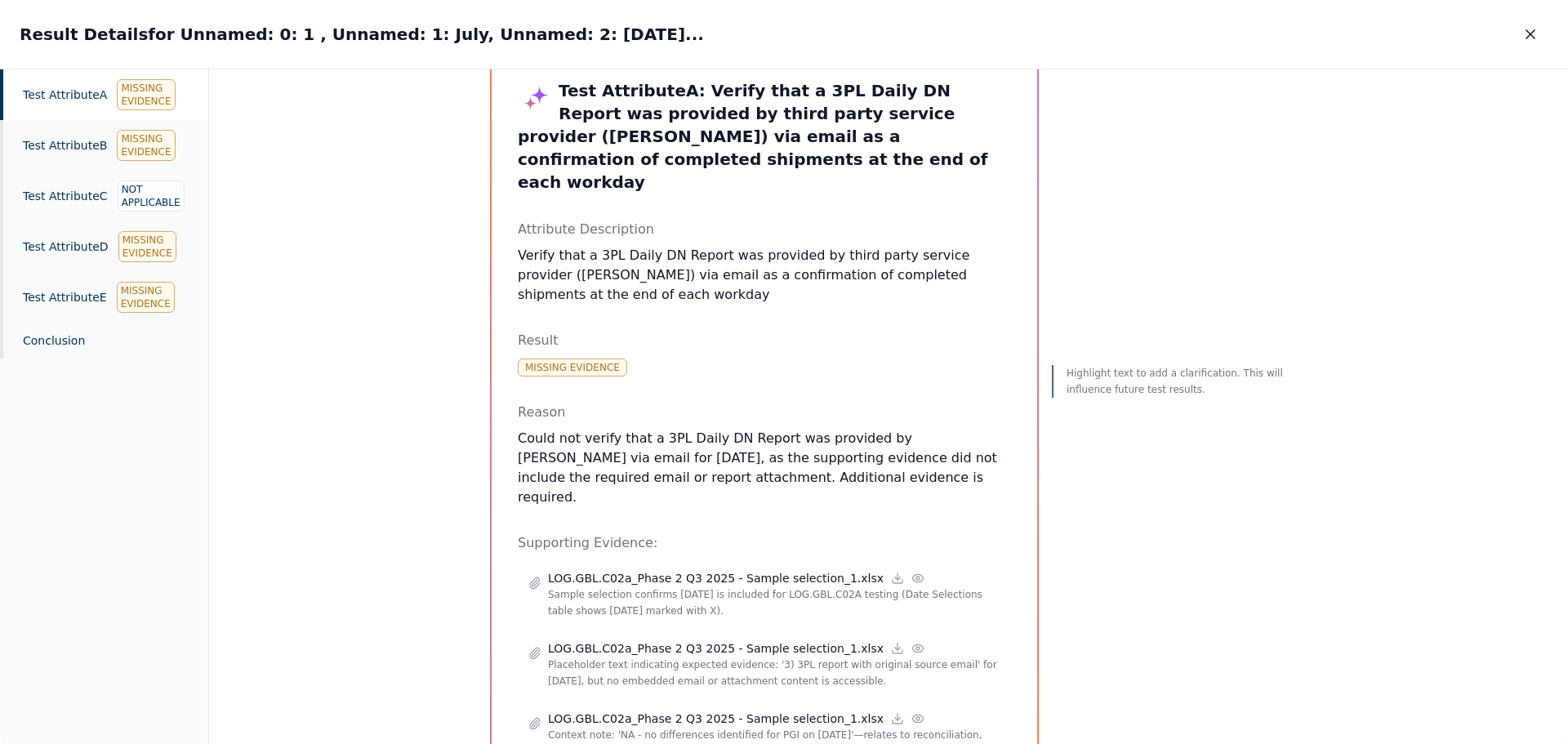
scroll to position [113, 0]
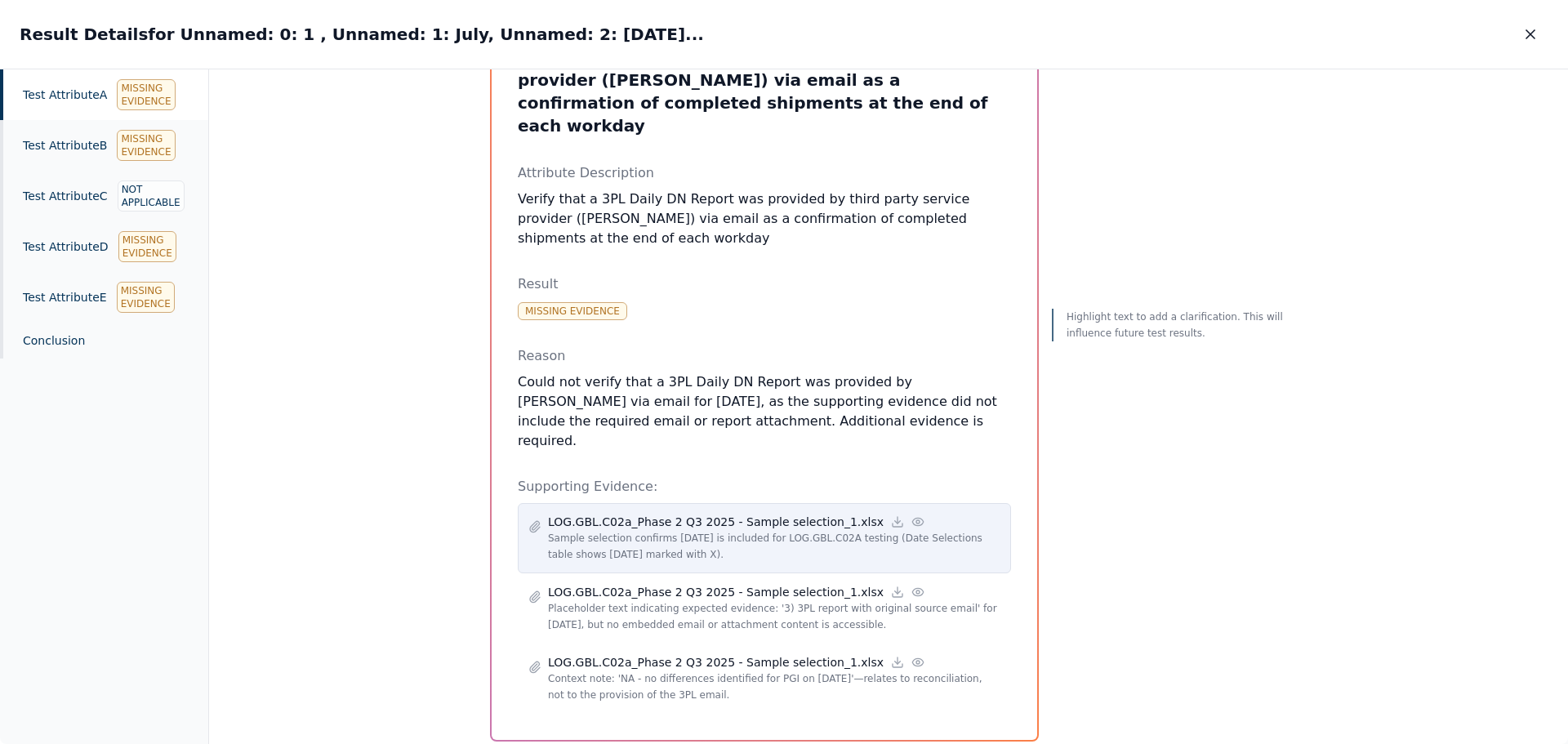
click at [917, 521] on circle at bounding box center [918, 523] width 3 height 3
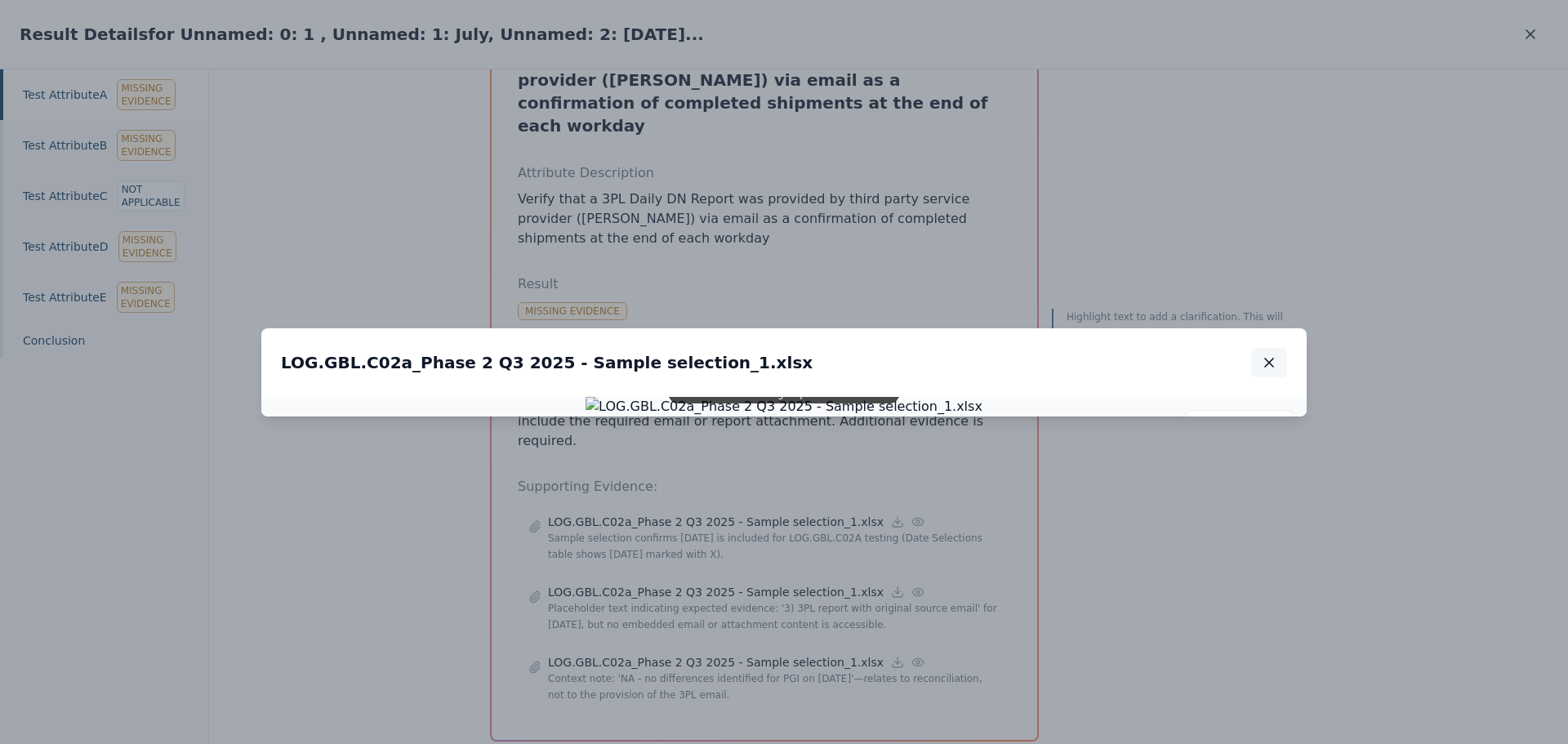
click at [1272, 359] on icon "button" at bounding box center [1269, 362] width 8 height 8
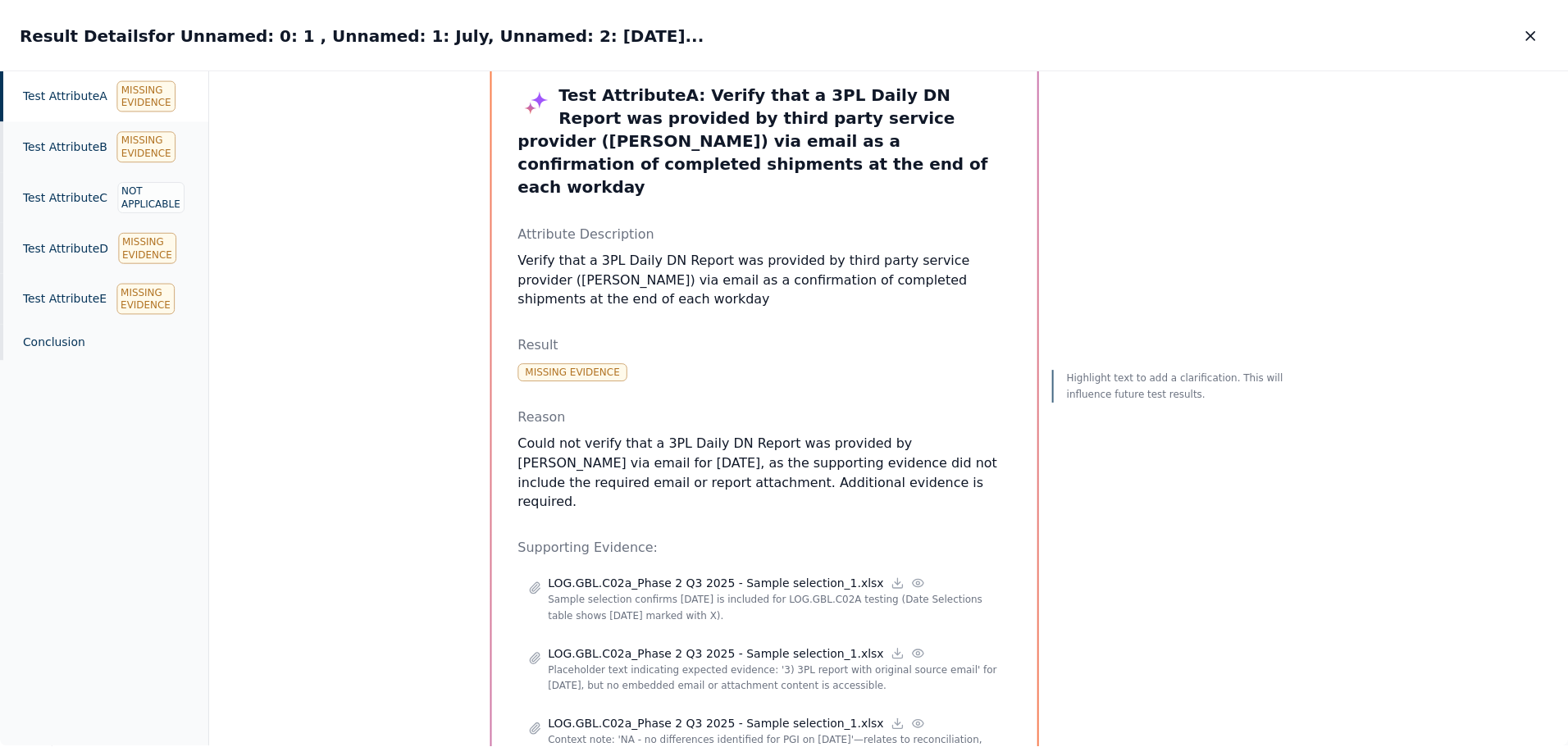
scroll to position [0, 0]
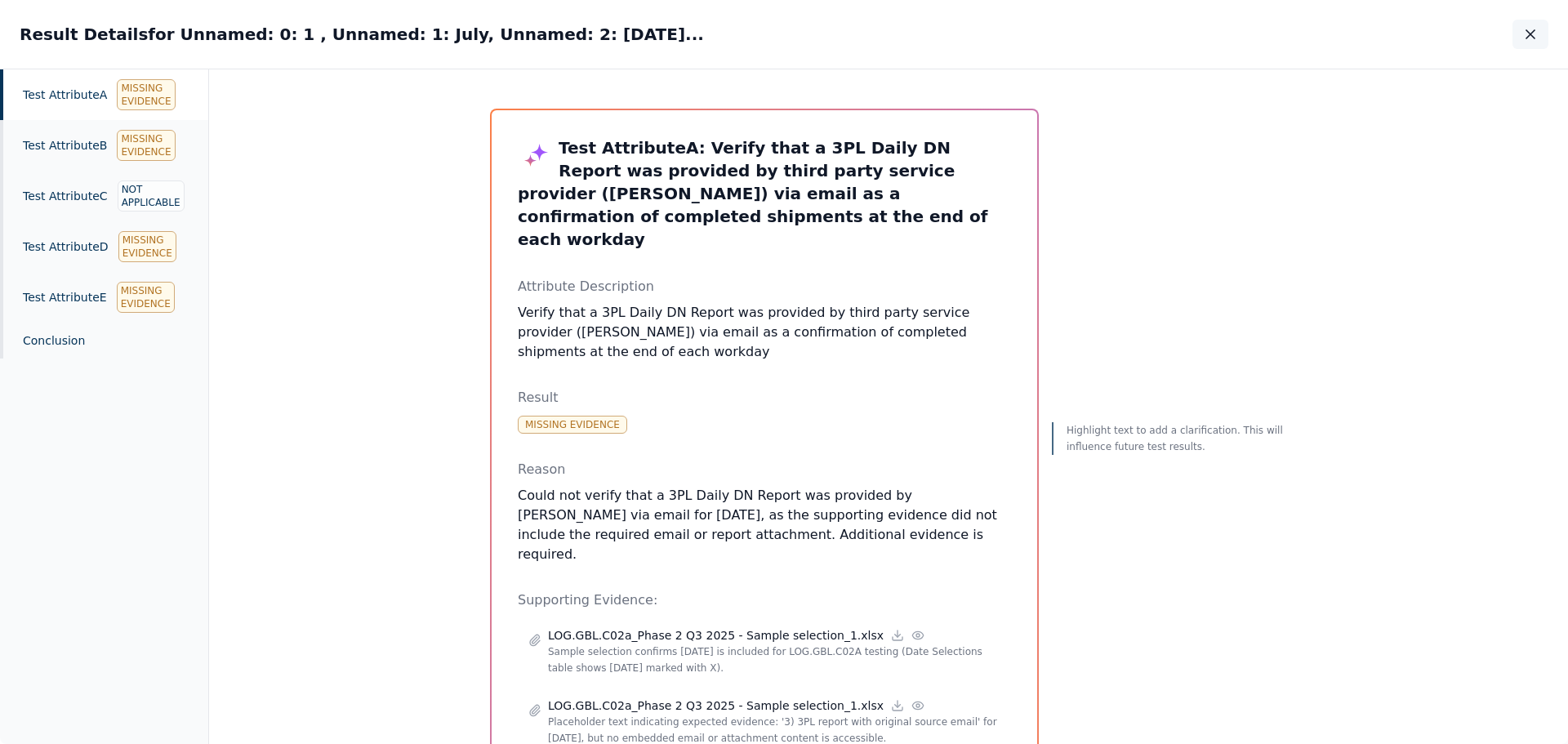
click at [1534, 37] on icon "button" at bounding box center [1530, 34] width 8 height 8
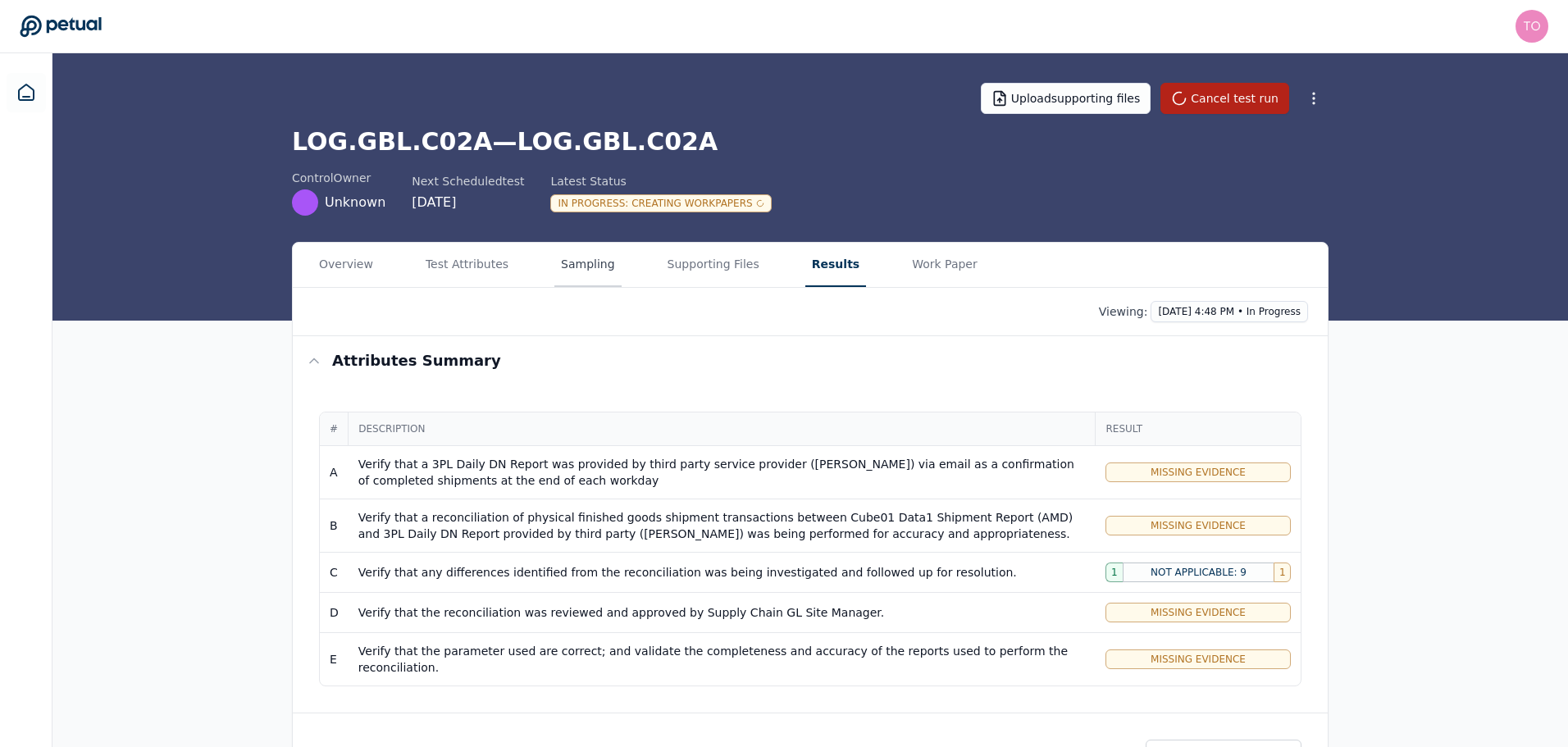
click at [572, 256] on button "Sampling" at bounding box center [587, 265] width 67 height 44
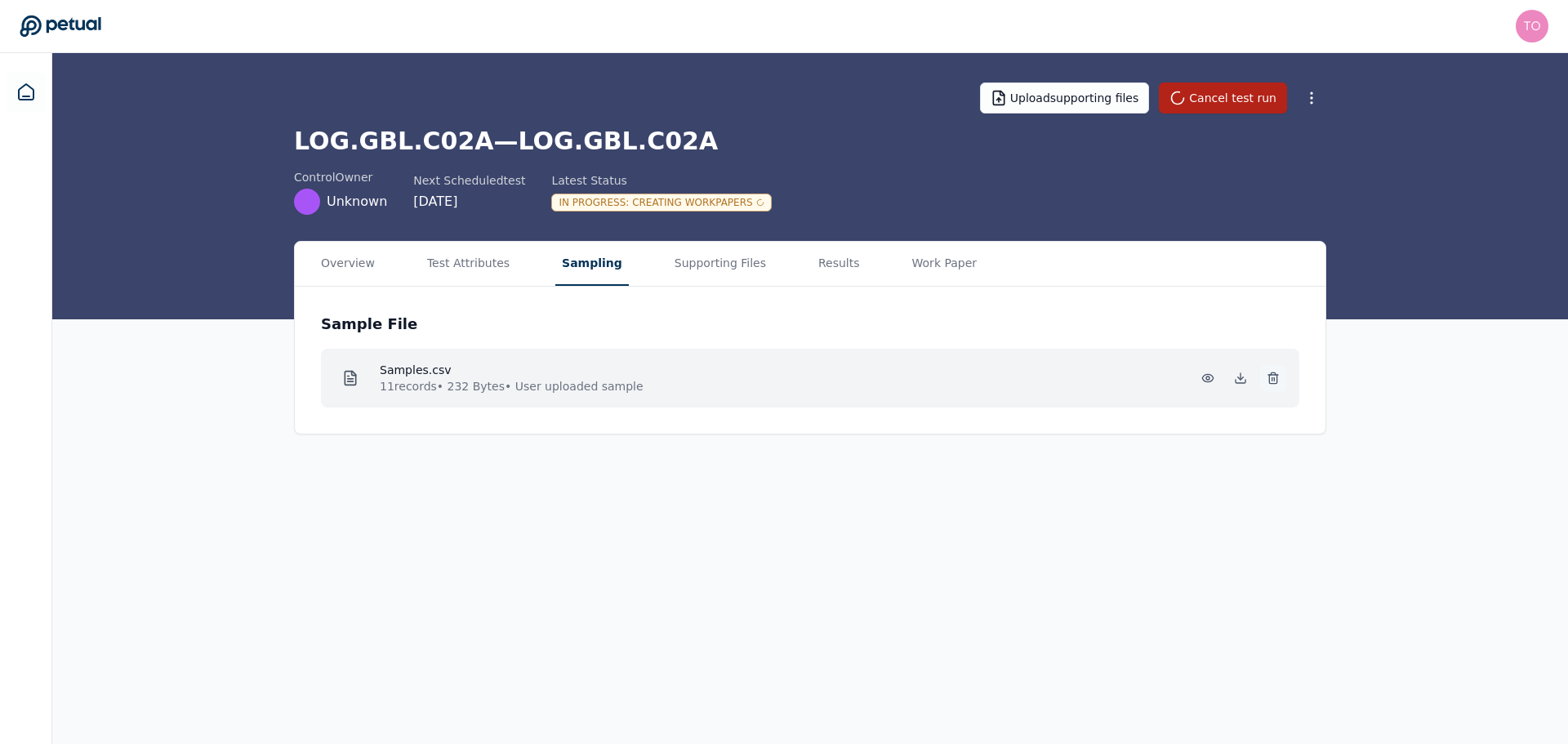
click at [1276, 377] on icon at bounding box center [1273, 378] width 13 height 13
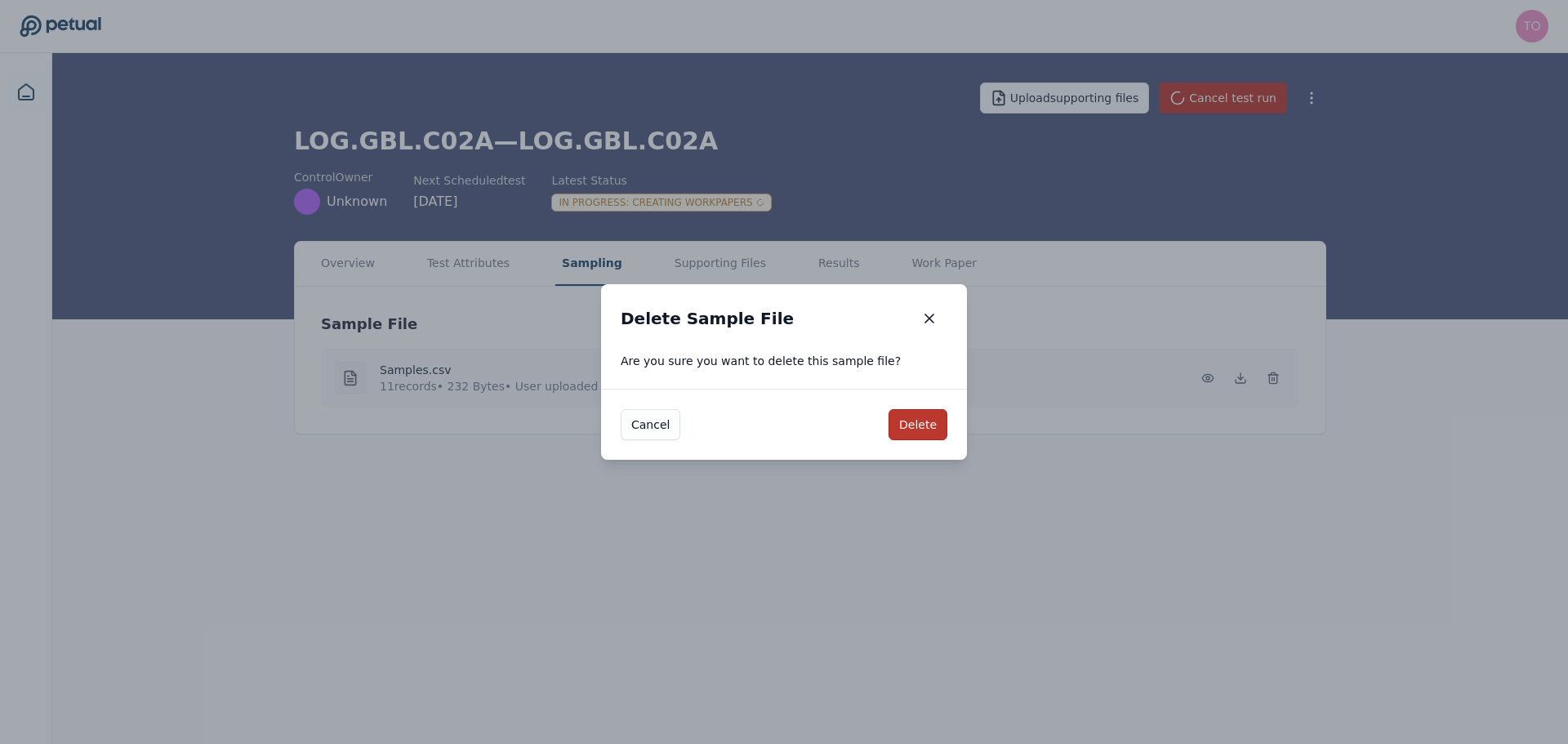
click at [930, 416] on button "Delete" at bounding box center [918, 425] width 59 height 31
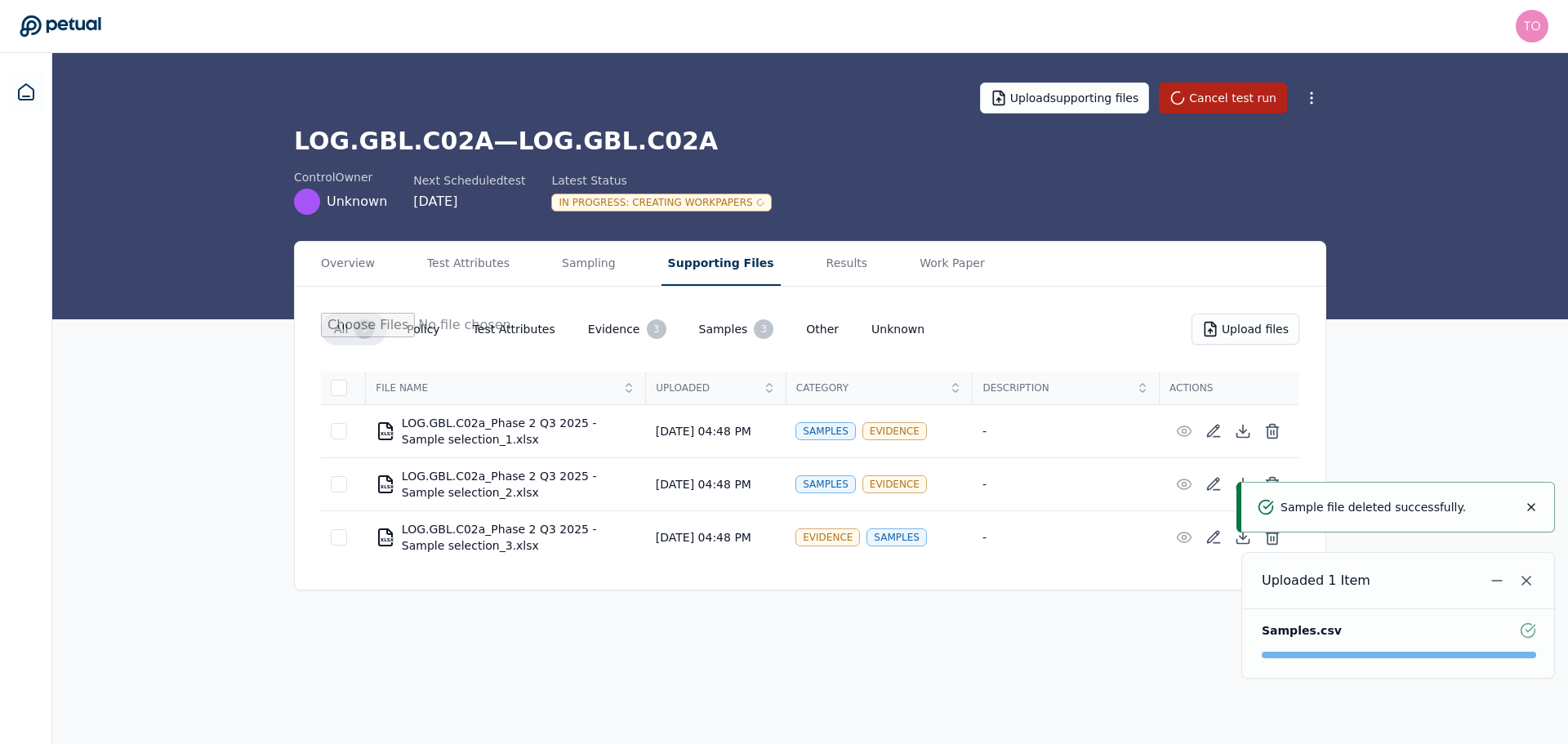
click at [694, 265] on button "Supporting Files" at bounding box center [721, 264] width 119 height 44
click at [341, 394] on div at bounding box center [338, 388] width 16 height 16
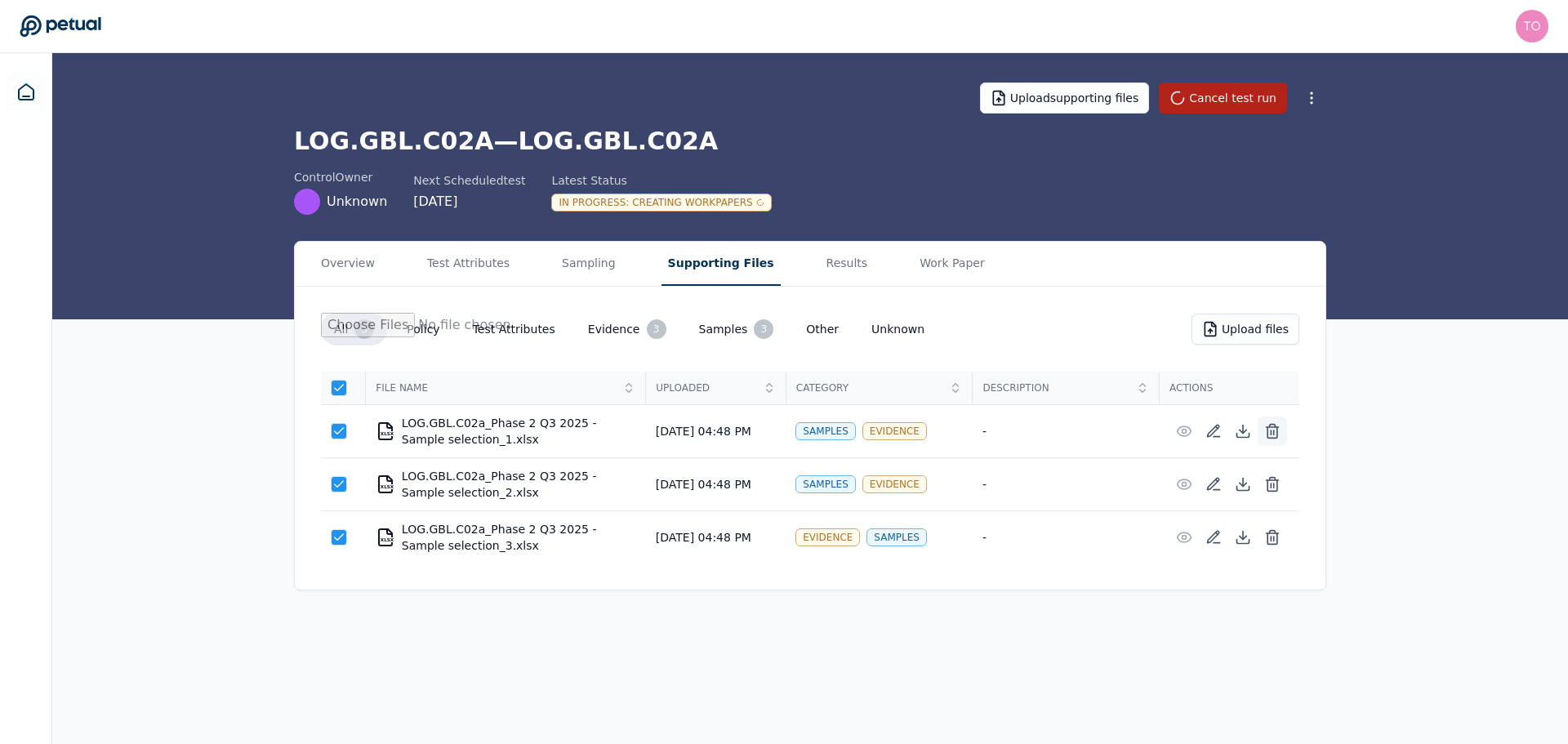
click at [1272, 432] on icon at bounding box center [1272, 431] width 16 height 16
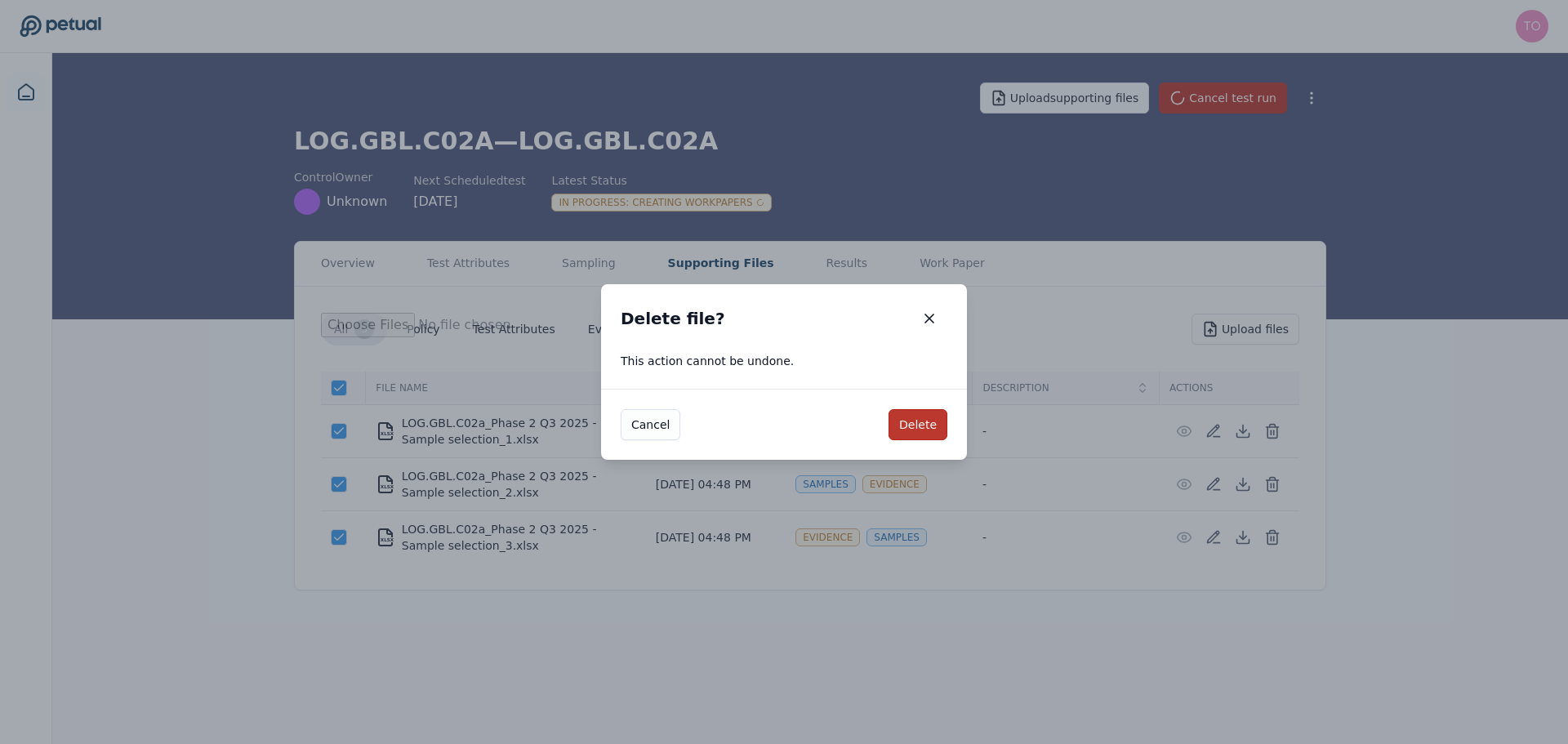
click at [917, 420] on button "Delete" at bounding box center [918, 425] width 59 height 31
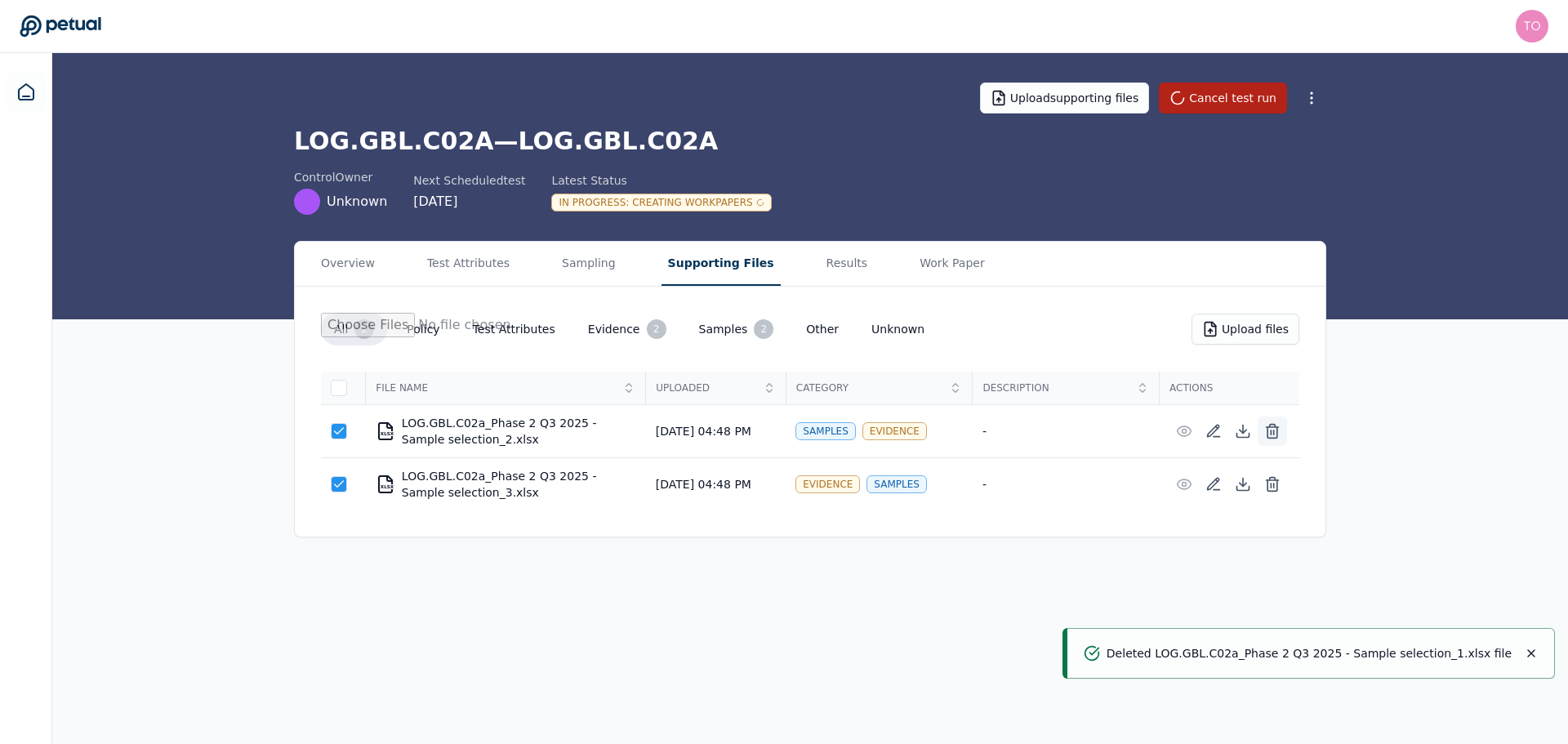
click at [1278, 432] on icon at bounding box center [1272, 431] width 16 height 16
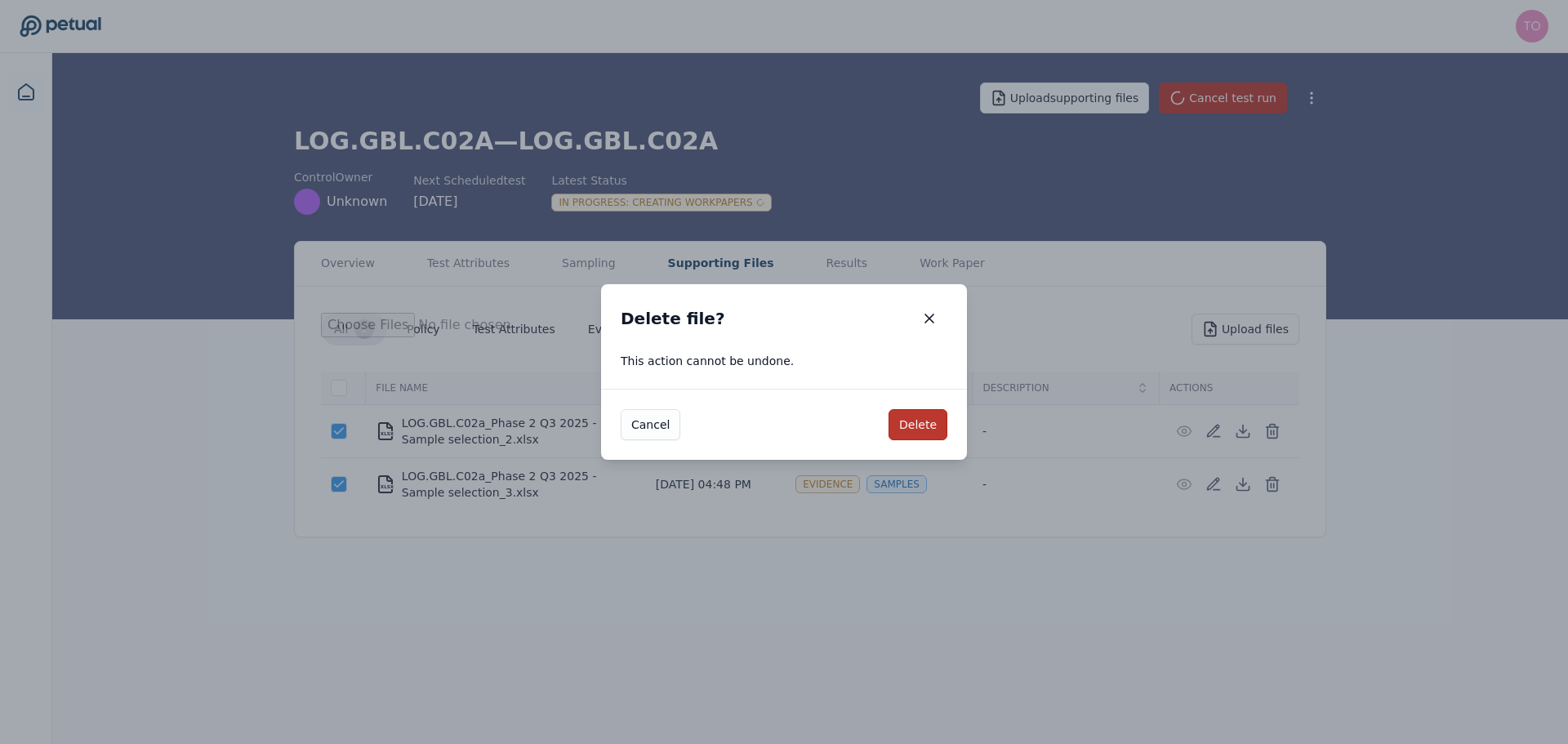
click at [914, 421] on button "Delete" at bounding box center [918, 425] width 59 height 31
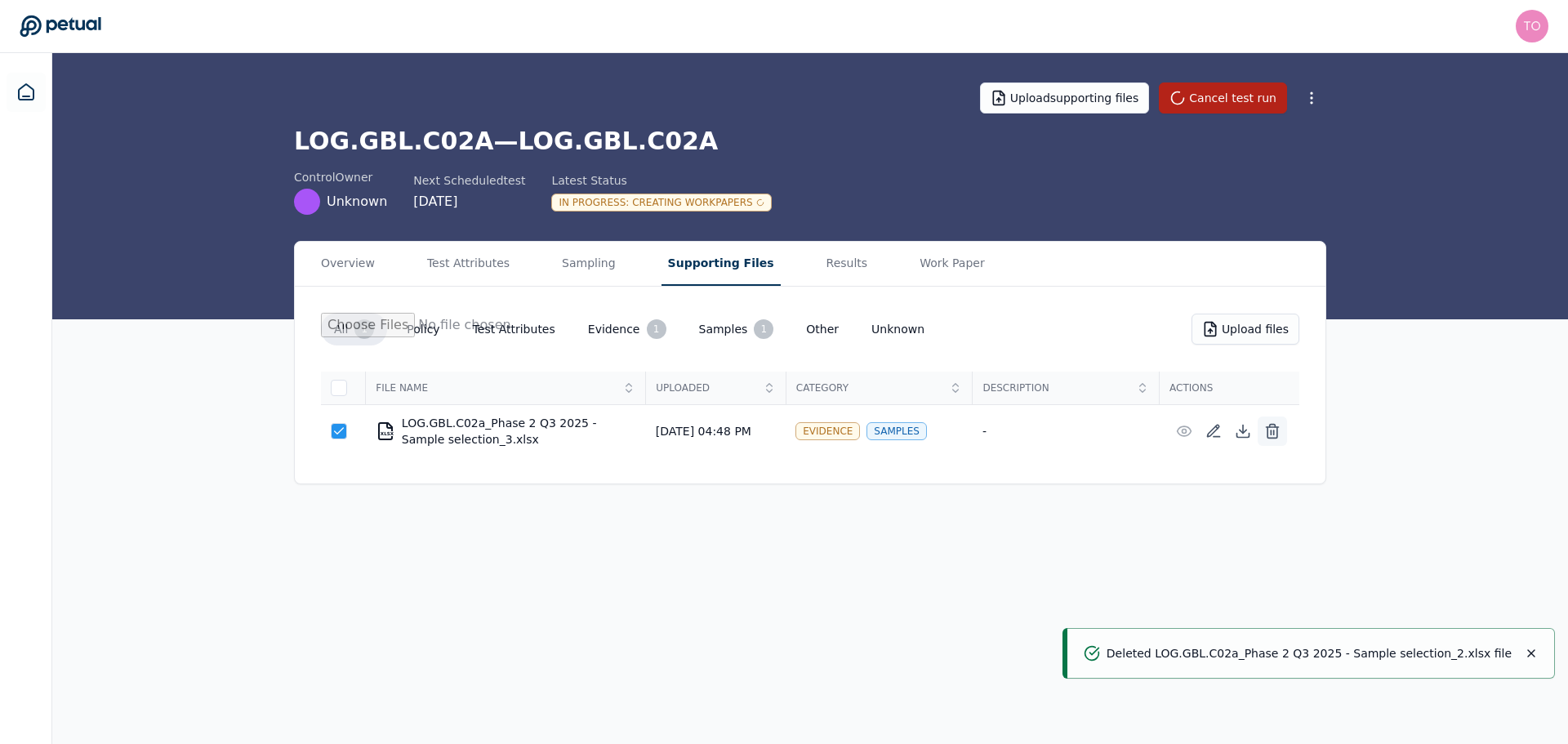
click at [1276, 431] on icon at bounding box center [1272, 431] width 16 height 16
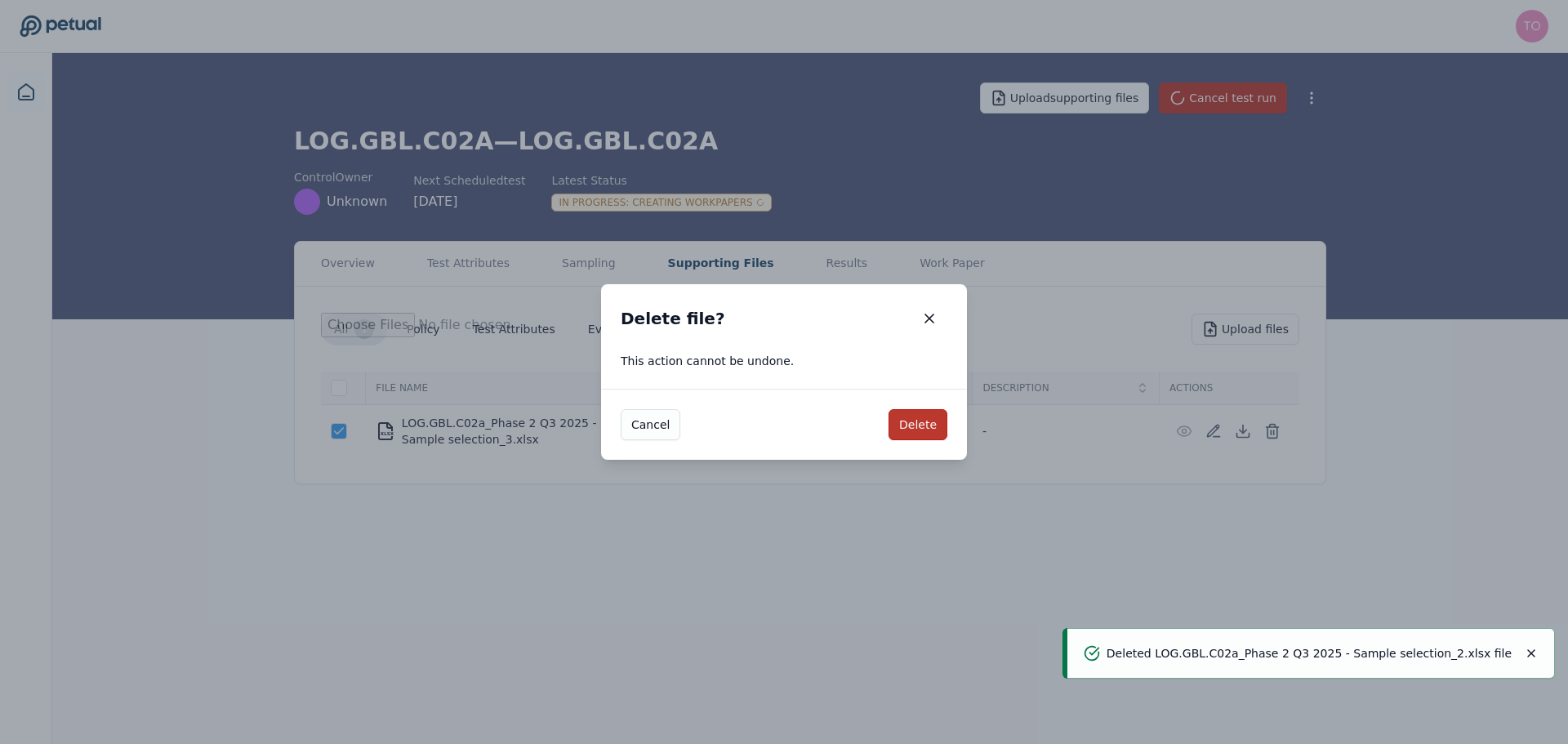
click at [931, 420] on button "Delete" at bounding box center [918, 425] width 59 height 31
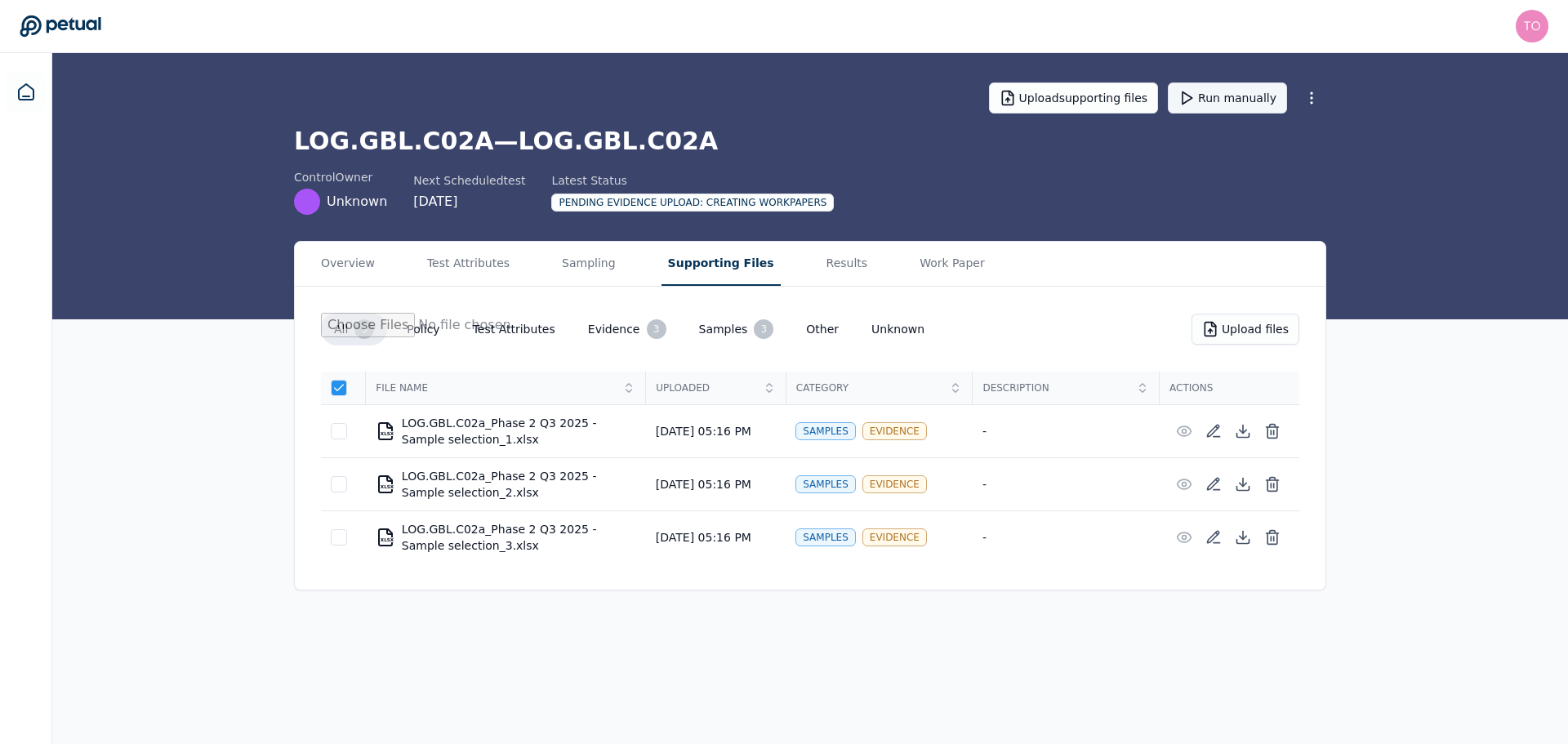
click at [1231, 89] on button "Run manually" at bounding box center [1227, 98] width 119 height 31
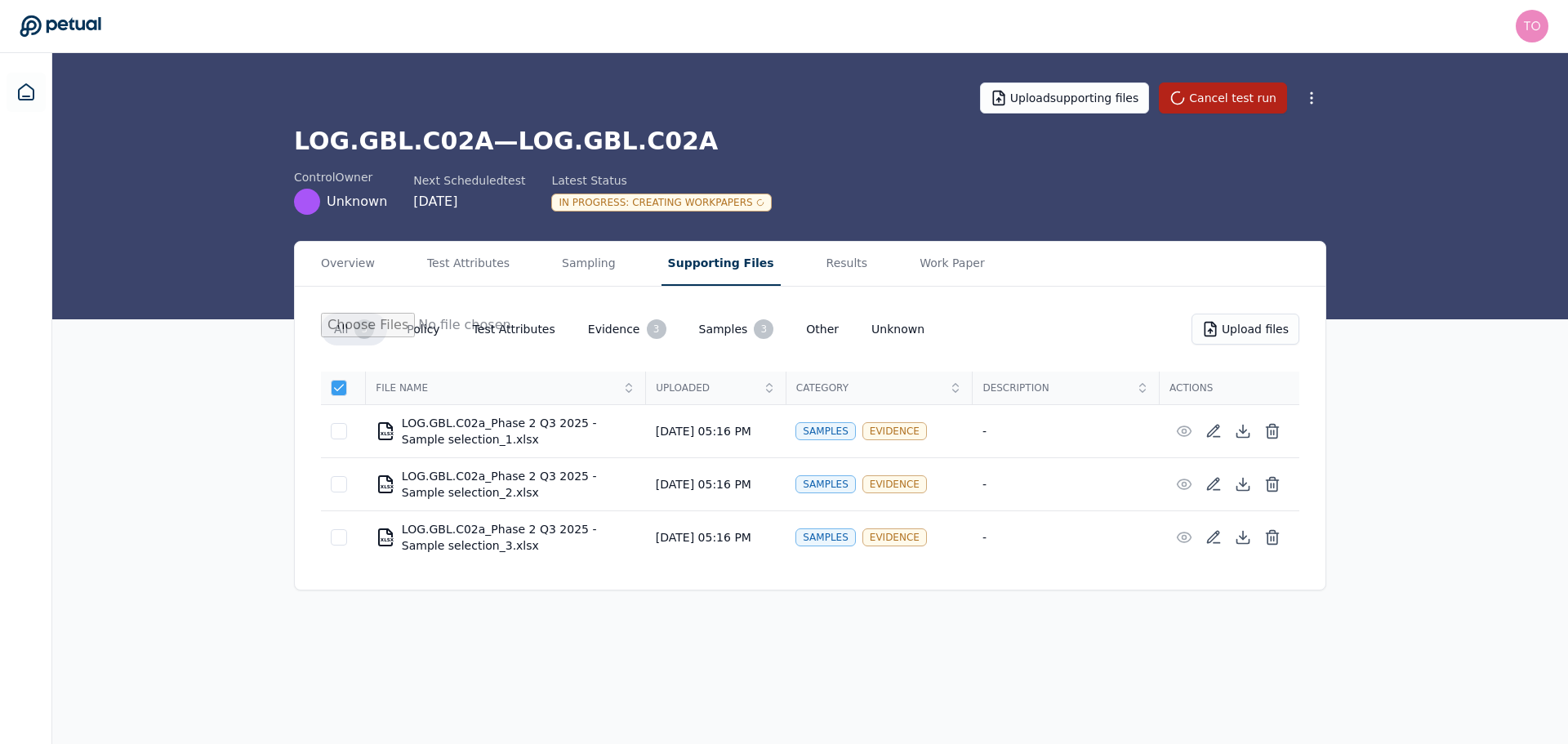
click at [336, 390] on icon at bounding box center [338, 388] width 13 height 13
click at [557, 265] on button "Sampling" at bounding box center [588, 264] width 67 height 44
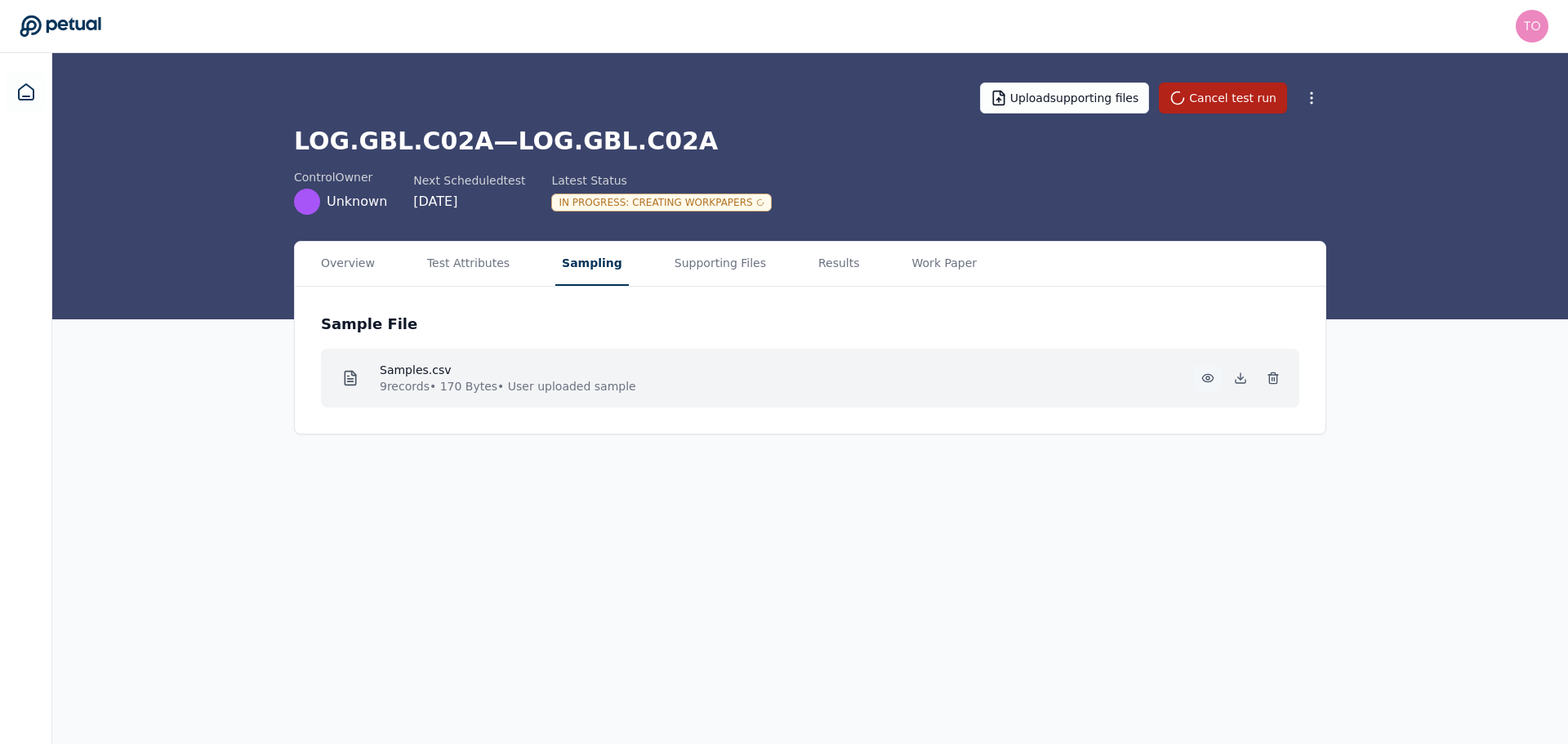
click at [1205, 375] on icon at bounding box center [1207, 378] width 13 height 13
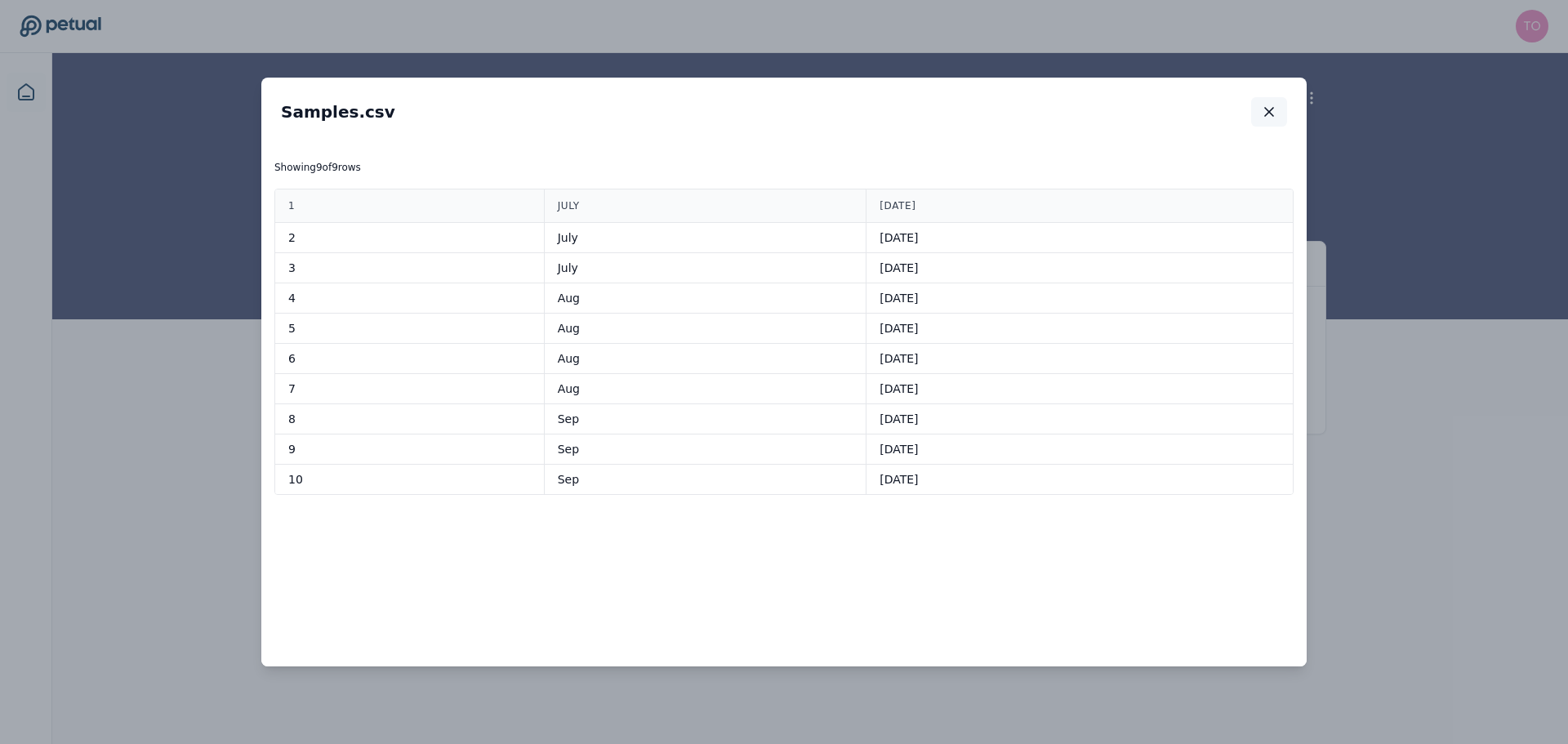
click at [1266, 108] on icon "button" at bounding box center [1269, 112] width 8 height 8
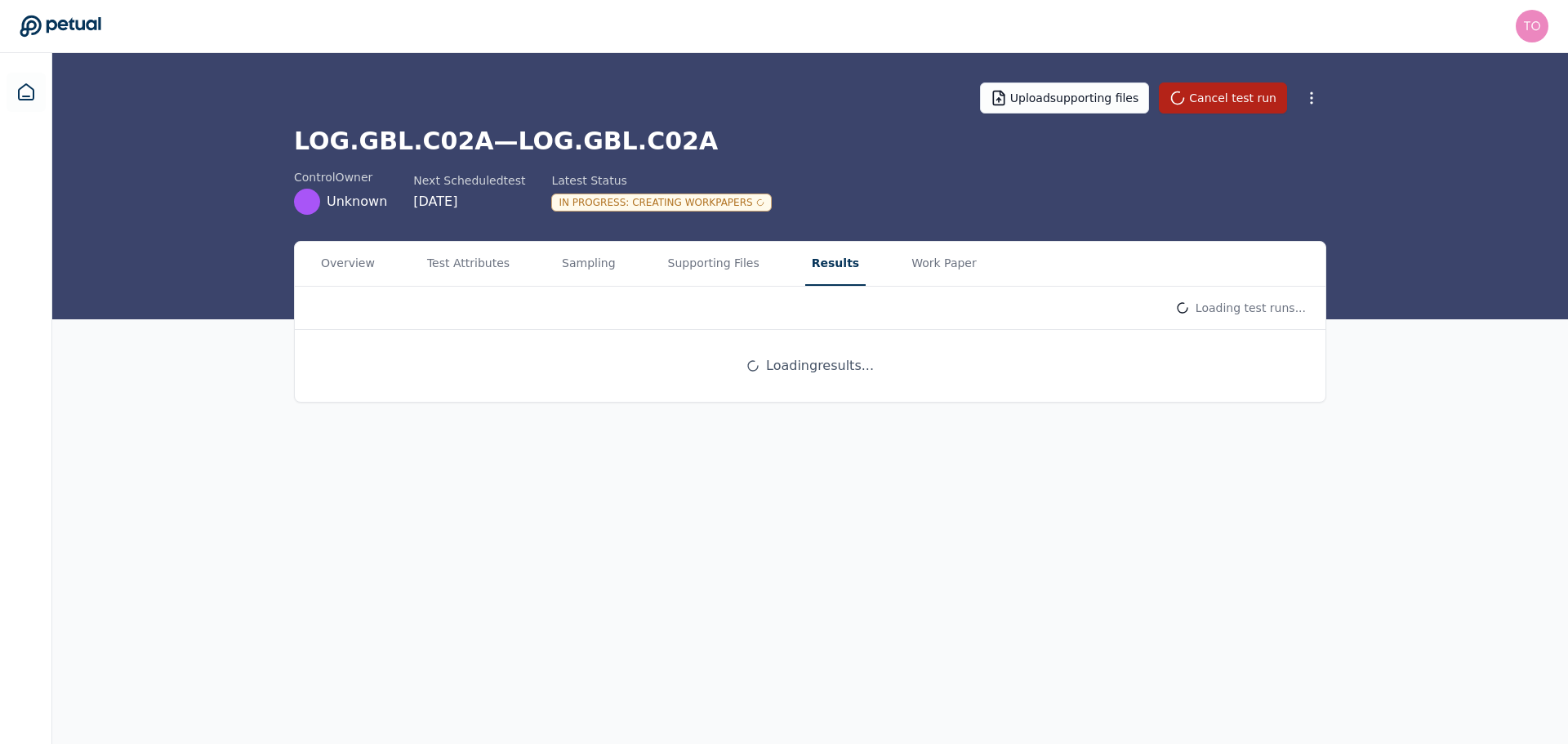
click at [805, 260] on button "Results" at bounding box center [835, 264] width 61 height 44
